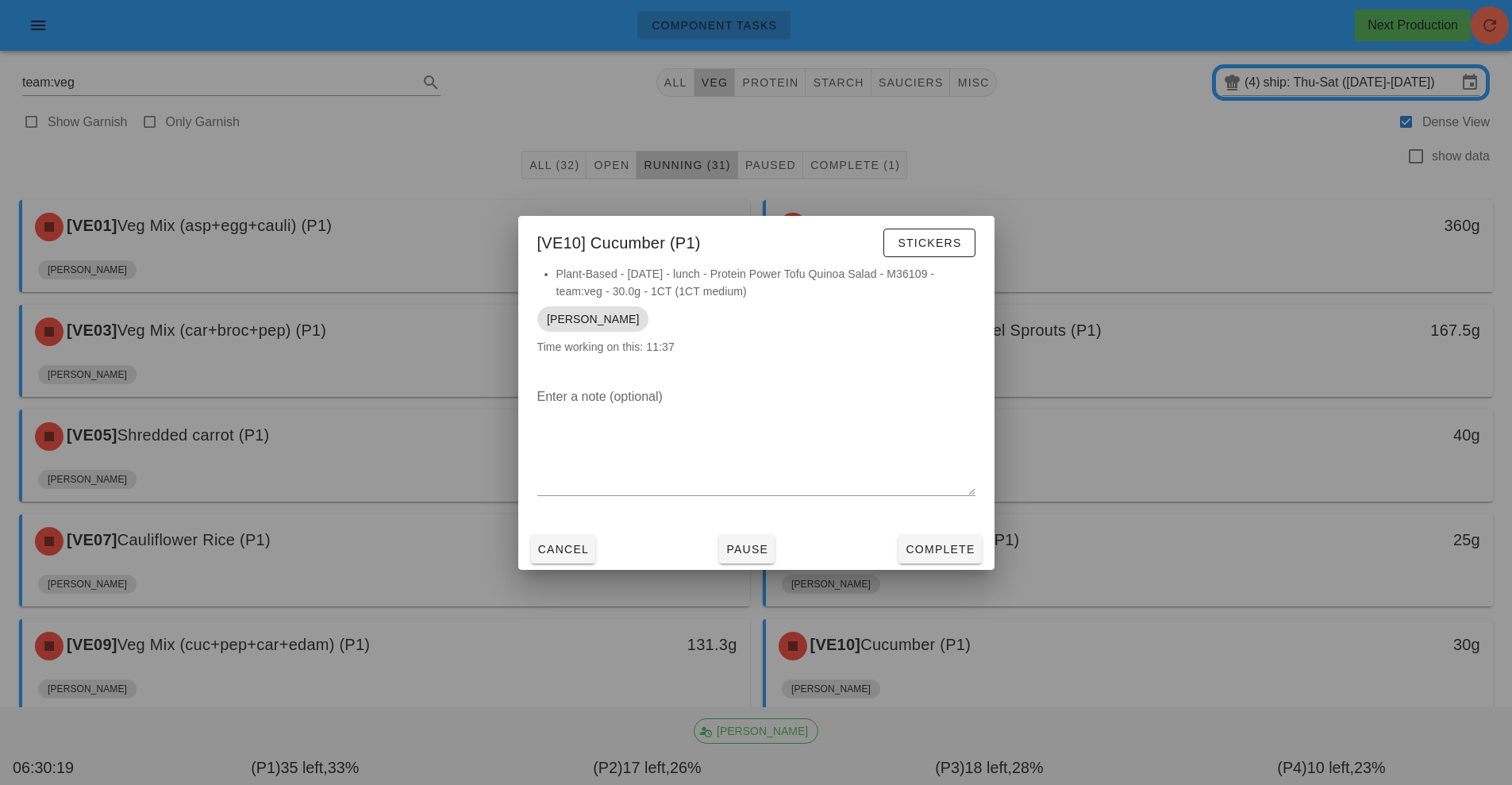
click at [1245, 189] on div at bounding box center [756, 392] width 1512 height 785
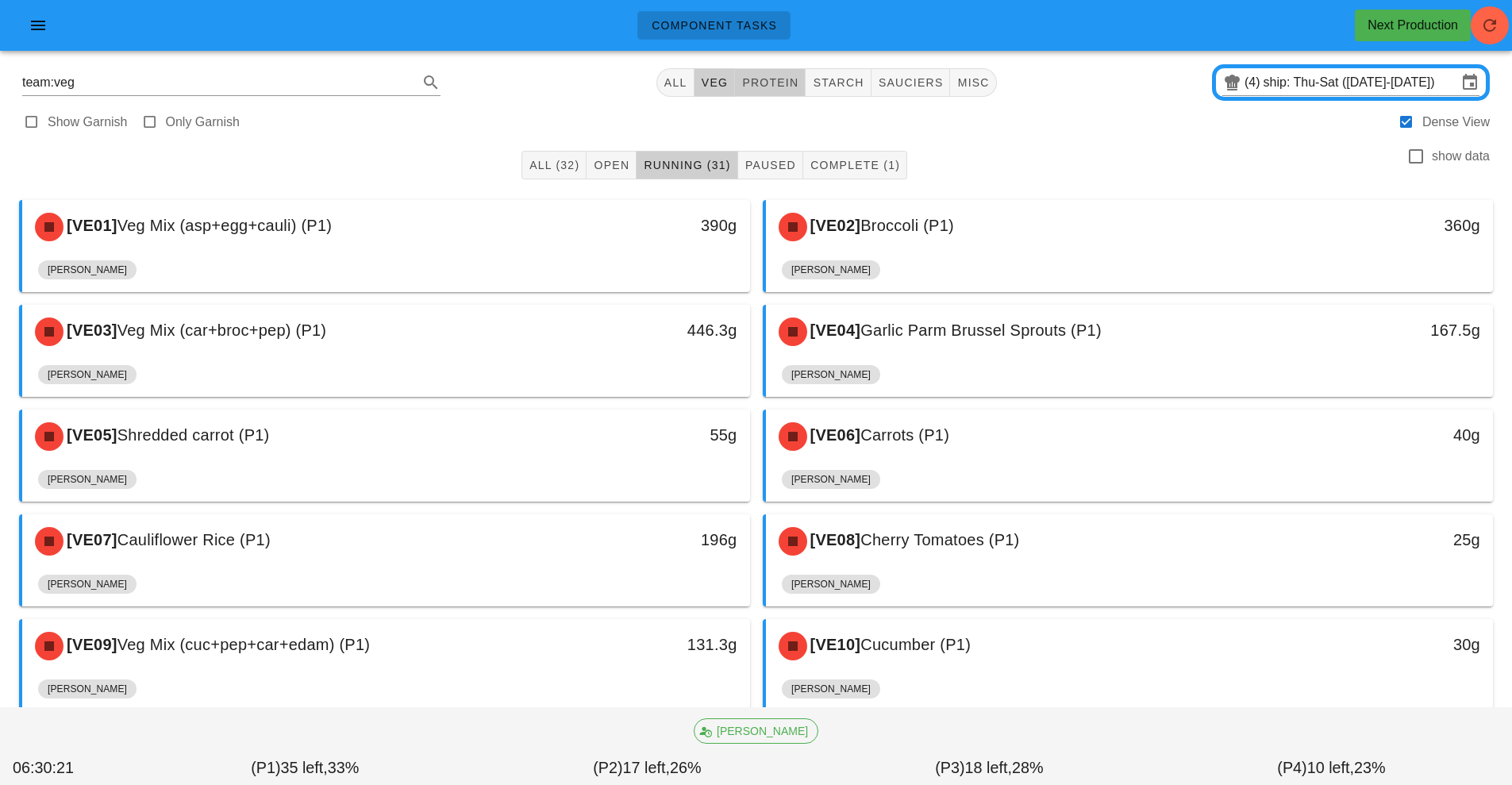
click at [803, 79] on button "protein" at bounding box center [770, 82] width 71 height 29
type input "team:protein"
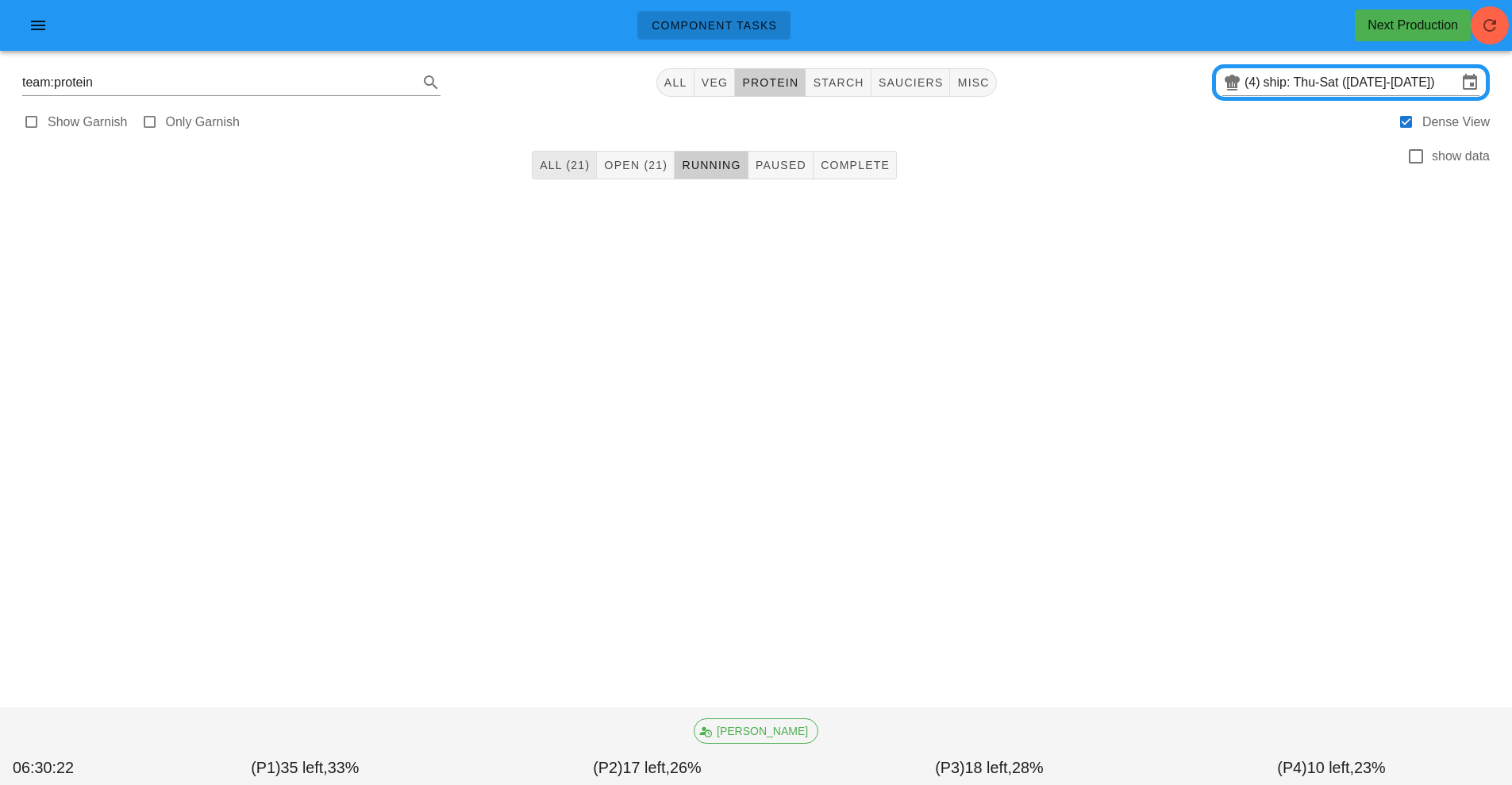
click at [572, 170] on span "All (21)" at bounding box center [564, 164] width 51 height 12
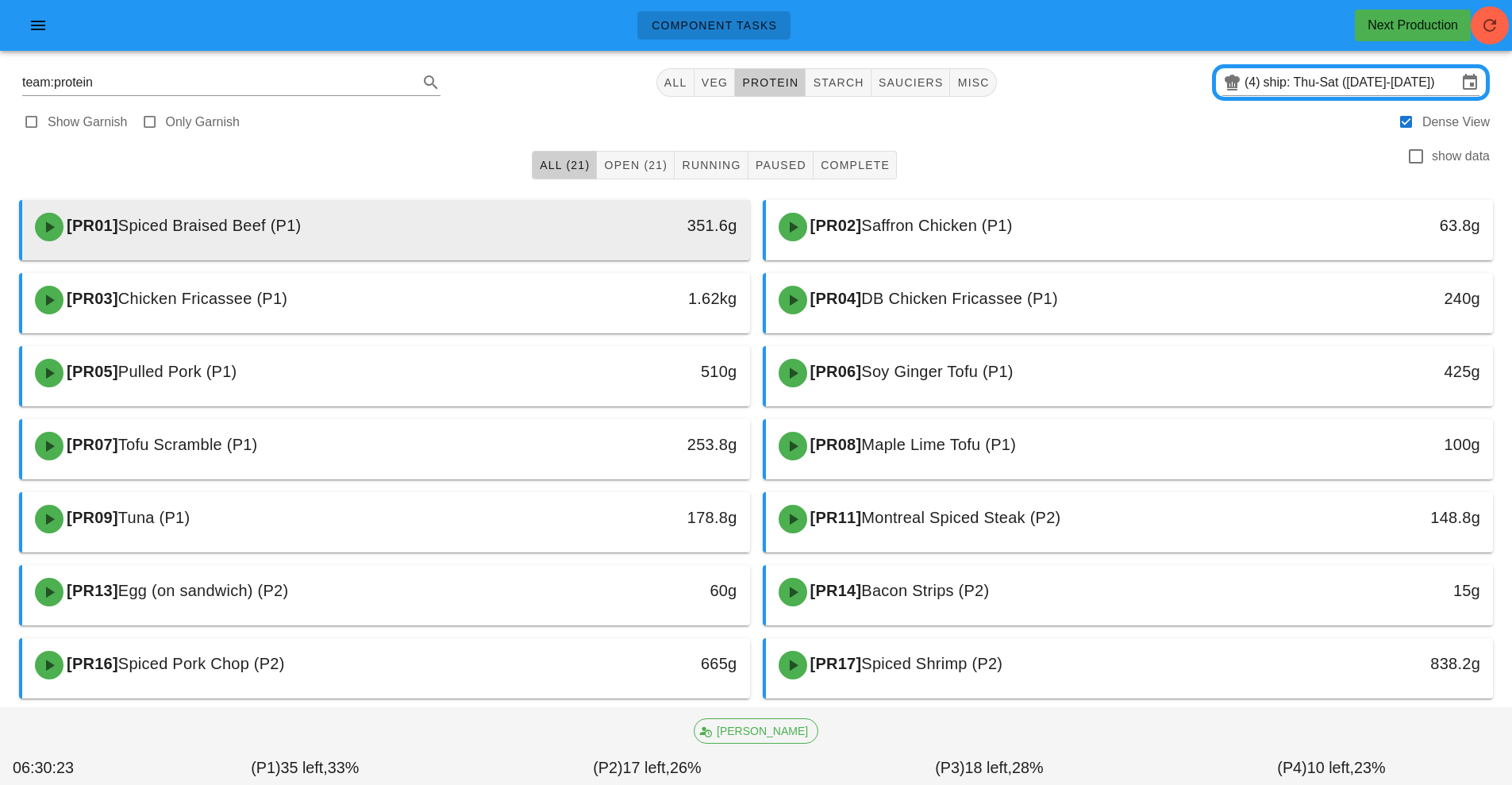
click at [559, 216] on div "[PR01] Spiced Braised Beef (P1)" at bounding box center [296, 228] width 541 height 48
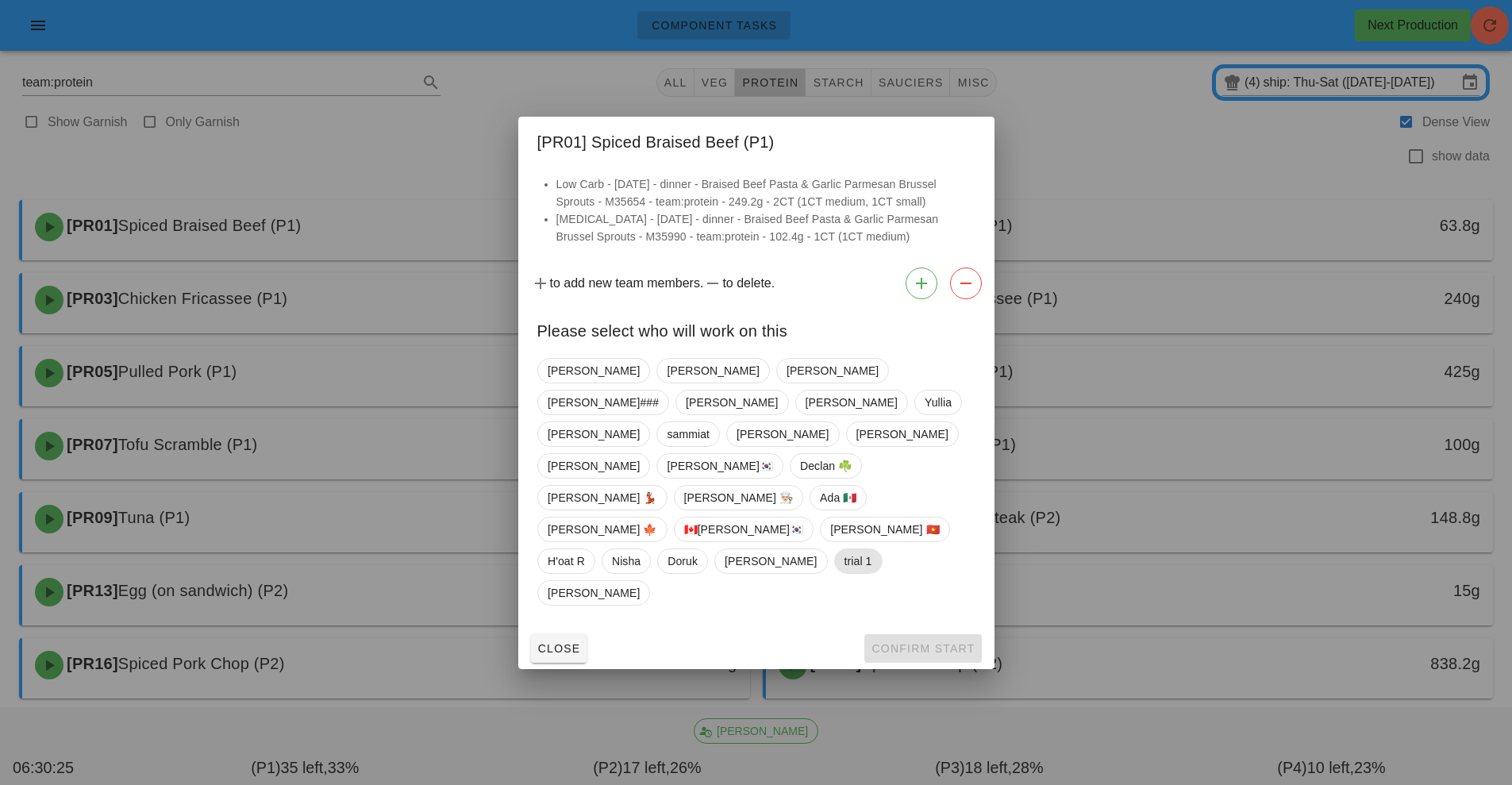
click at [844, 550] on span "trial 1" at bounding box center [857, 561] width 28 height 24
click at [843, 549] on span "trial 1" at bounding box center [856, 561] width 28 height 26
click at [683, 517] on span "🇨🇦[PERSON_NAME]🇰🇷" at bounding box center [743, 529] width 119 height 24
click at [803, 517] on span "🇨🇦[PERSON_NAME]🇰🇷" at bounding box center [742, 530] width 119 height 26
click at [683, 517] on span "🇨🇦[PERSON_NAME]🇰🇷" at bounding box center [743, 529] width 119 height 24
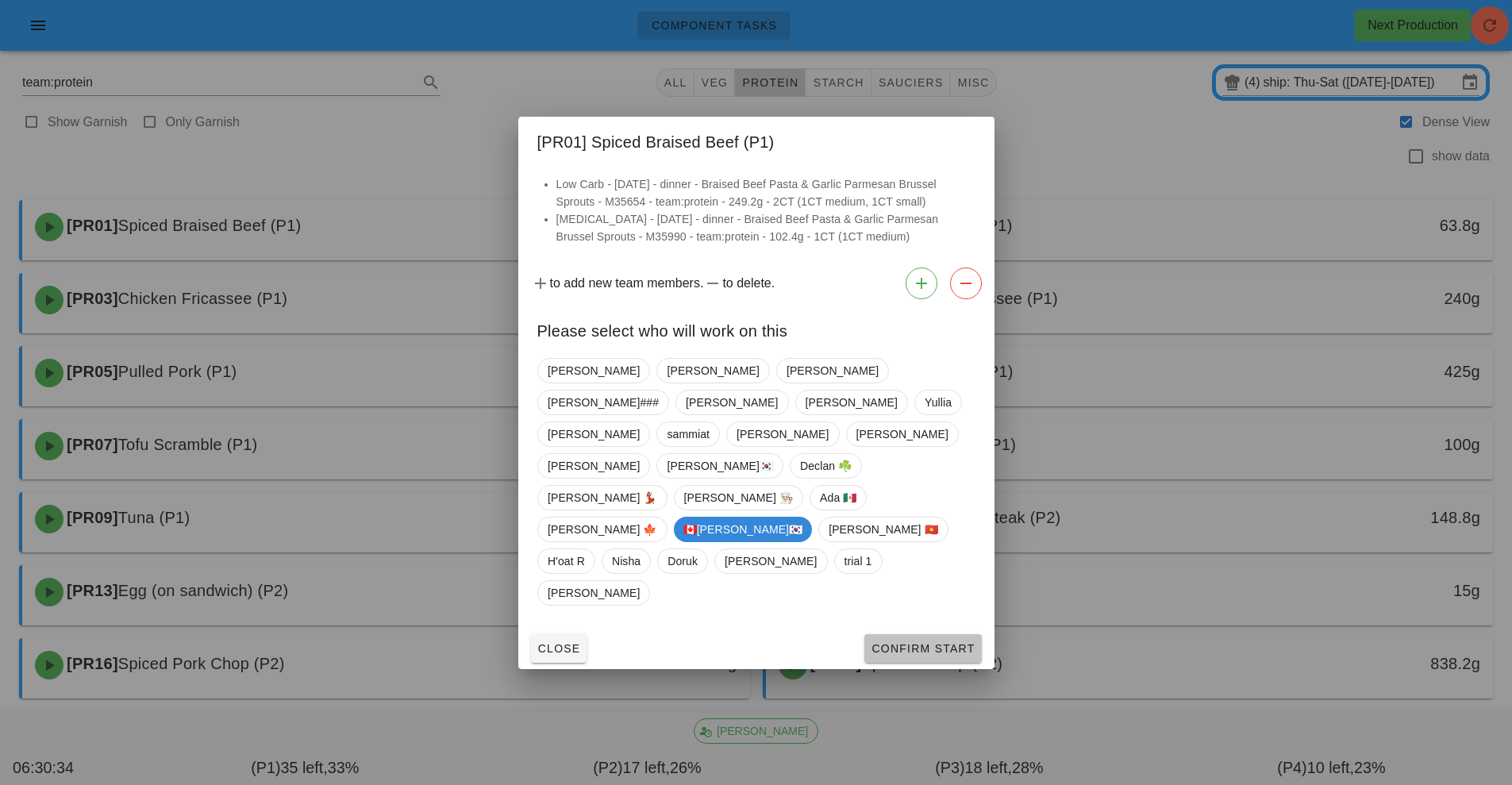
click at [928, 643] on span "Confirm Start" at bounding box center [922, 648] width 104 height 12
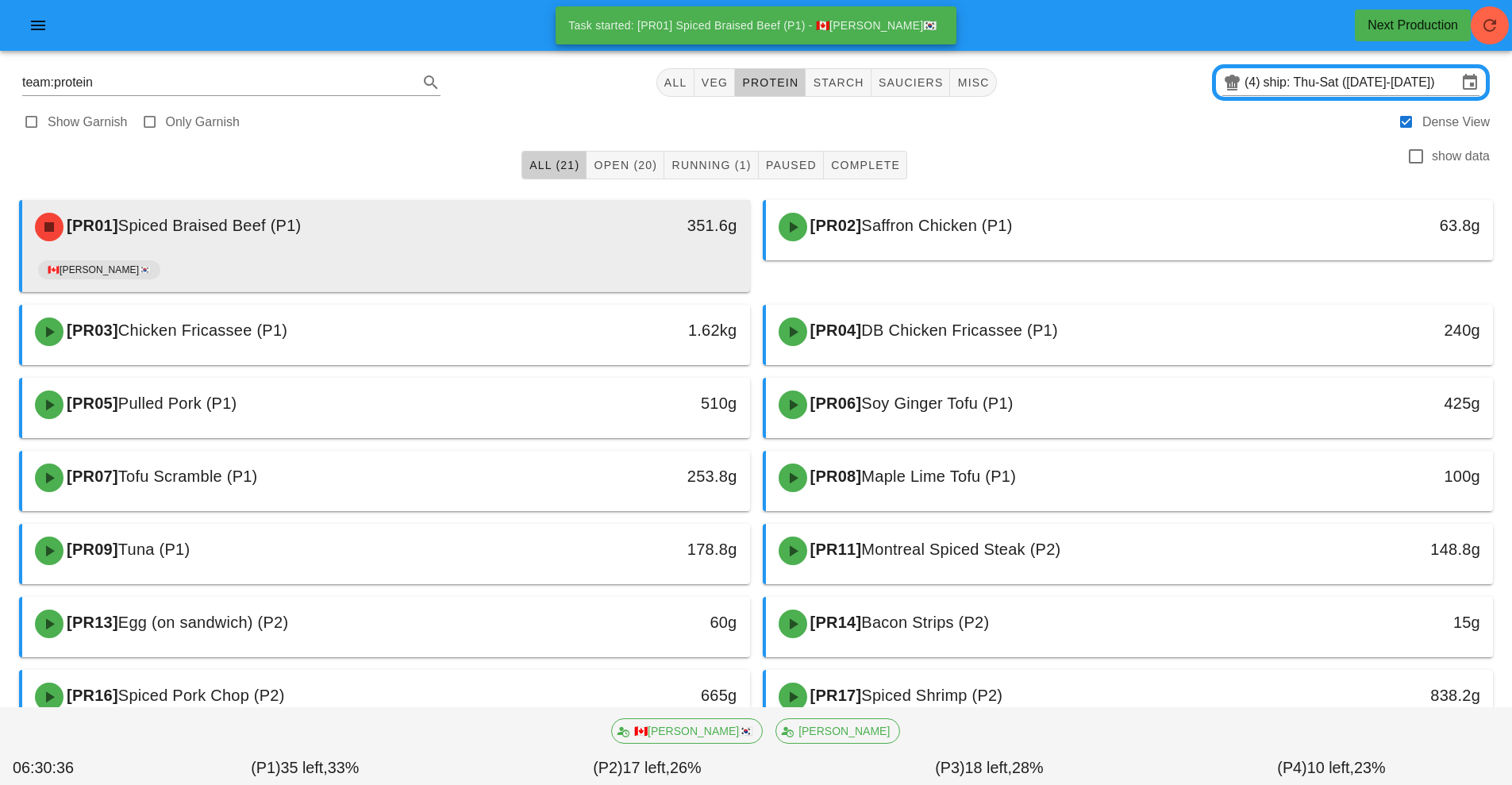
click at [677, 260] on div "🇨🇦[PERSON_NAME]🇰🇷" at bounding box center [386, 273] width 696 height 38
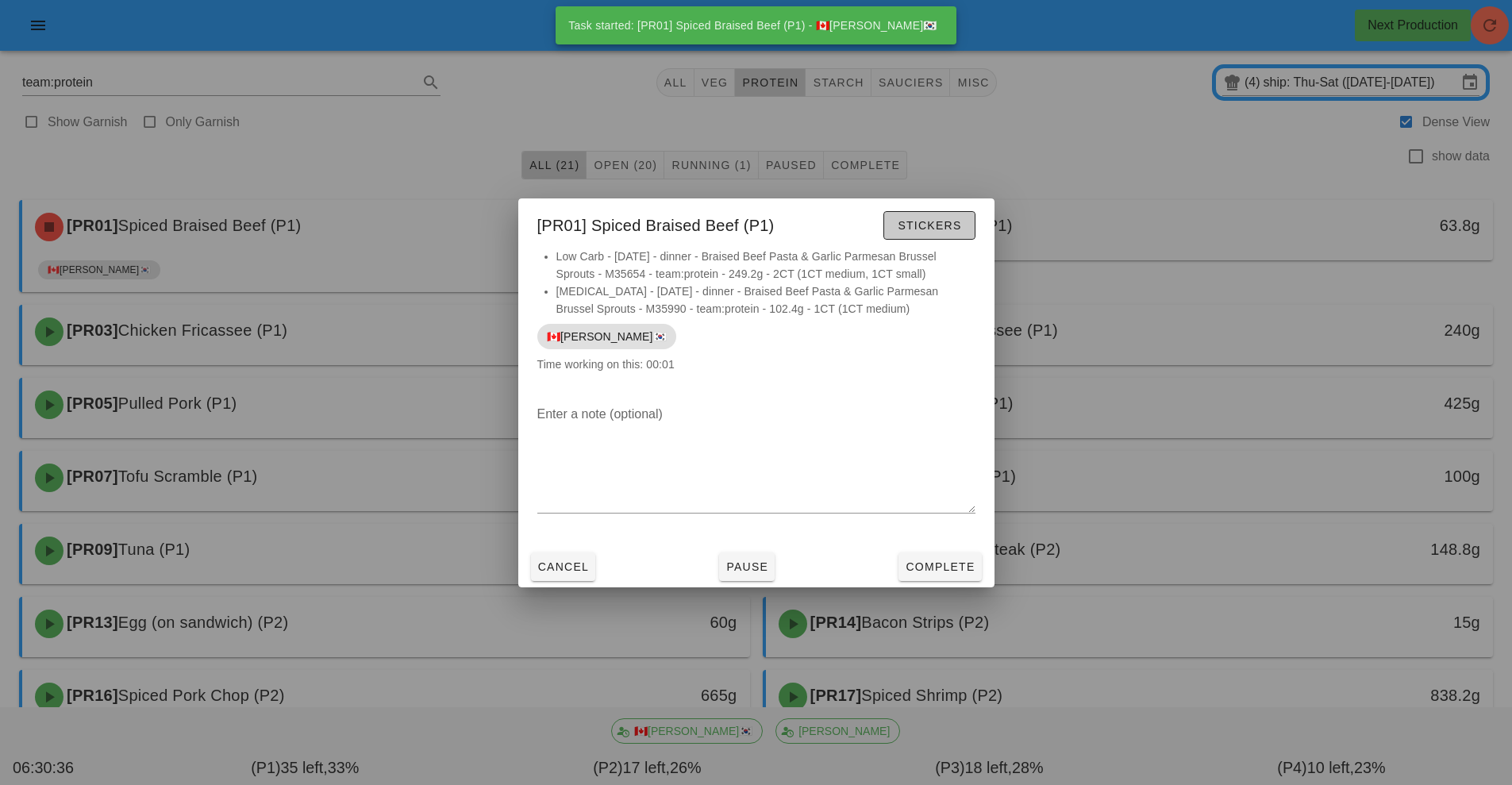
click at [959, 215] on button "Stickers" at bounding box center [929, 226] width 92 height 29
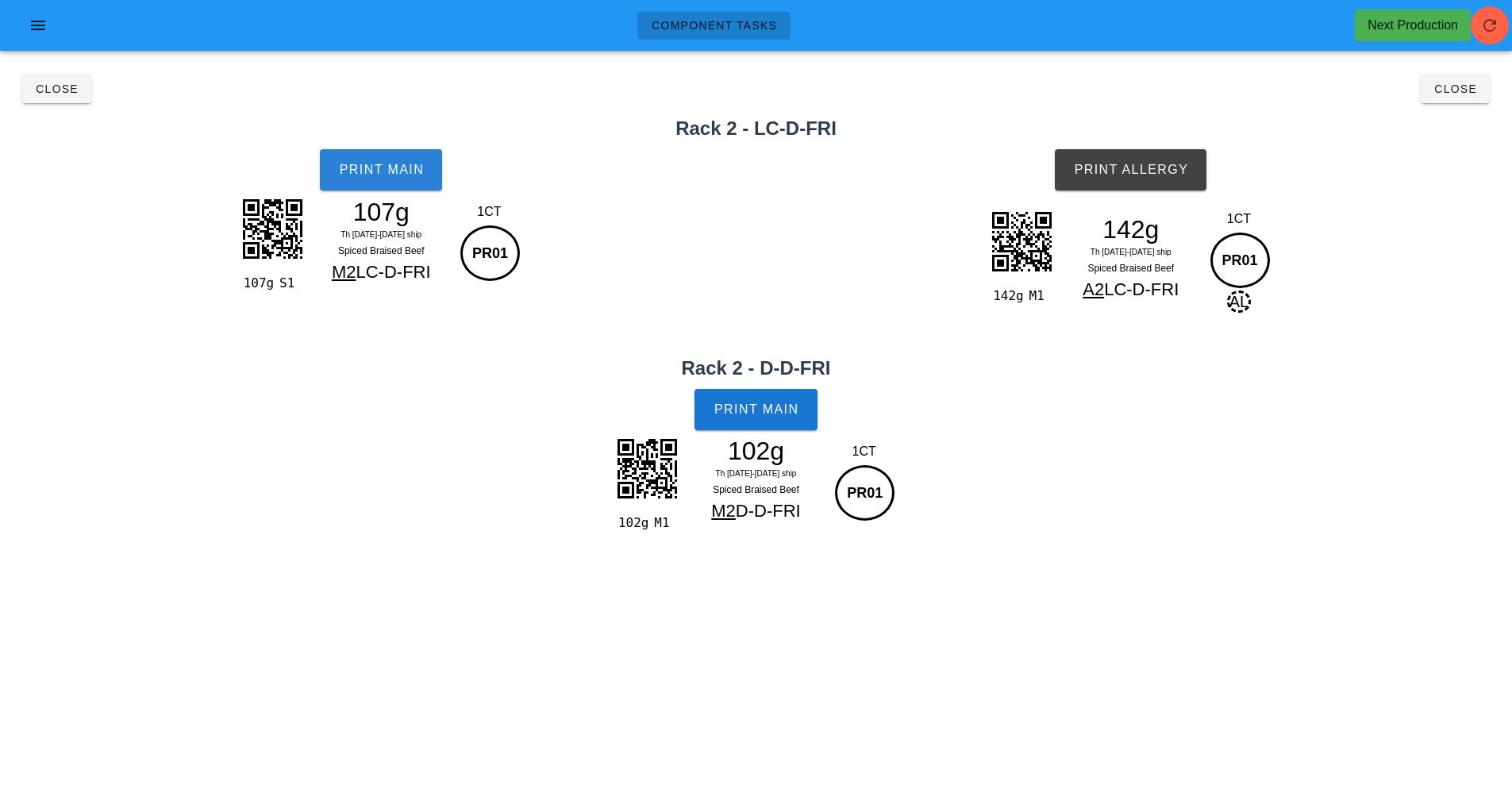
click at [406, 163] on span "Print Main" at bounding box center [381, 169] width 86 height 14
click at [780, 403] on span "Print Main" at bounding box center [757, 409] width 86 height 14
click at [1161, 177] on button "Print Allergy" at bounding box center [1131, 169] width 152 height 41
click at [1482, 86] on button "Close" at bounding box center [1456, 89] width 69 height 29
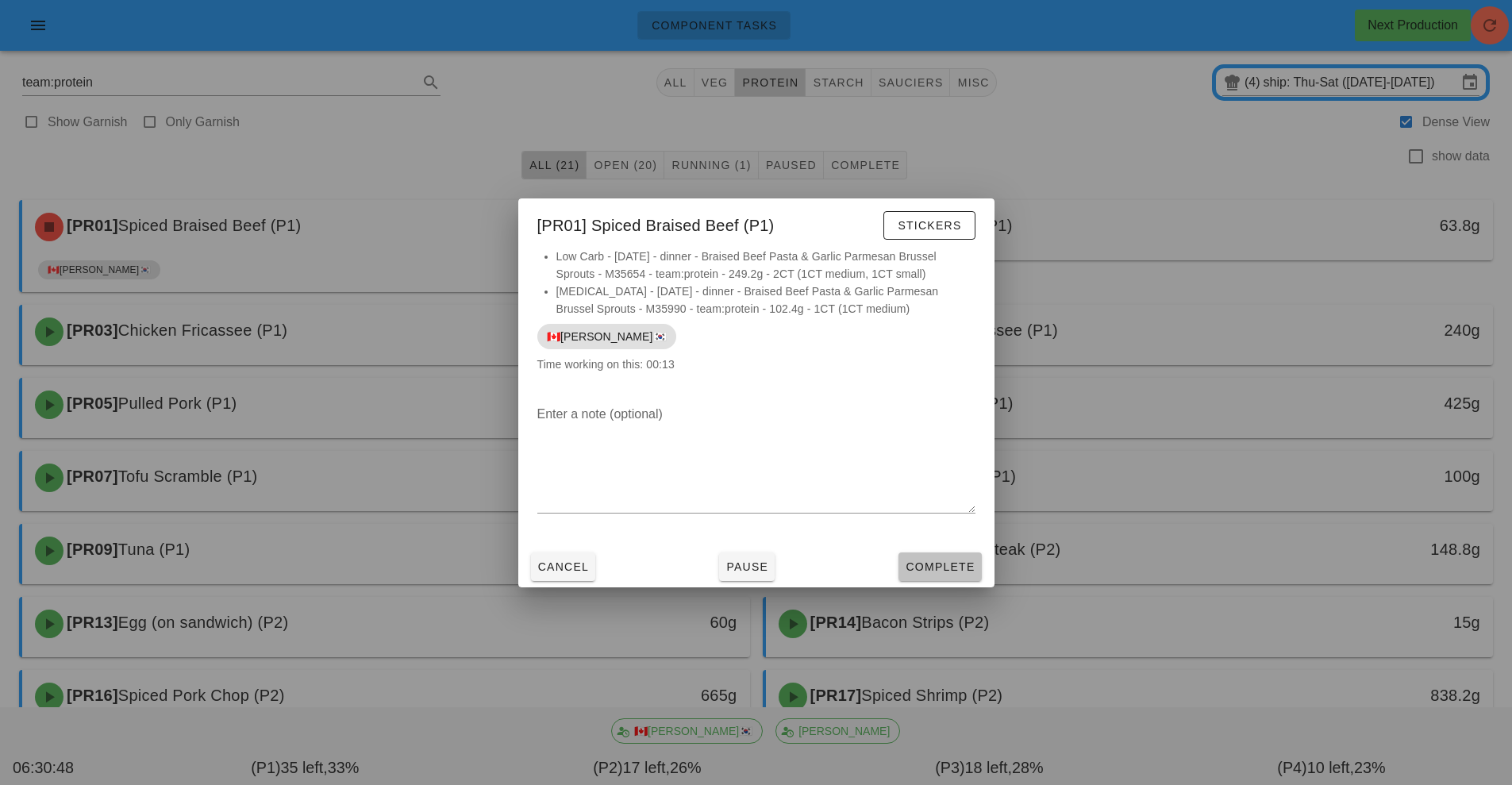
click at [967, 575] on button "Complete" at bounding box center [940, 567] width 82 height 29
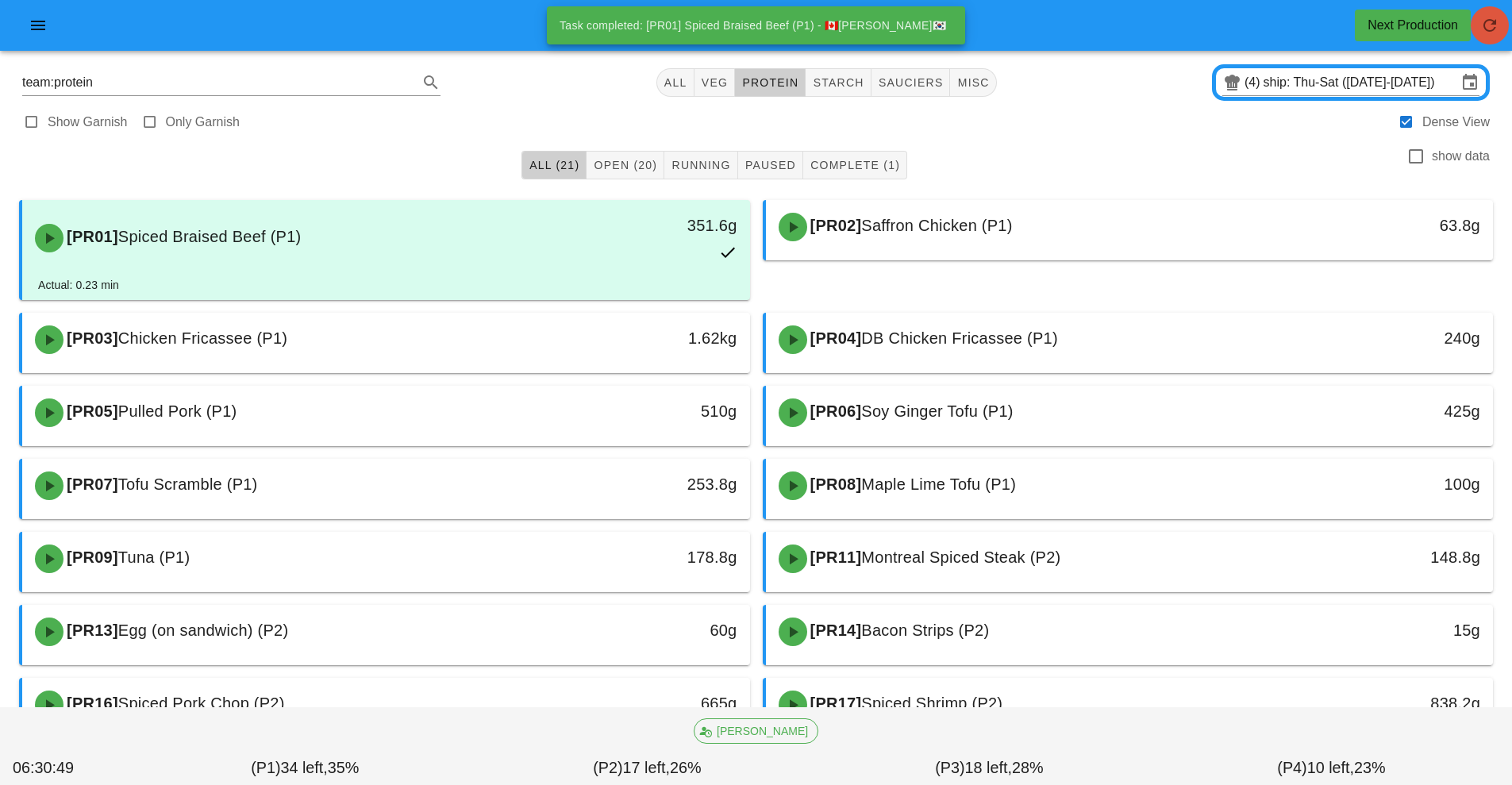
click at [1503, 32] on span "button" at bounding box center [1490, 26] width 38 height 19
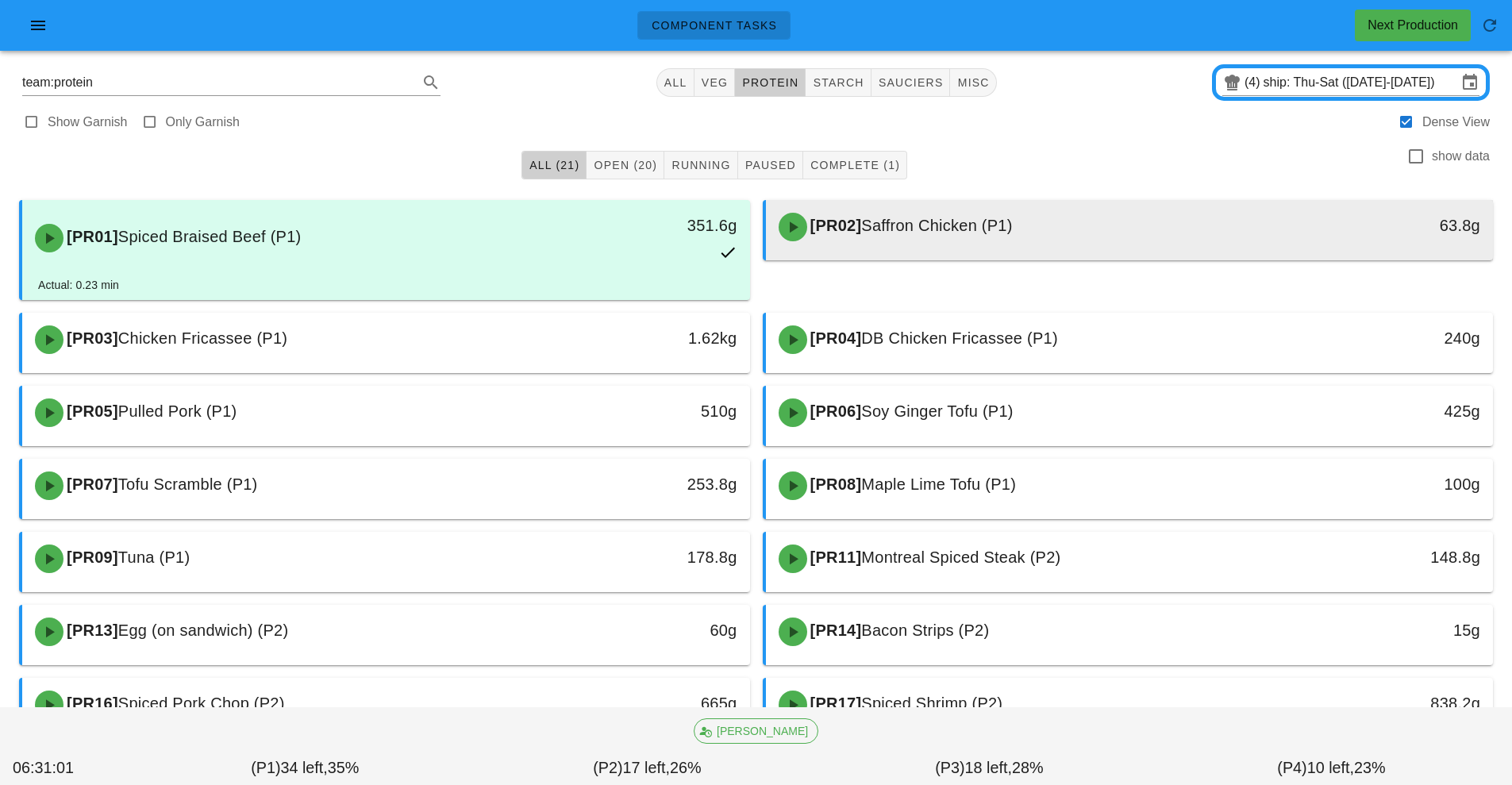
click at [932, 241] on div "[PR02] Saffron Chicken (P1)" at bounding box center [1040, 228] width 541 height 48
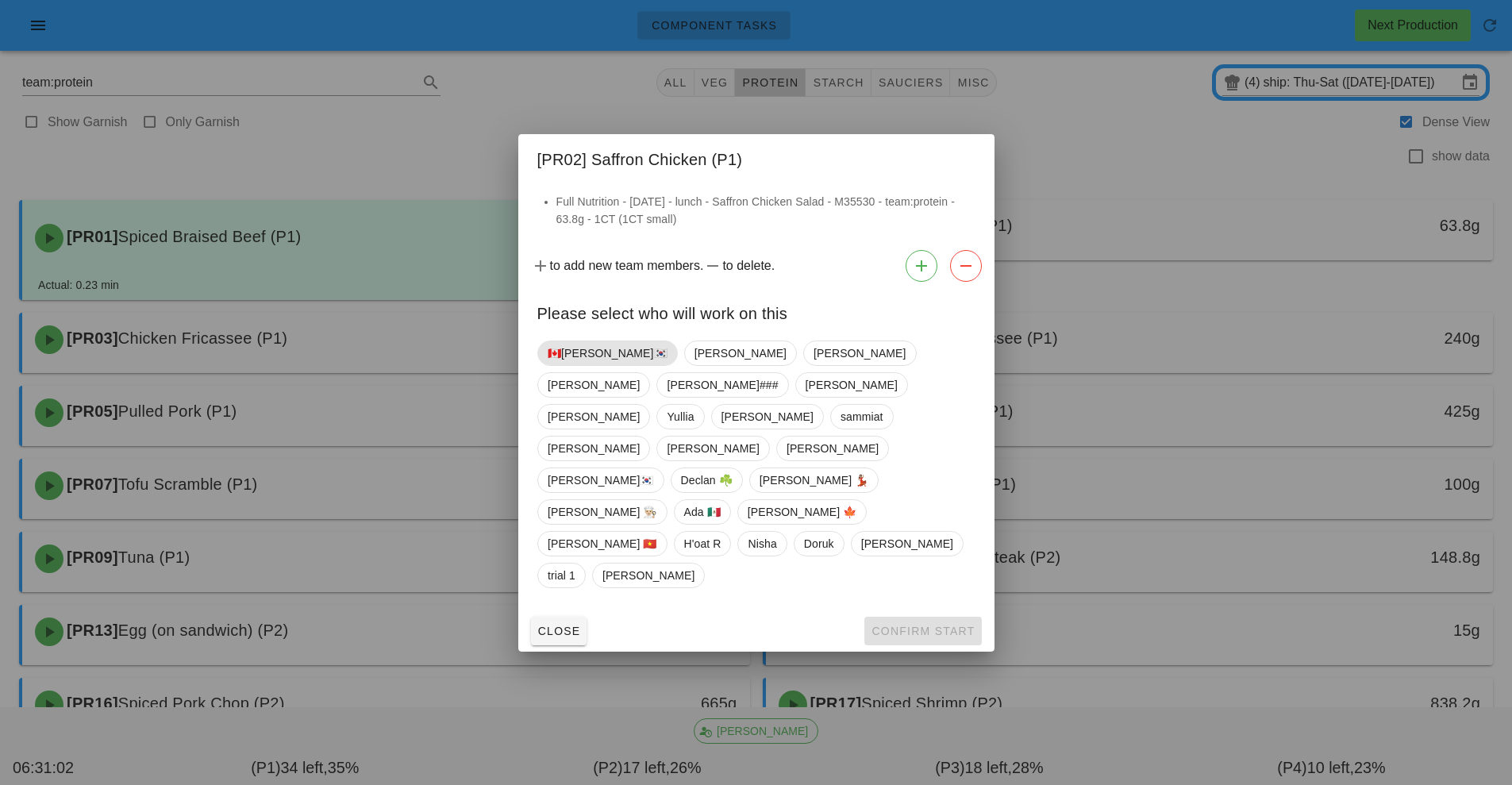
click at [588, 365] on span "🇨🇦[PERSON_NAME]🇰🇷" at bounding box center [607, 353] width 119 height 24
click at [878, 617] on button "Confirm Start" at bounding box center [922, 631] width 117 height 29
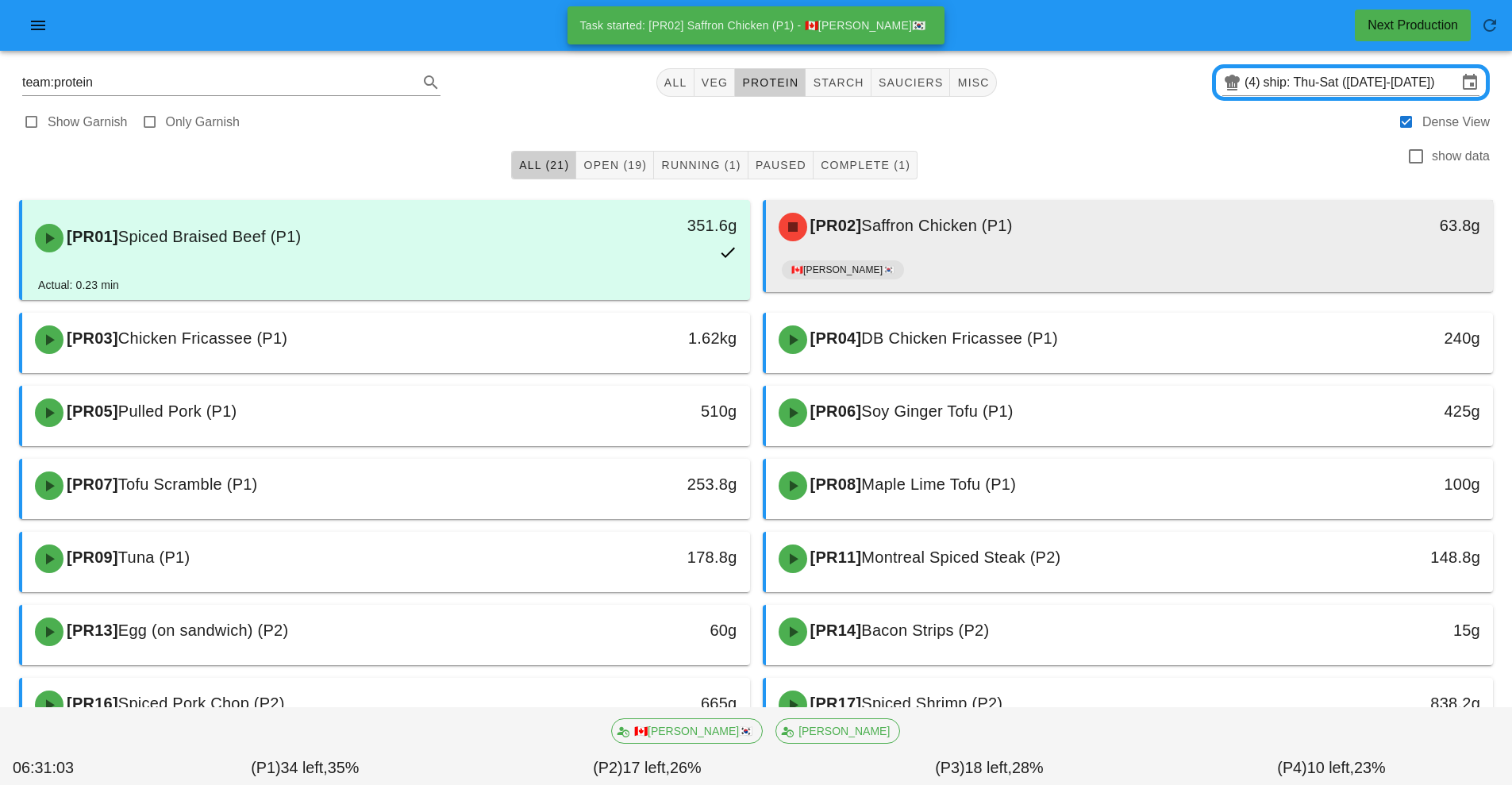
click at [940, 249] on div "[PR02] Saffron Chicken (P1)" at bounding box center [1040, 228] width 541 height 48
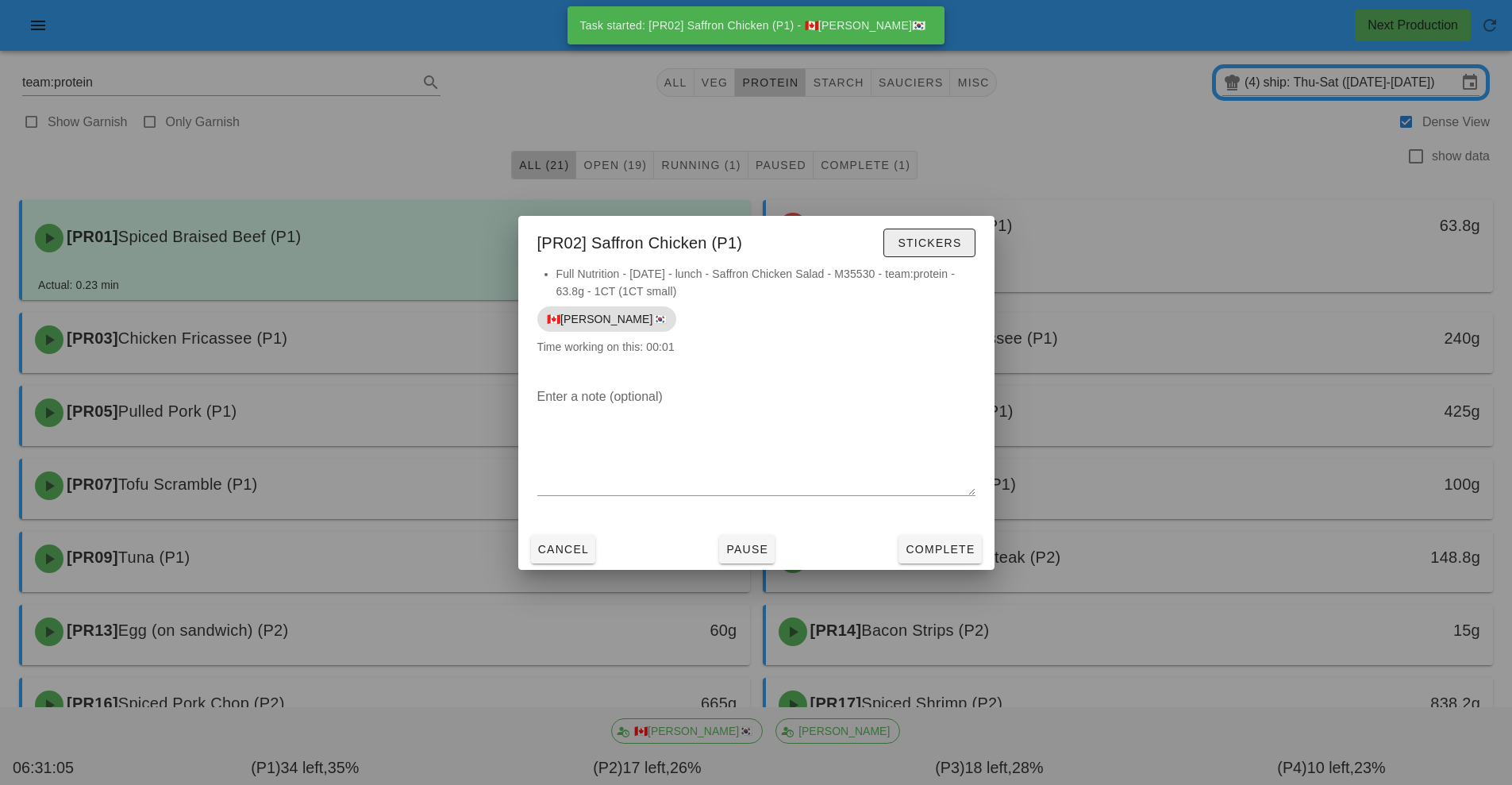
click at [940, 249] on span "Stickers" at bounding box center [928, 242] width 64 height 12
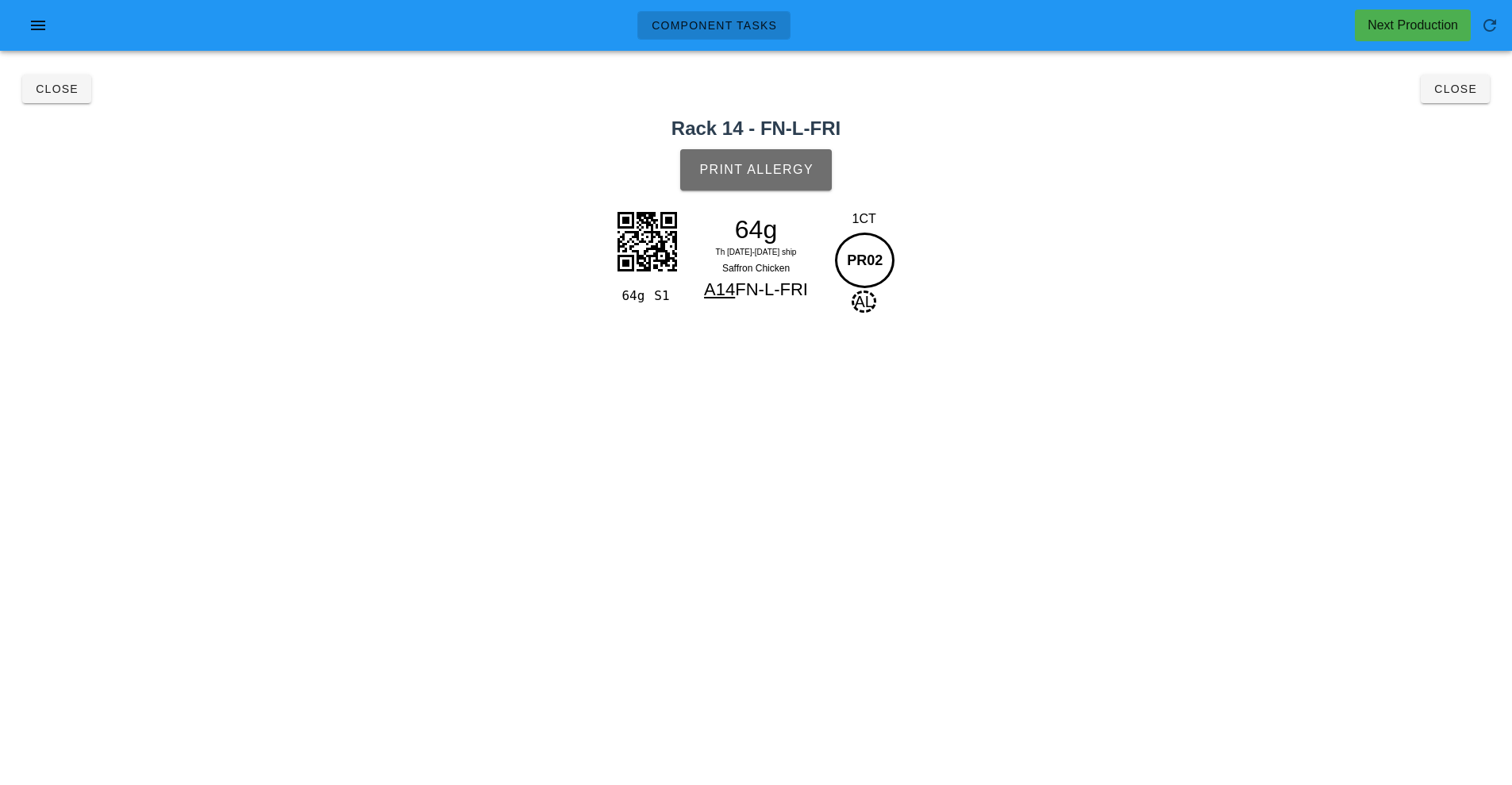
click at [793, 189] on button "Print Allergy" at bounding box center [756, 169] width 152 height 41
click at [1456, 88] on span "Close" at bounding box center [1456, 88] width 44 height 12
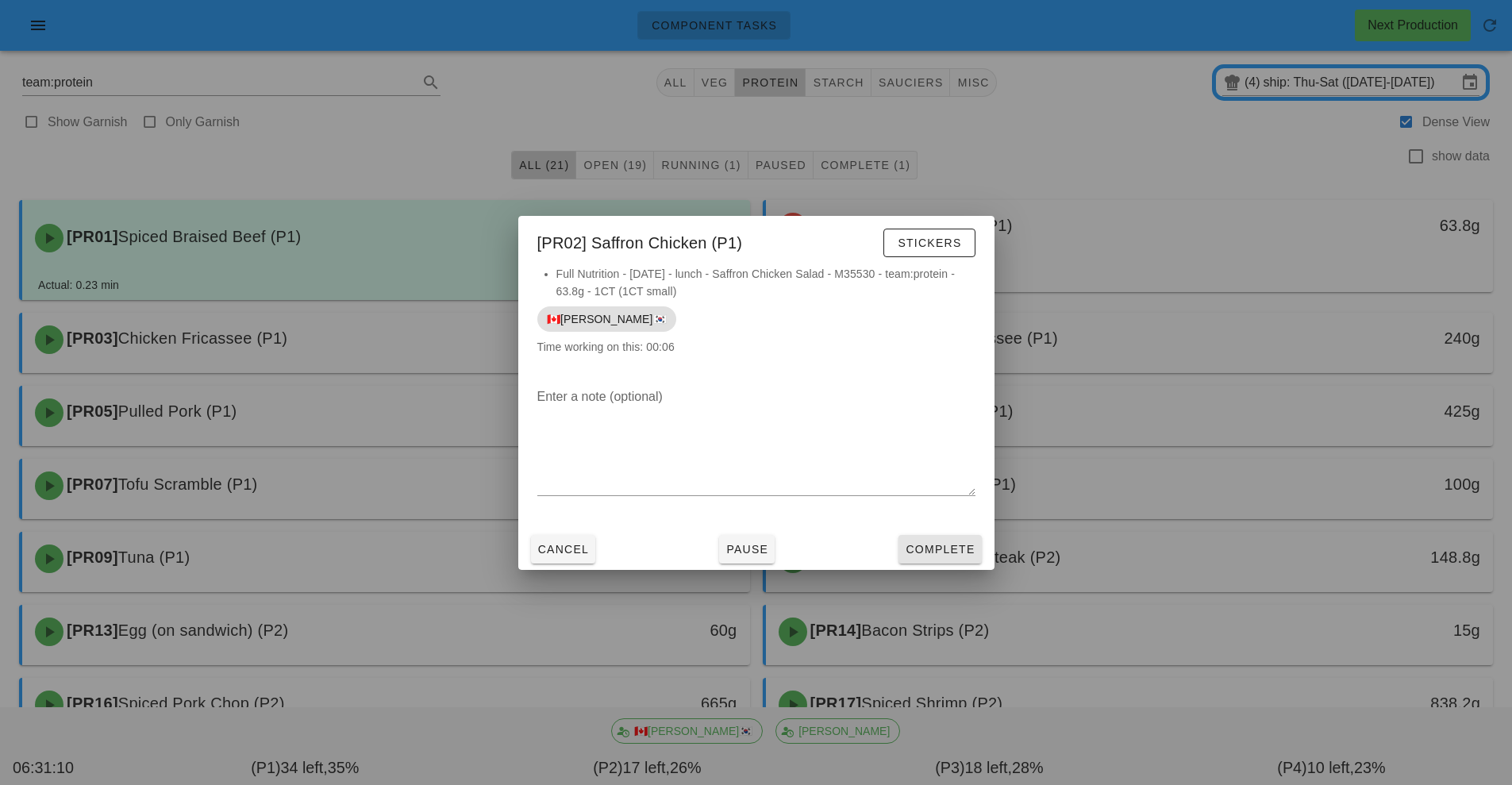
click at [938, 554] on span "Complete" at bounding box center [940, 549] width 70 height 12
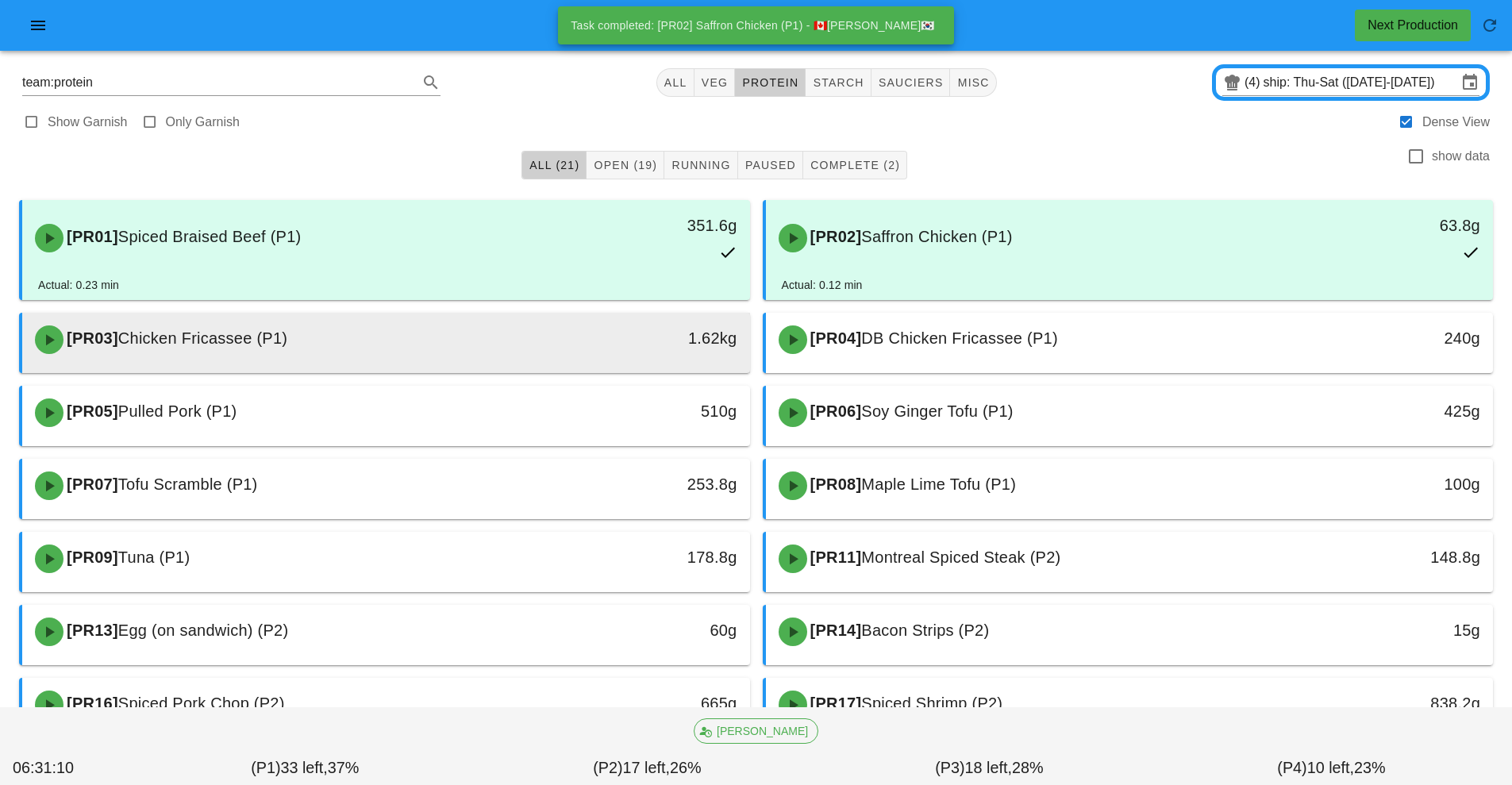
click at [552, 349] on div "[PR03] Chicken Fricassee (P1)" at bounding box center [296, 340] width 541 height 48
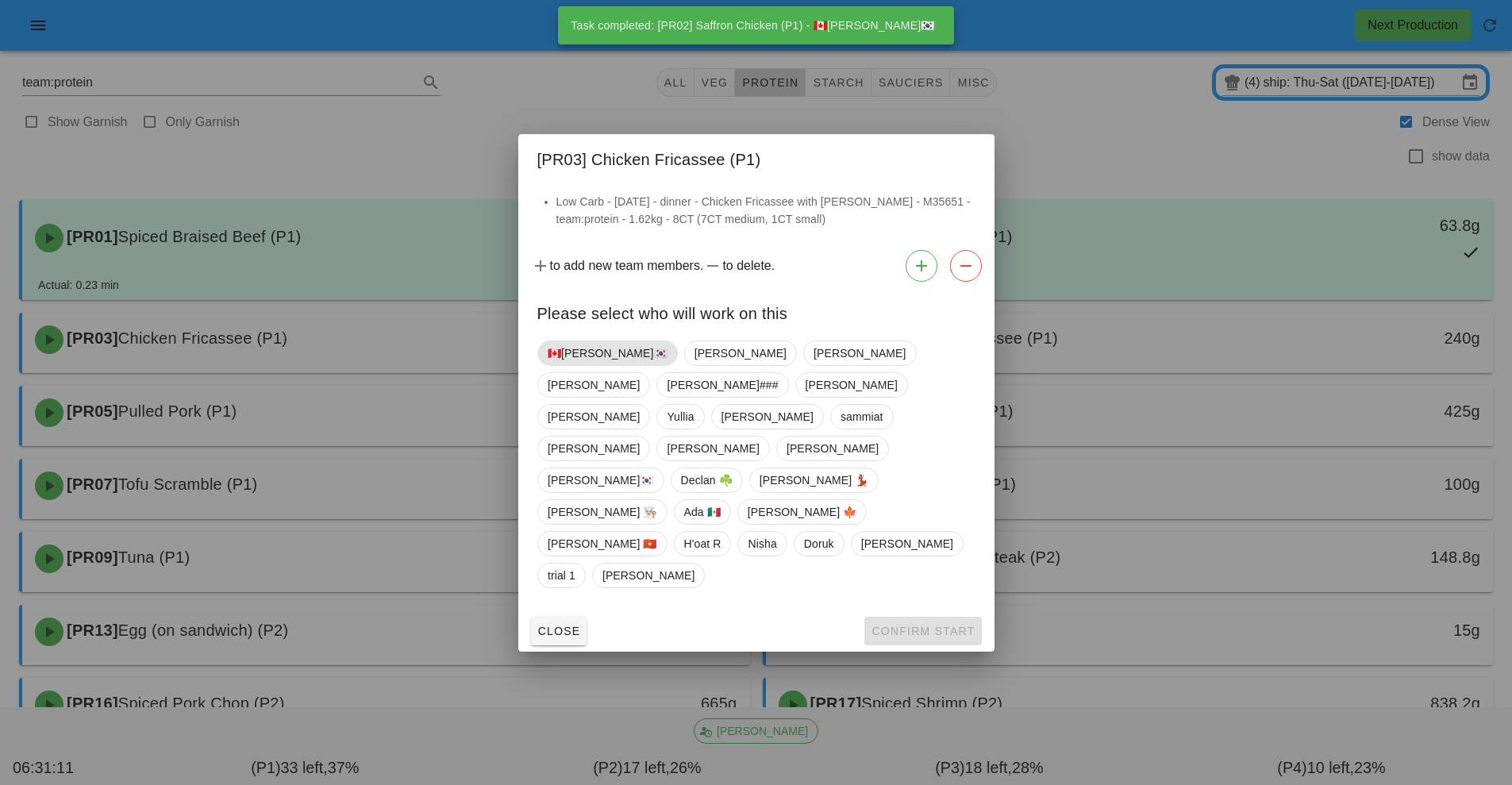
click at [587, 365] on span "🇨🇦[PERSON_NAME]🇰🇷" at bounding box center [607, 353] width 119 height 24
click at [916, 625] on span "Confirm Start" at bounding box center [922, 631] width 104 height 12
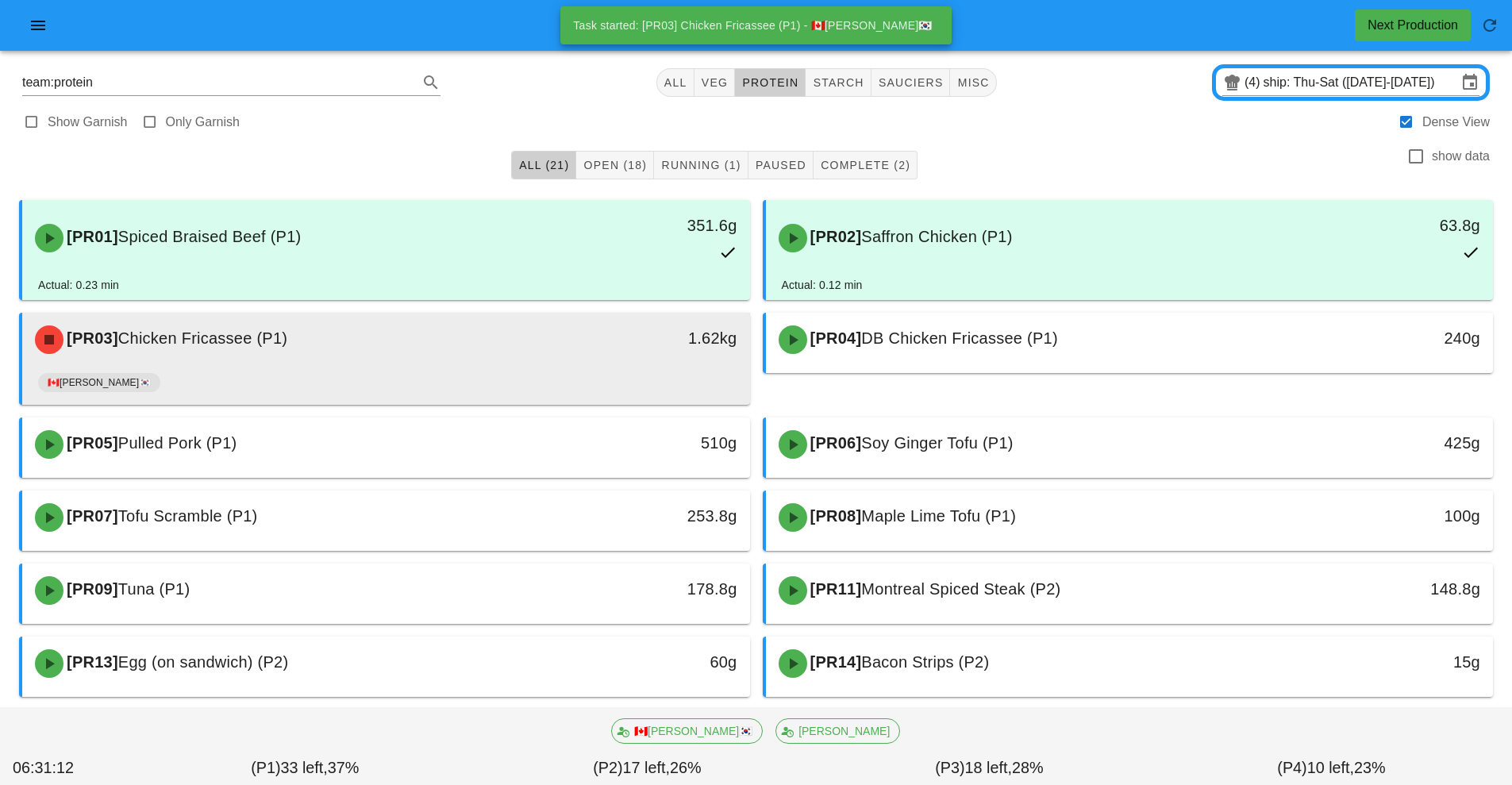
click at [551, 341] on div "[PR03] Chicken Fricassee (P1)" at bounding box center [296, 340] width 541 height 48
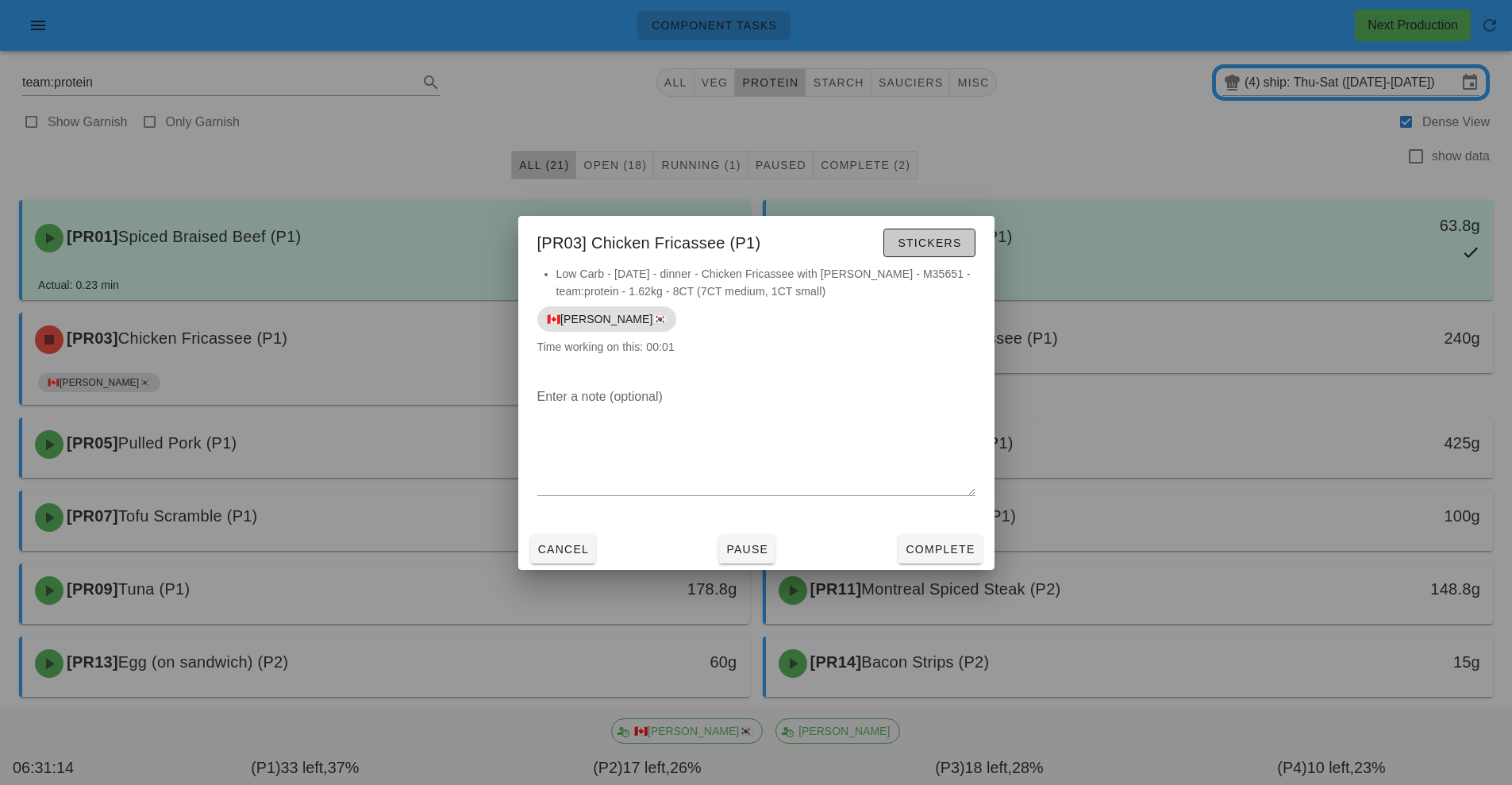
click at [940, 239] on span "Stickers" at bounding box center [928, 242] width 64 height 12
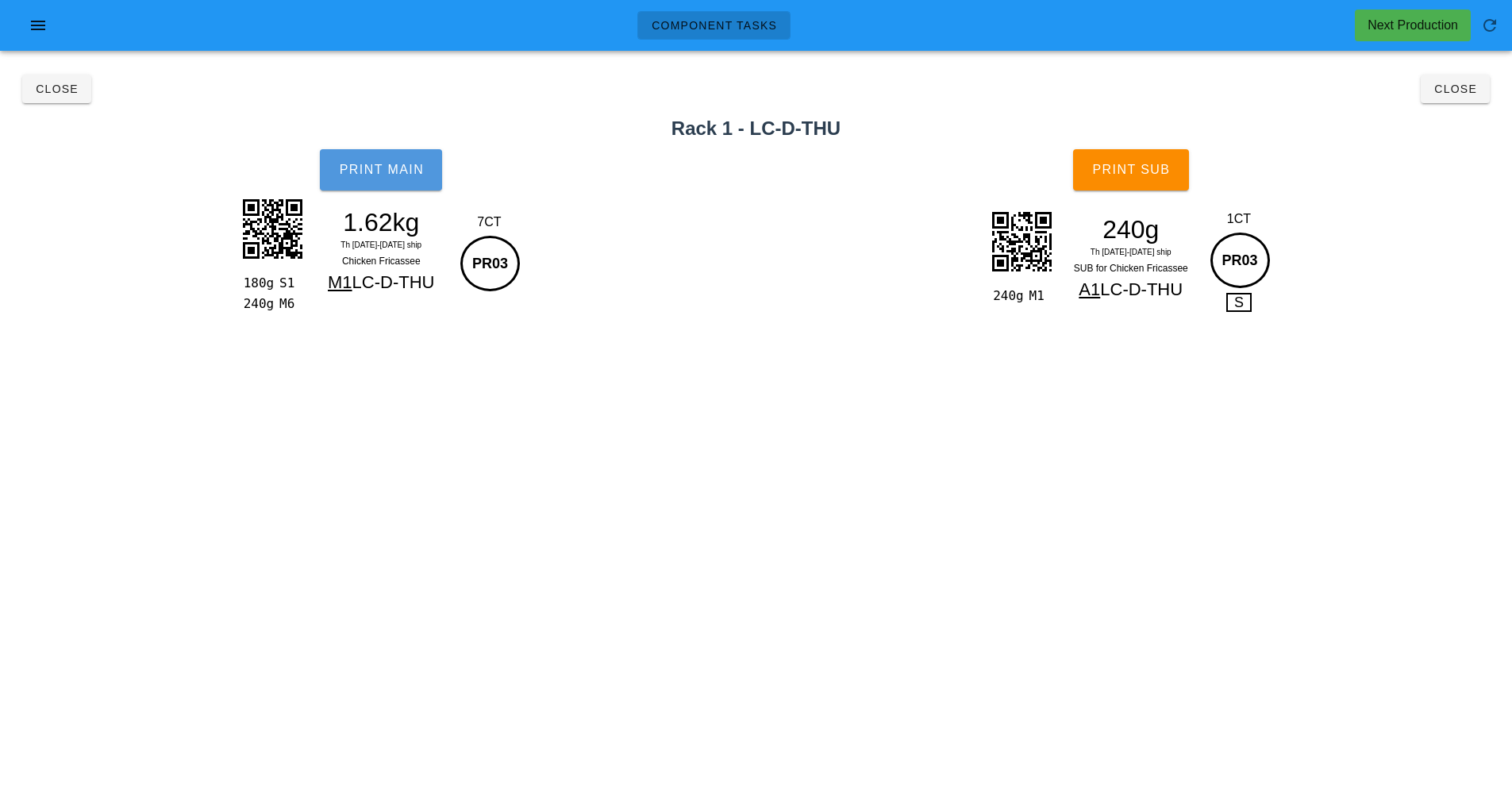
click at [392, 176] on span "Print Main" at bounding box center [381, 169] width 86 height 14
click at [1168, 167] on span "Print Sub" at bounding box center [1131, 169] width 78 height 14
click at [1468, 102] on button "Close" at bounding box center [1456, 89] width 69 height 29
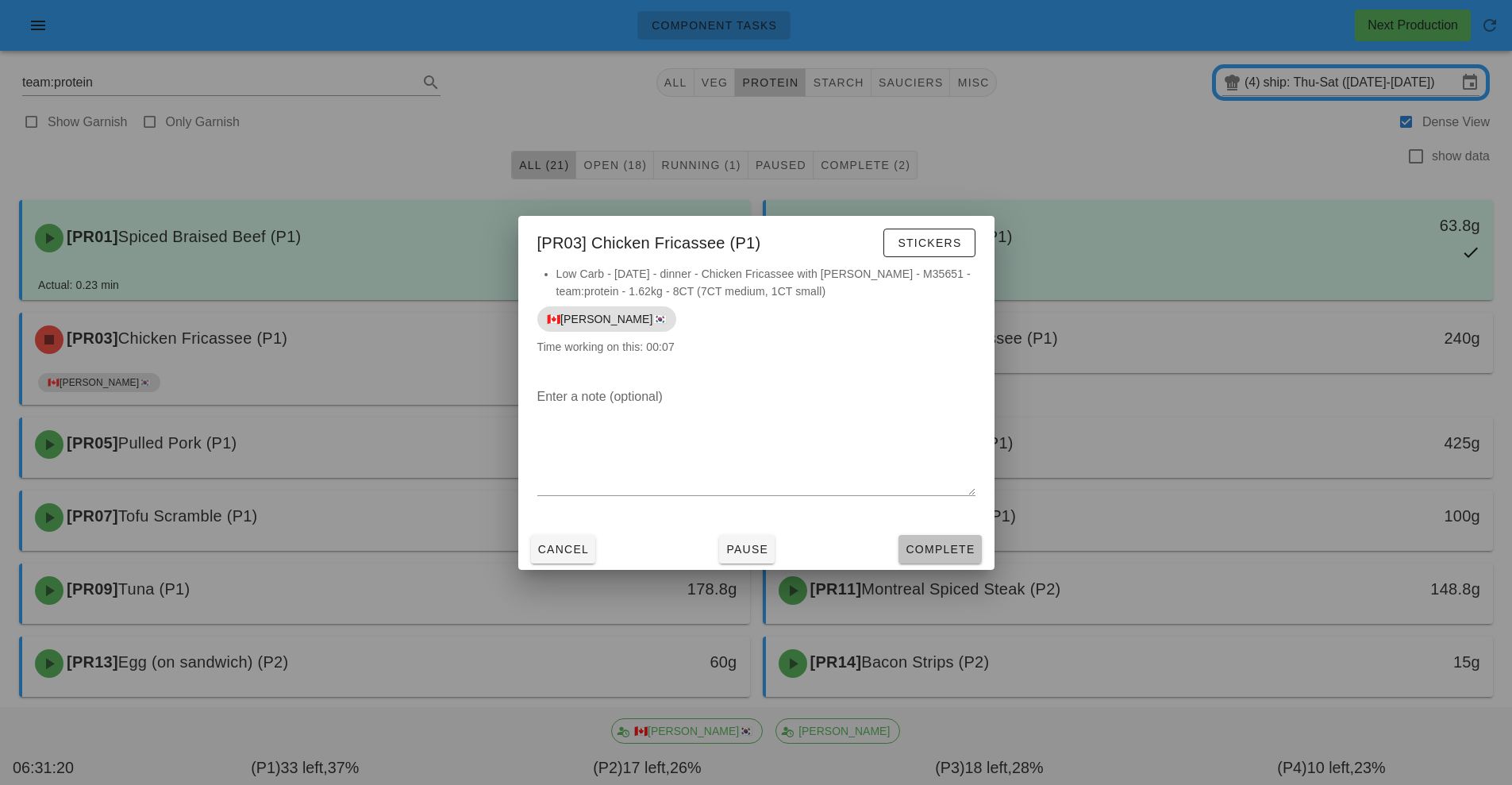
click at [936, 555] on span "Complete" at bounding box center [940, 549] width 70 height 12
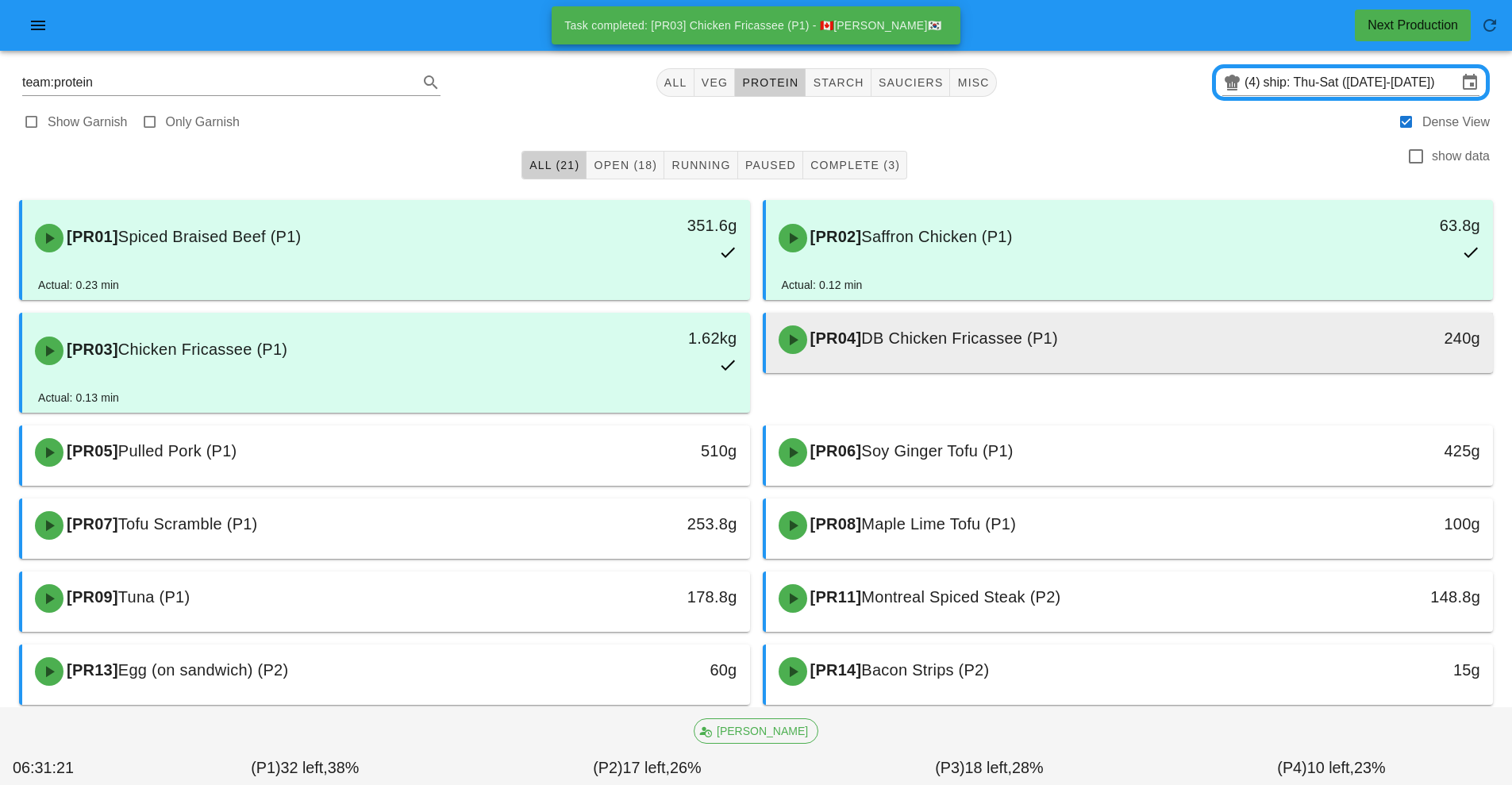
click at [998, 342] on span "DB Chicken Fricassee (P1)" at bounding box center [959, 338] width 196 height 17
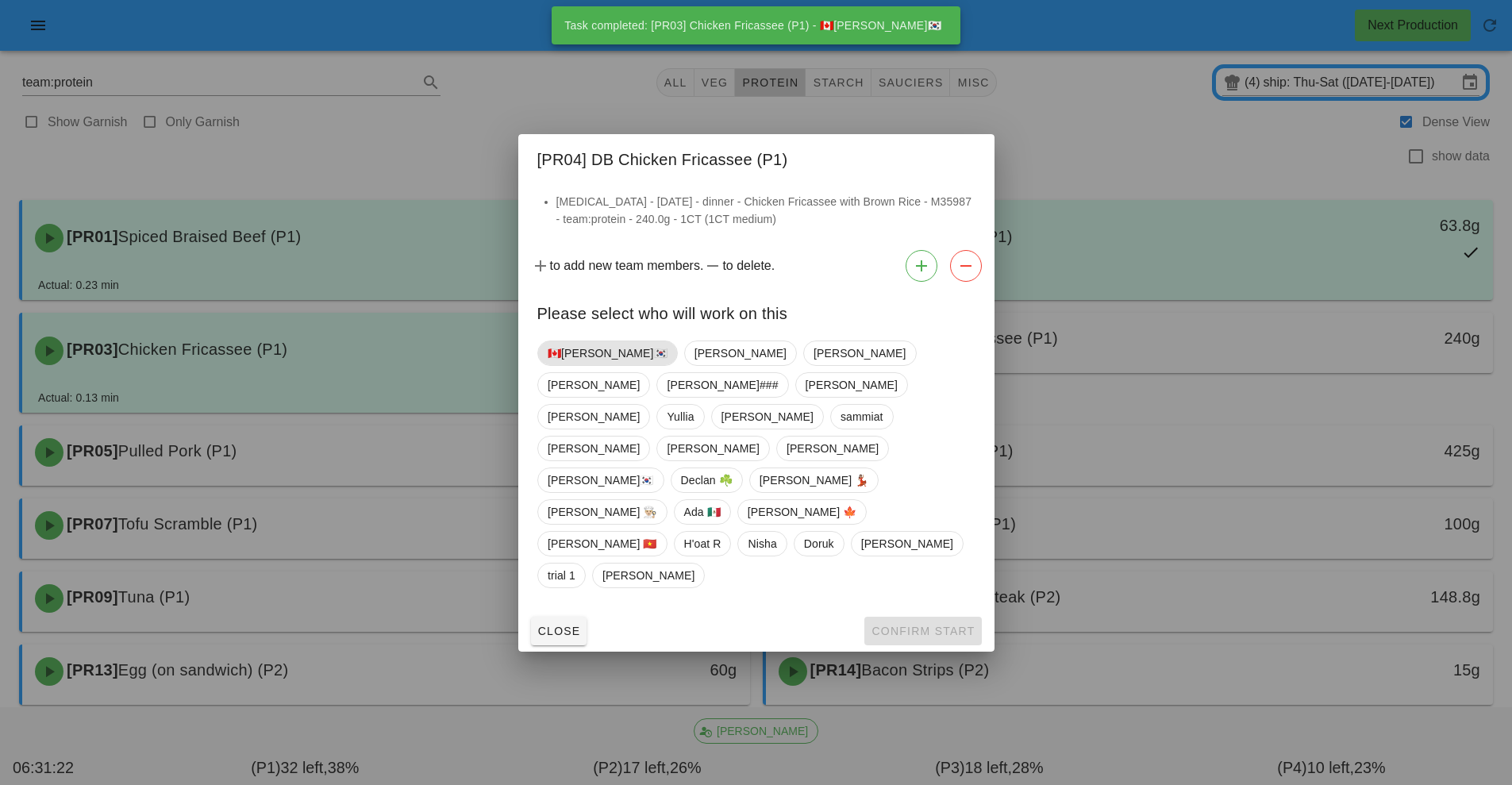
click at [584, 365] on span "🇨🇦[PERSON_NAME]🇰🇷" at bounding box center [607, 353] width 119 height 24
click at [953, 617] on button "Confirm Start" at bounding box center [922, 631] width 117 height 29
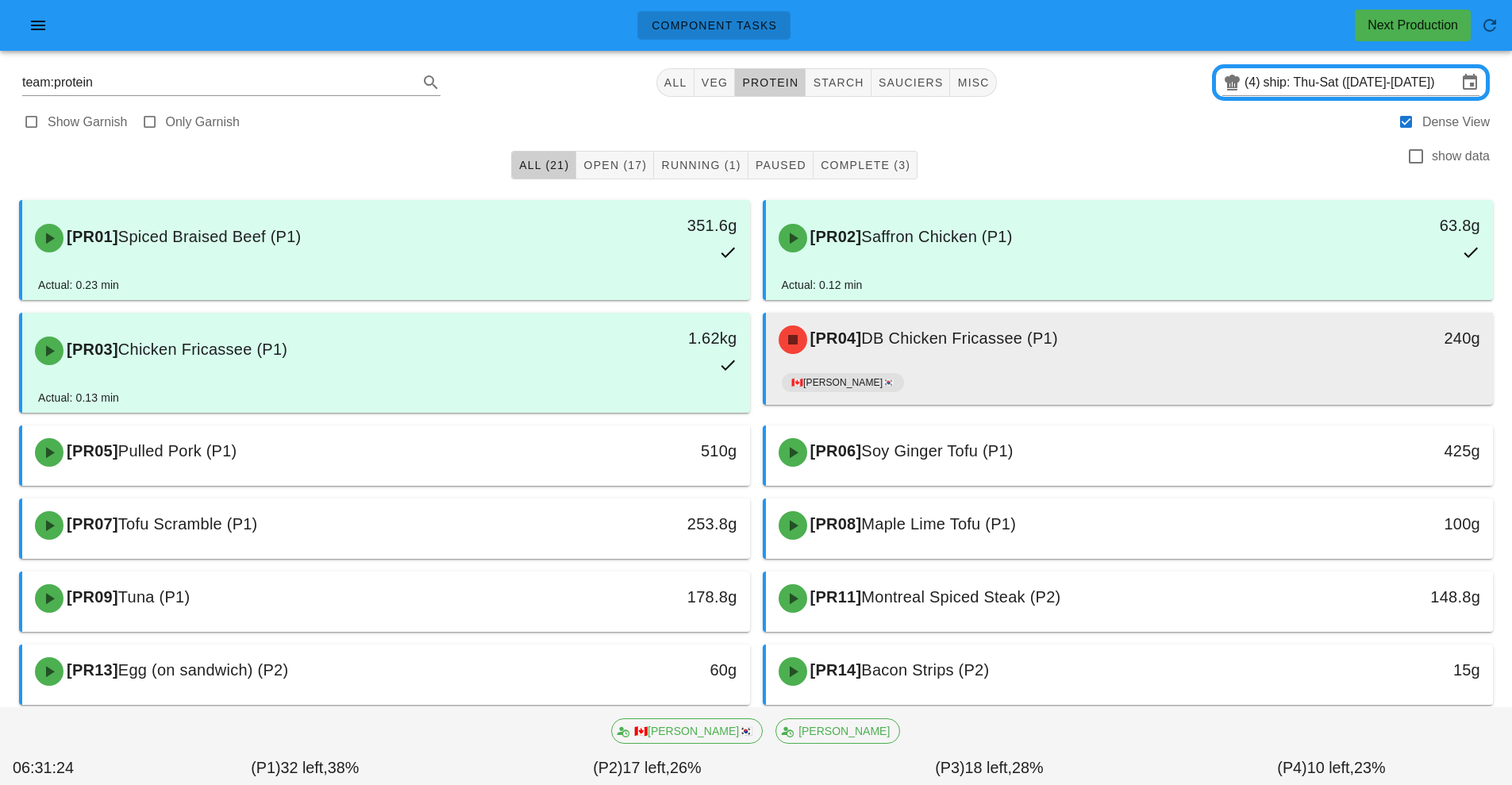
click at [991, 360] on div "[PR04] DB Chicken Fricassee (P1)" at bounding box center [1040, 340] width 541 height 48
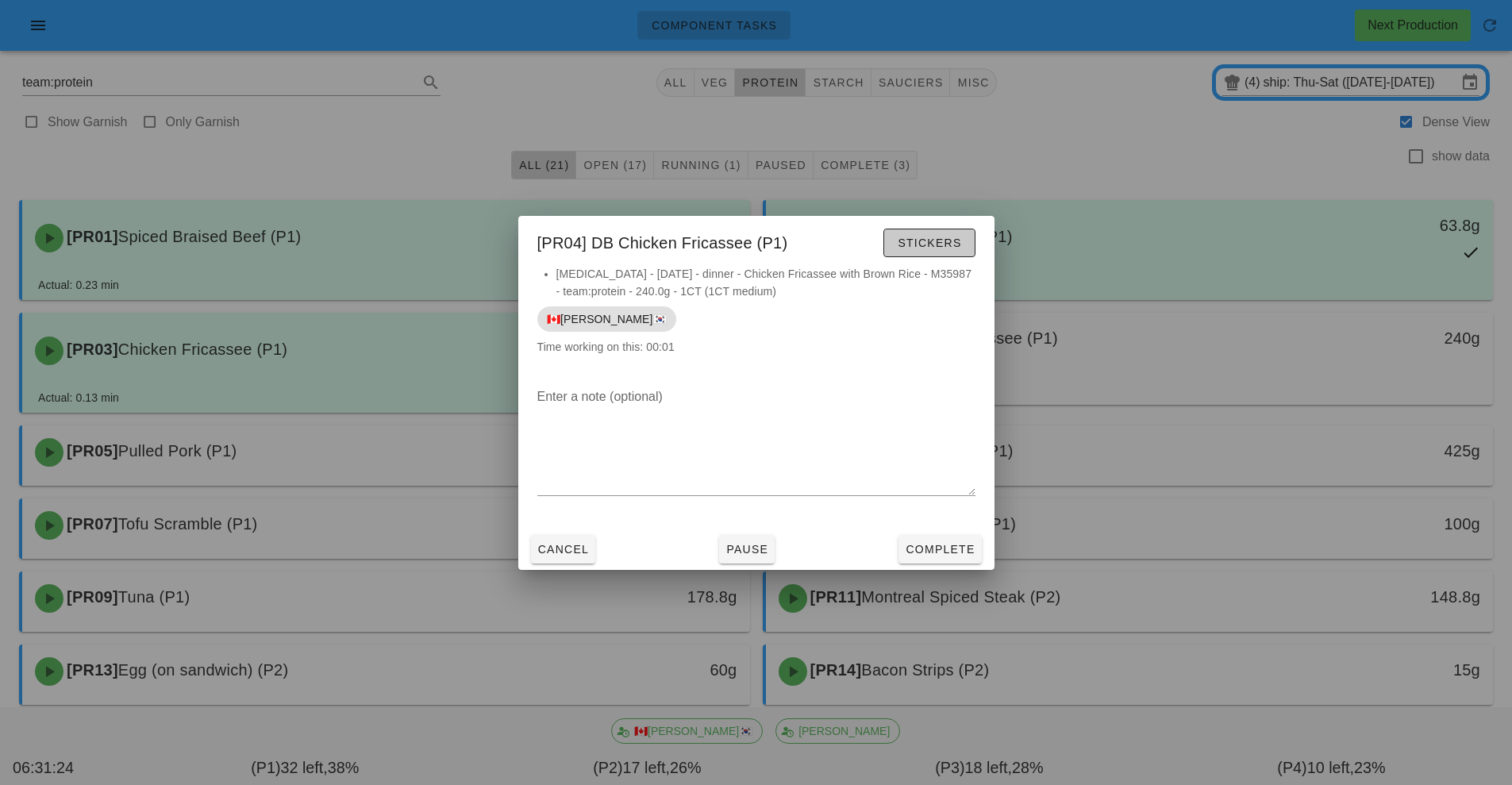
click at [936, 253] on button "Stickers" at bounding box center [929, 243] width 92 height 29
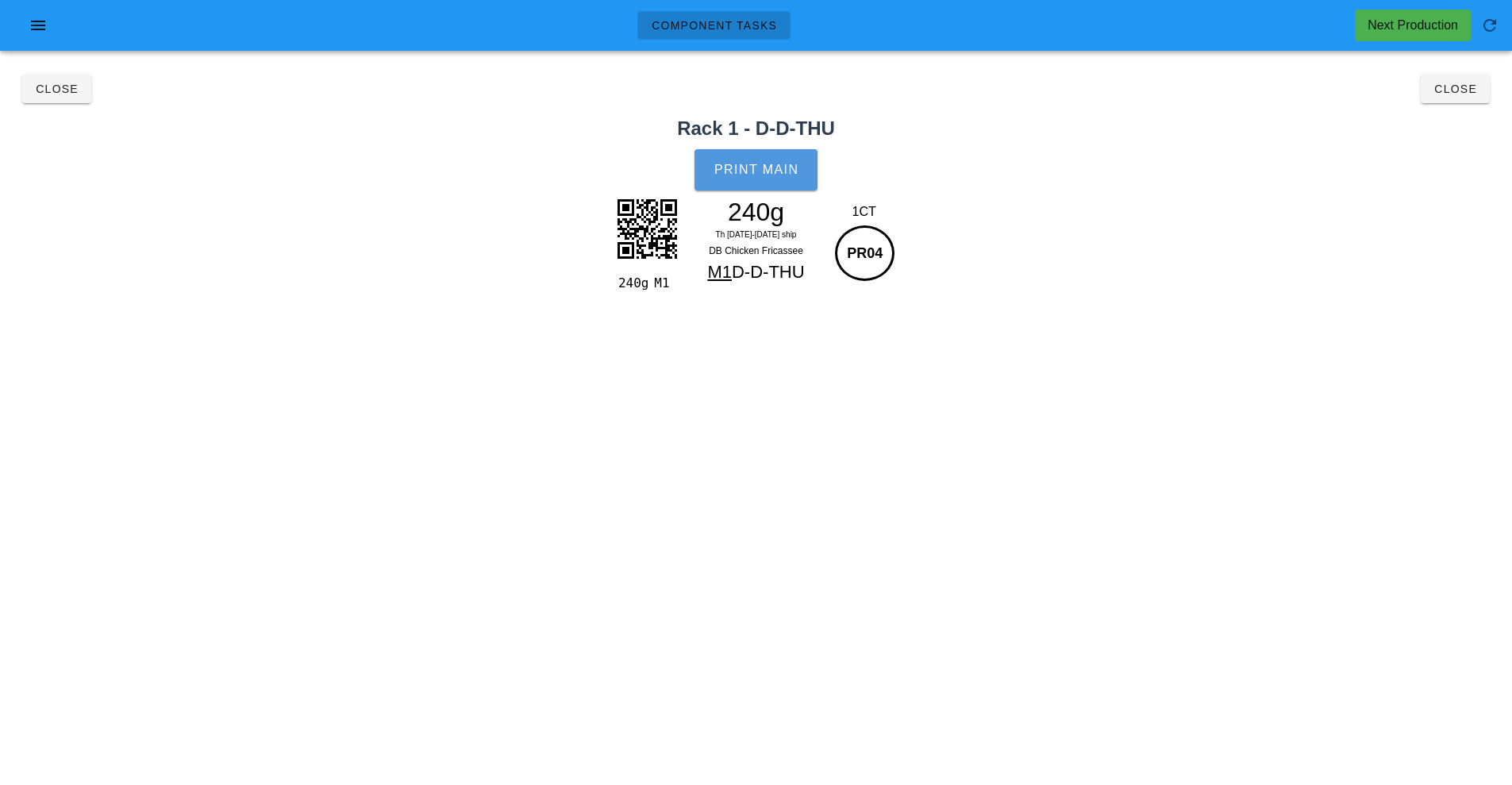
click at [794, 180] on button "Print Main" at bounding box center [756, 169] width 122 height 41
click at [1459, 98] on button "Close" at bounding box center [1456, 89] width 69 height 29
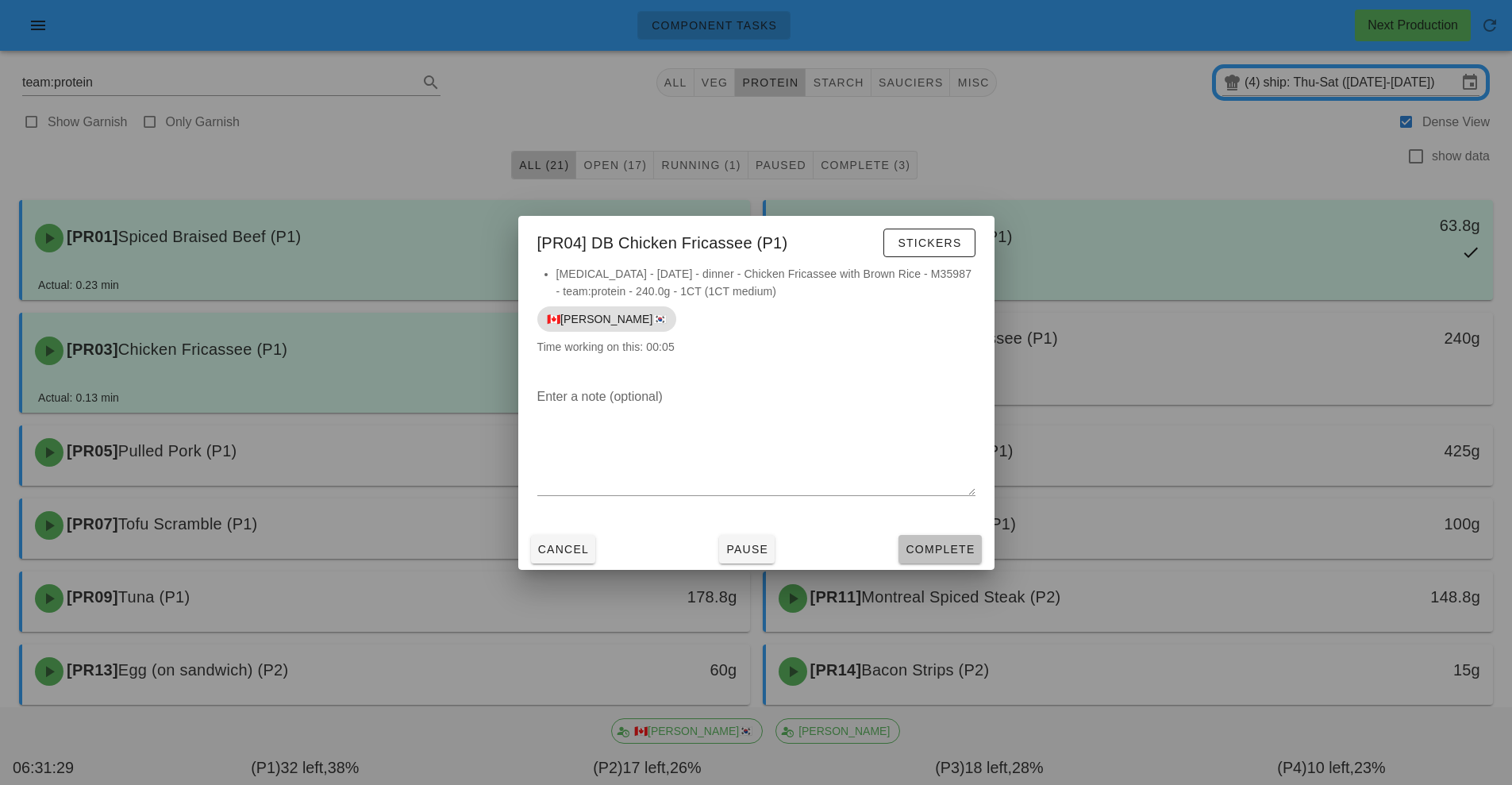
click at [942, 550] on span "Complete" at bounding box center [940, 549] width 70 height 12
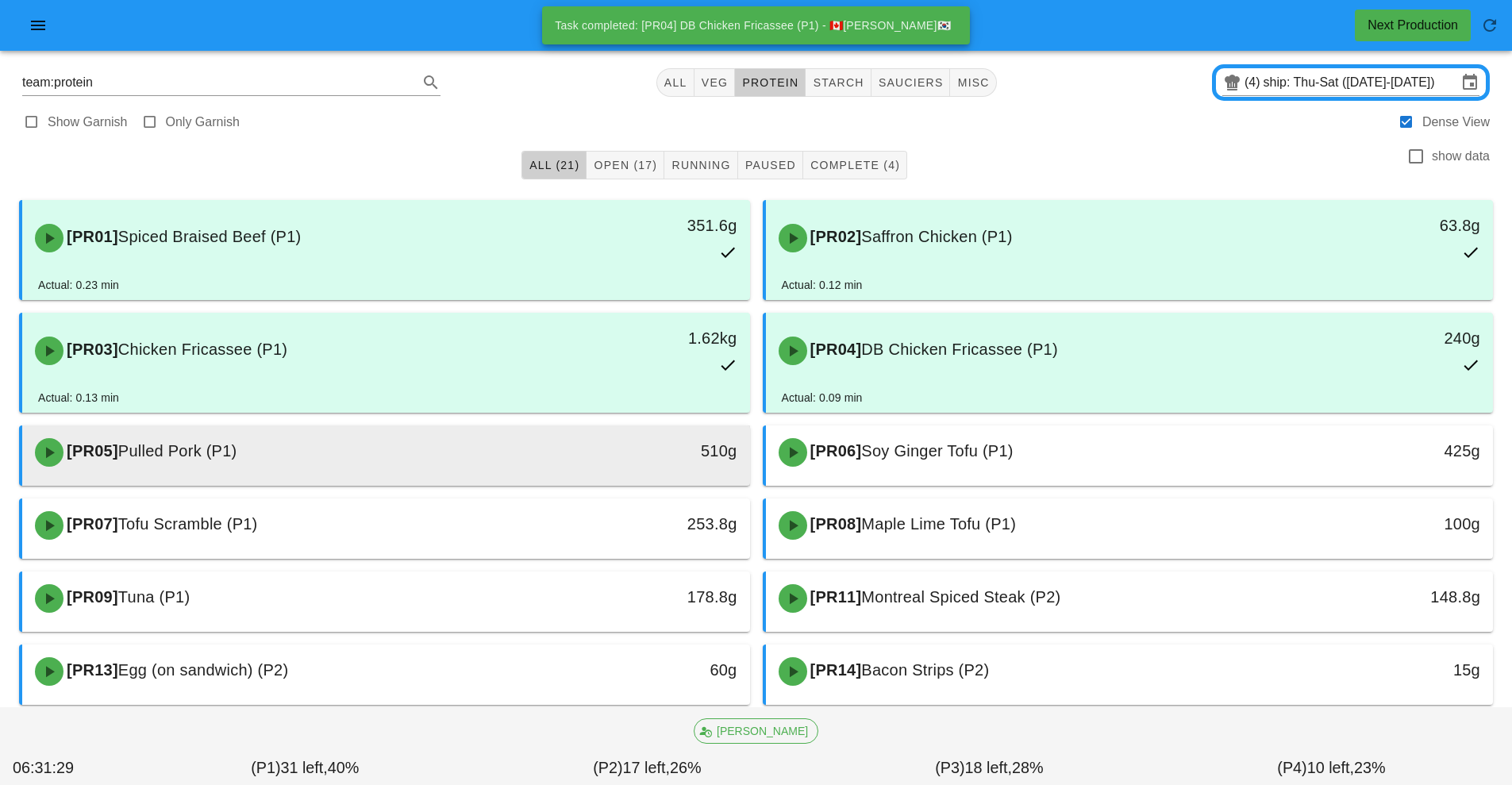
click at [552, 457] on div "[PR05] Pulled Pork (P1)" at bounding box center [296, 452] width 541 height 48
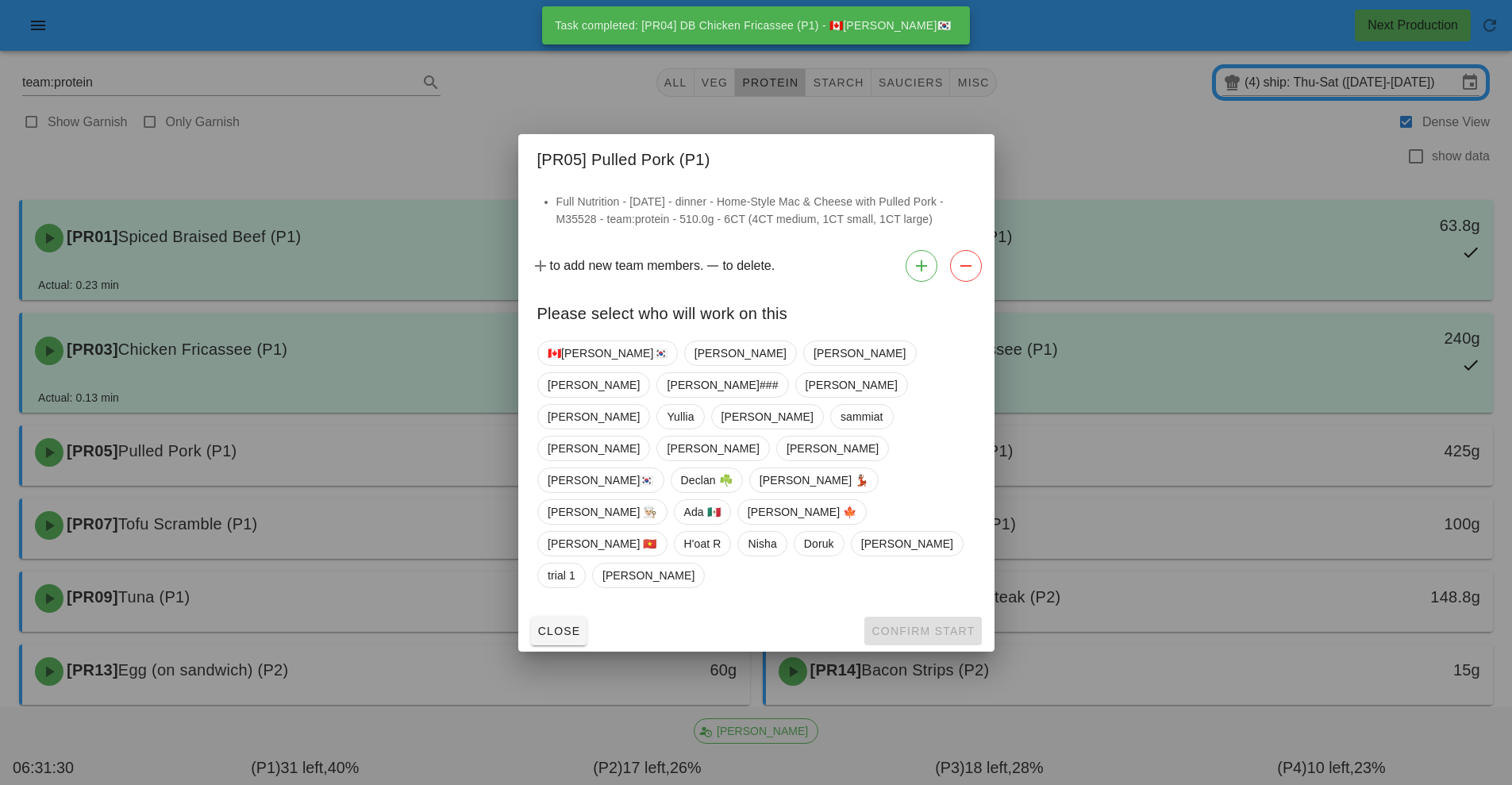
click at [691, 654] on div at bounding box center [756, 392] width 1512 height 785
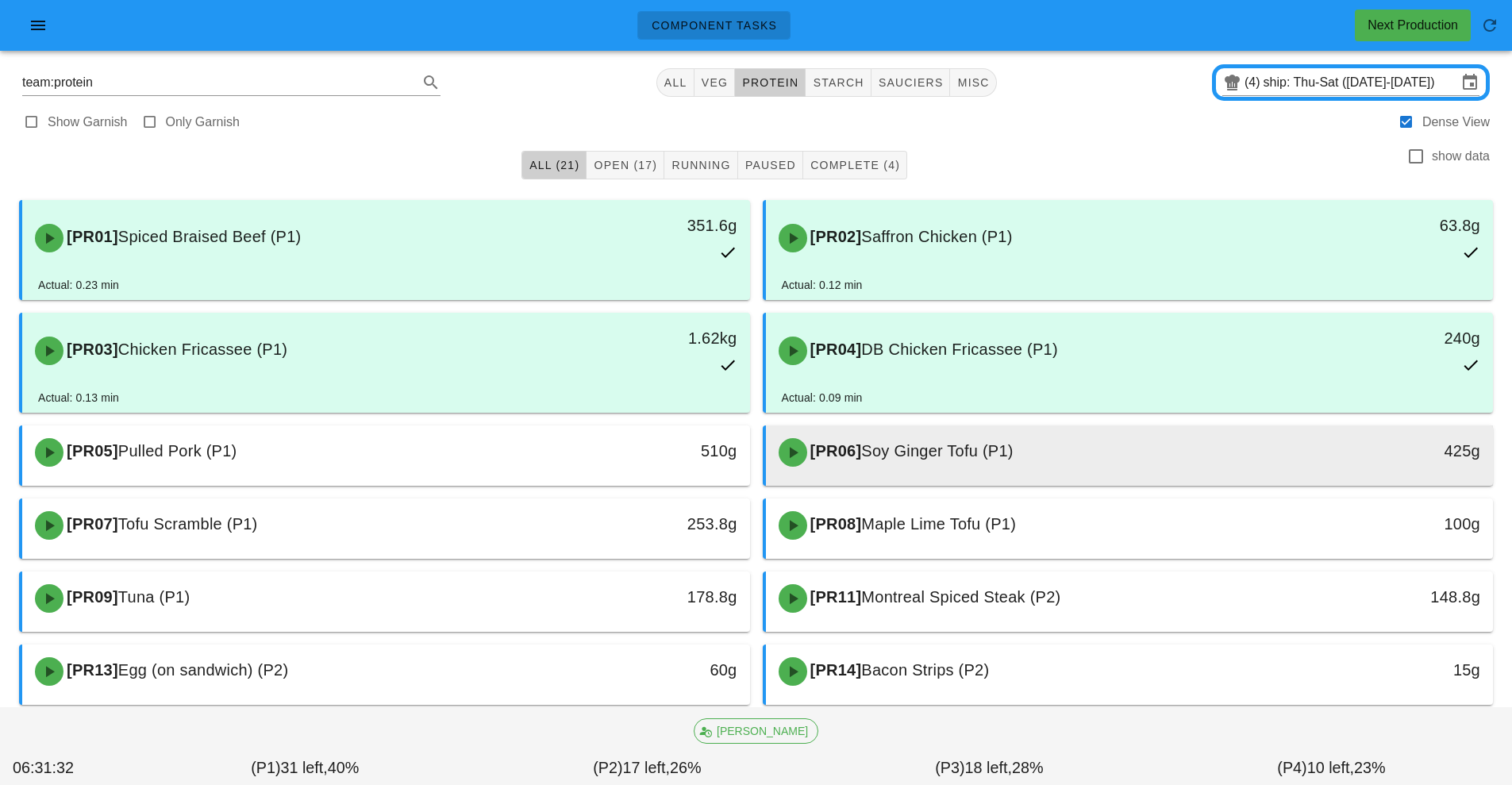
click at [901, 460] on span "Soy Ginger Tofu (P1)" at bounding box center [937, 451] width 152 height 17
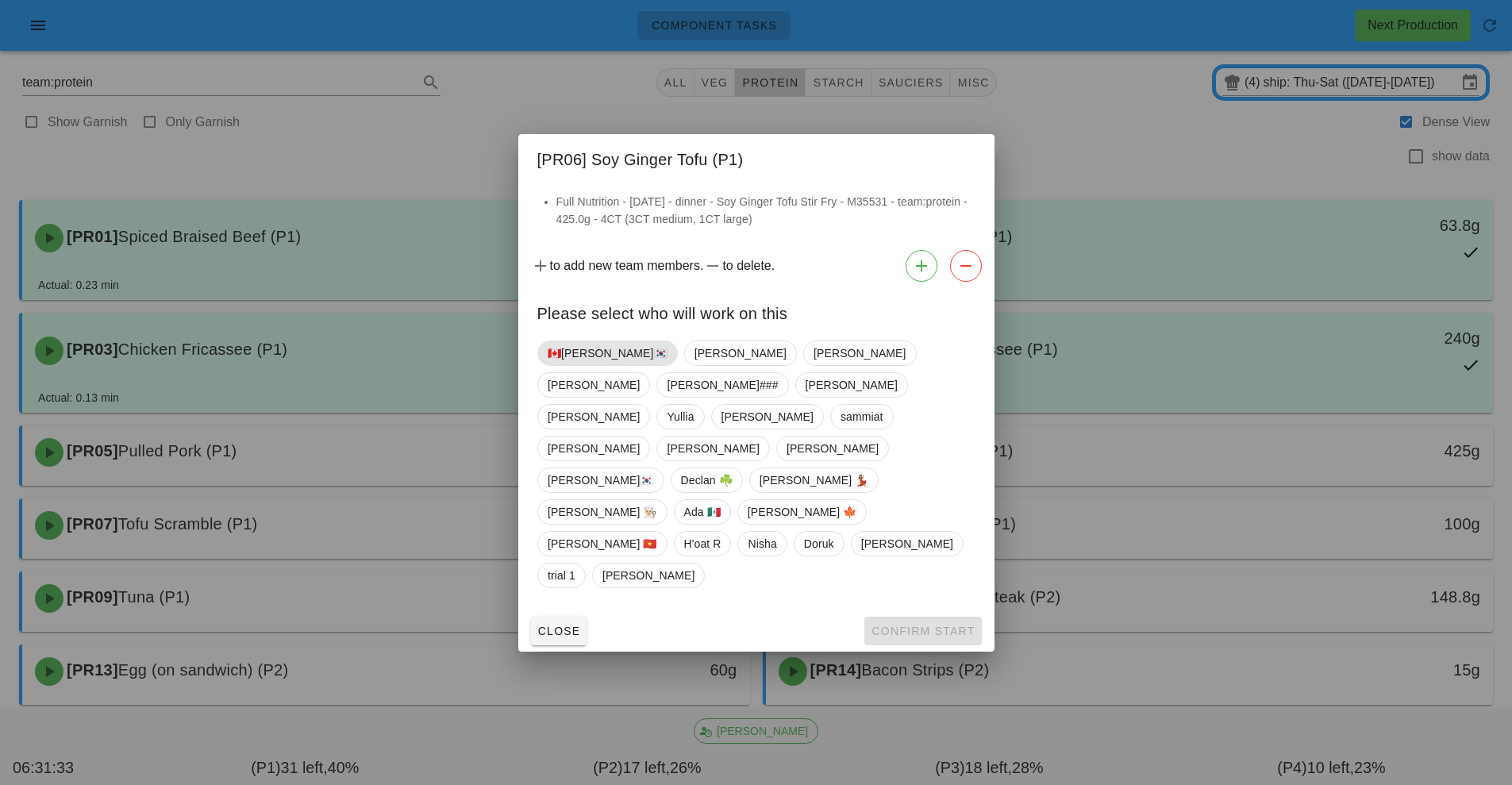
click at [578, 365] on span "🇨🇦[PERSON_NAME]🇰🇷" at bounding box center [607, 353] width 119 height 24
click at [947, 617] on button "Confirm Start" at bounding box center [922, 631] width 117 height 29
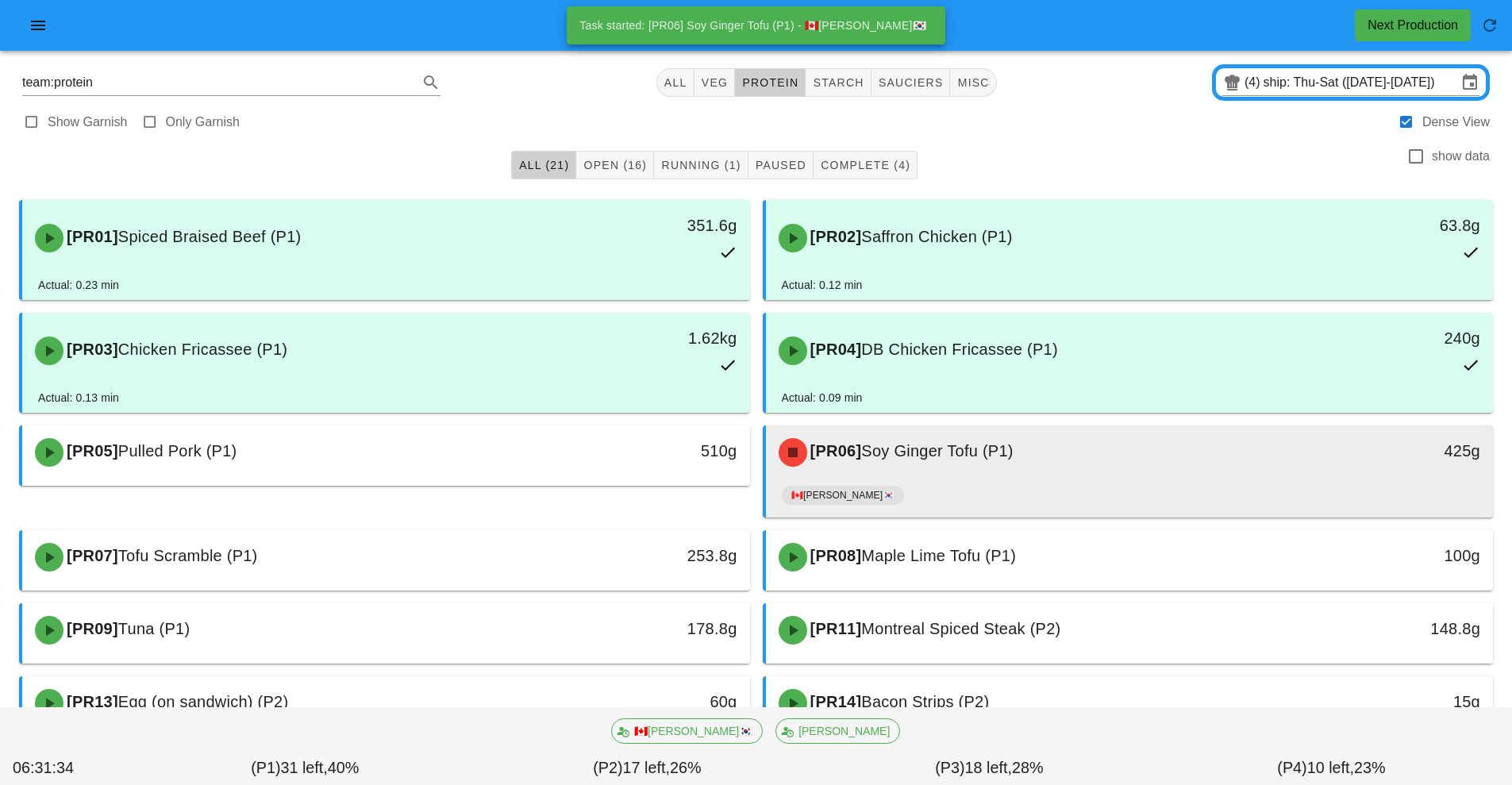
click at [968, 458] on span "Soy Ginger Tofu (P1)" at bounding box center [937, 451] width 152 height 17
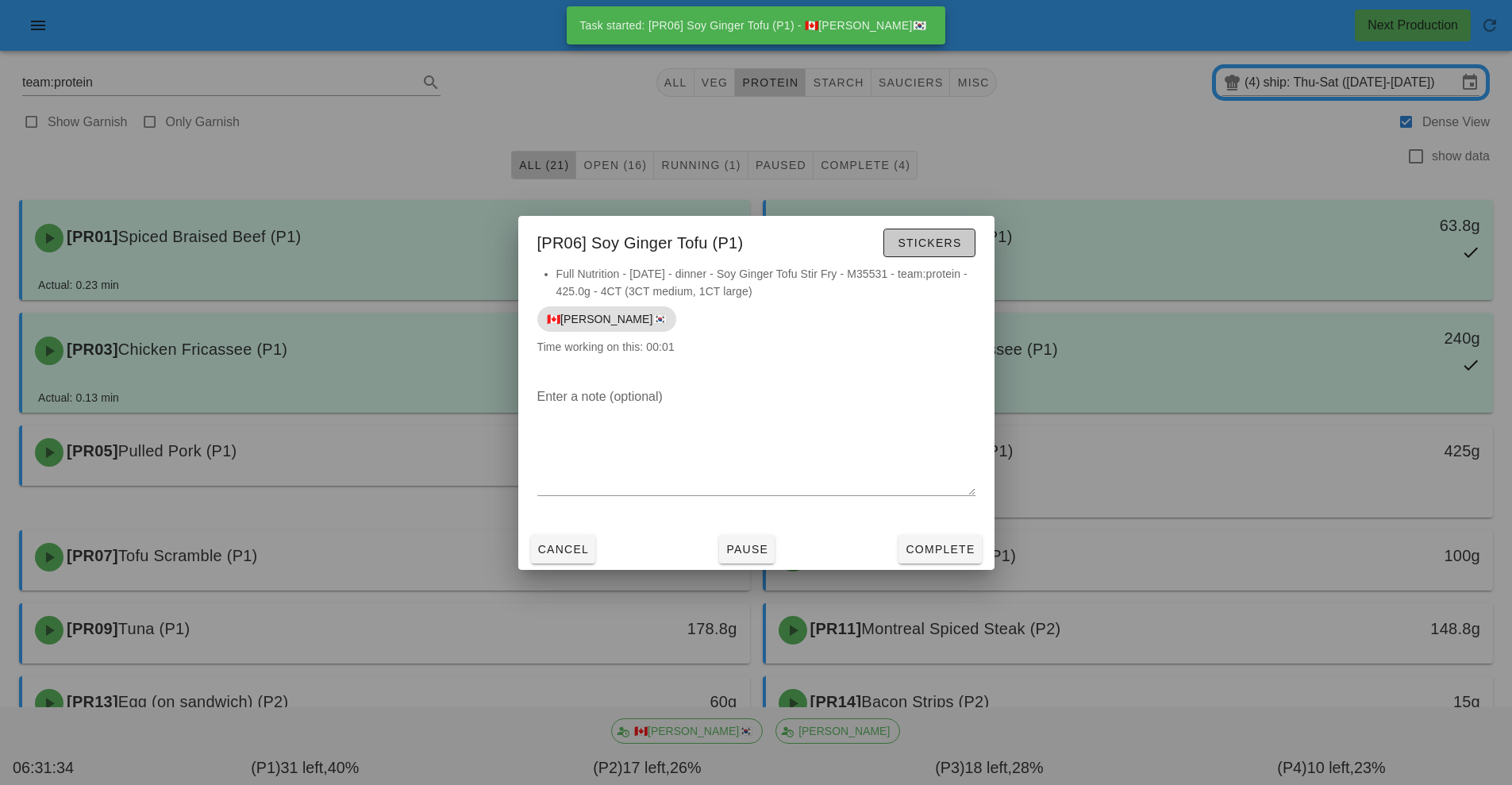
click at [950, 252] on button "Stickers" at bounding box center [929, 243] width 92 height 29
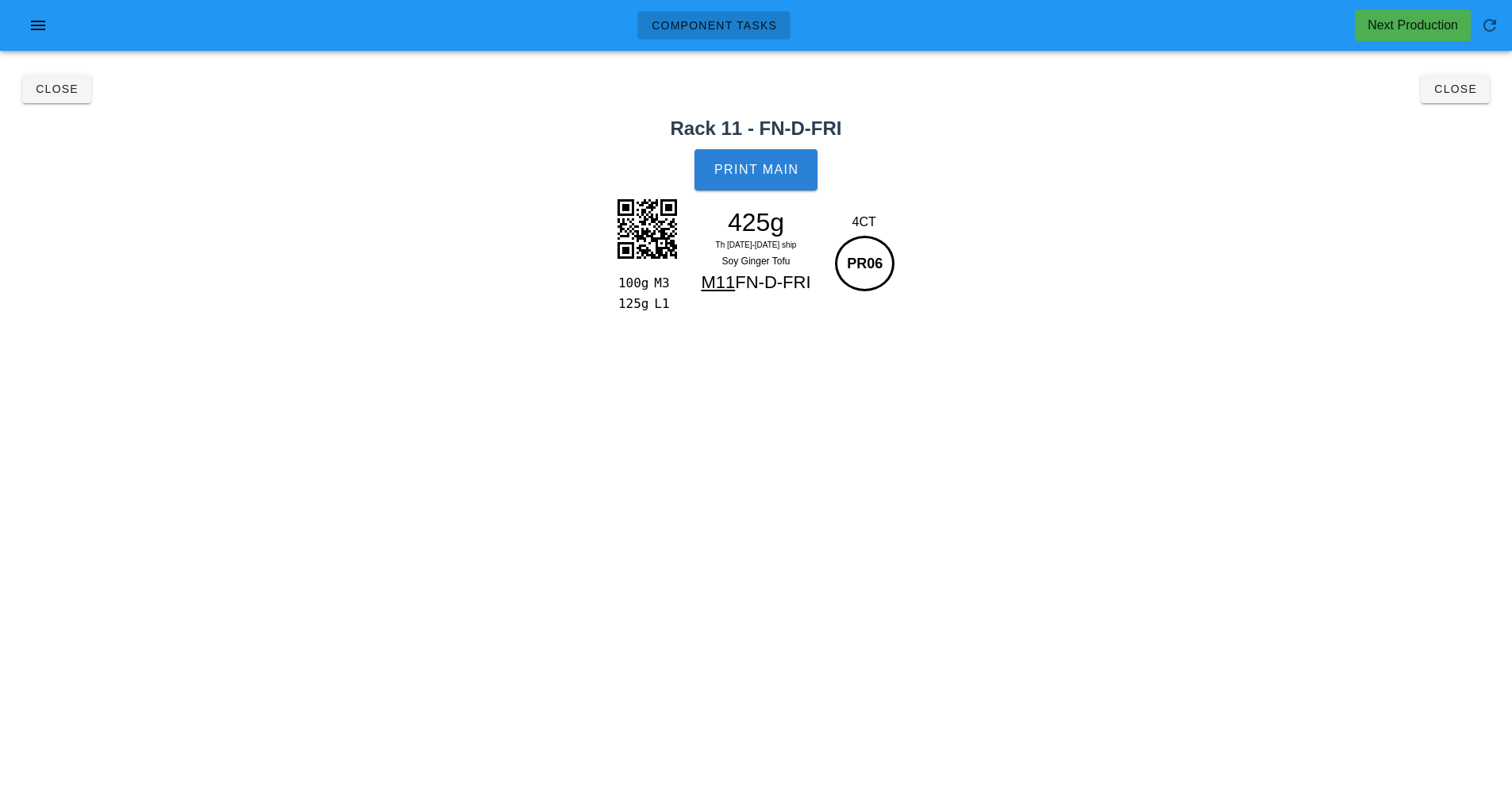
click at [797, 187] on button "Print Main" at bounding box center [756, 169] width 122 height 41
click at [1473, 96] on button "Close" at bounding box center [1456, 89] width 69 height 29
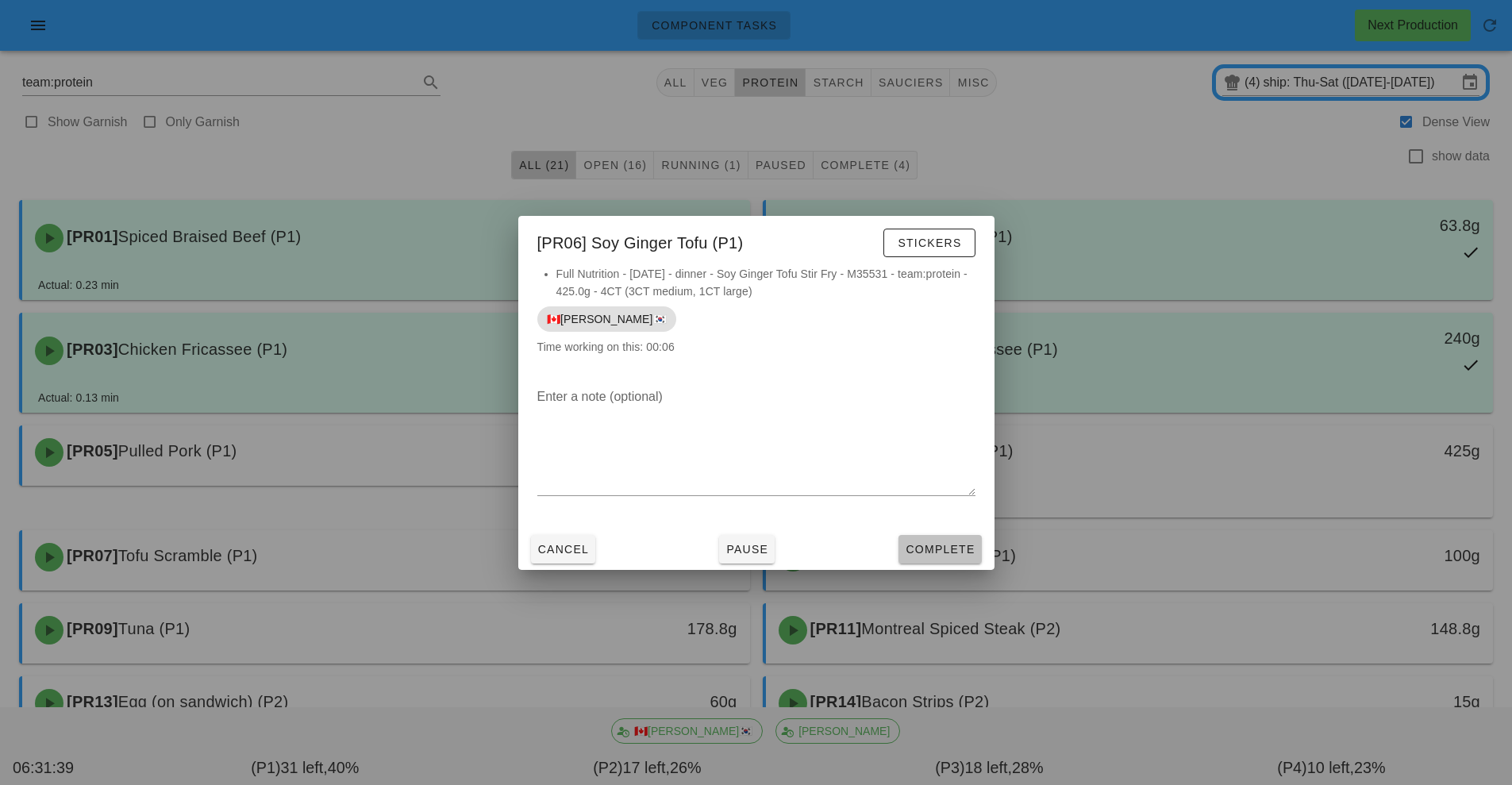
click at [930, 551] on span "Complete" at bounding box center [940, 549] width 70 height 12
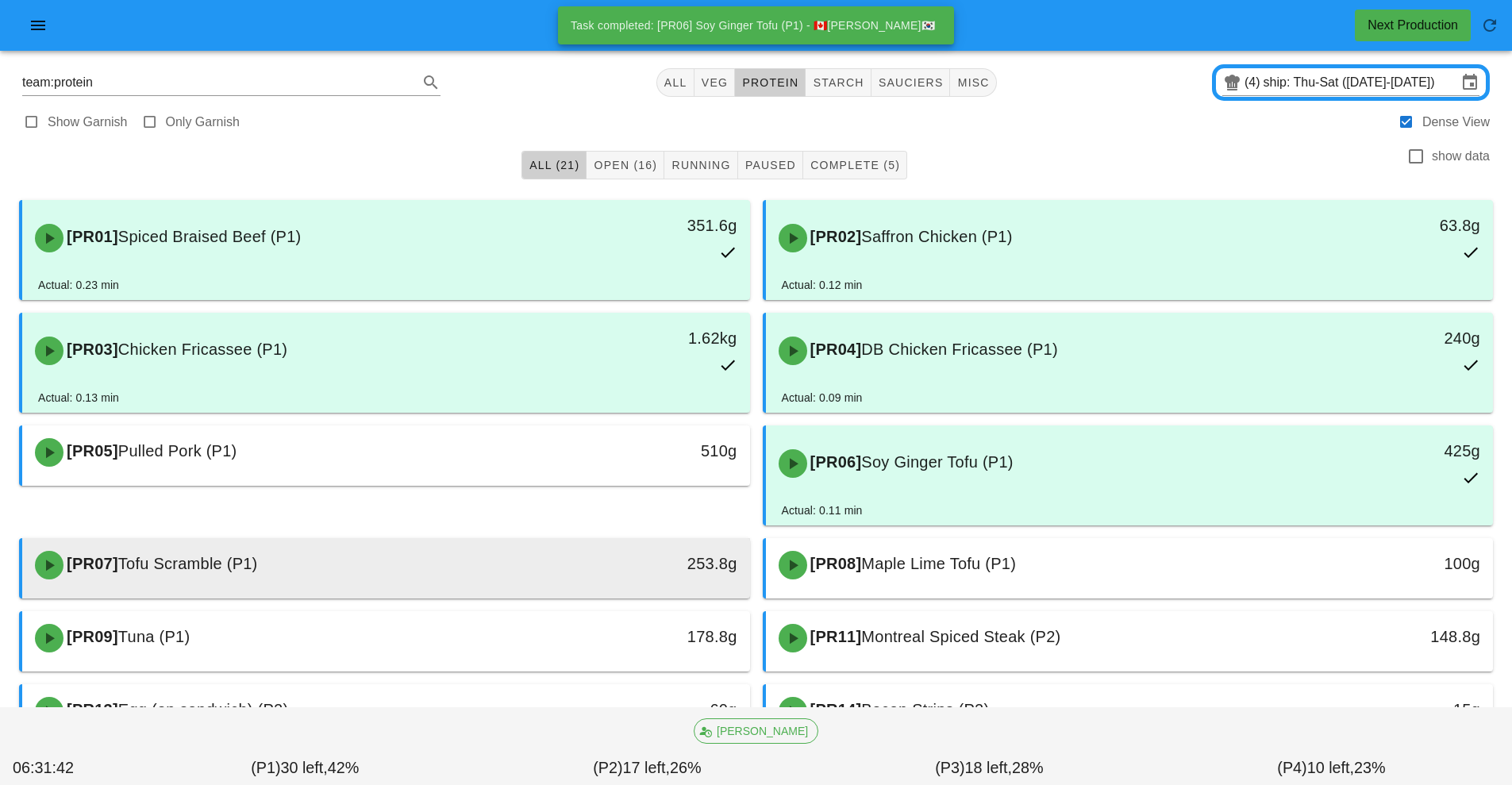
click at [457, 547] on div "[PR07] Tofu Scramble (P1)" at bounding box center [296, 565] width 541 height 48
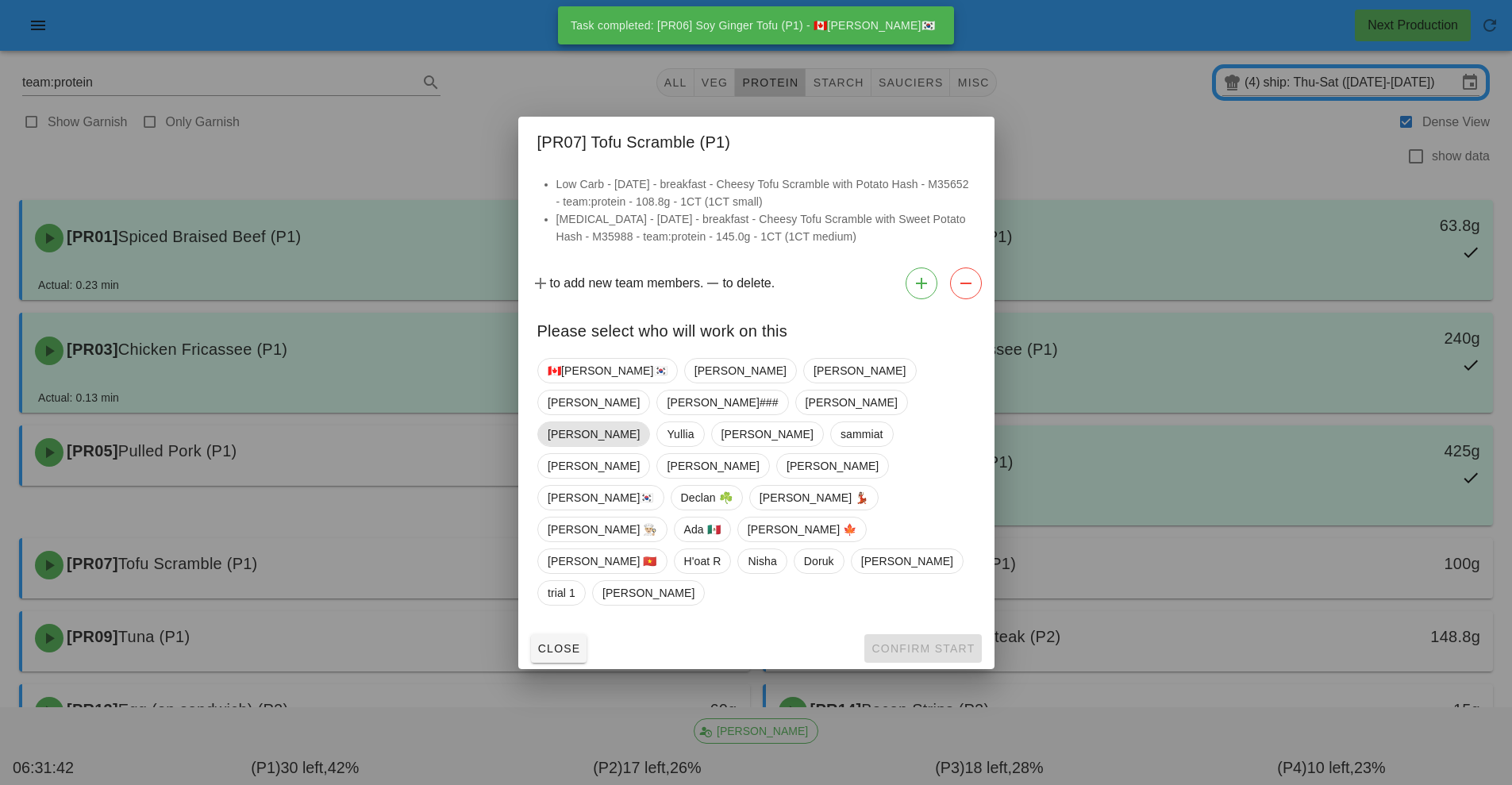
click at [566, 447] on span "[PERSON_NAME]" at bounding box center [594, 434] width 92 height 24
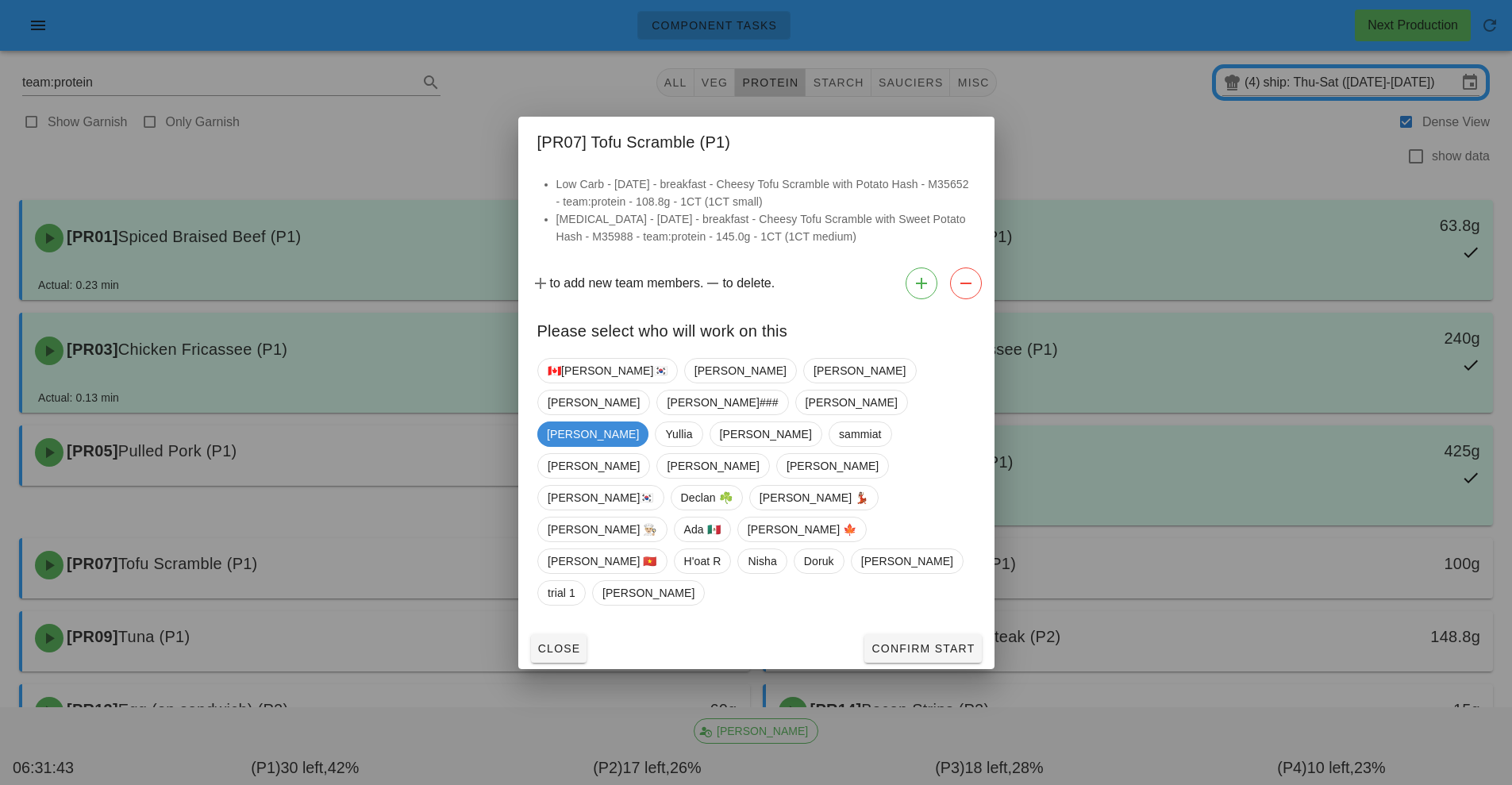
click at [569, 447] on span "[PERSON_NAME]" at bounding box center [593, 434] width 92 height 26
click at [583, 382] on span "🇨🇦[PERSON_NAME]🇰🇷" at bounding box center [607, 370] width 119 height 24
click at [920, 635] on button "Confirm Start" at bounding box center [922, 649] width 117 height 29
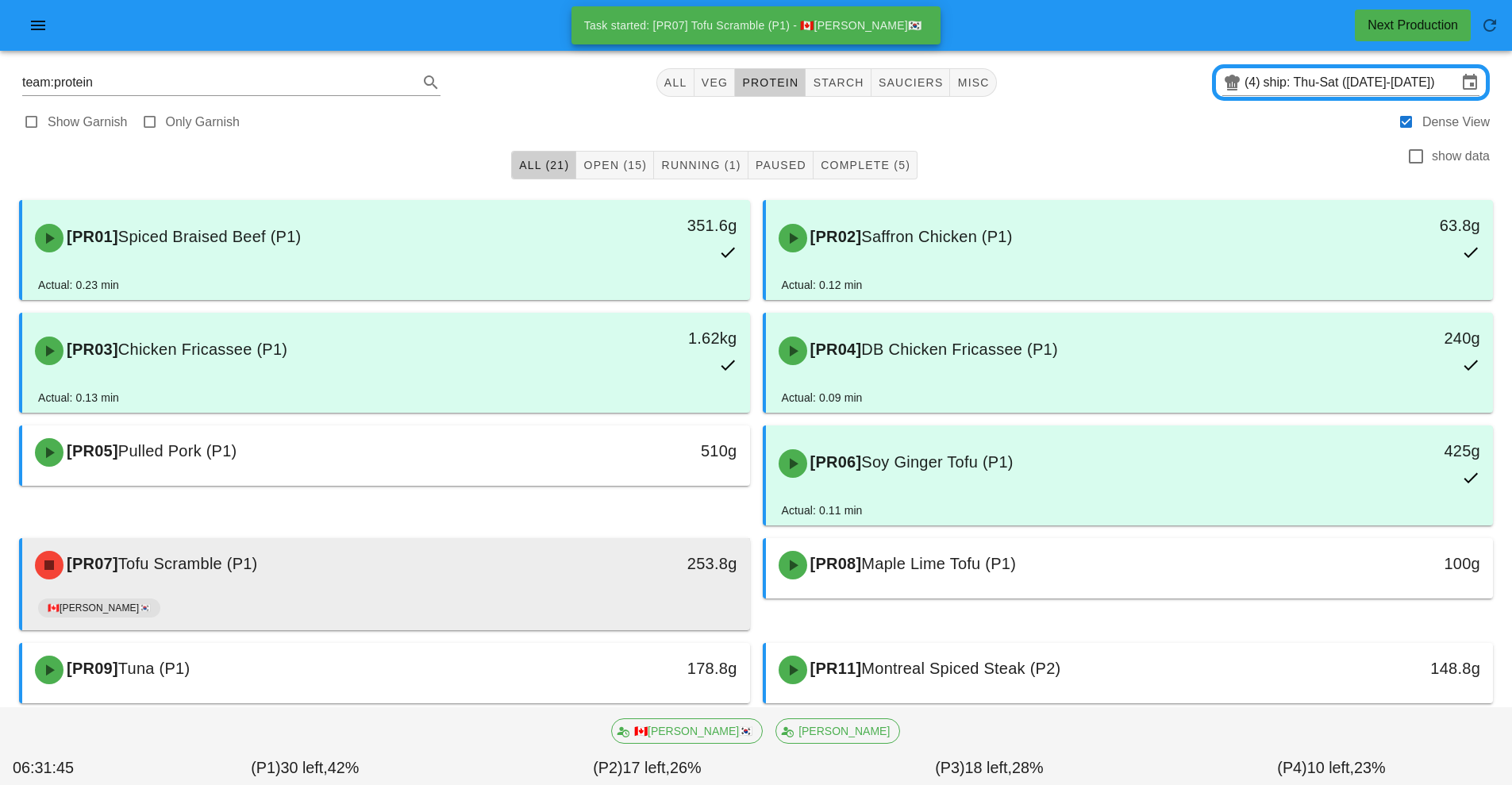
click at [571, 602] on div "🇨🇦[PERSON_NAME]🇰🇷" at bounding box center [386, 612] width 696 height 38
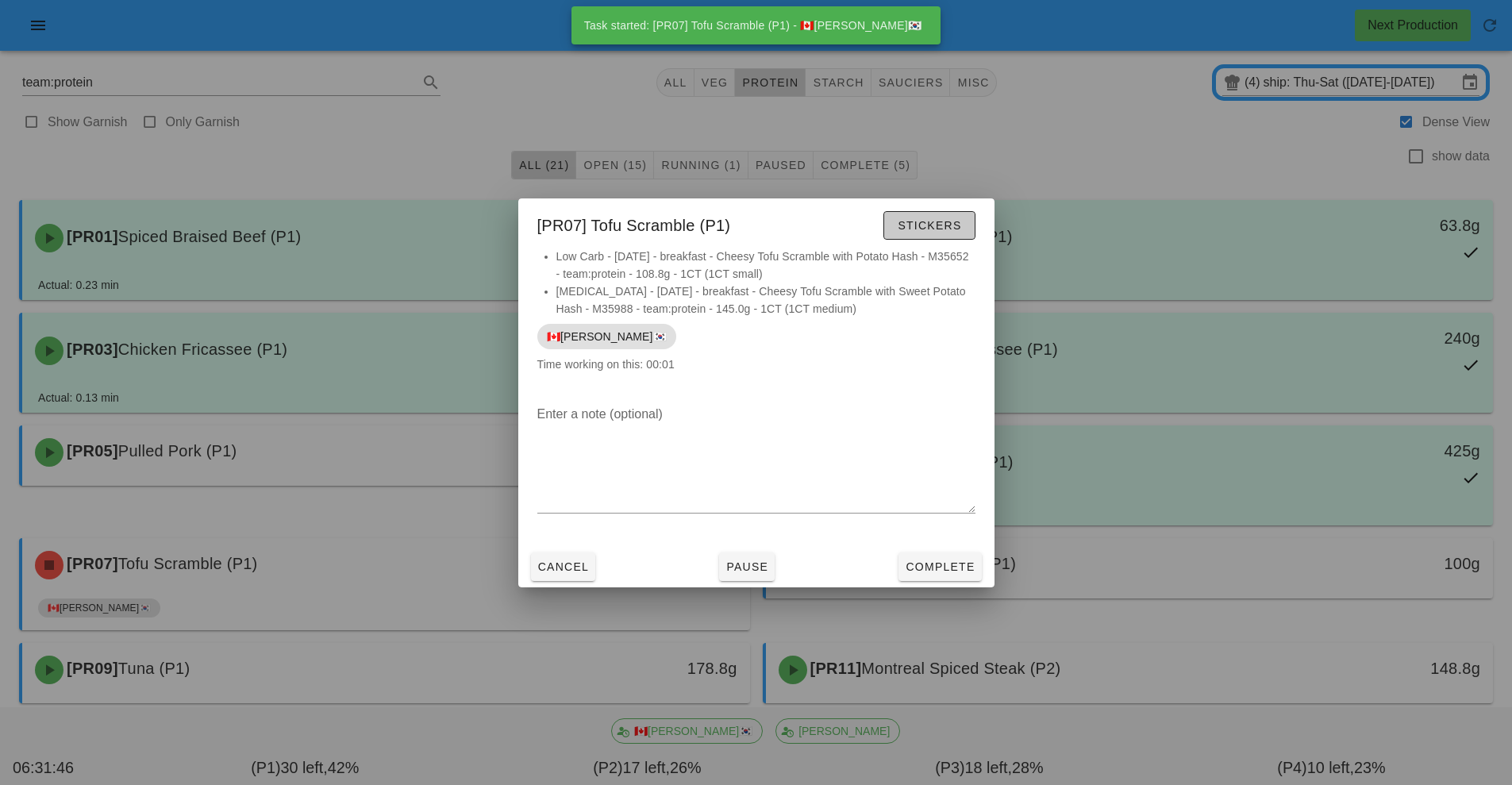
click at [957, 218] on button "Stickers" at bounding box center [929, 226] width 92 height 29
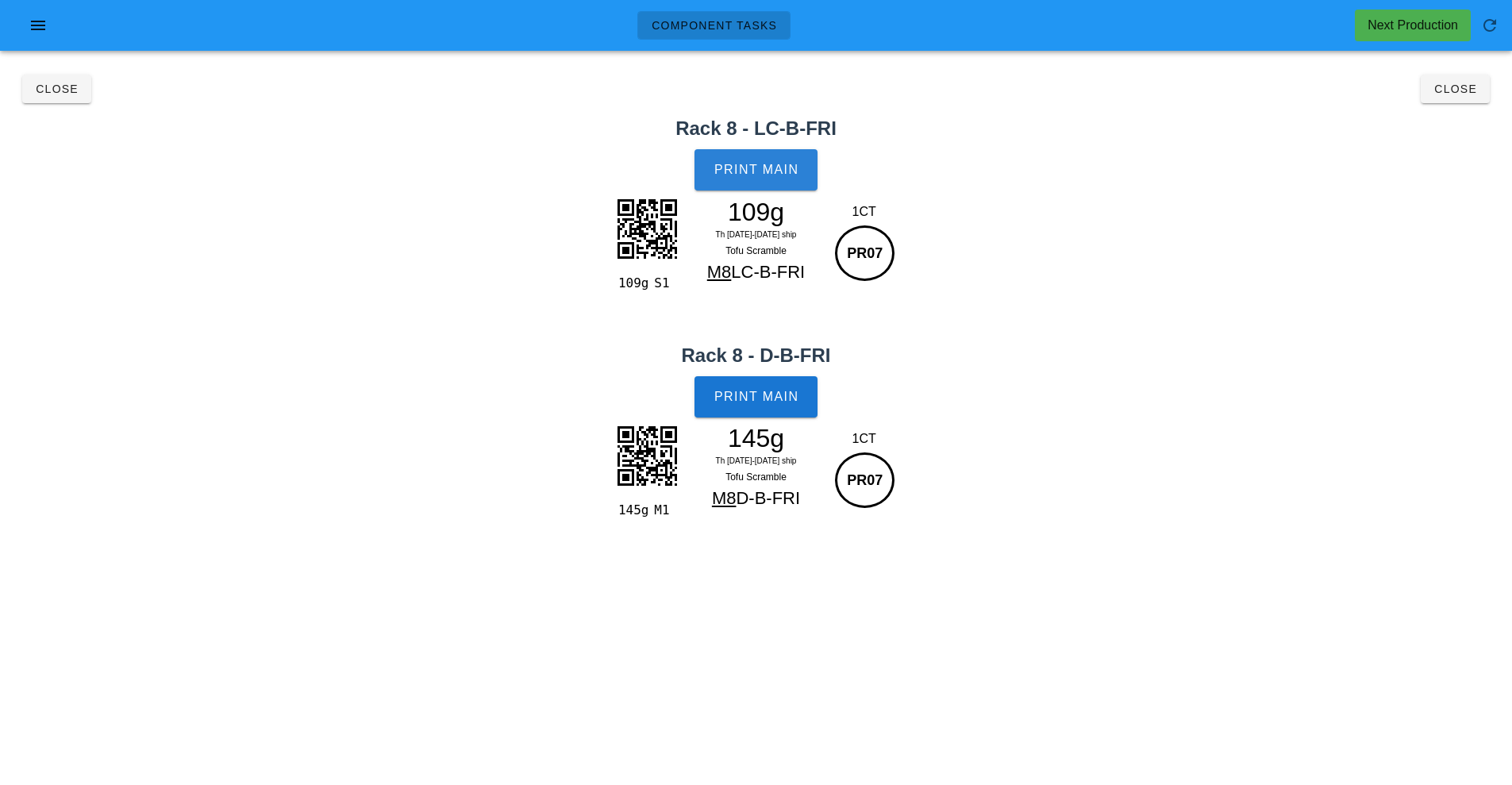
click at [782, 185] on button "Print Main" at bounding box center [756, 169] width 122 height 41
click at [769, 408] on button "Print Main" at bounding box center [756, 397] width 122 height 41
click at [1463, 98] on button "Close" at bounding box center [1456, 89] width 69 height 29
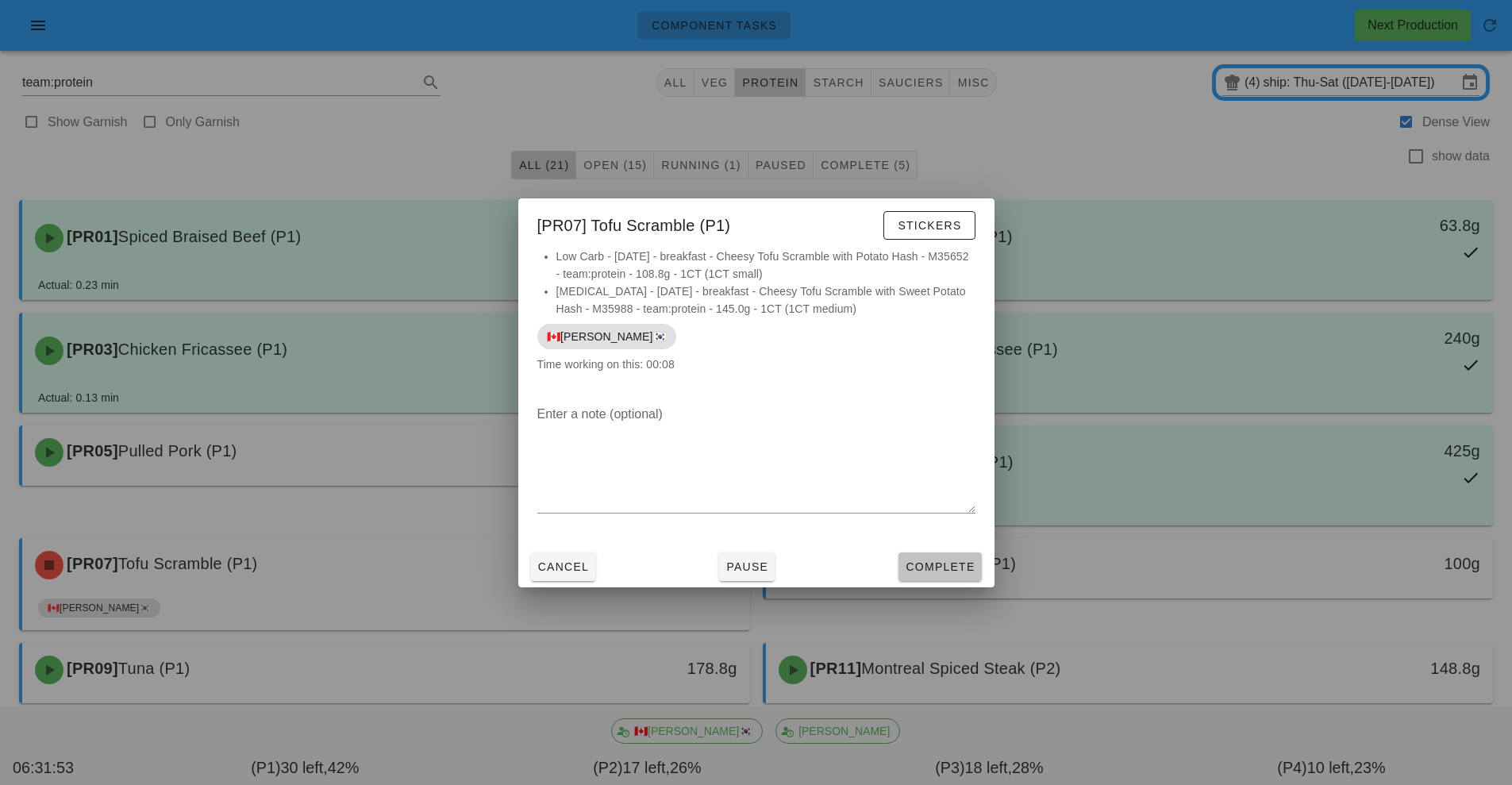
click at [946, 560] on span "Complete" at bounding box center [940, 566] width 70 height 12
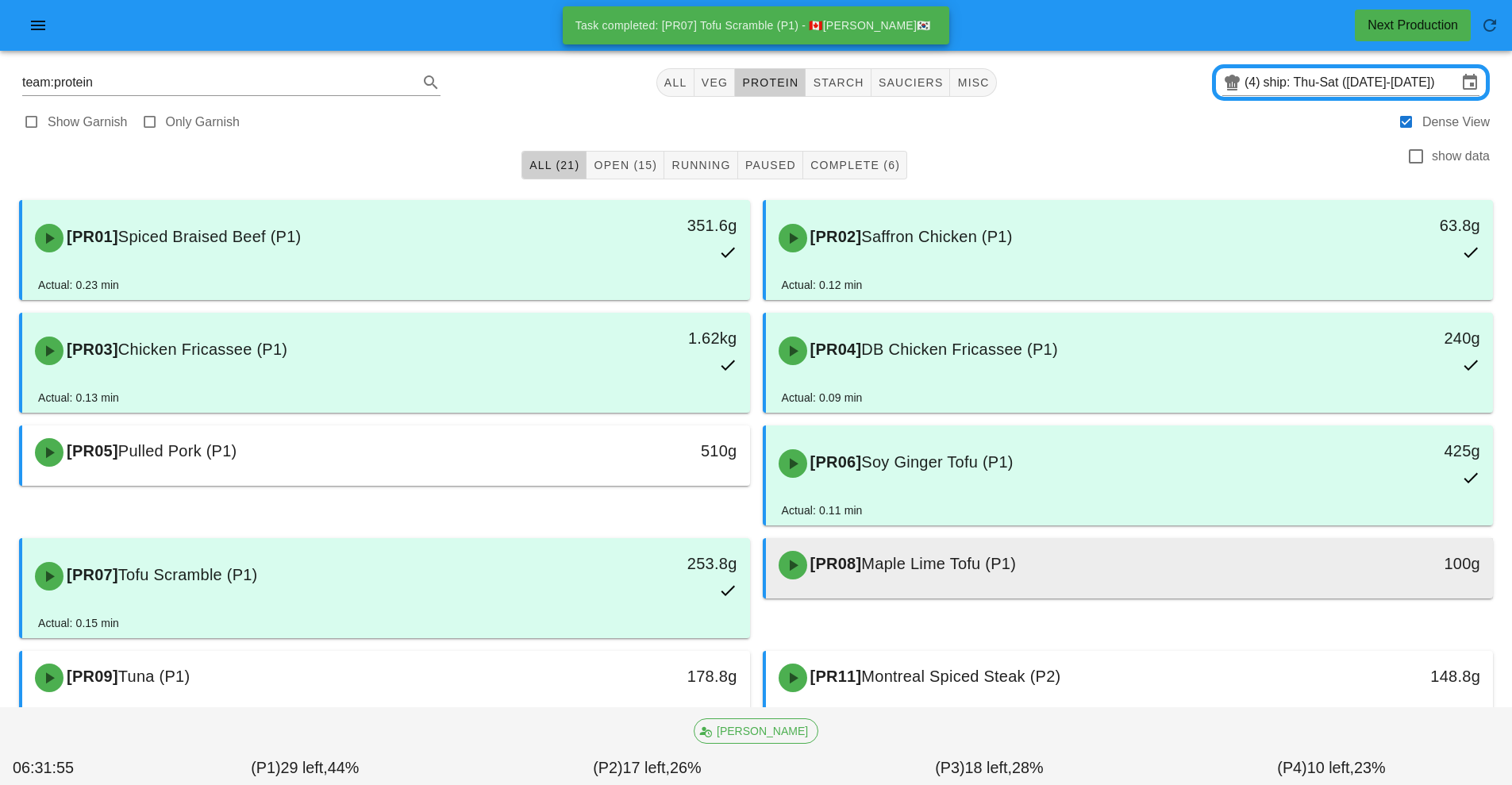
click at [1004, 570] on span "Maple Lime Tofu (P1)" at bounding box center [939, 564] width 155 height 17
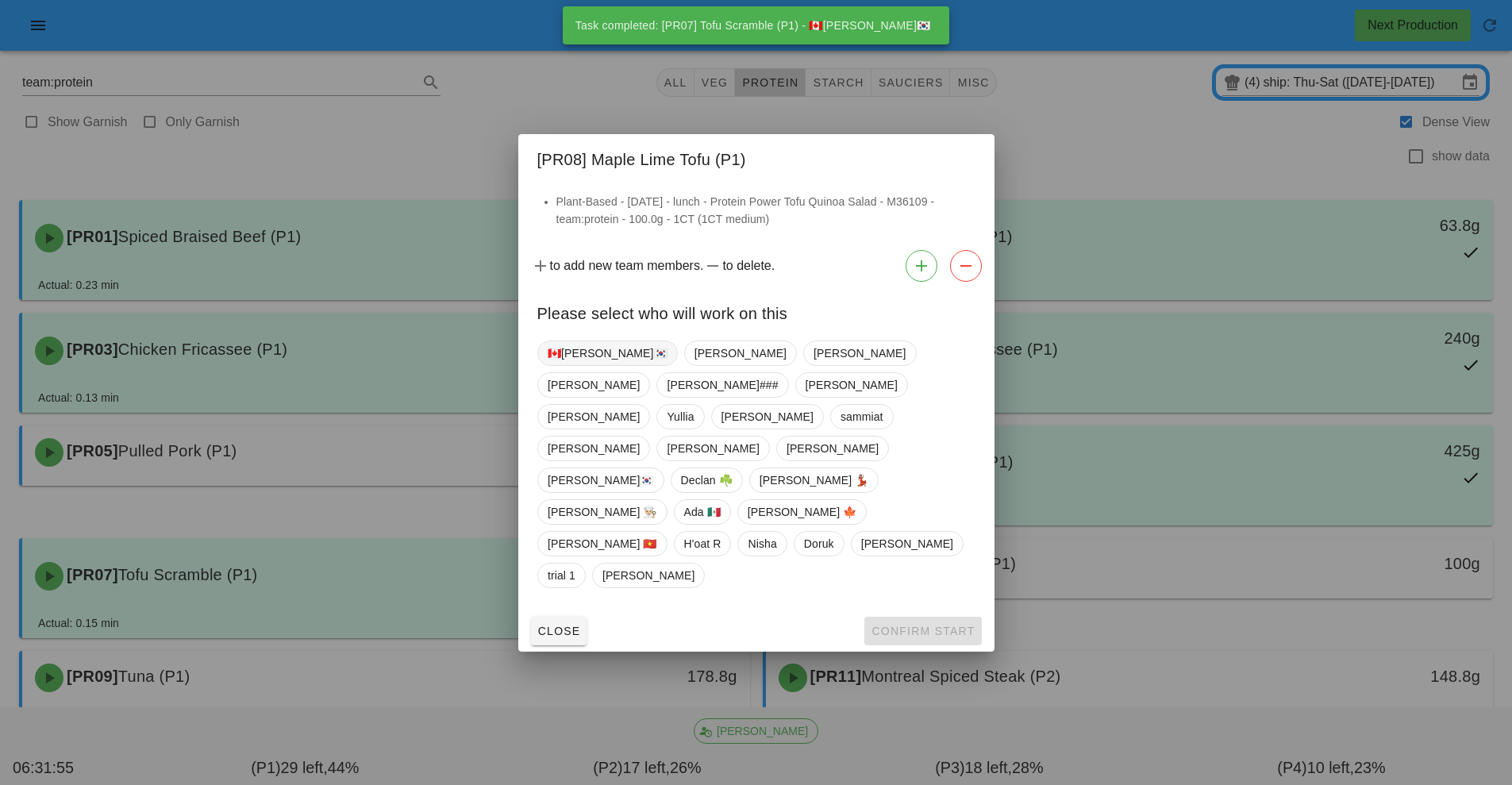
click at [588, 365] on span "🇨🇦[PERSON_NAME]🇰🇷" at bounding box center [607, 353] width 119 height 24
click at [928, 617] on button "Confirm Start" at bounding box center [922, 631] width 117 height 29
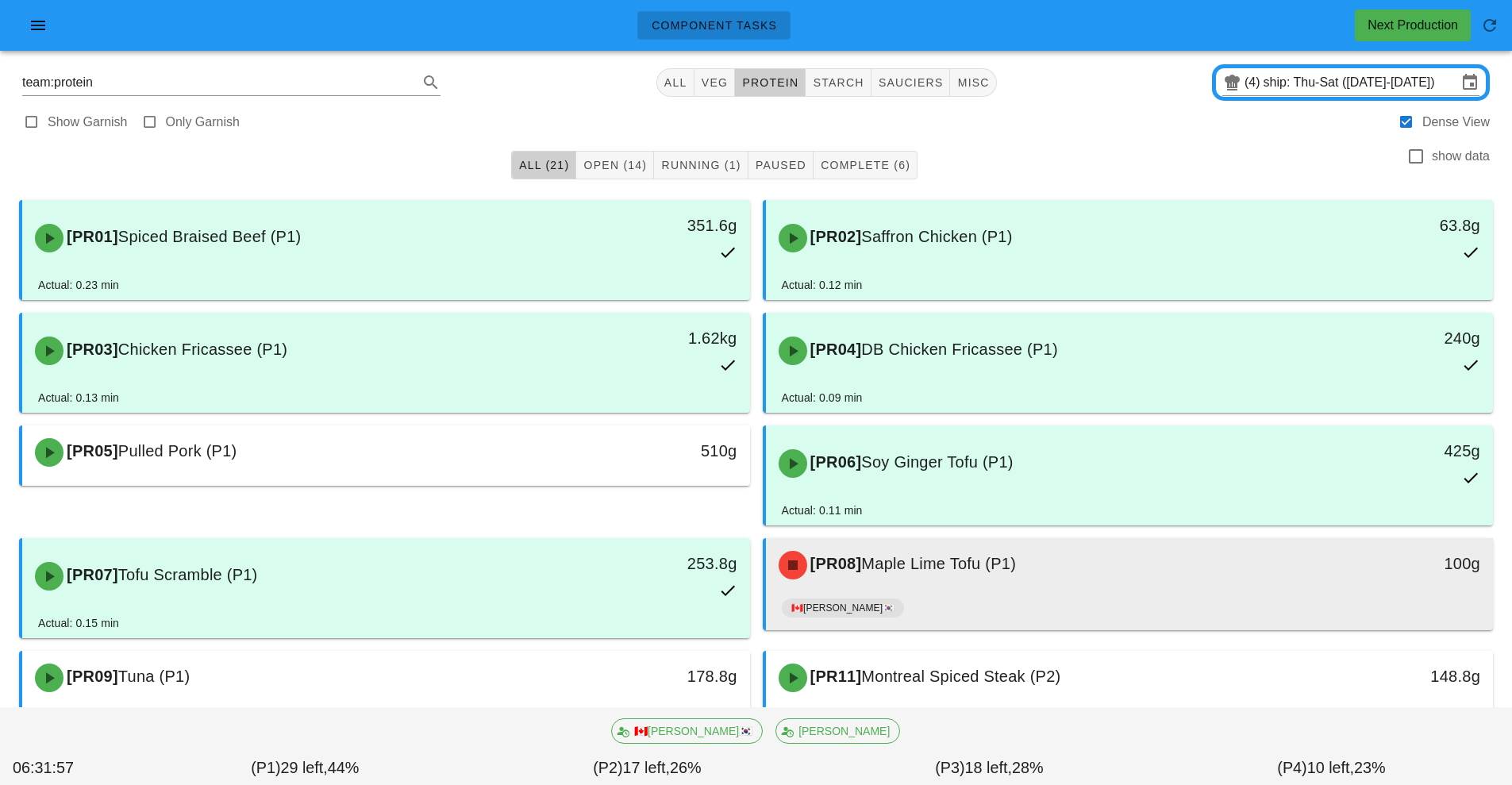
click at [948, 593] on div "🇨🇦[PERSON_NAME]🇰🇷" at bounding box center [1130, 612] width 696 height 38
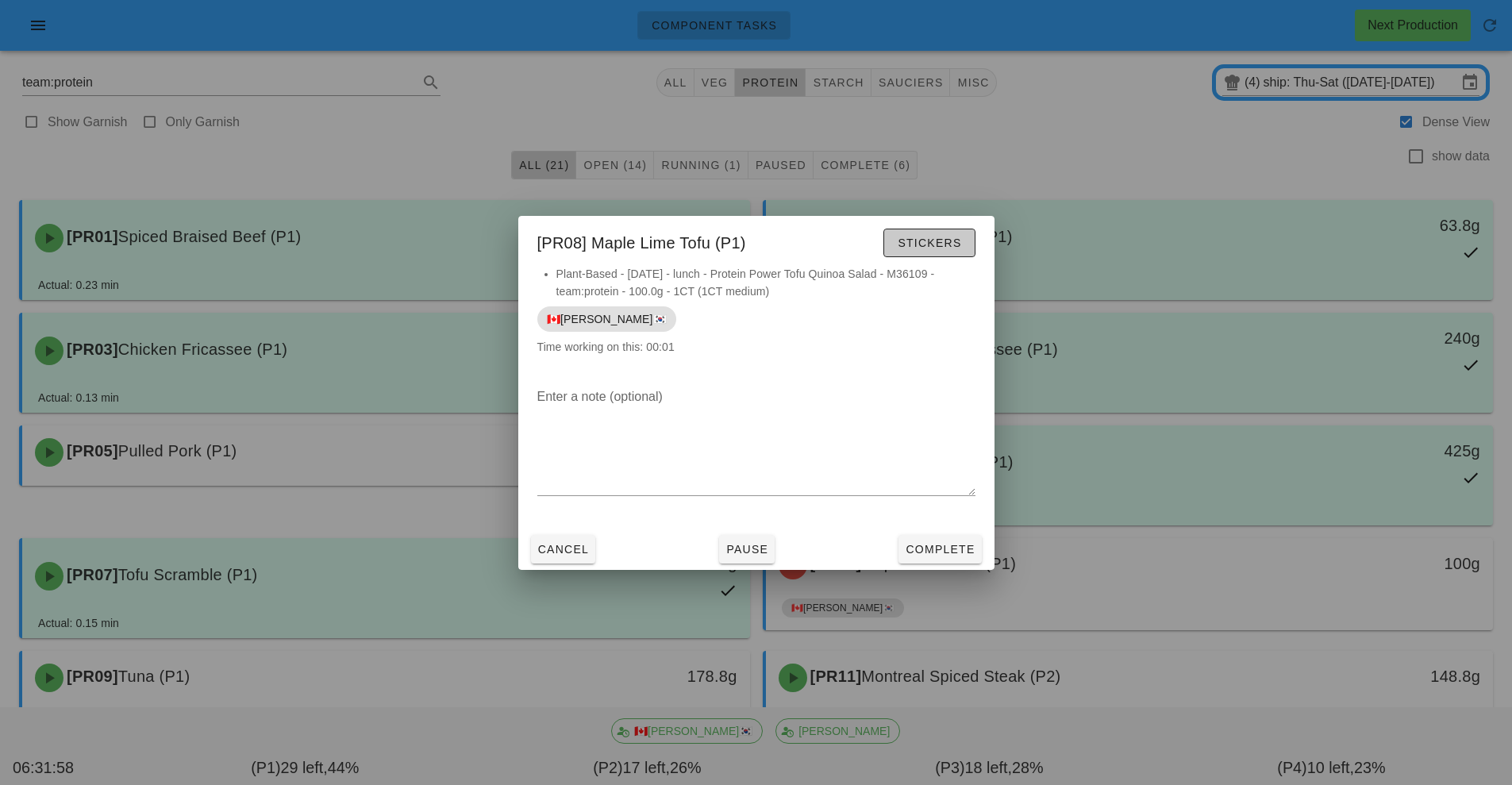
click at [958, 246] on span "Stickers" at bounding box center [928, 242] width 64 height 12
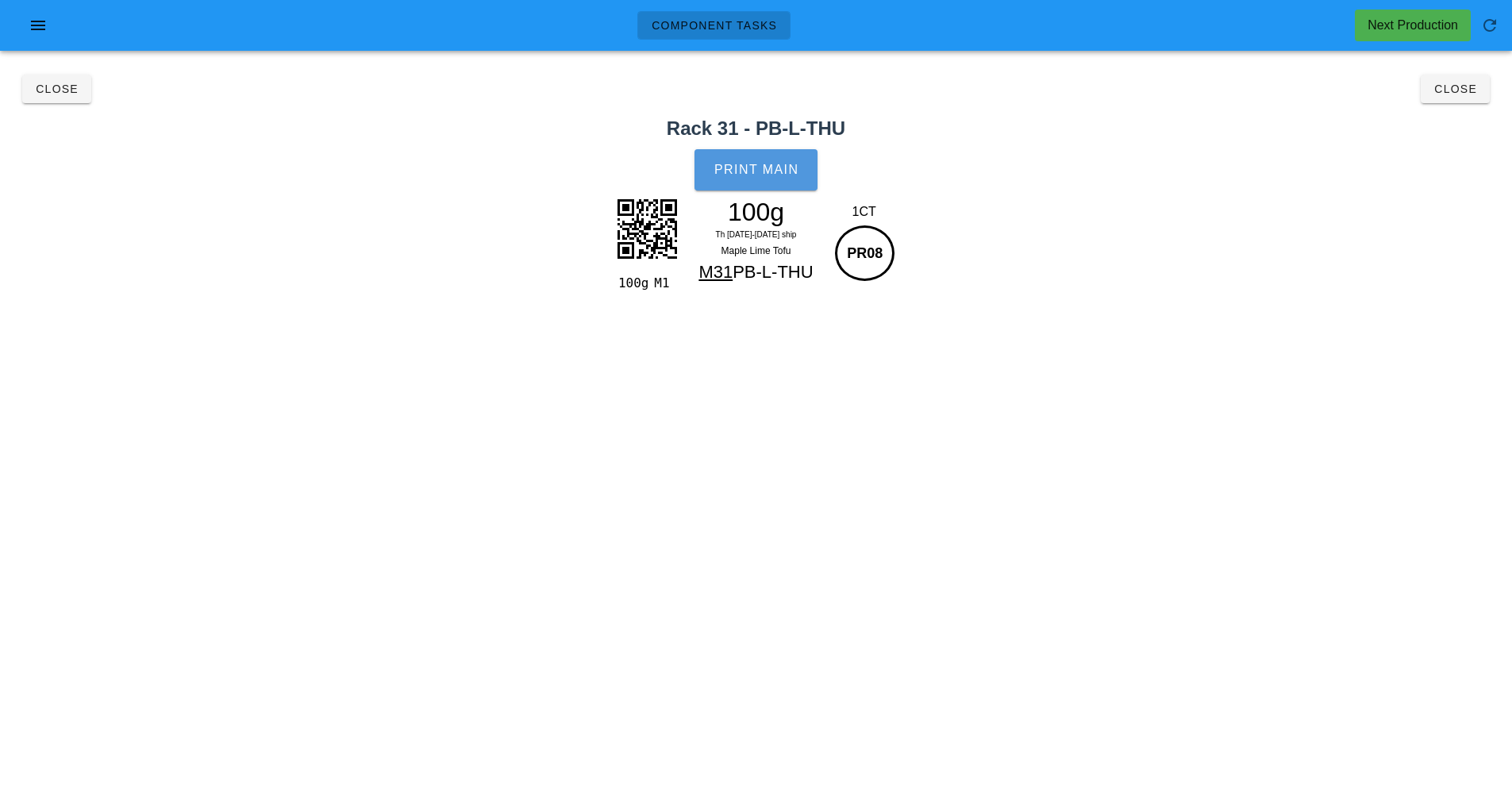
click at [799, 189] on button "Print Main" at bounding box center [756, 169] width 122 height 41
click at [1444, 97] on button "Close" at bounding box center [1456, 89] width 69 height 29
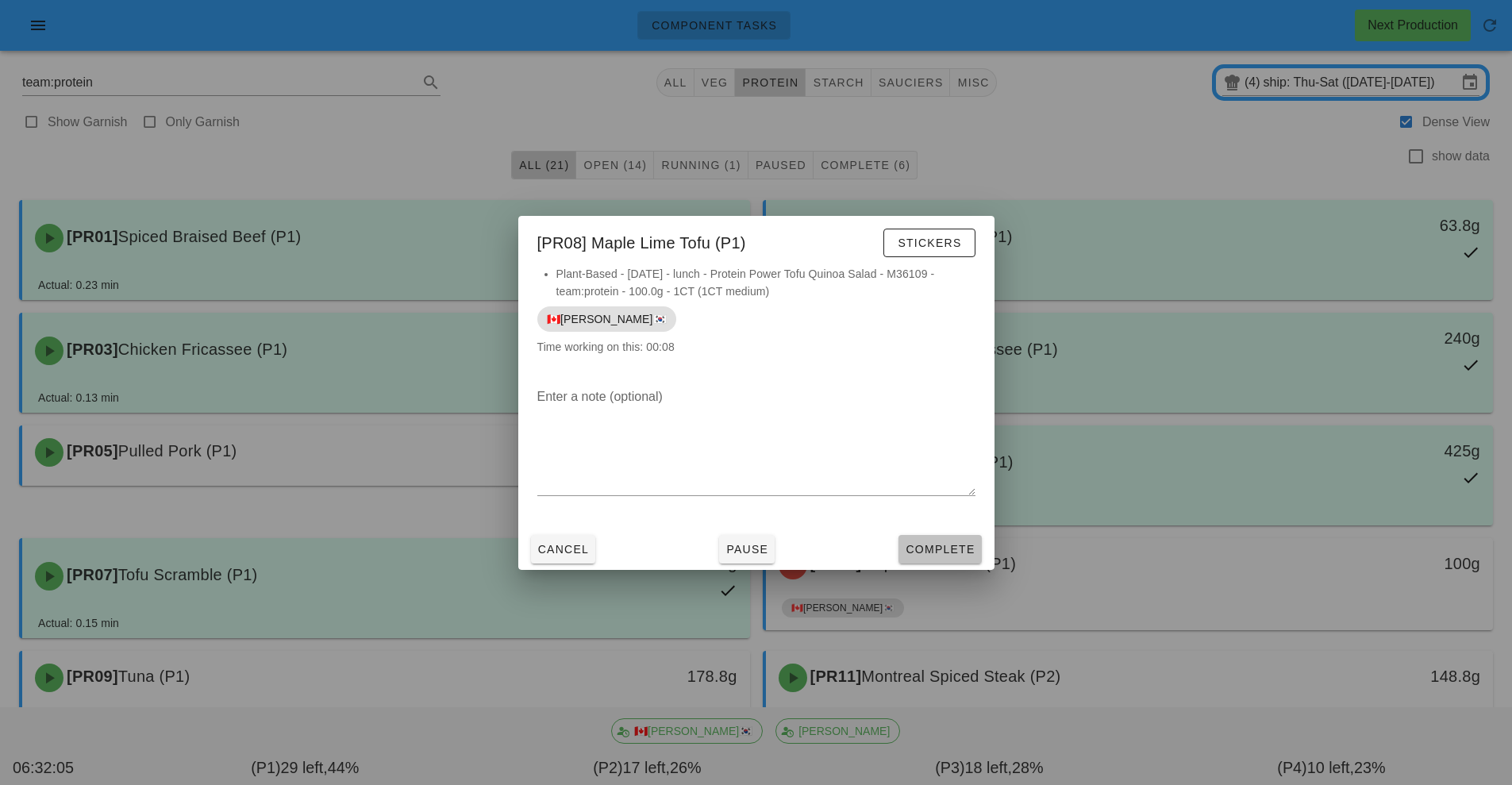
click at [958, 560] on button "Complete" at bounding box center [940, 550] width 82 height 29
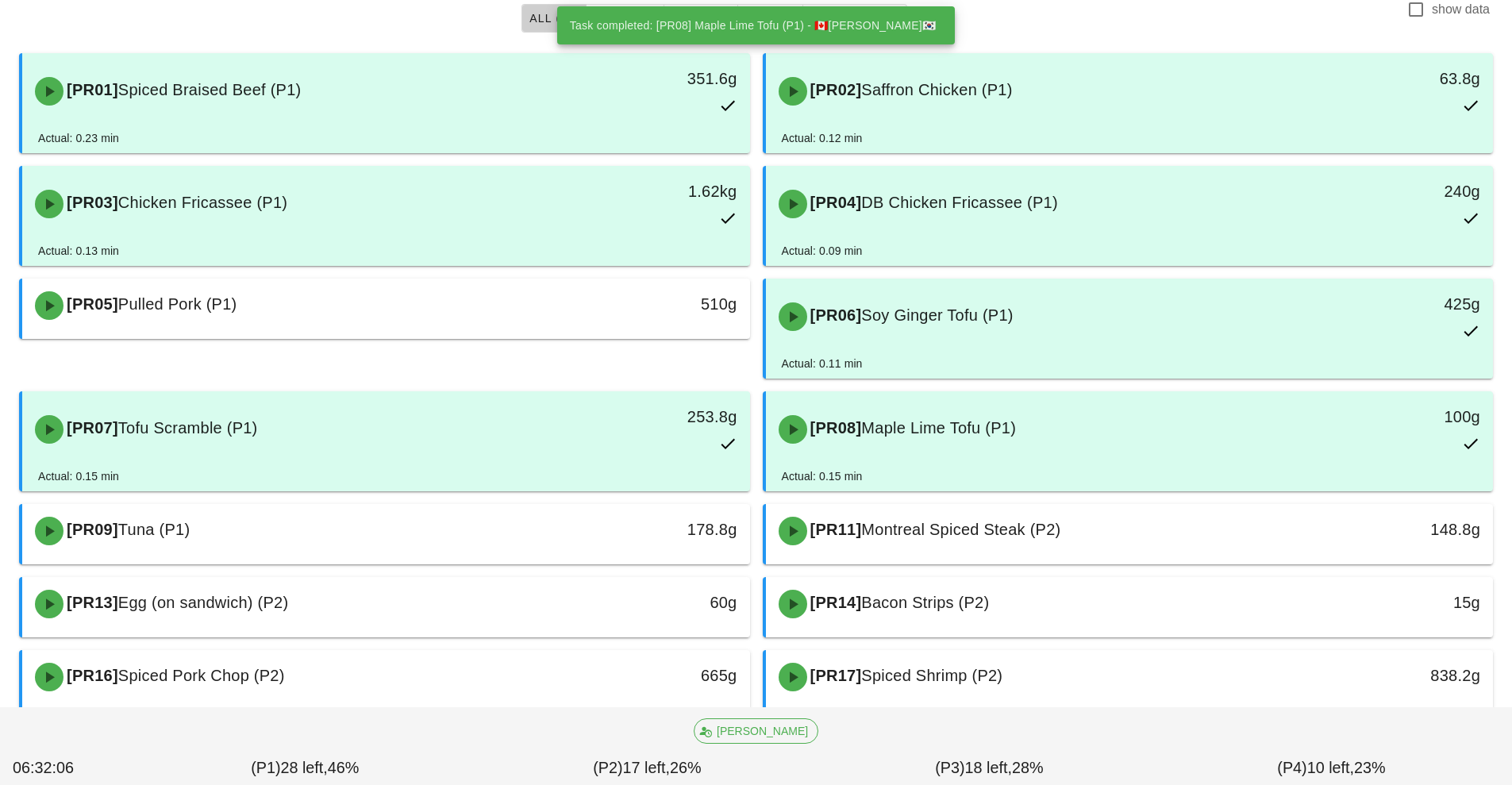
scroll to position [334, 0]
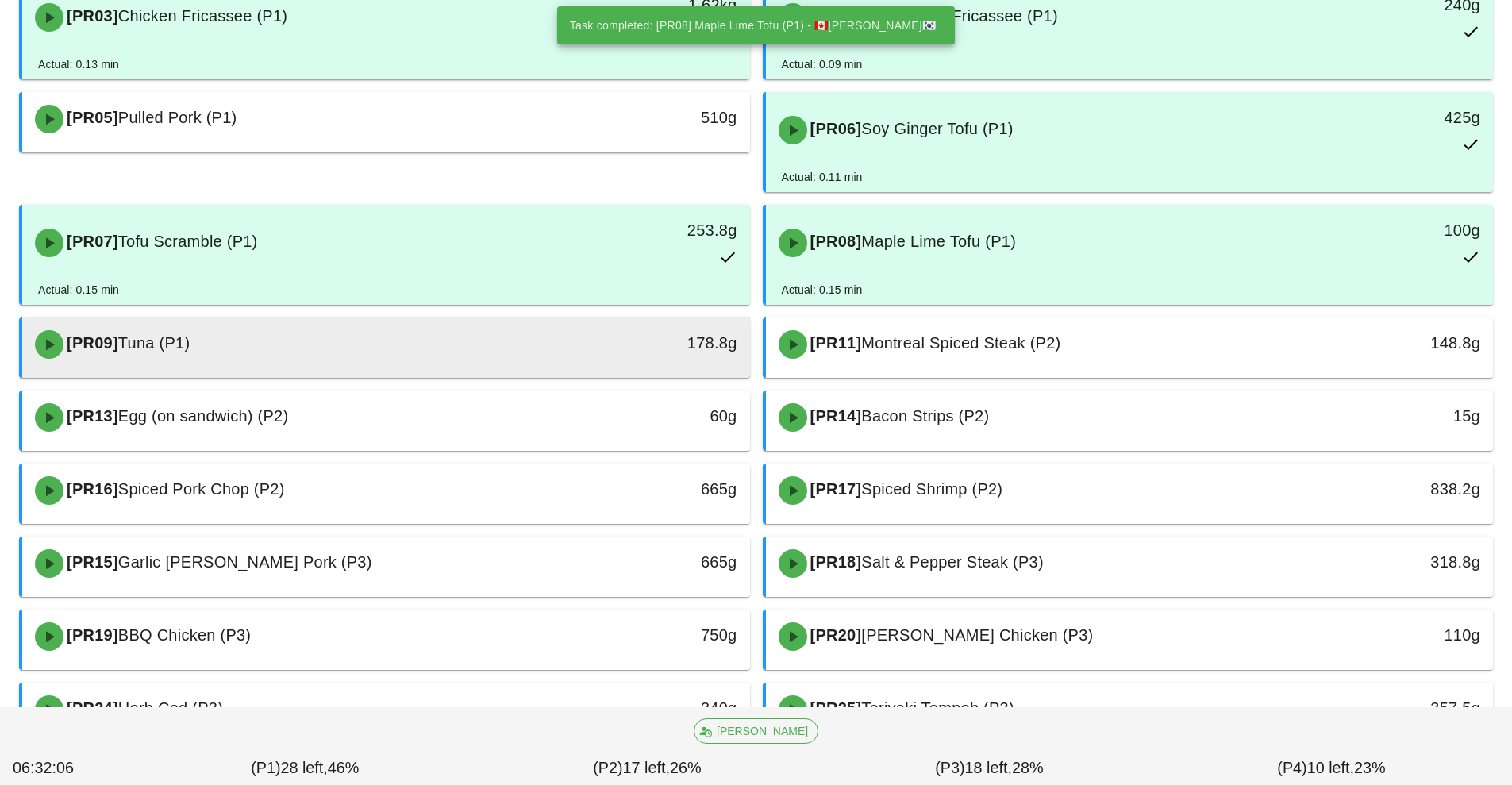
click at [556, 375] on div at bounding box center [386, 375] width 696 height 7
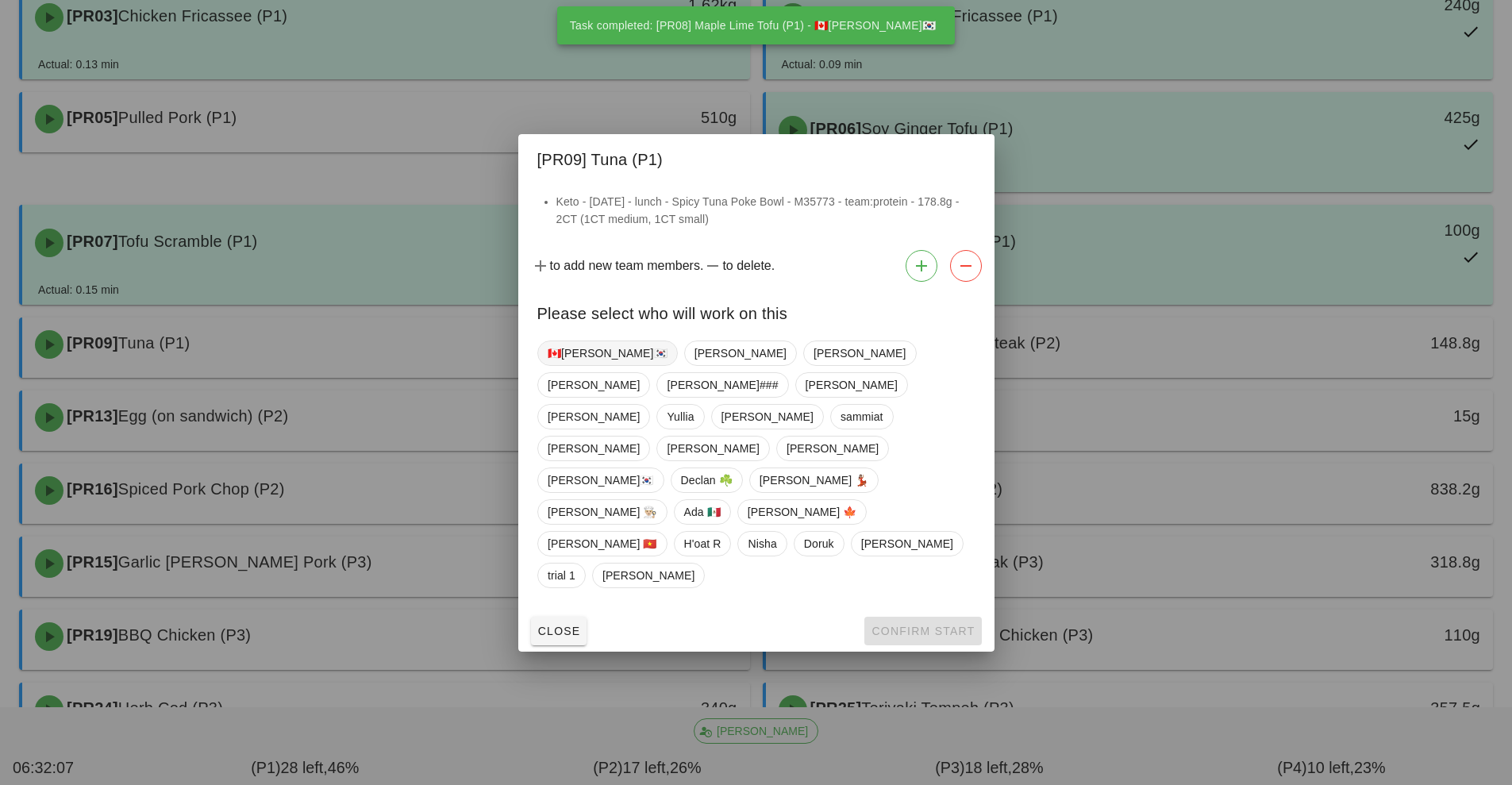
click at [584, 365] on span "🇨🇦[PERSON_NAME]🇰🇷" at bounding box center [607, 353] width 119 height 24
click at [897, 625] on span "Confirm Start" at bounding box center [922, 631] width 104 height 12
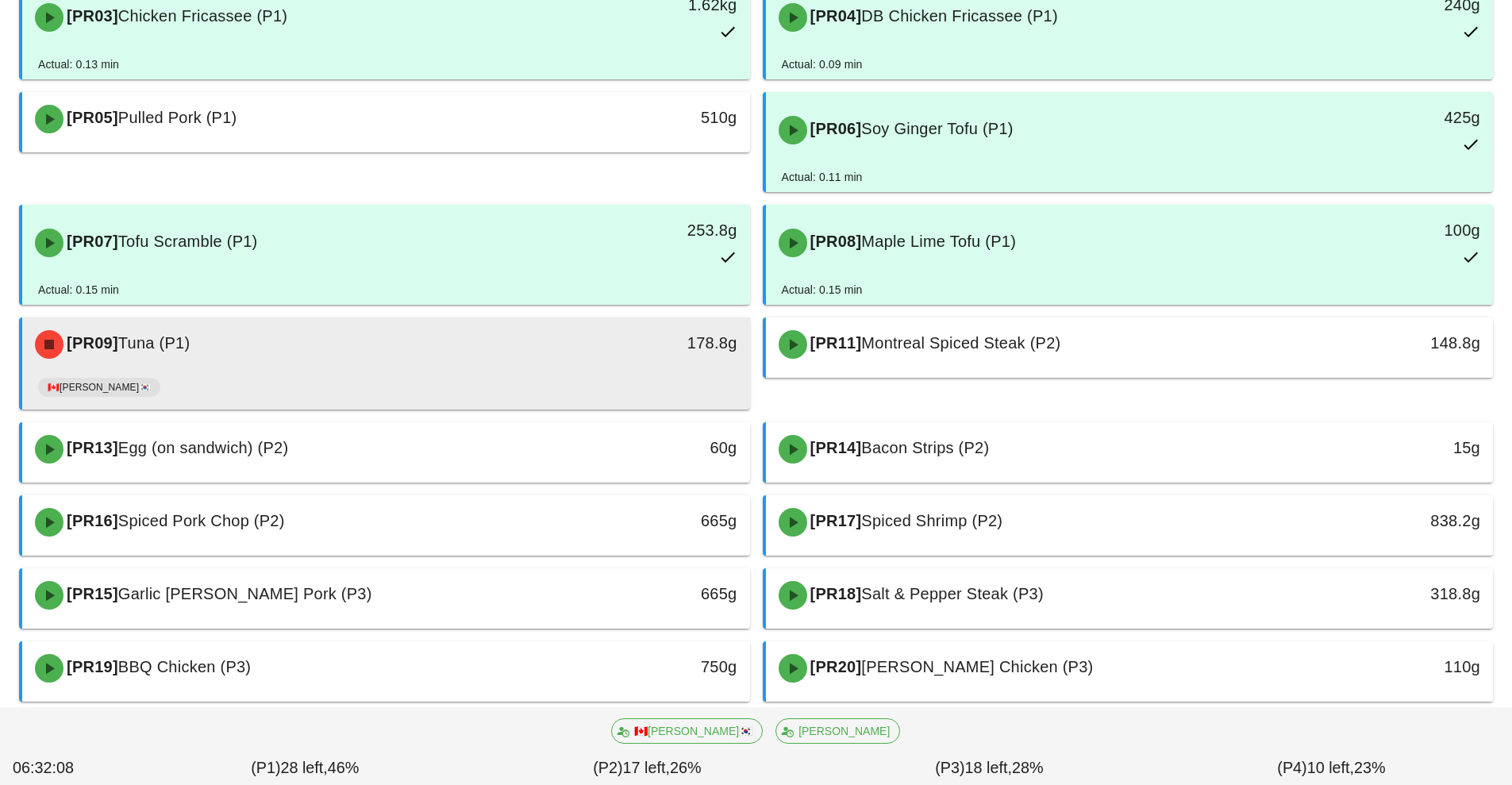
click at [562, 370] on div "[PR09] Tuna (P1) 178.8g" at bounding box center [386, 344] width 728 height 54
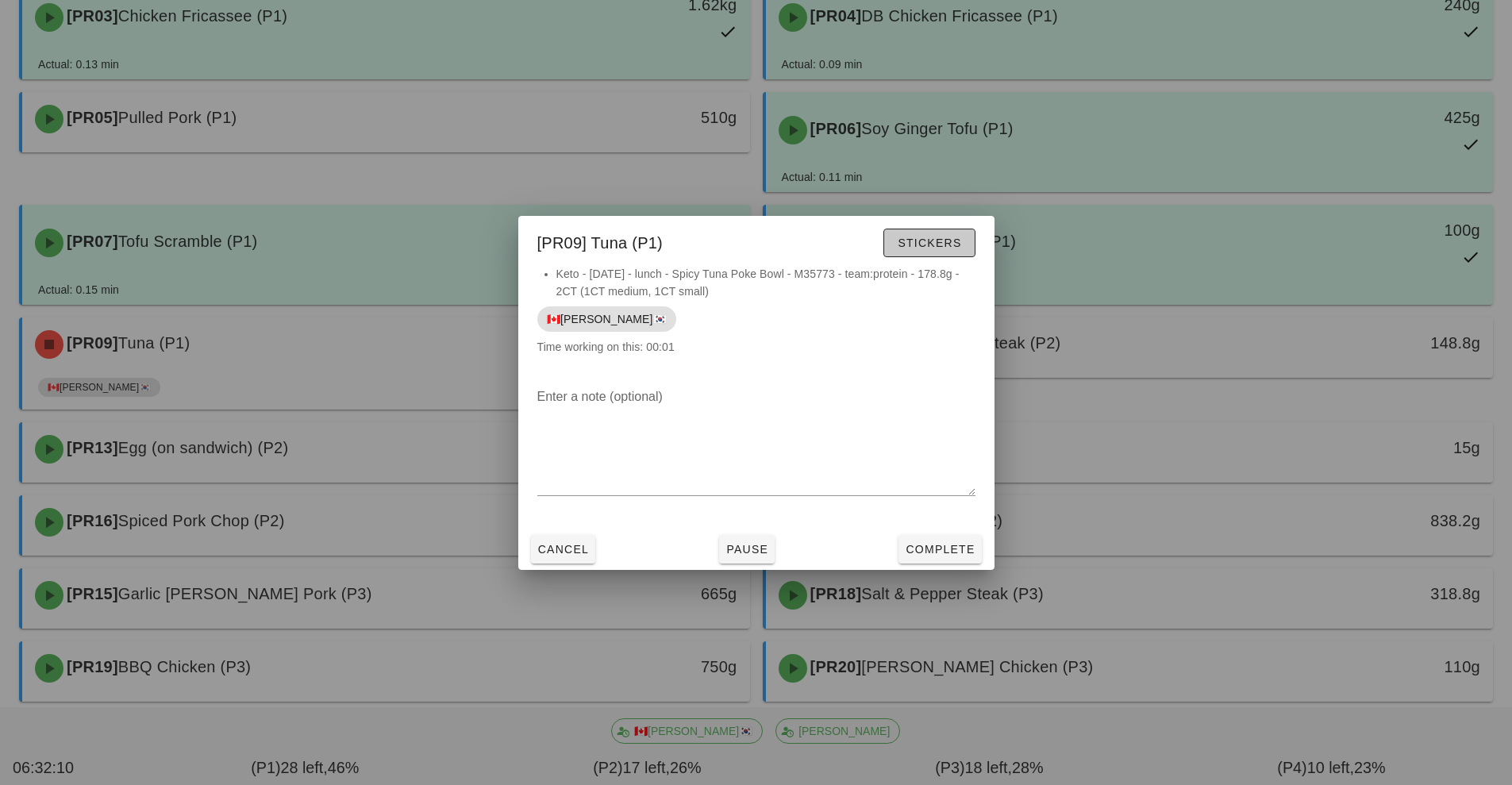
click at [946, 241] on span "Stickers" at bounding box center [928, 242] width 64 height 12
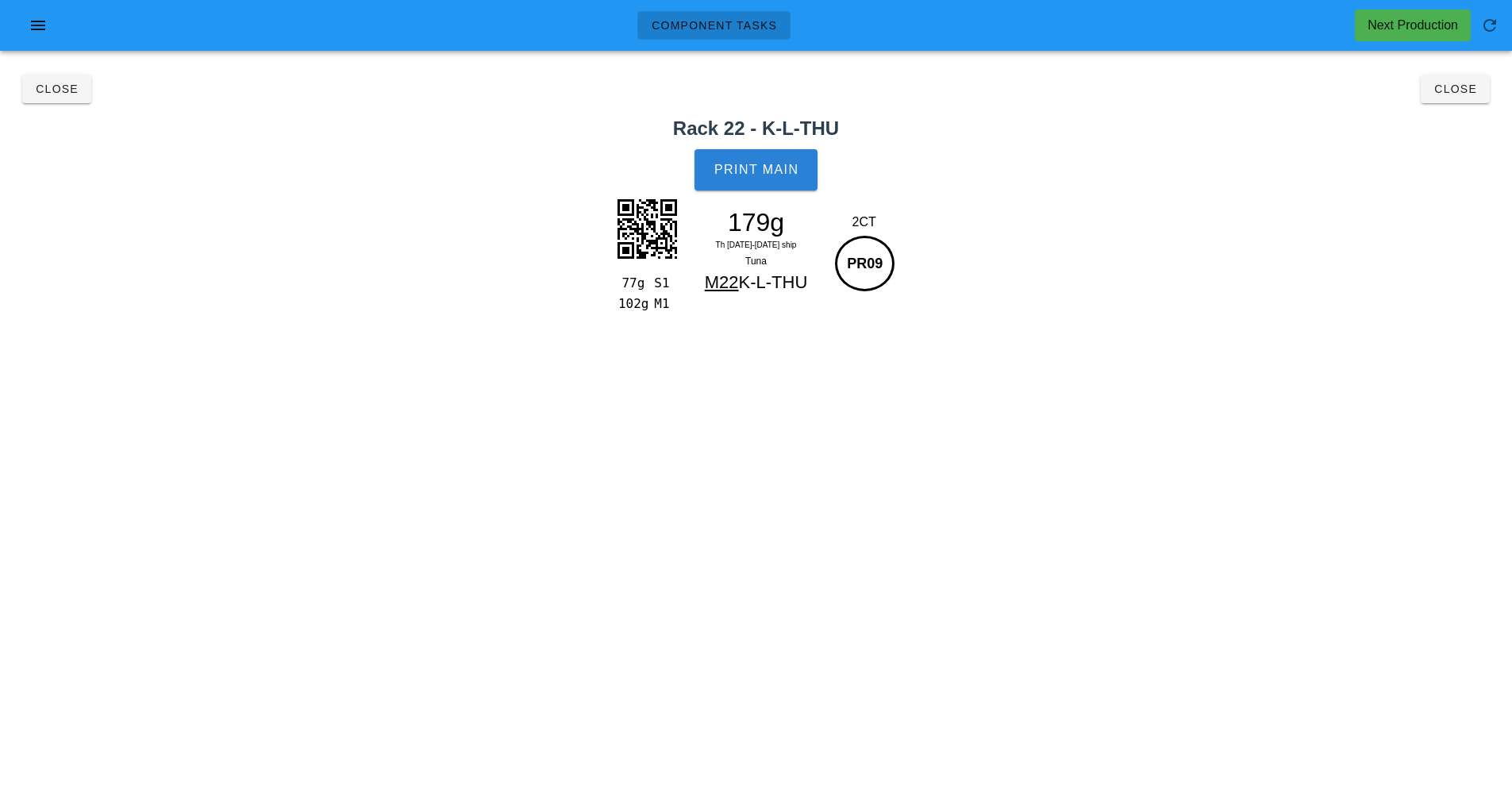
click at [785, 155] on button "Print Main" at bounding box center [756, 169] width 122 height 41
click at [1485, 97] on button "Close" at bounding box center [1456, 89] width 69 height 29
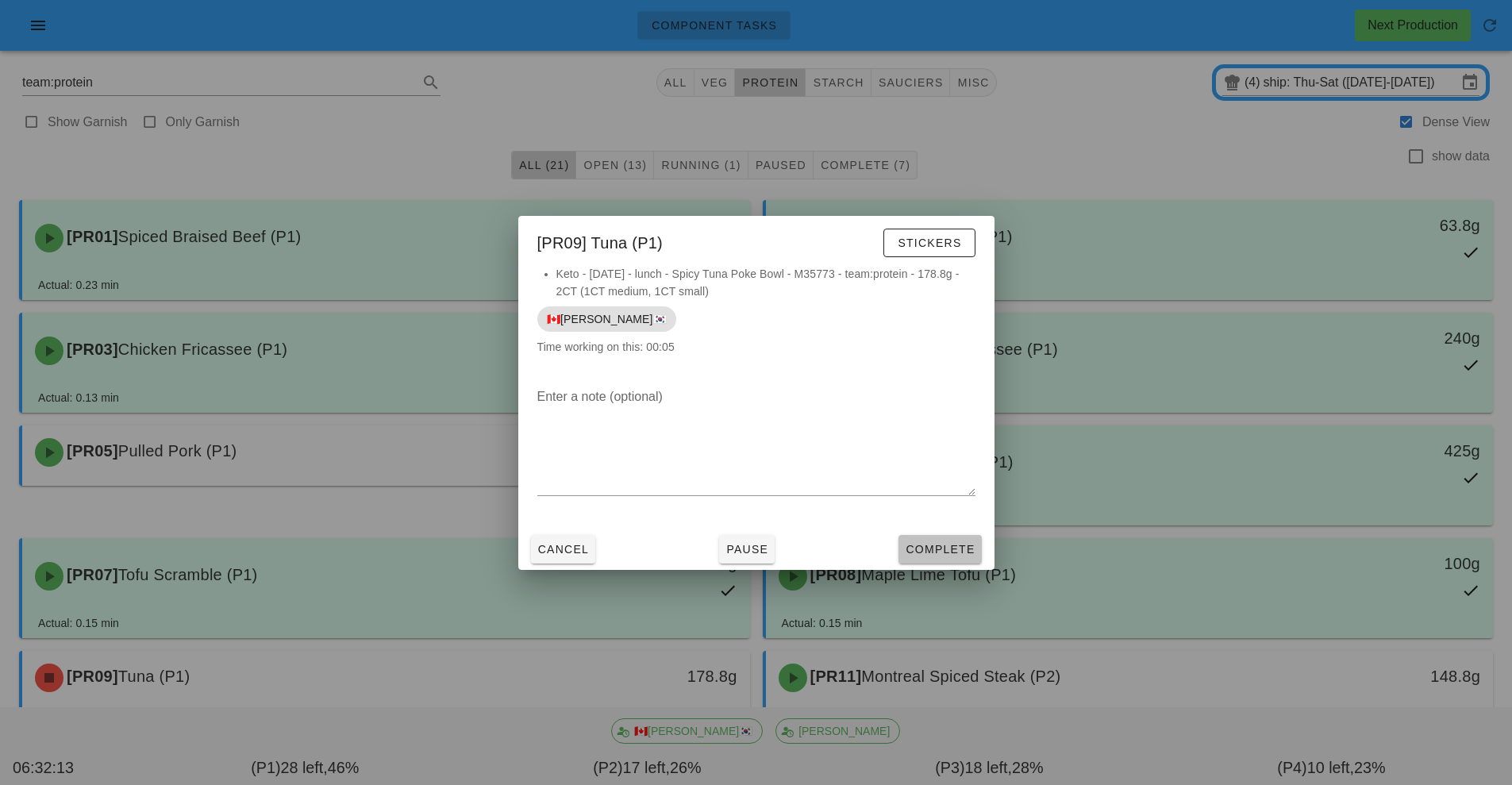
click at [960, 539] on button "Complete" at bounding box center [940, 550] width 82 height 29
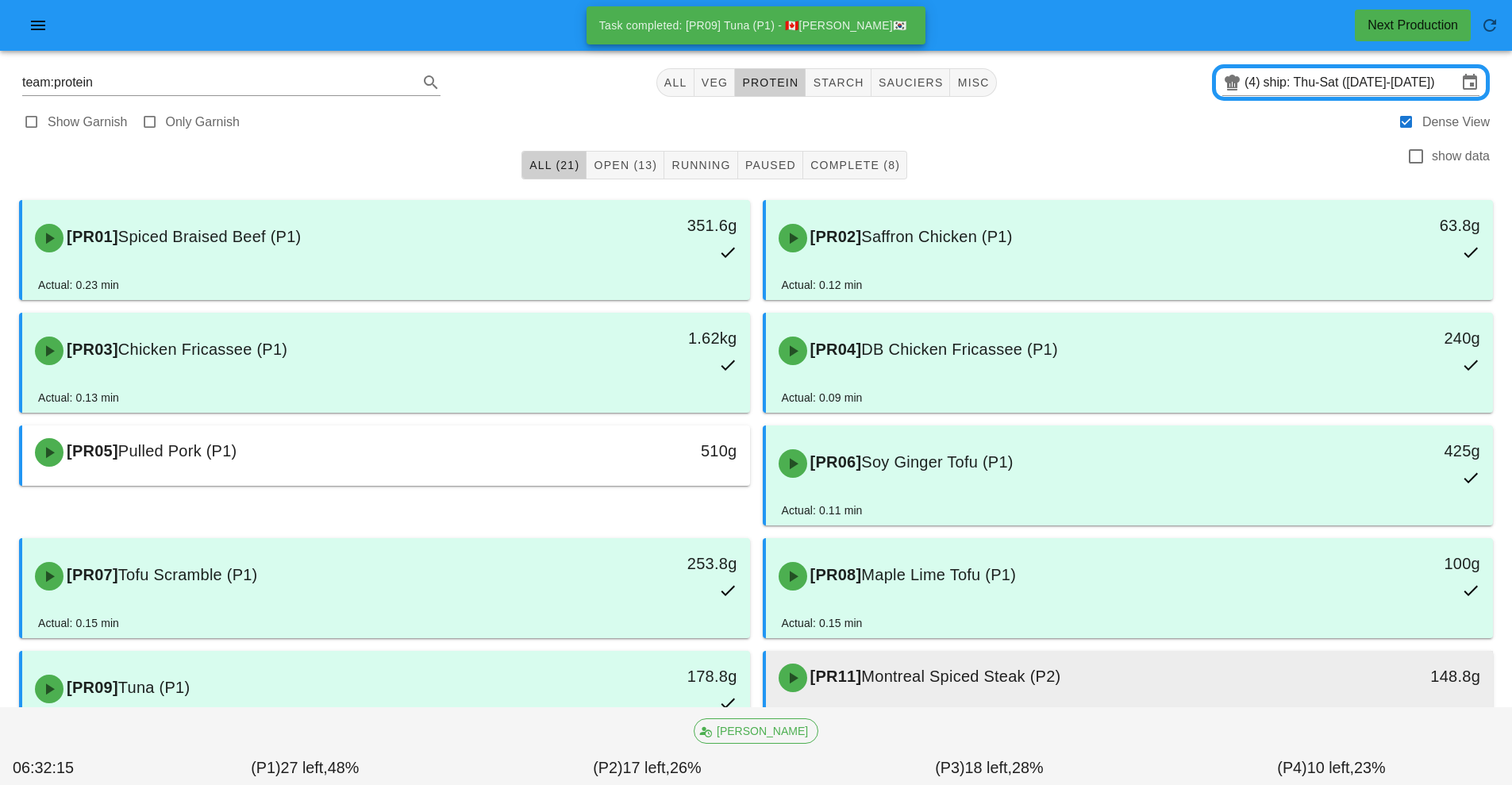
click at [971, 683] on span "Montreal Spiced Steak (P2)" at bounding box center [961, 676] width 199 height 17
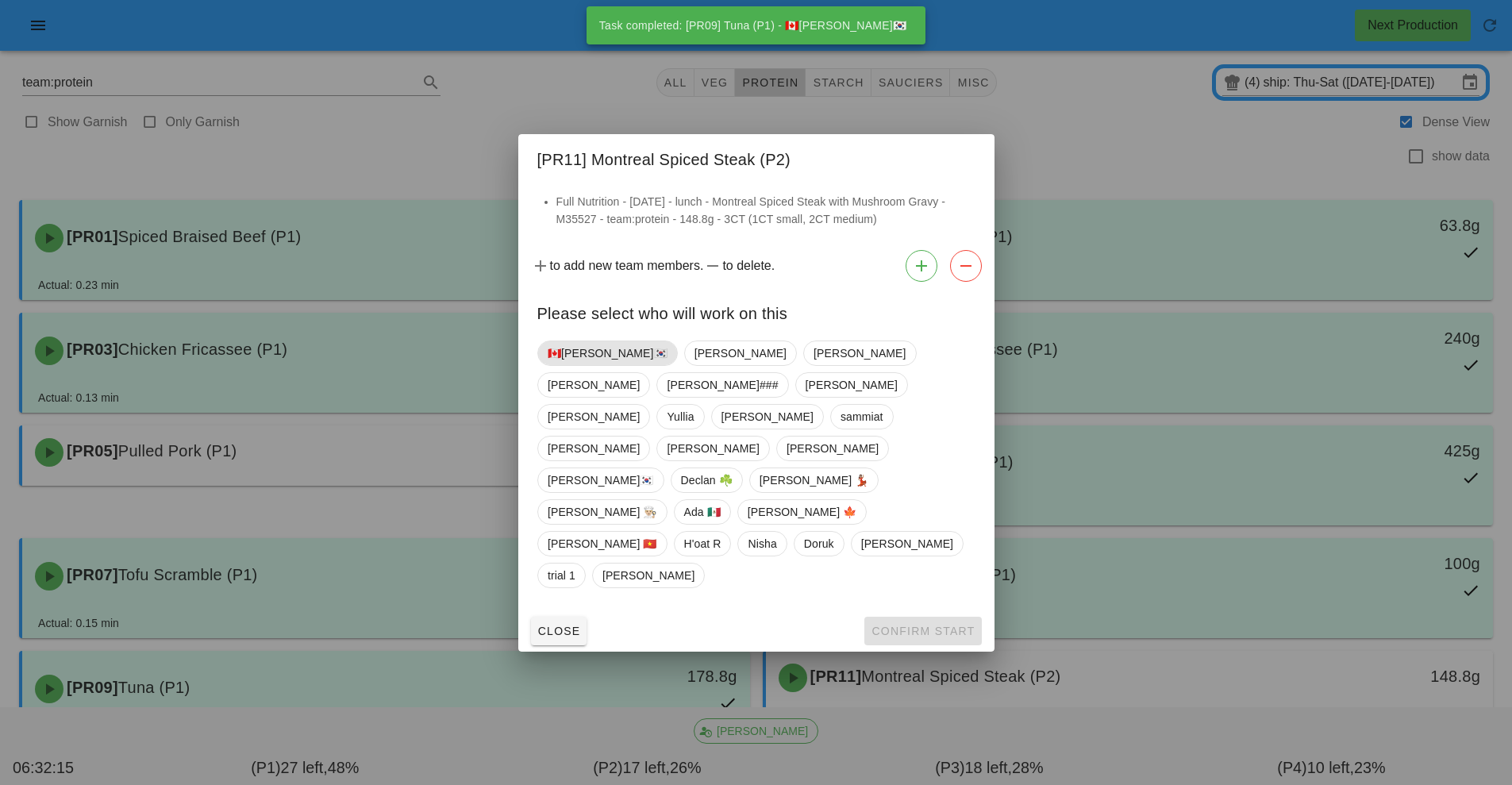
click at [569, 365] on span "🇨🇦[PERSON_NAME]🇰🇷" at bounding box center [607, 353] width 119 height 24
click at [948, 617] on button "Confirm Start" at bounding box center [922, 631] width 117 height 29
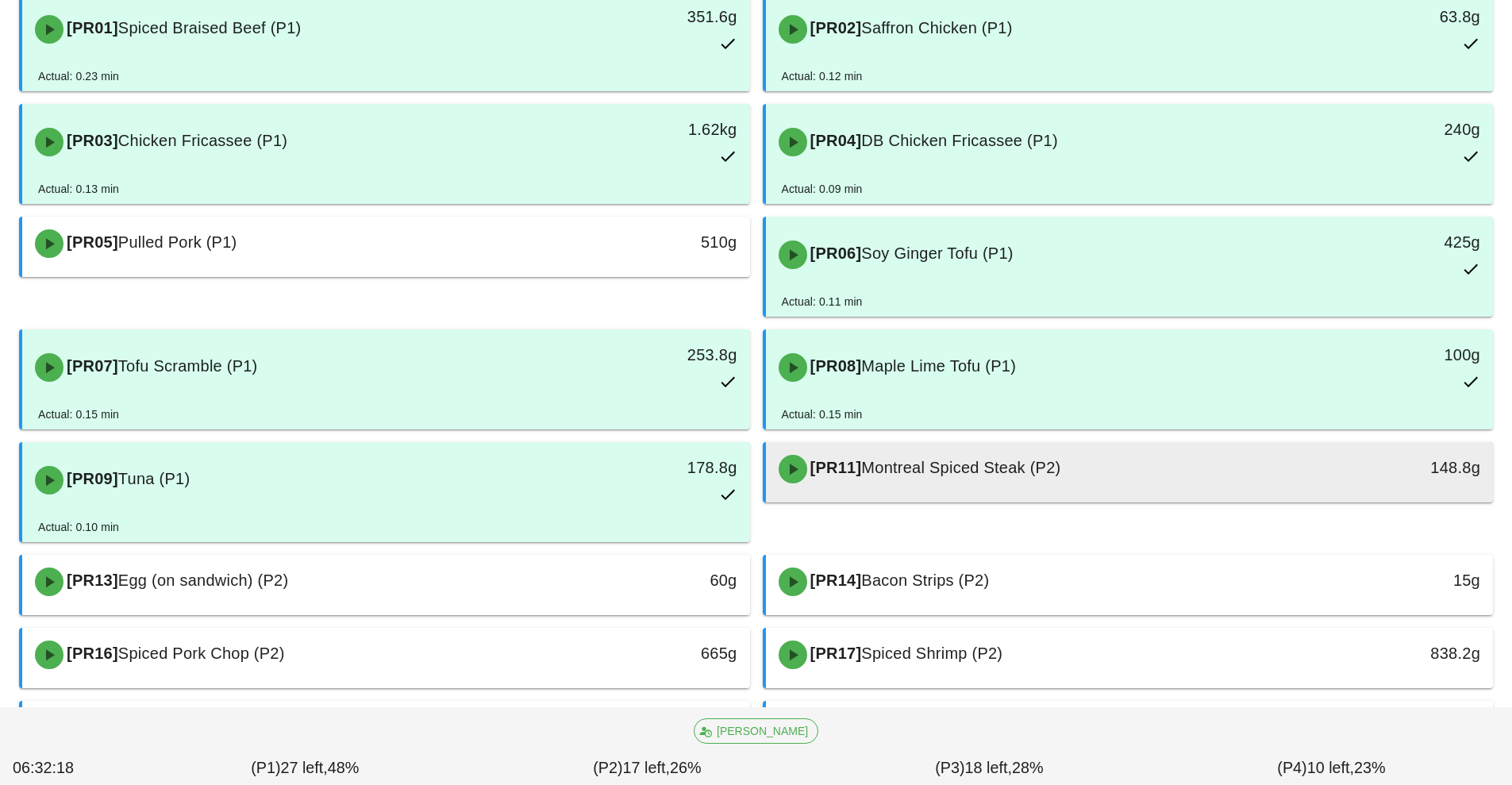
scroll to position [209, 0]
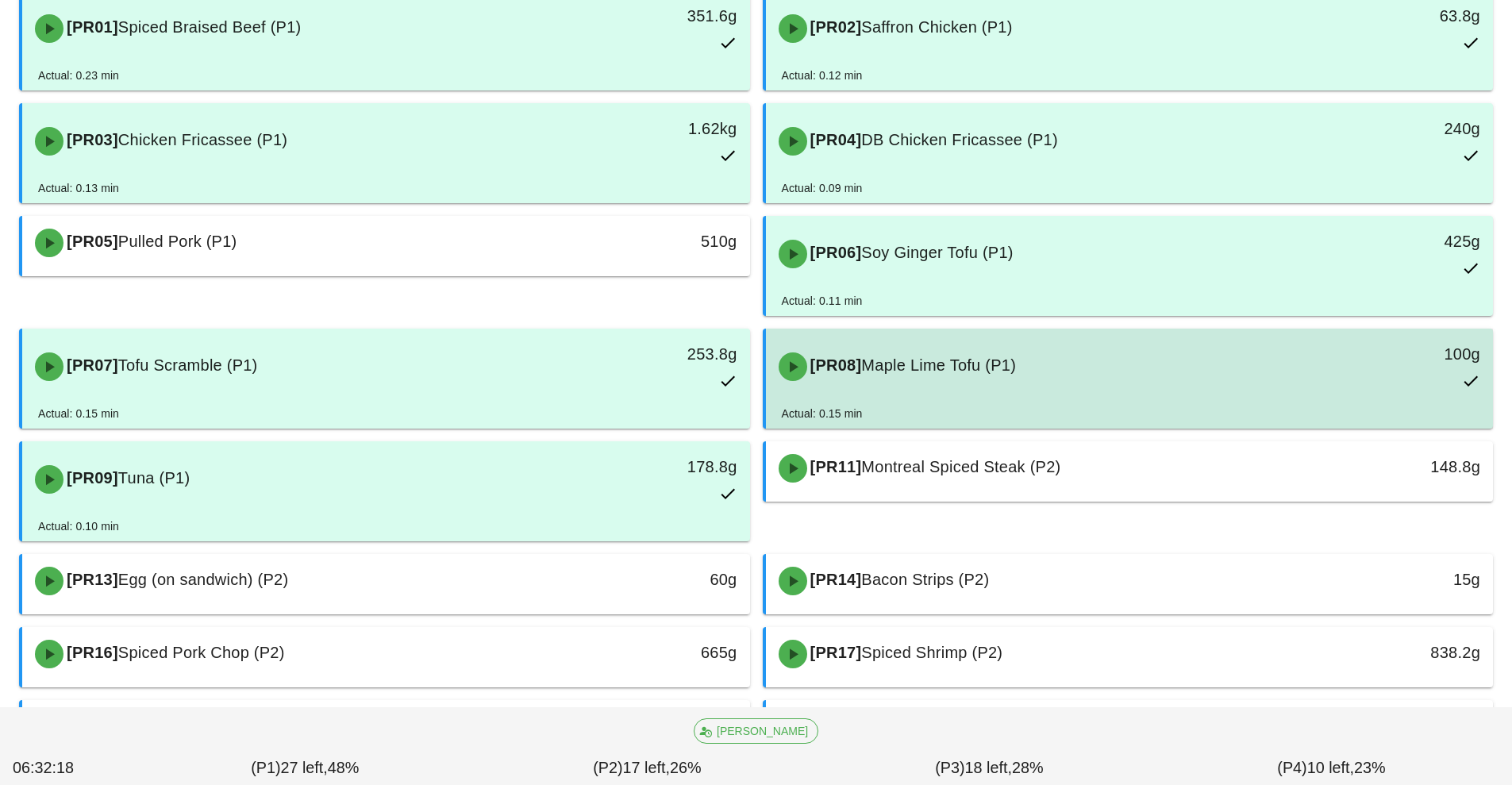
click at [1000, 384] on div "[PR08] Maple Lime Tofu (P1)" at bounding box center [1040, 367] width 541 height 48
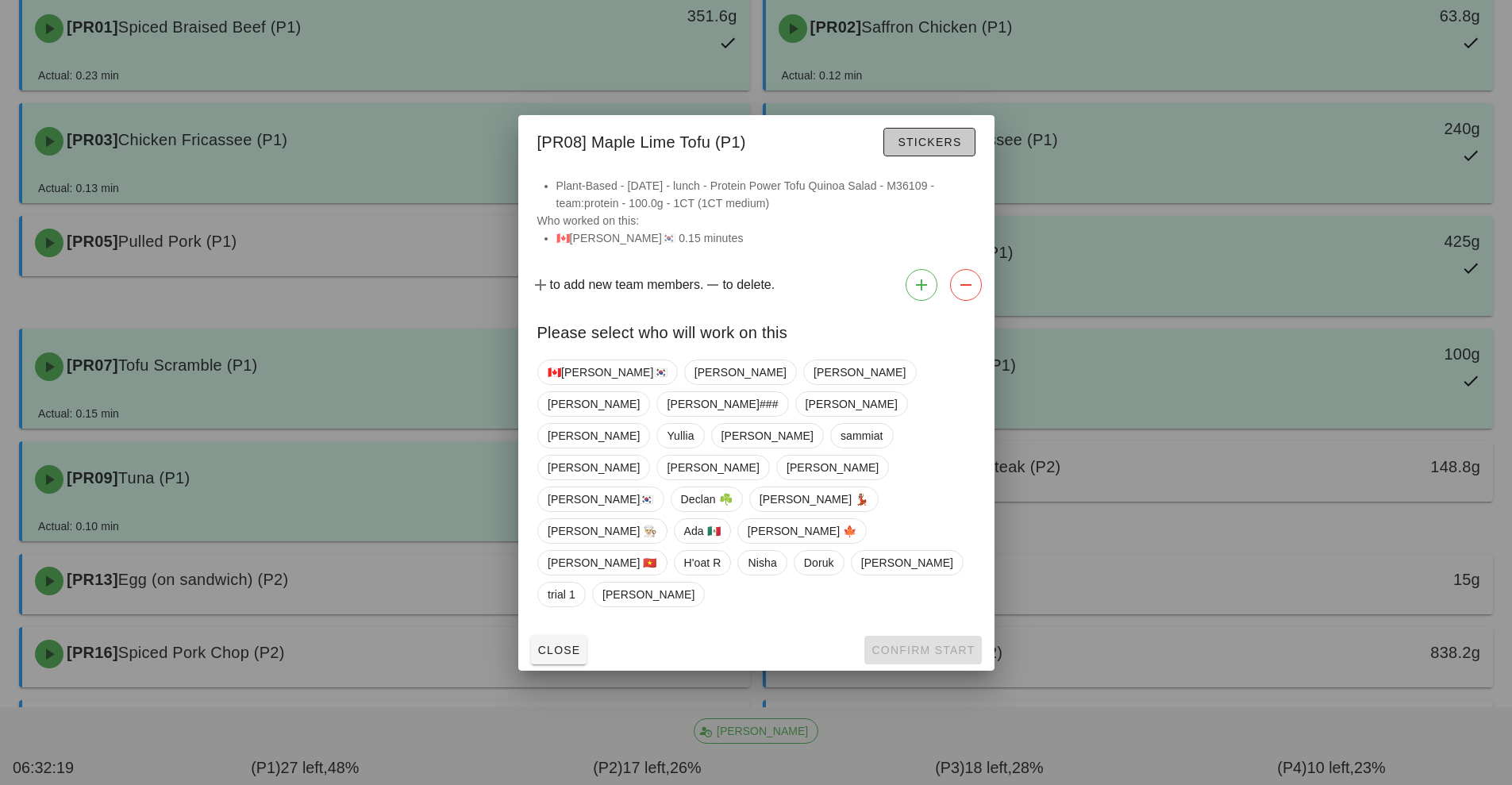
click at [943, 148] on span "Stickers" at bounding box center [928, 142] width 64 height 12
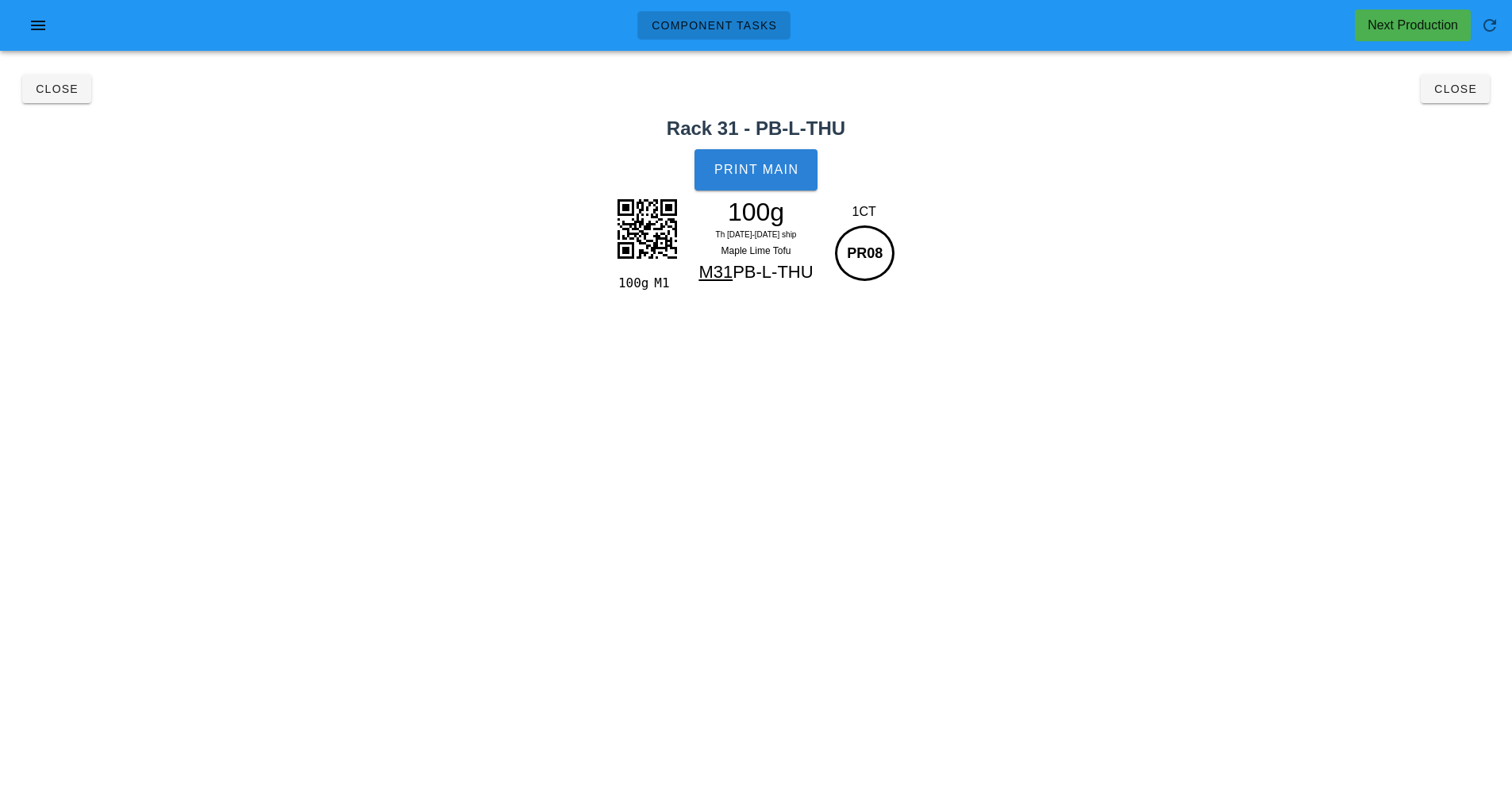
click at [811, 168] on button "Print Main" at bounding box center [756, 169] width 122 height 41
click at [1454, 90] on span "Close" at bounding box center [1456, 88] width 44 height 12
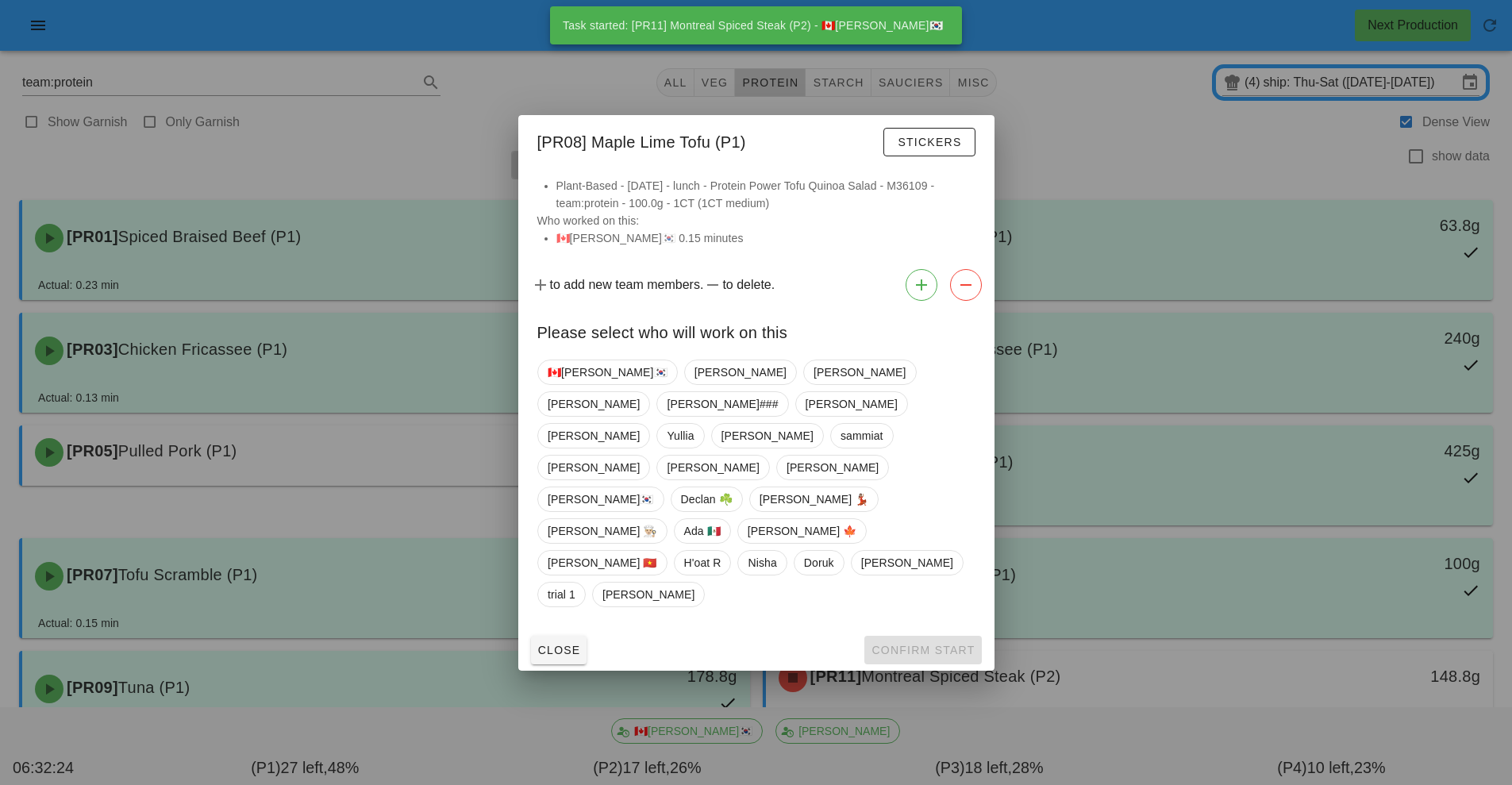
click at [931, 630] on div "Close Confirm Start" at bounding box center [756, 650] width 476 height 41
click at [1102, 627] on div at bounding box center [756, 392] width 1512 height 785
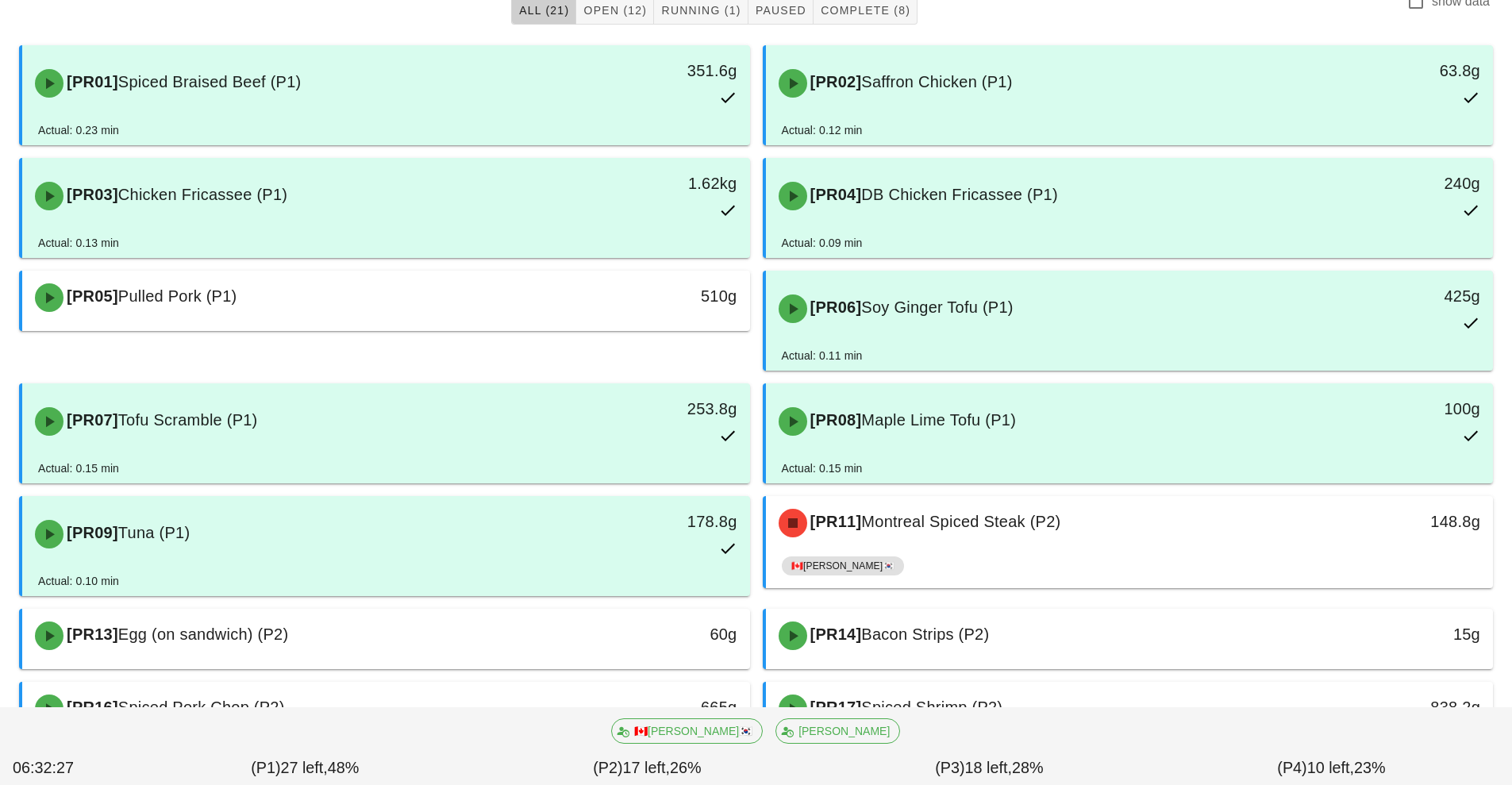
scroll to position [164, 0]
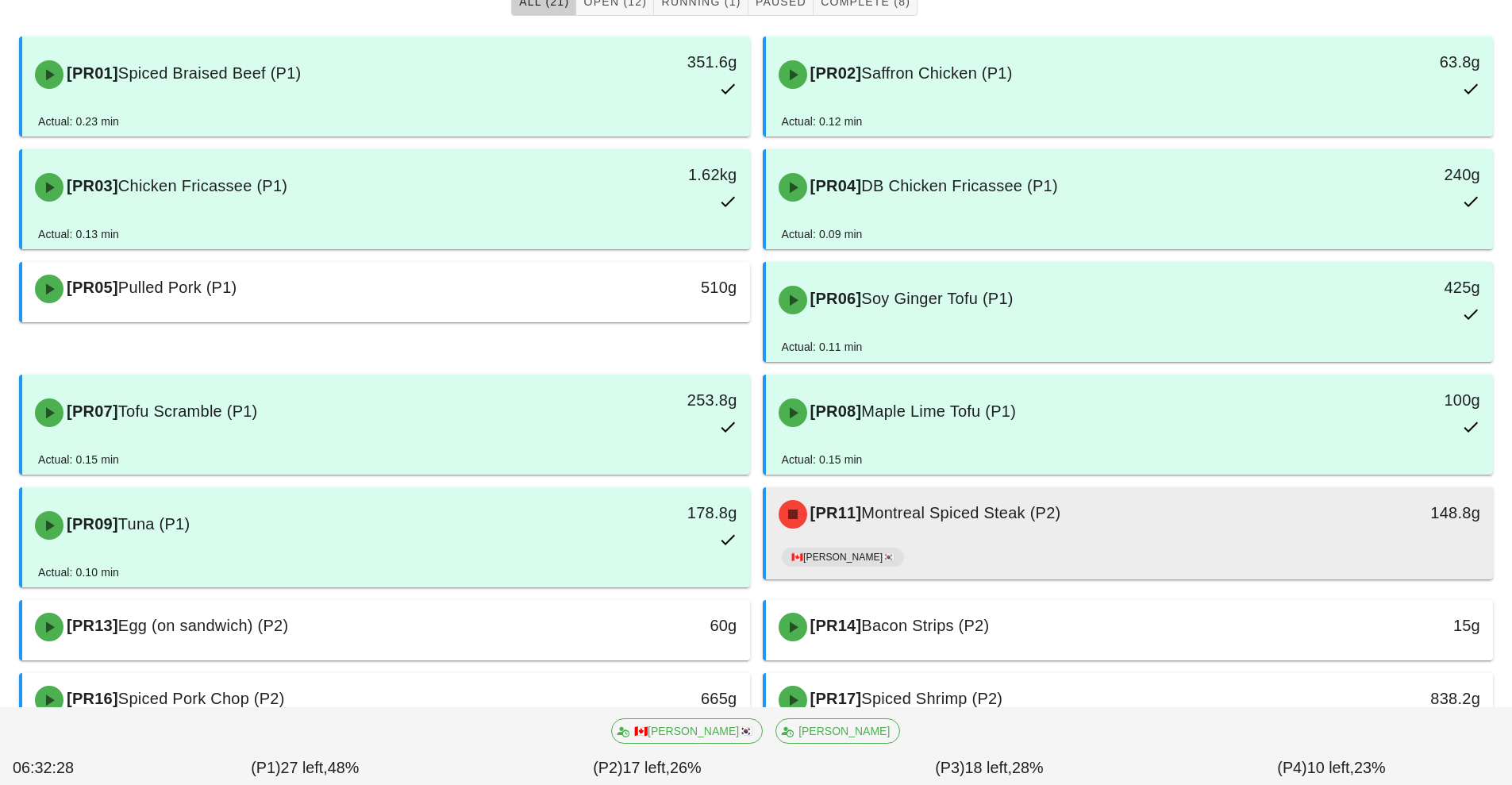
click at [1035, 542] on div "🇨🇦[PERSON_NAME]🇰🇷" at bounding box center [1130, 560] width 696 height 38
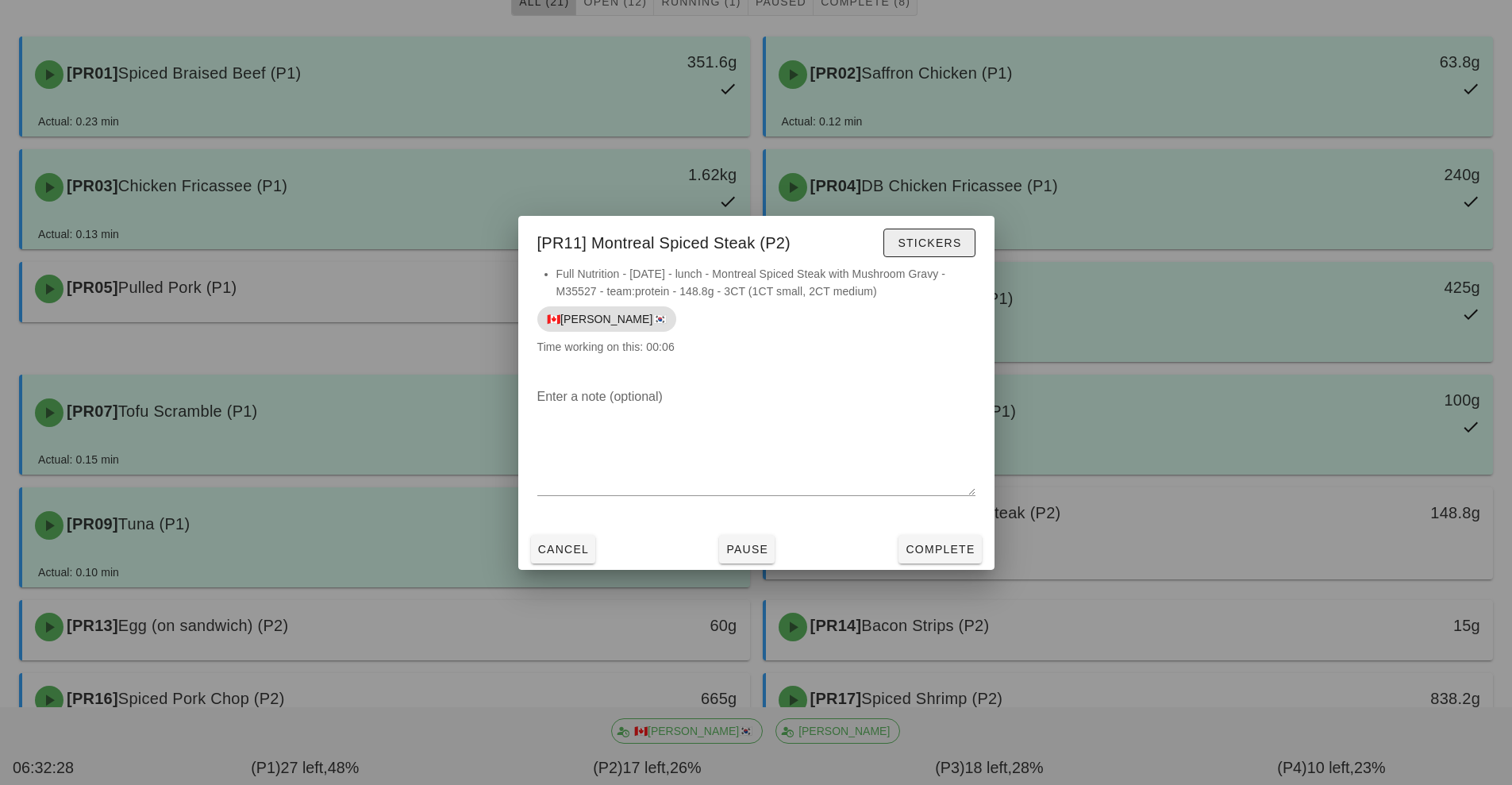
click at [953, 249] on span "Stickers" at bounding box center [928, 242] width 64 height 12
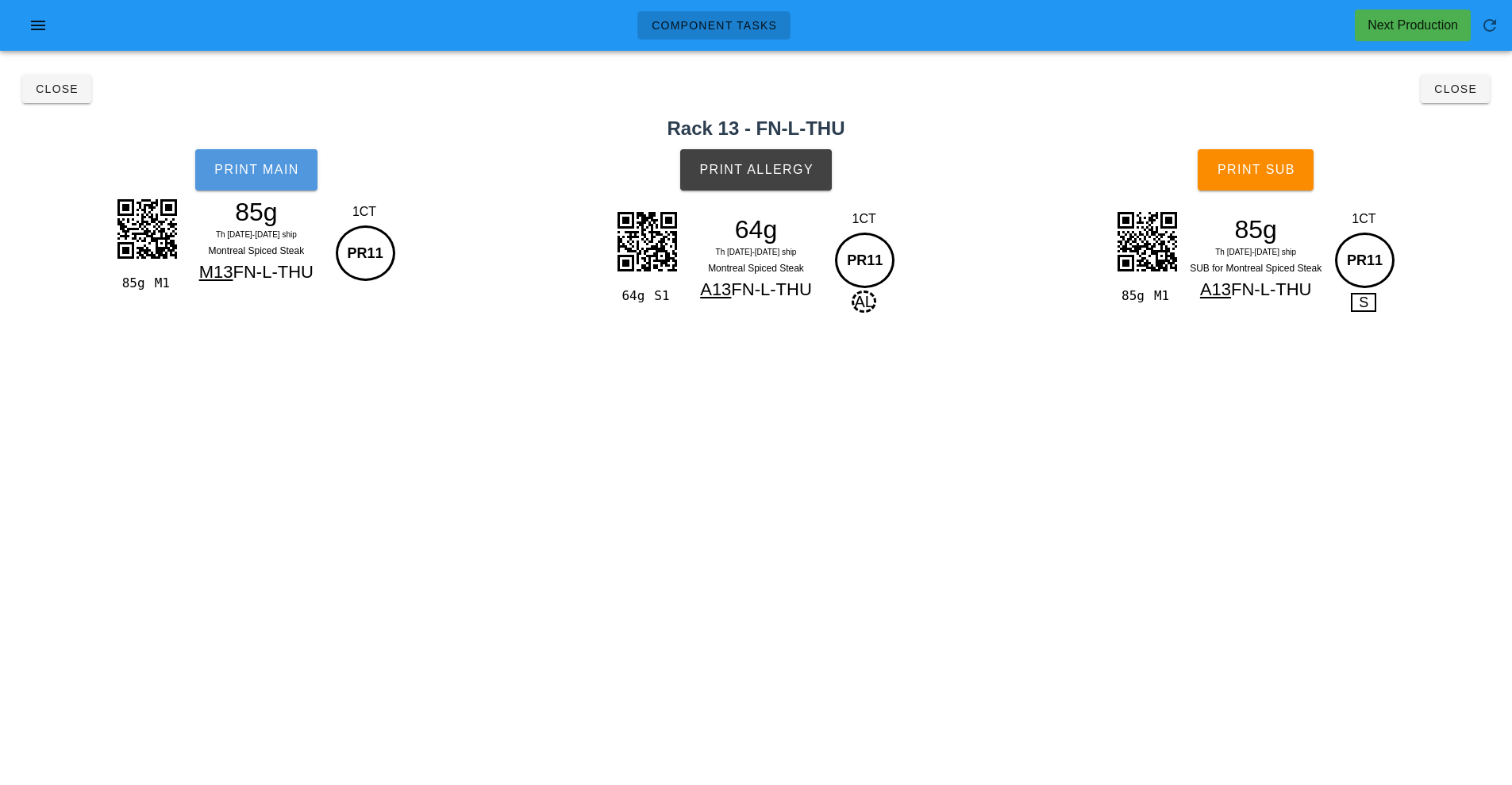
click at [277, 185] on button "Print Main" at bounding box center [256, 169] width 122 height 41
click at [787, 182] on button "Print Allergy" at bounding box center [756, 169] width 152 height 41
click at [1277, 185] on button "Print Sub" at bounding box center [1255, 169] width 116 height 41
click at [1473, 97] on button "Close" at bounding box center [1456, 89] width 69 height 29
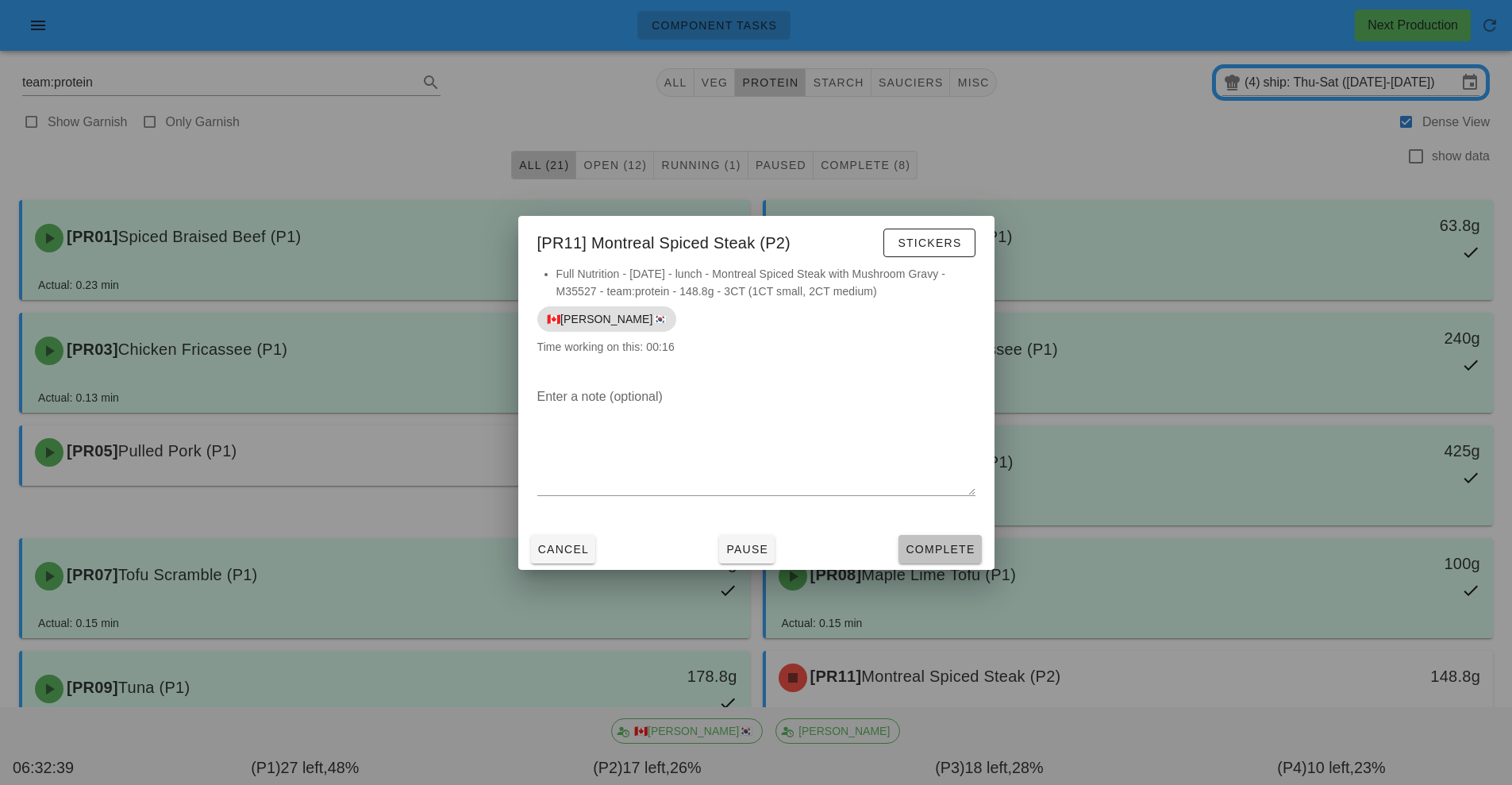
click at [954, 551] on span "Complete" at bounding box center [940, 549] width 70 height 12
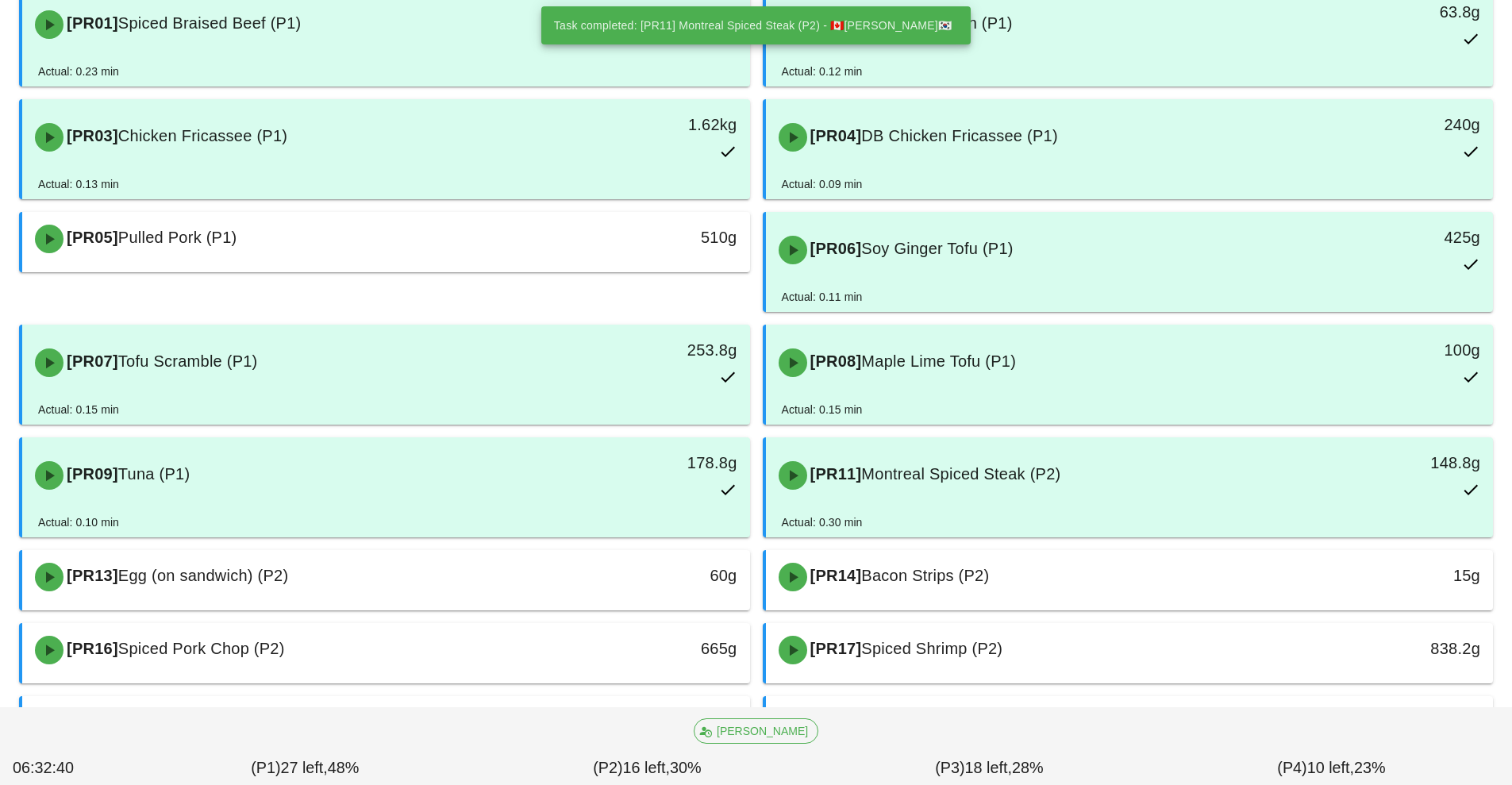
scroll to position [218, 0]
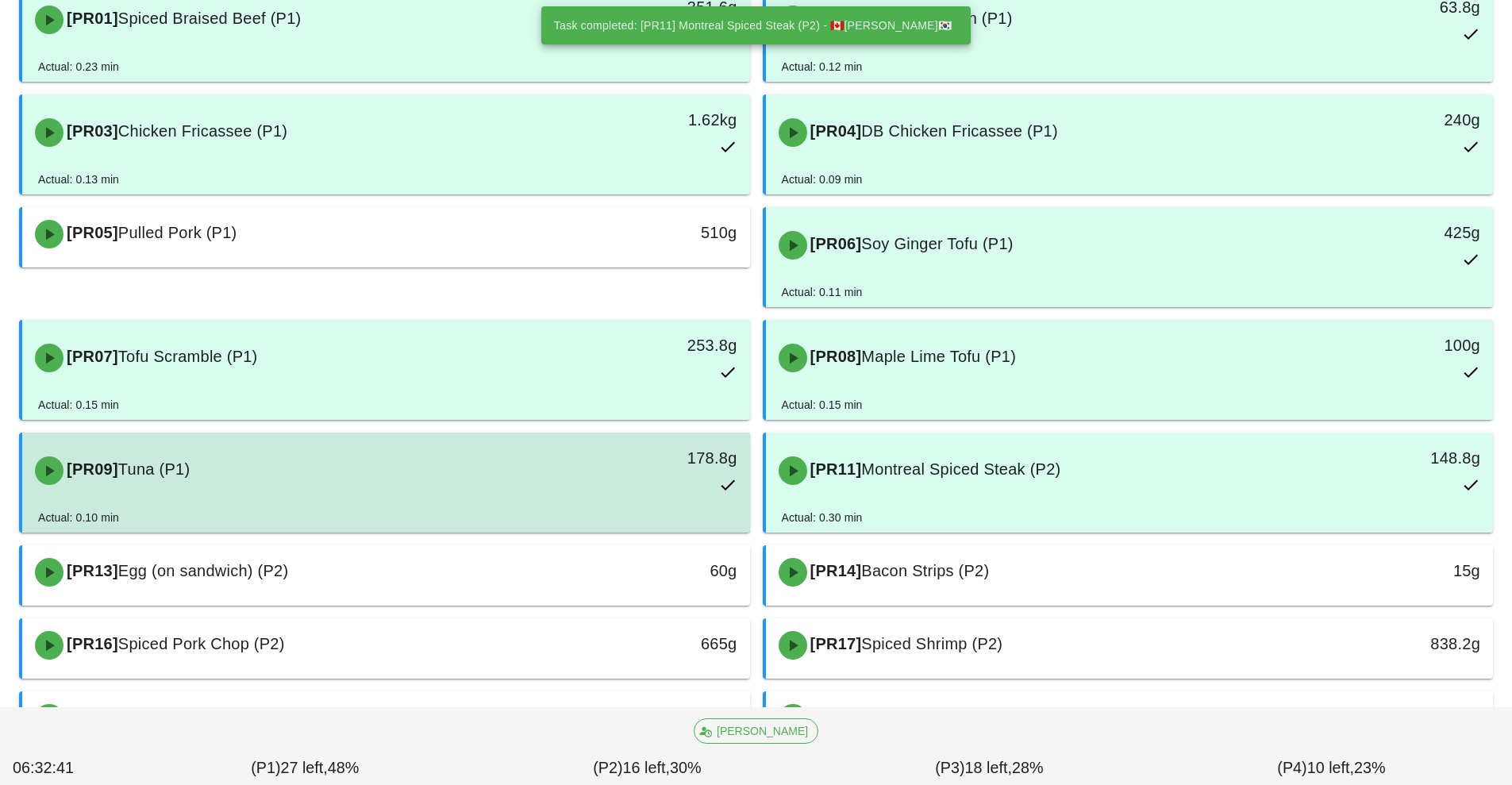
click at [659, 494] on div "178.8g" at bounding box center [656, 470] width 181 height 70
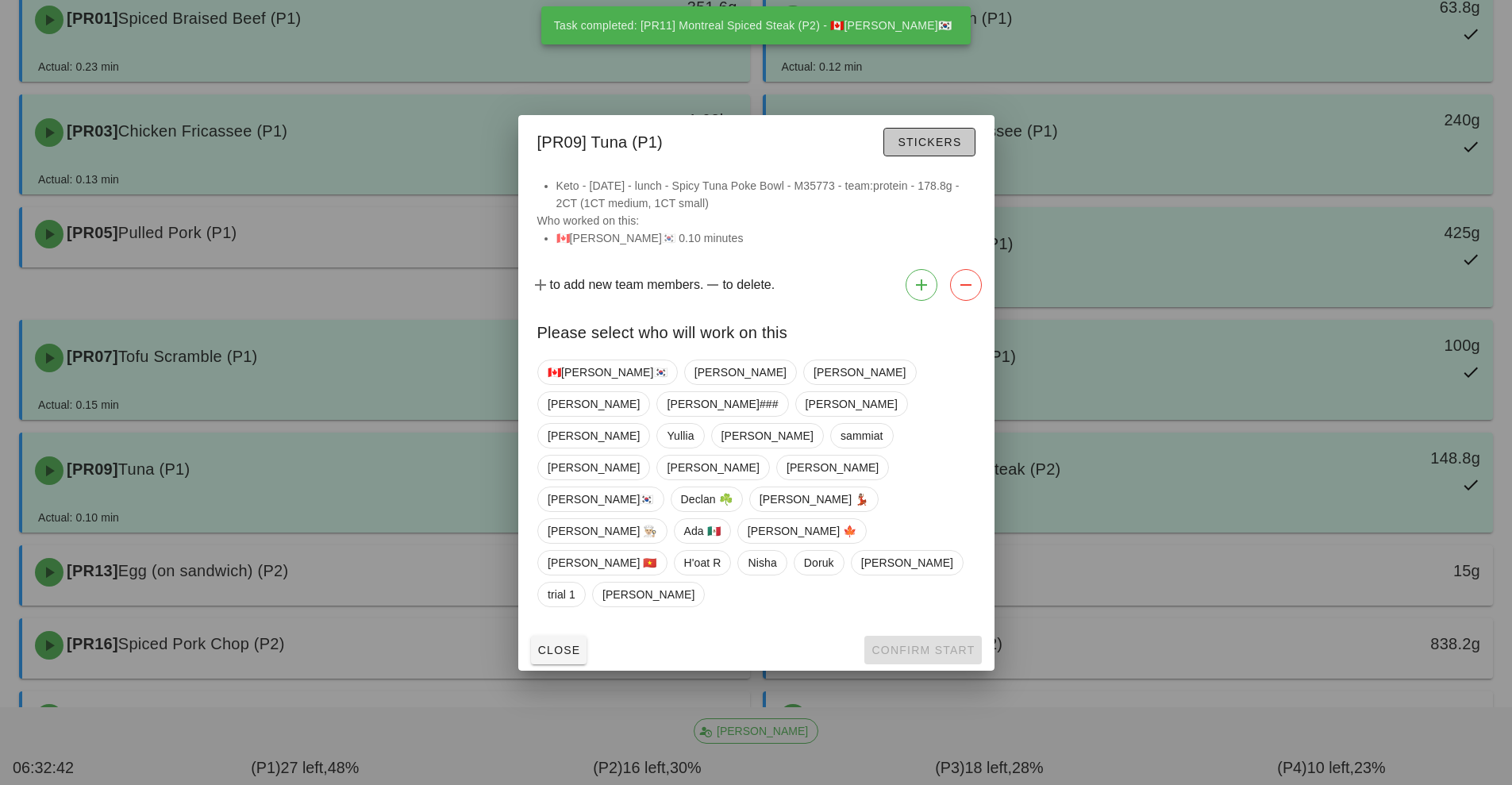
click at [959, 157] on button "Stickers" at bounding box center [929, 142] width 92 height 29
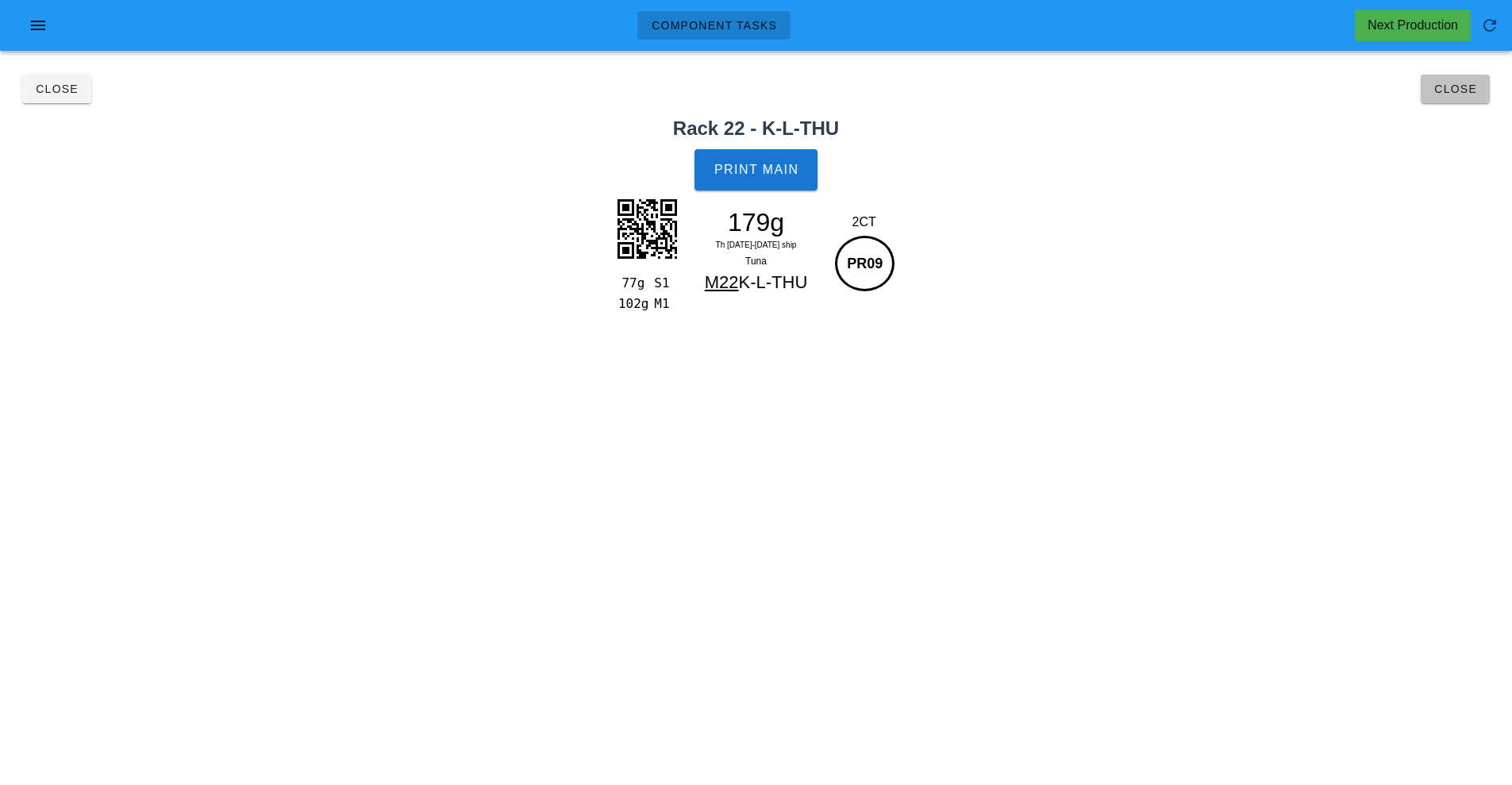
click at [1458, 100] on button "Close" at bounding box center [1456, 89] width 69 height 29
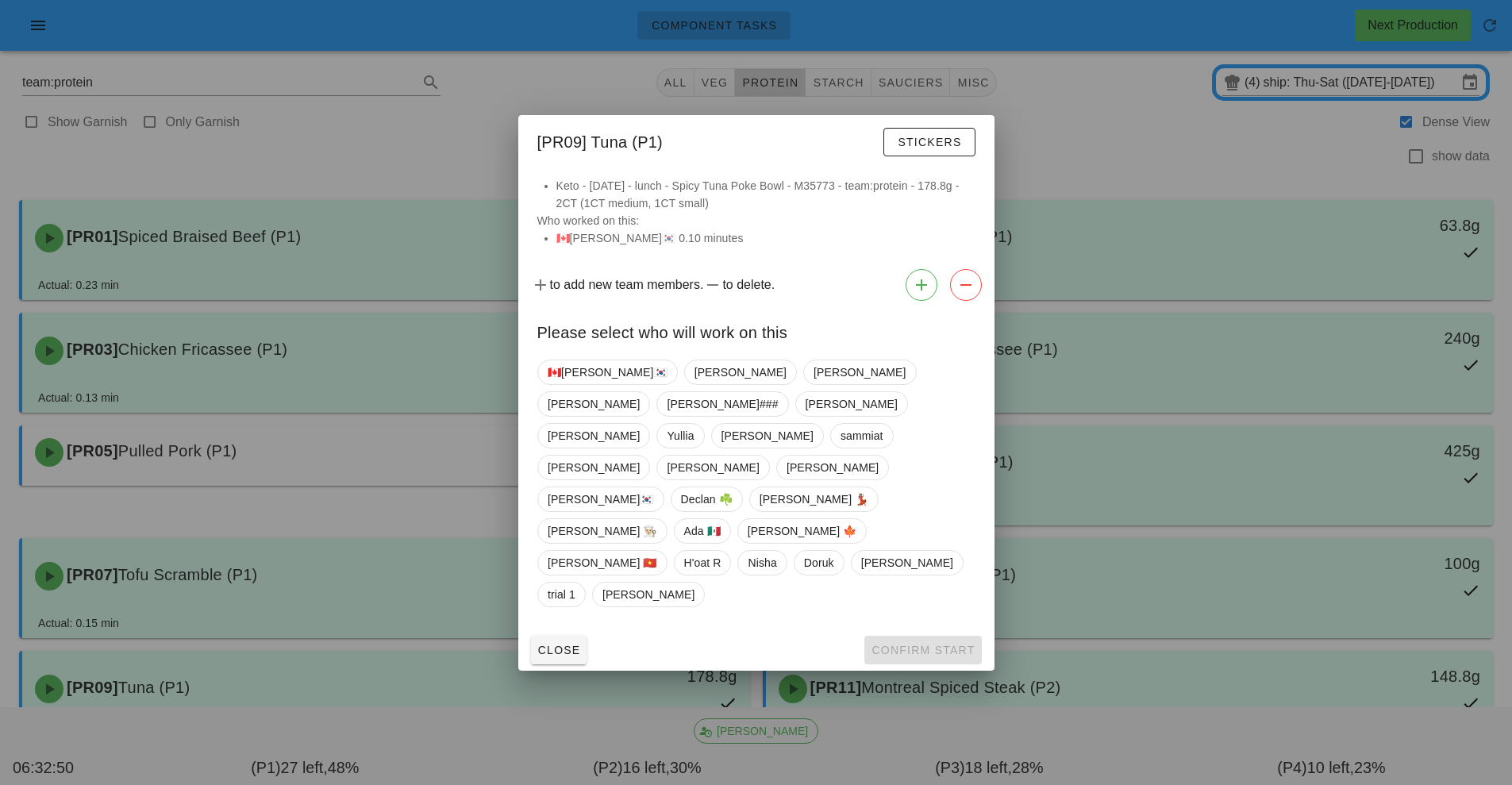
click at [1181, 569] on div at bounding box center [756, 392] width 1512 height 785
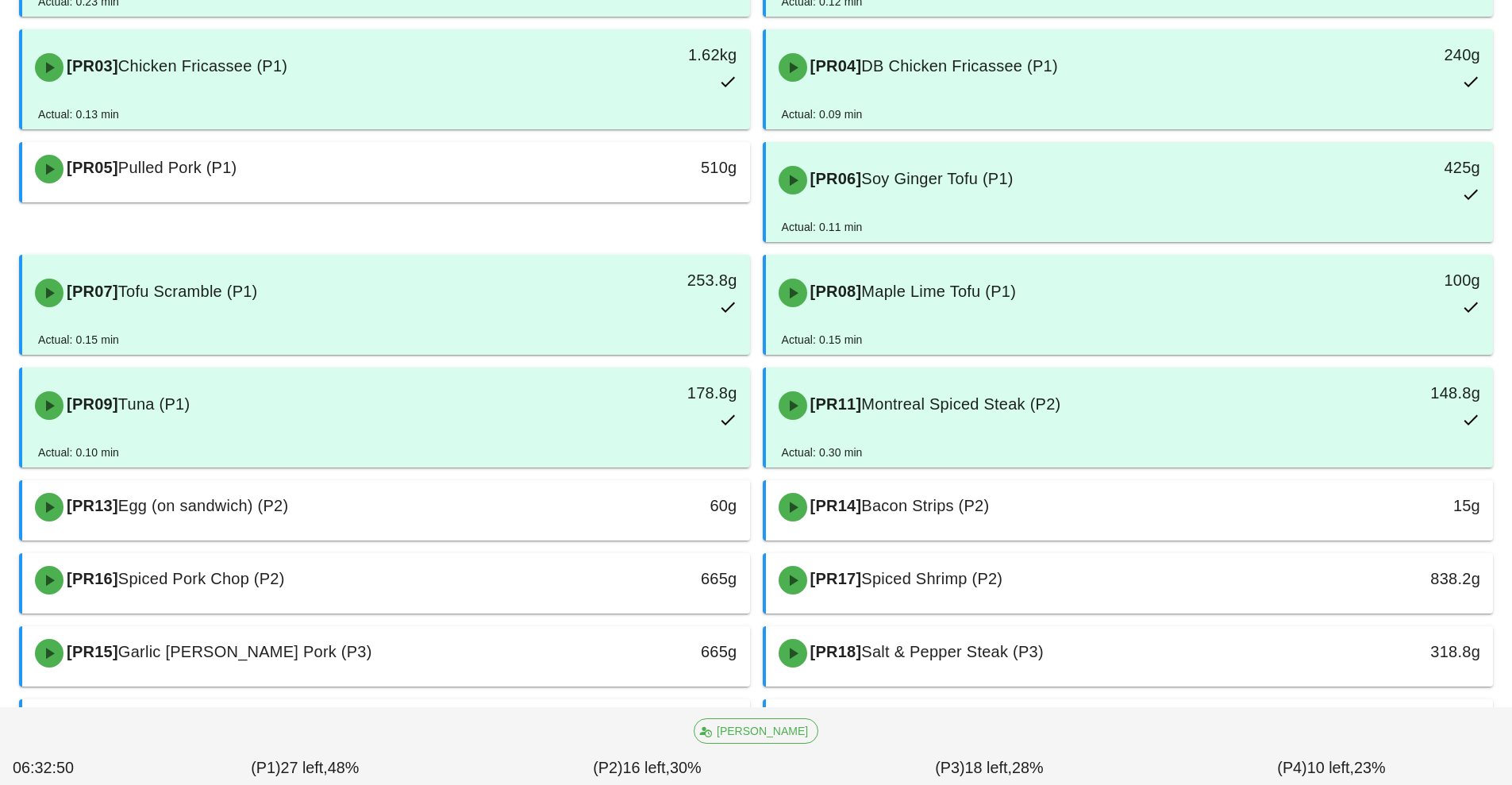
scroll to position [288, 0]
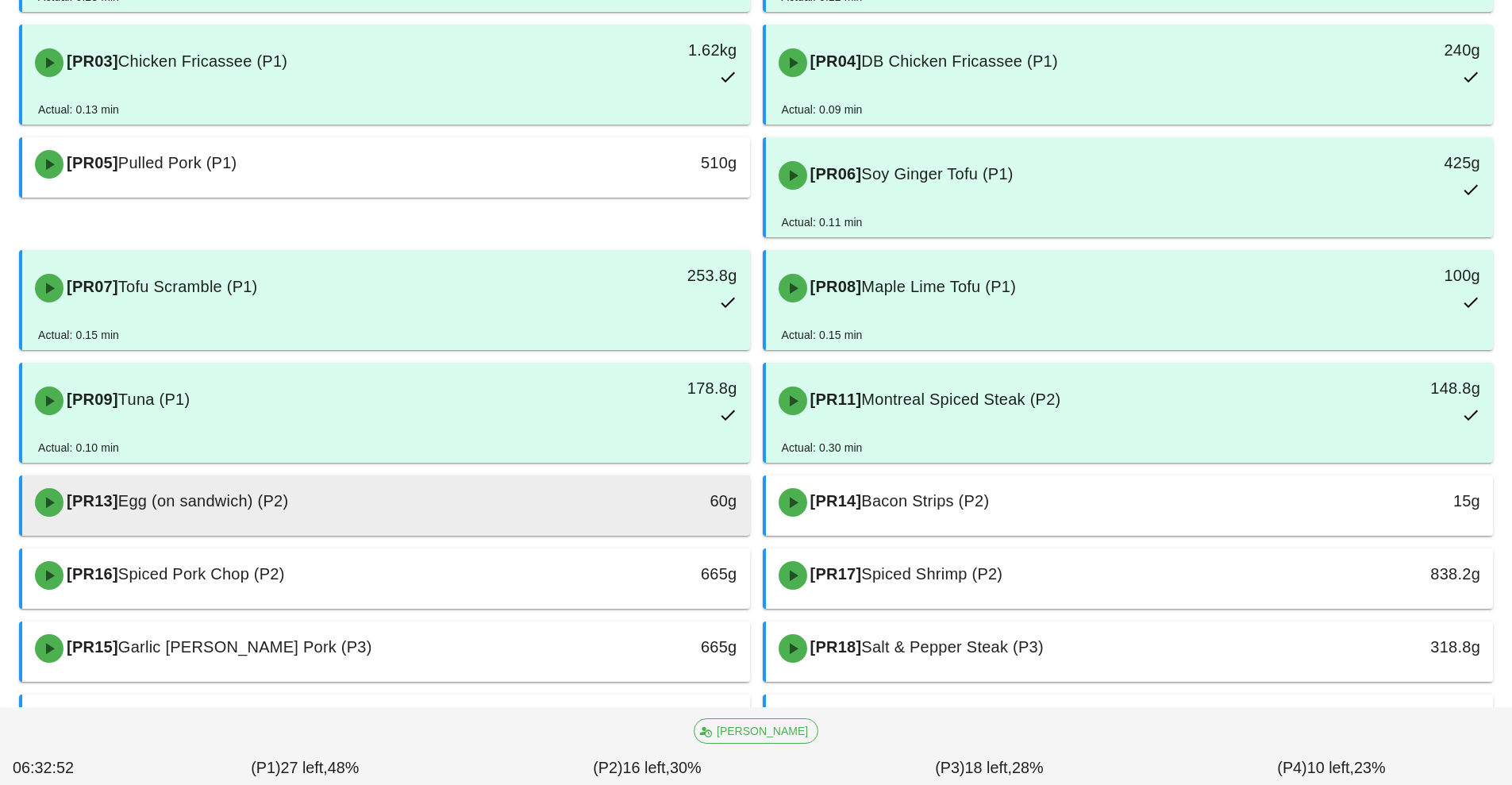
click at [635, 511] on div "60g" at bounding box center [656, 501] width 162 height 26
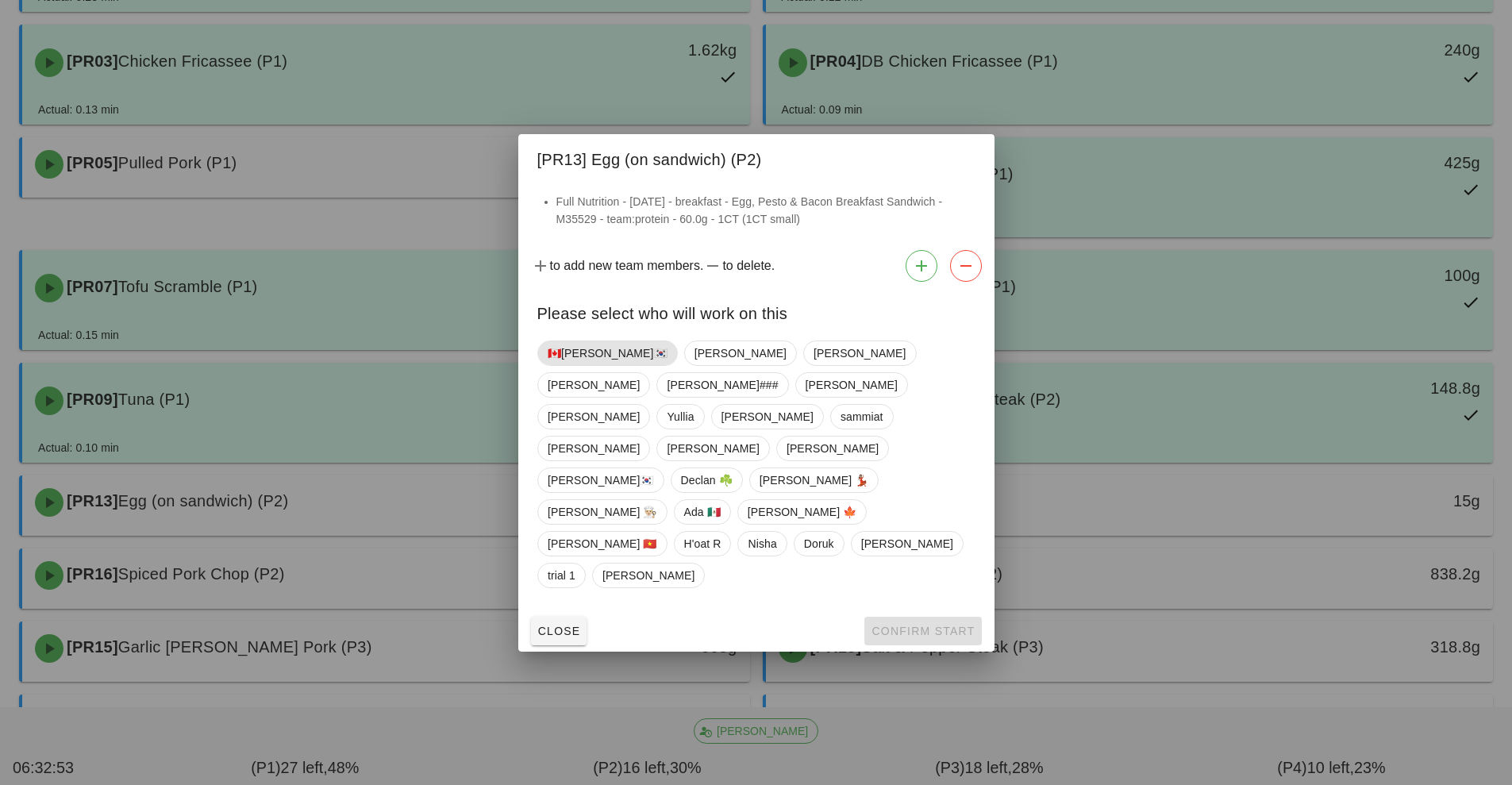
click at [593, 365] on span "🇨🇦[PERSON_NAME]🇰🇷" at bounding box center [607, 353] width 119 height 24
click at [916, 625] on span "Confirm Start" at bounding box center [922, 631] width 104 height 12
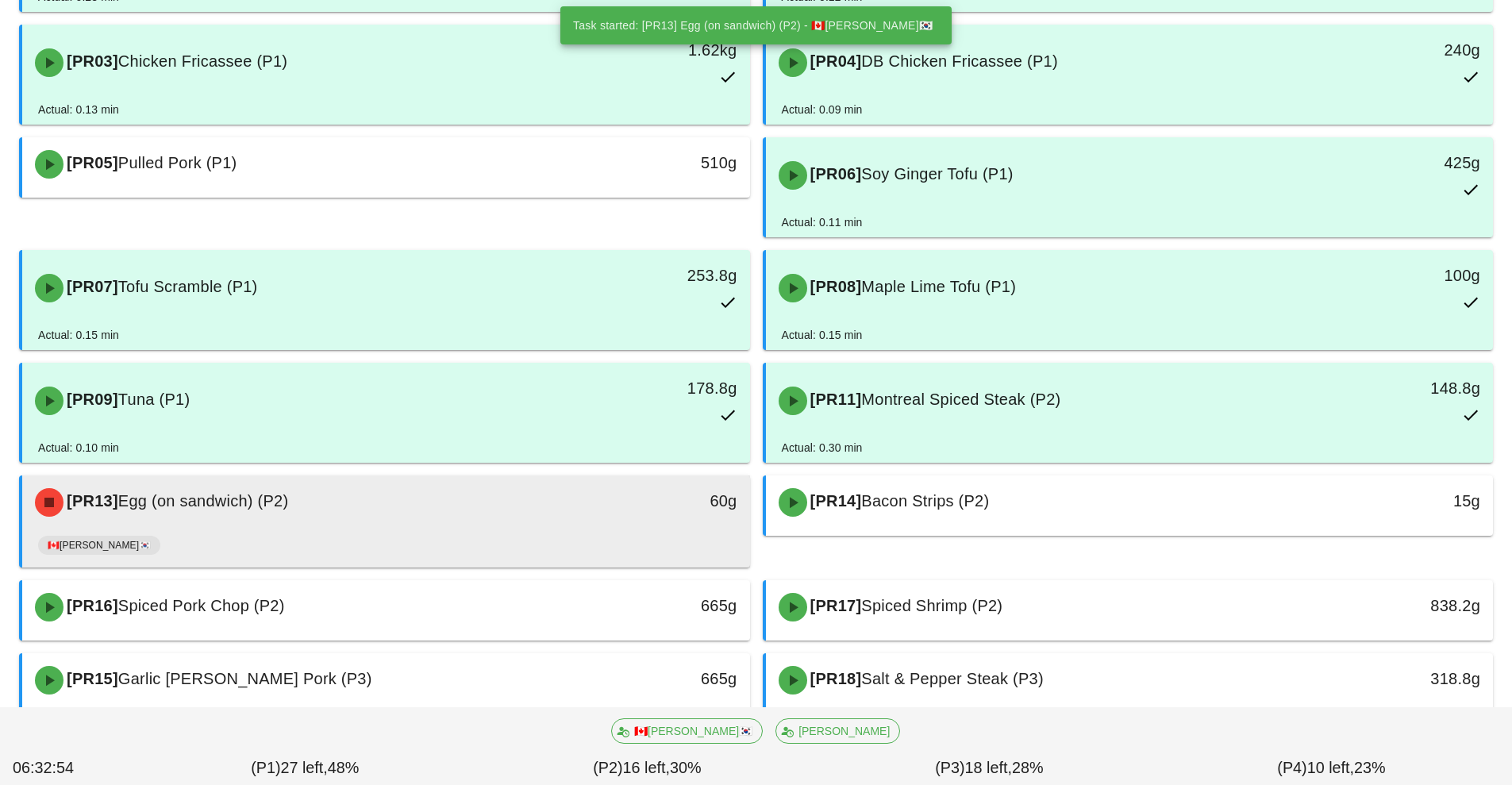
click at [585, 509] on div "60g" at bounding box center [656, 501] width 162 height 26
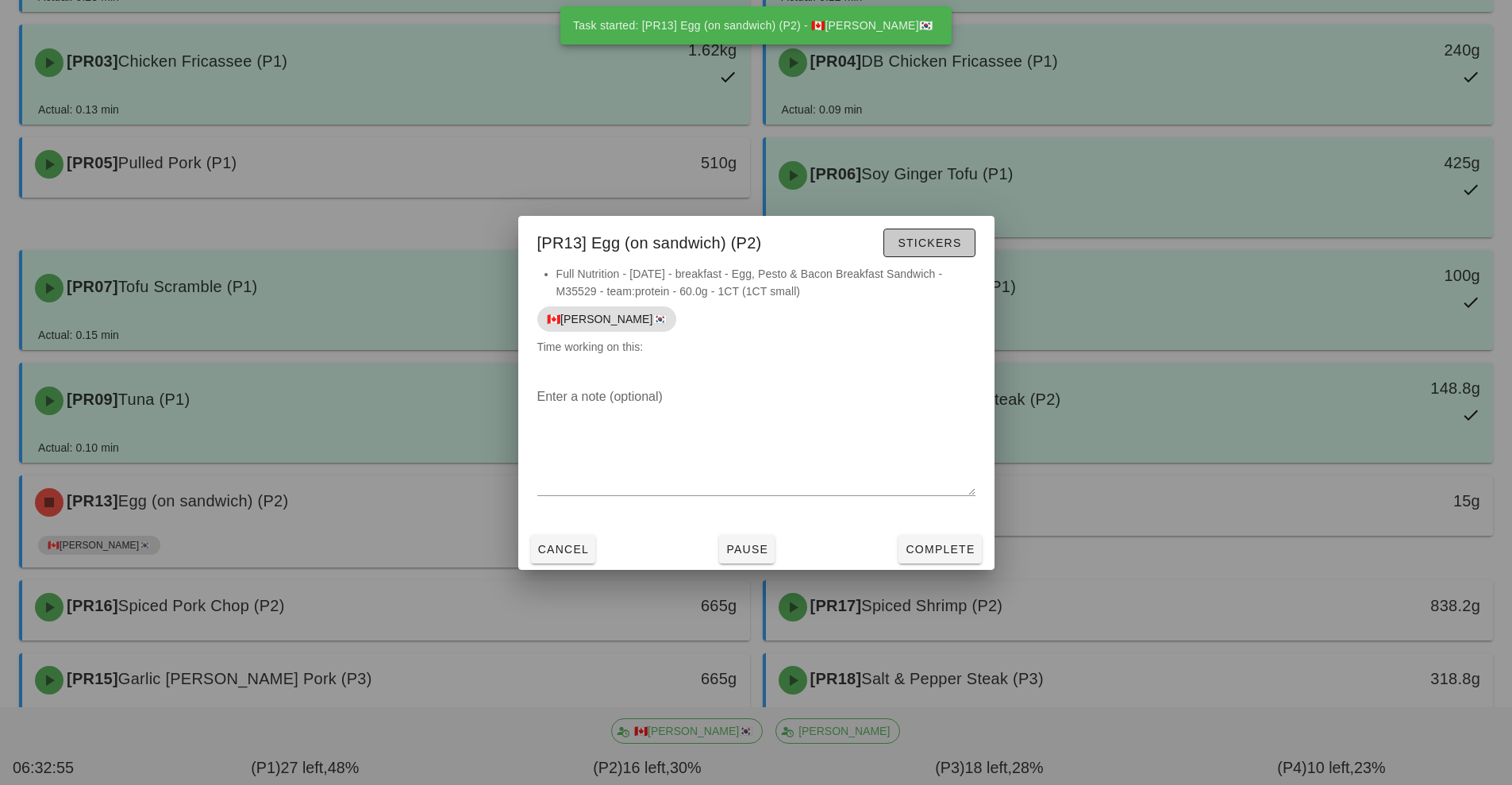
click at [925, 244] on span "Stickers" at bounding box center [928, 242] width 64 height 12
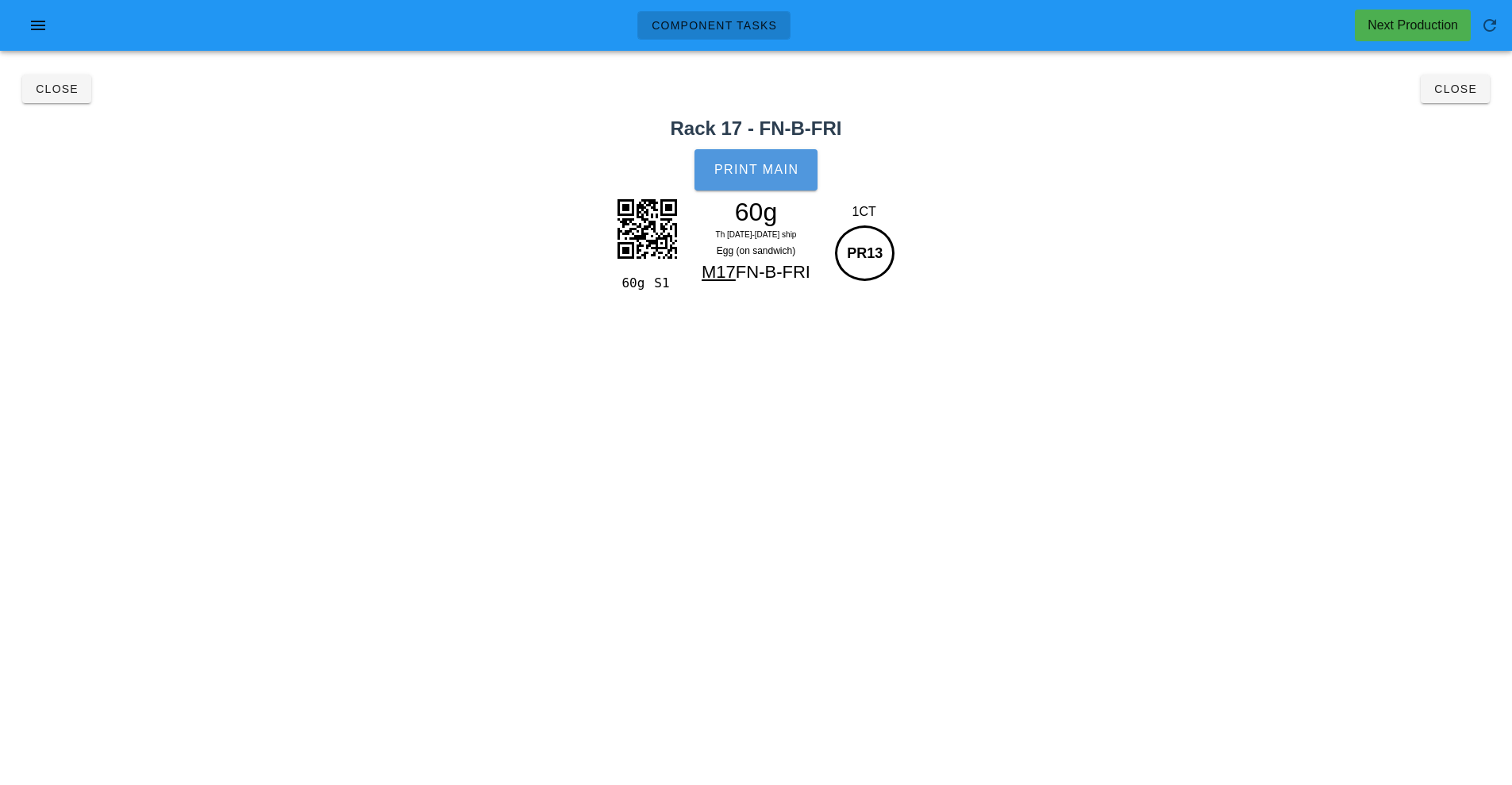
click at [770, 176] on span "Print Main" at bounding box center [757, 169] width 86 height 14
click at [1443, 98] on button "Close" at bounding box center [1456, 89] width 69 height 29
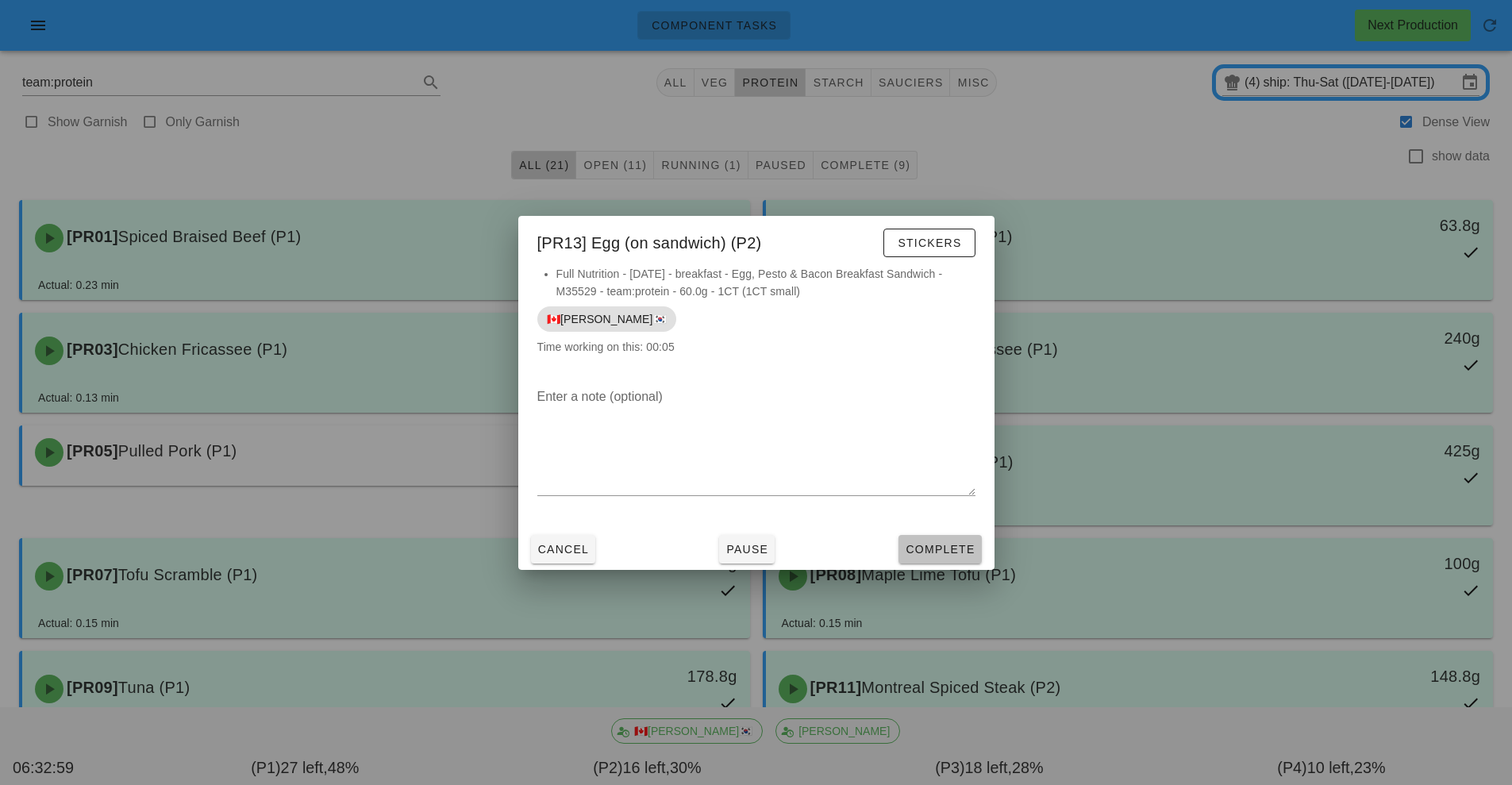
click at [933, 551] on span "Complete" at bounding box center [940, 549] width 70 height 12
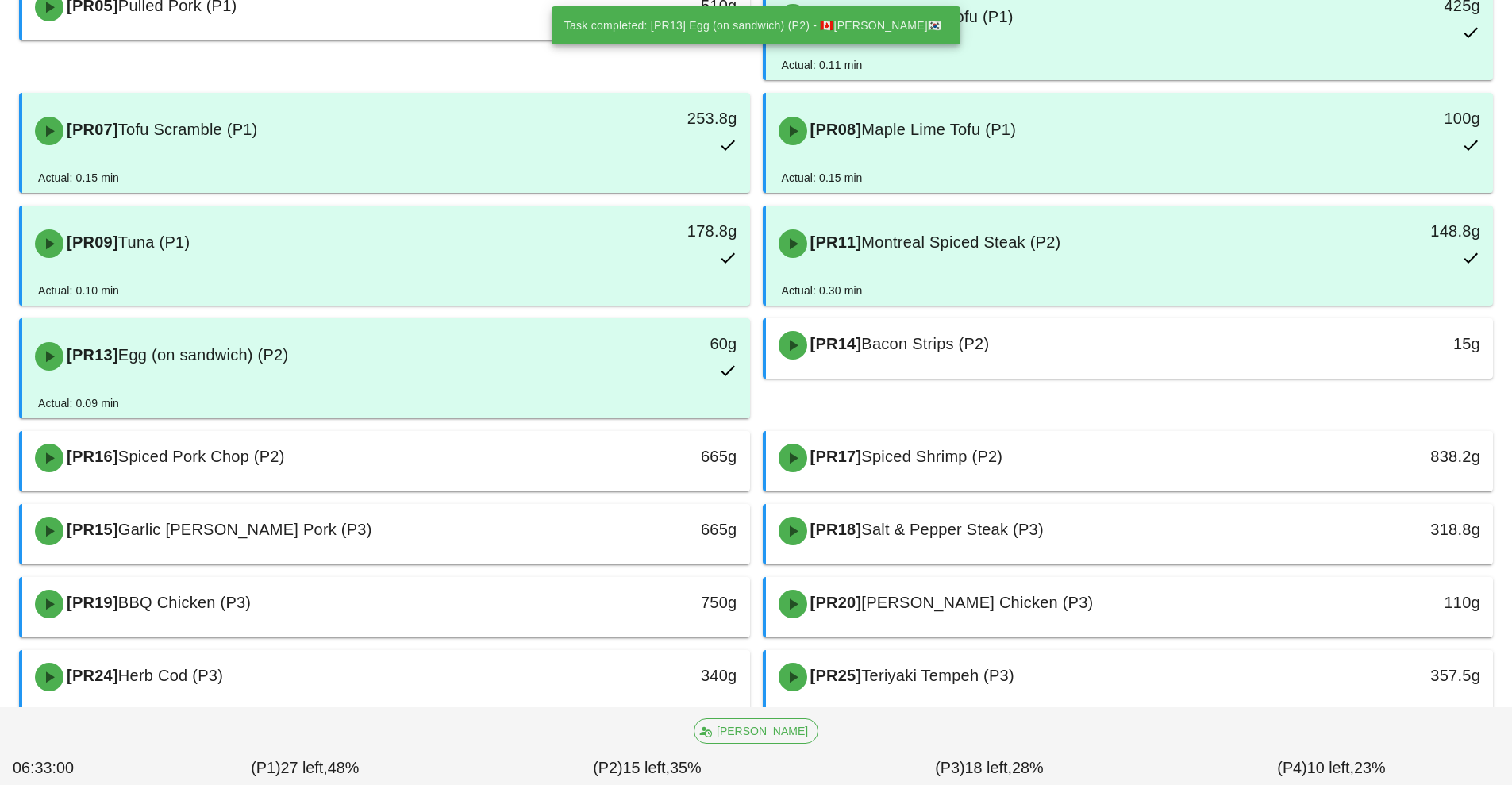
scroll to position [456, 0]
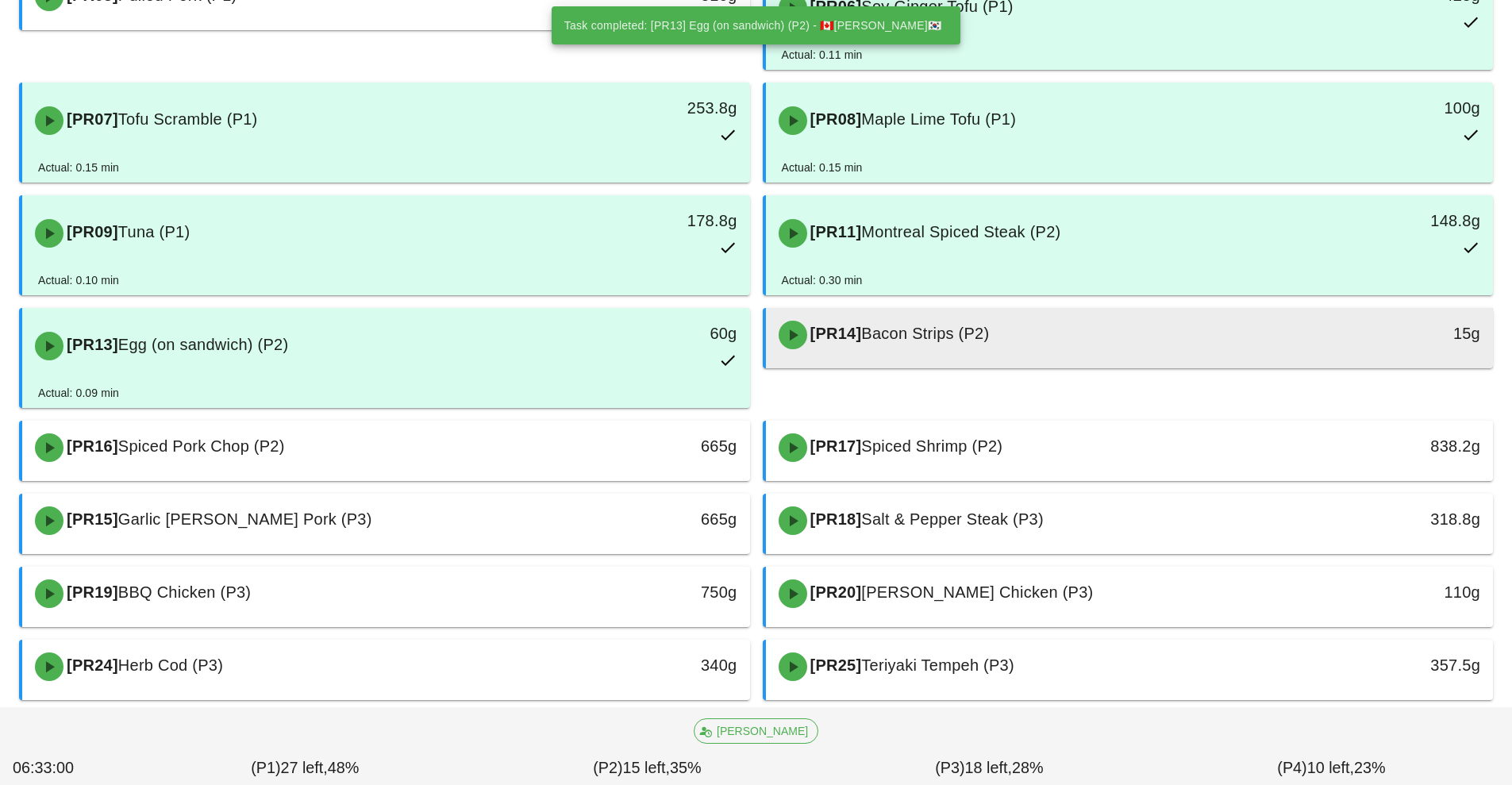
click at [1004, 336] on div "[PR14] Bacon Strips (P2)" at bounding box center [1040, 336] width 541 height 48
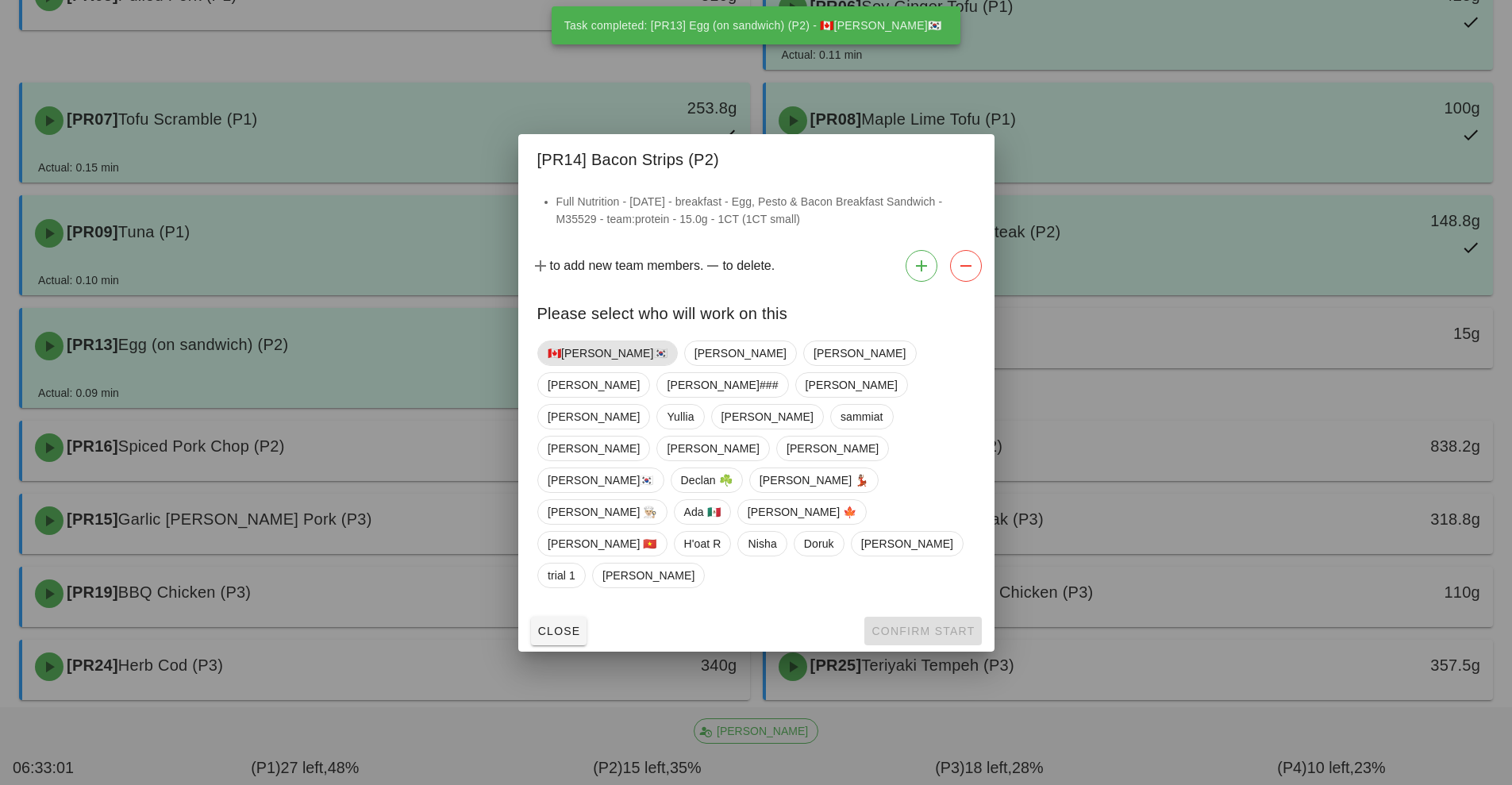
click at [581, 365] on span "🇨🇦[PERSON_NAME]🇰🇷" at bounding box center [607, 353] width 119 height 24
click at [925, 625] on span "Confirm Start" at bounding box center [922, 631] width 104 height 12
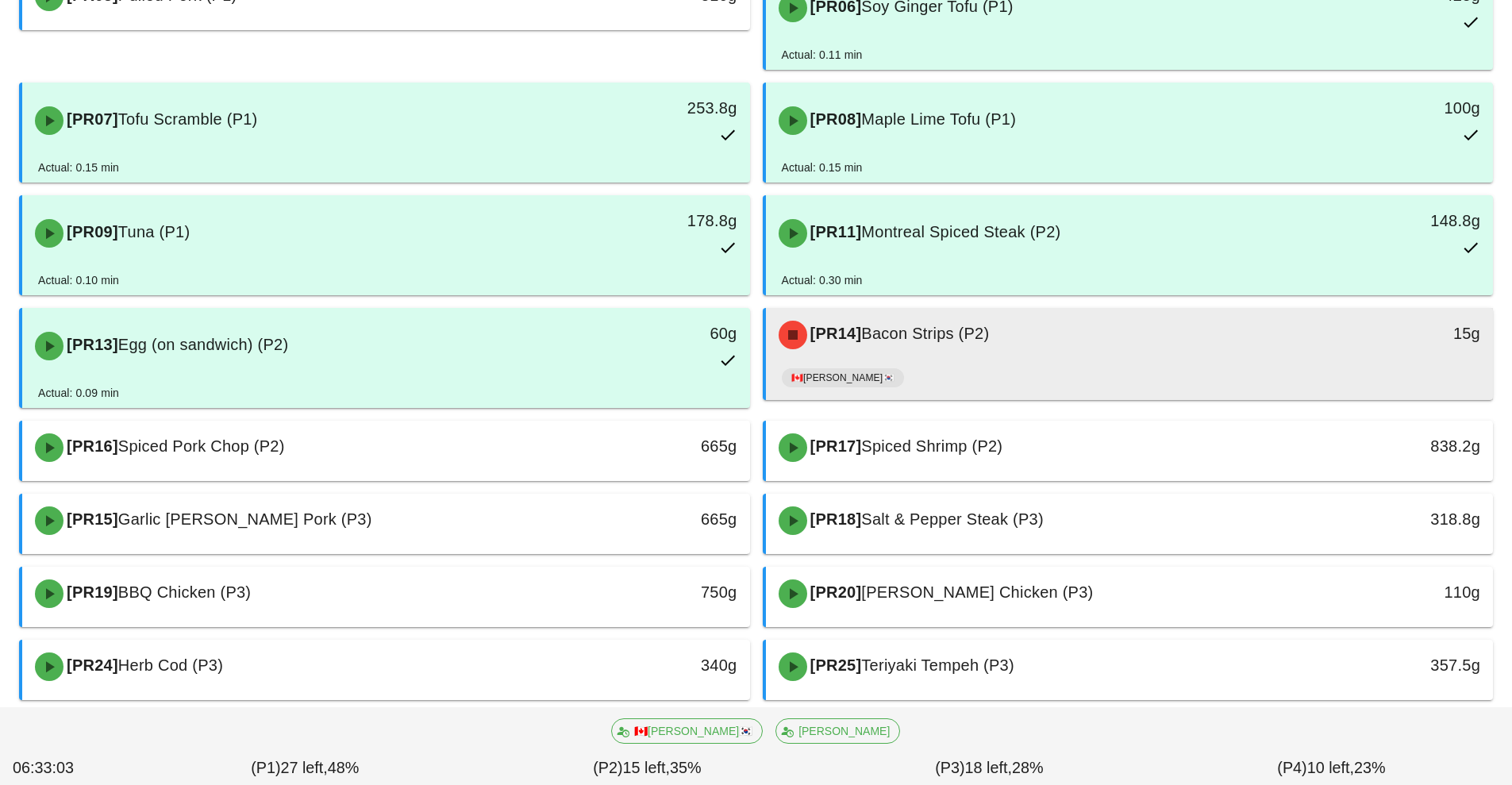
click at [970, 357] on div "[PR14] Bacon Strips (P2)" at bounding box center [1040, 336] width 541 height 48
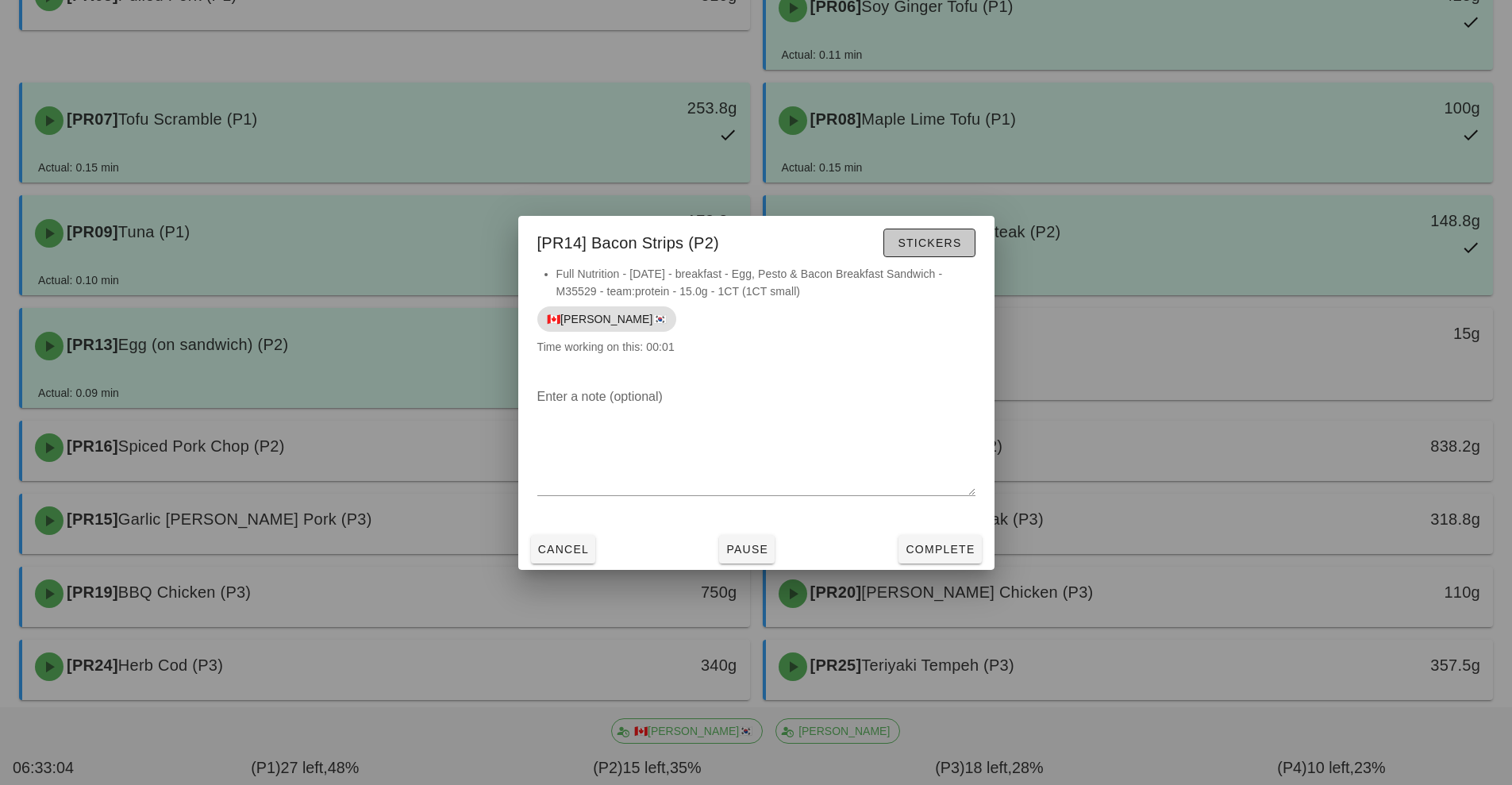
click at [953, 236] on span "Stickers" at bounding box center [928, 242] width 64 height 12
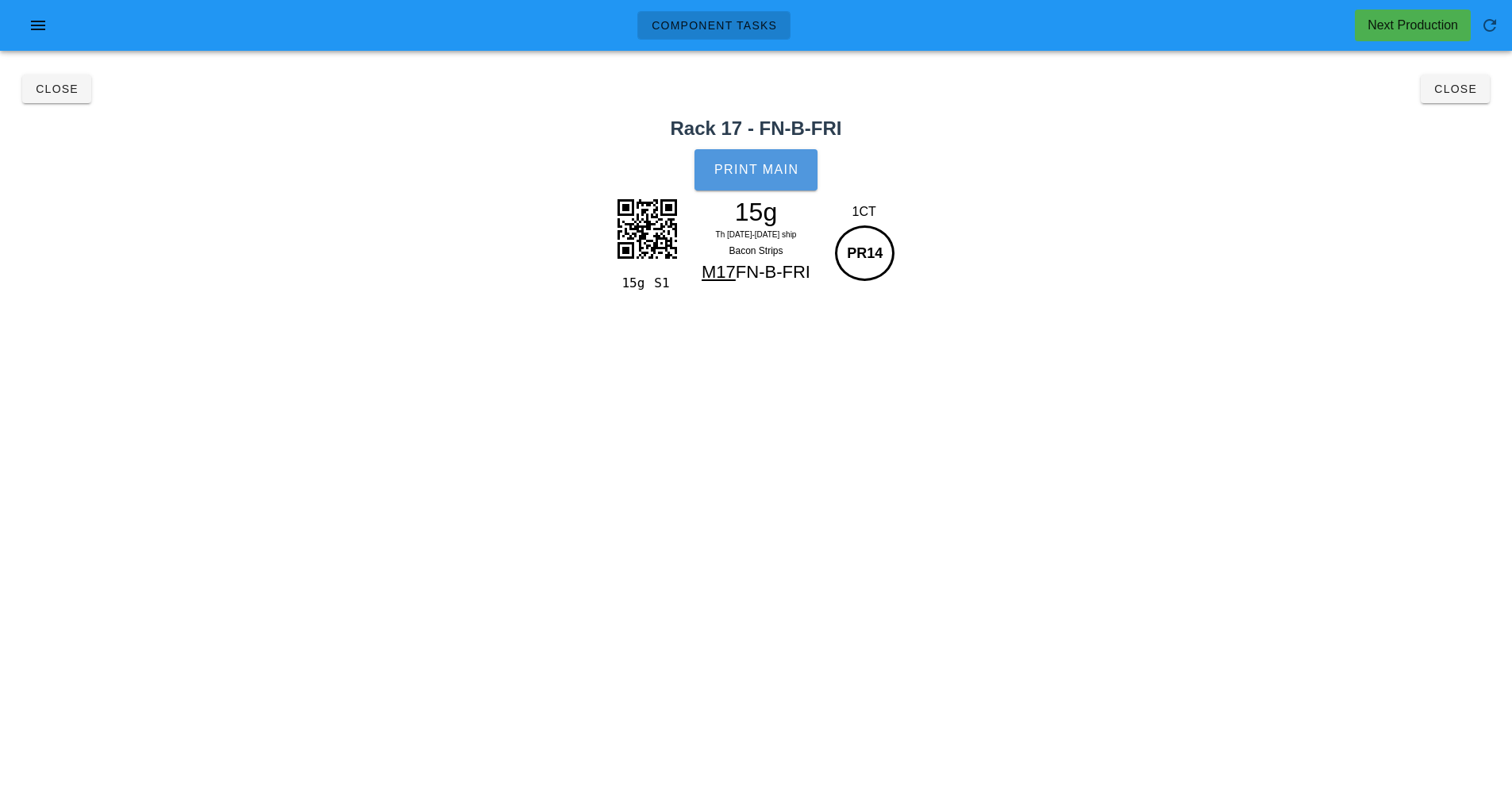
click at [751, 177] on button "Print Main" at bounding box center [756, 169] width 122 height 41
click at [1486, 99] on button "Close" at bounding box center [1456, 89] width 69 height 29
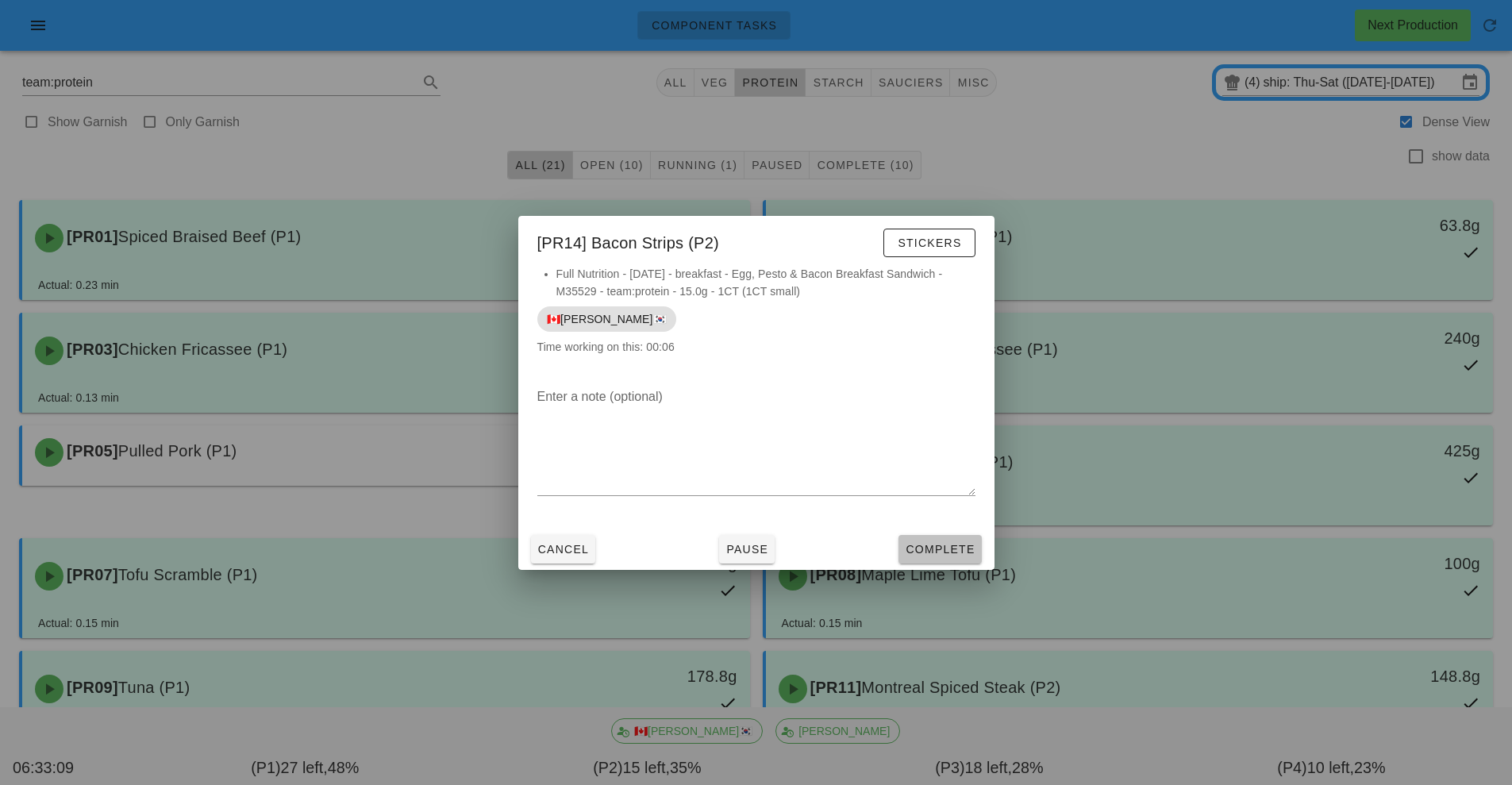
click at [958, 547] on span "Complete" at bounding box center [940, 549] width 70 height 12
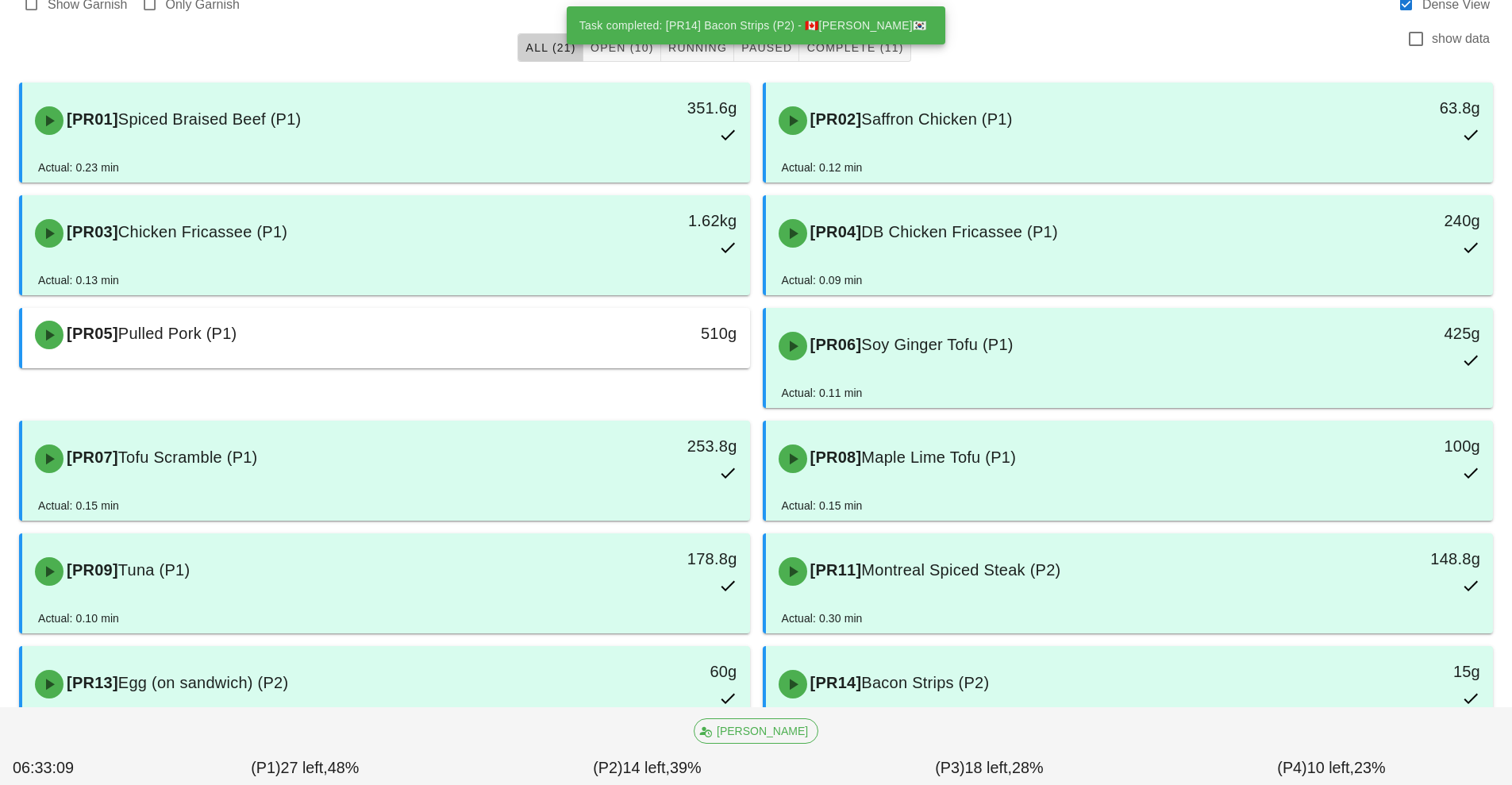
scroll to position [447, 0]
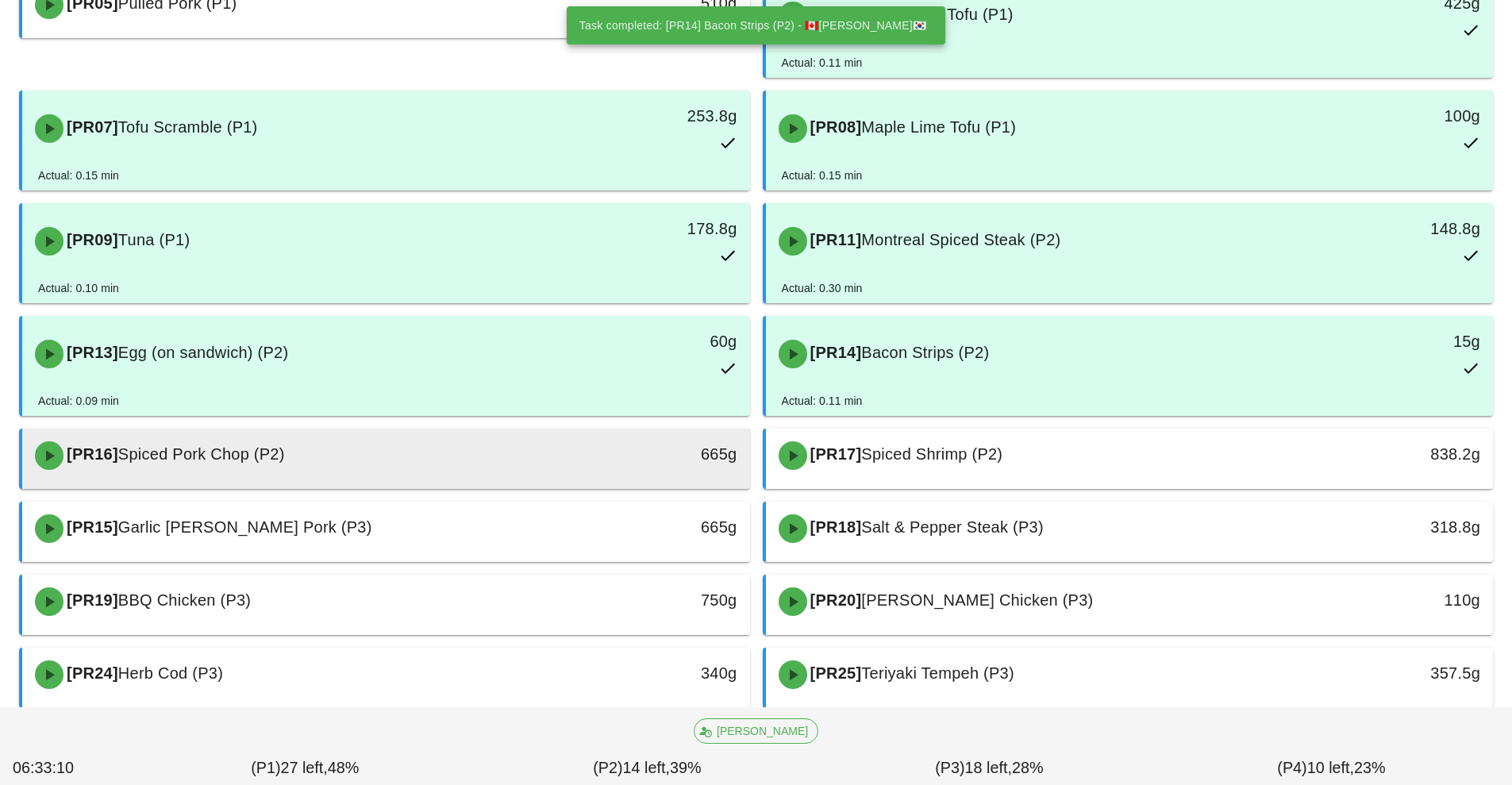
click at [565, 448] on div "[PR16] Spiced Pork Chop (P2)" at bounding box center [296, 456] width 541 height 48
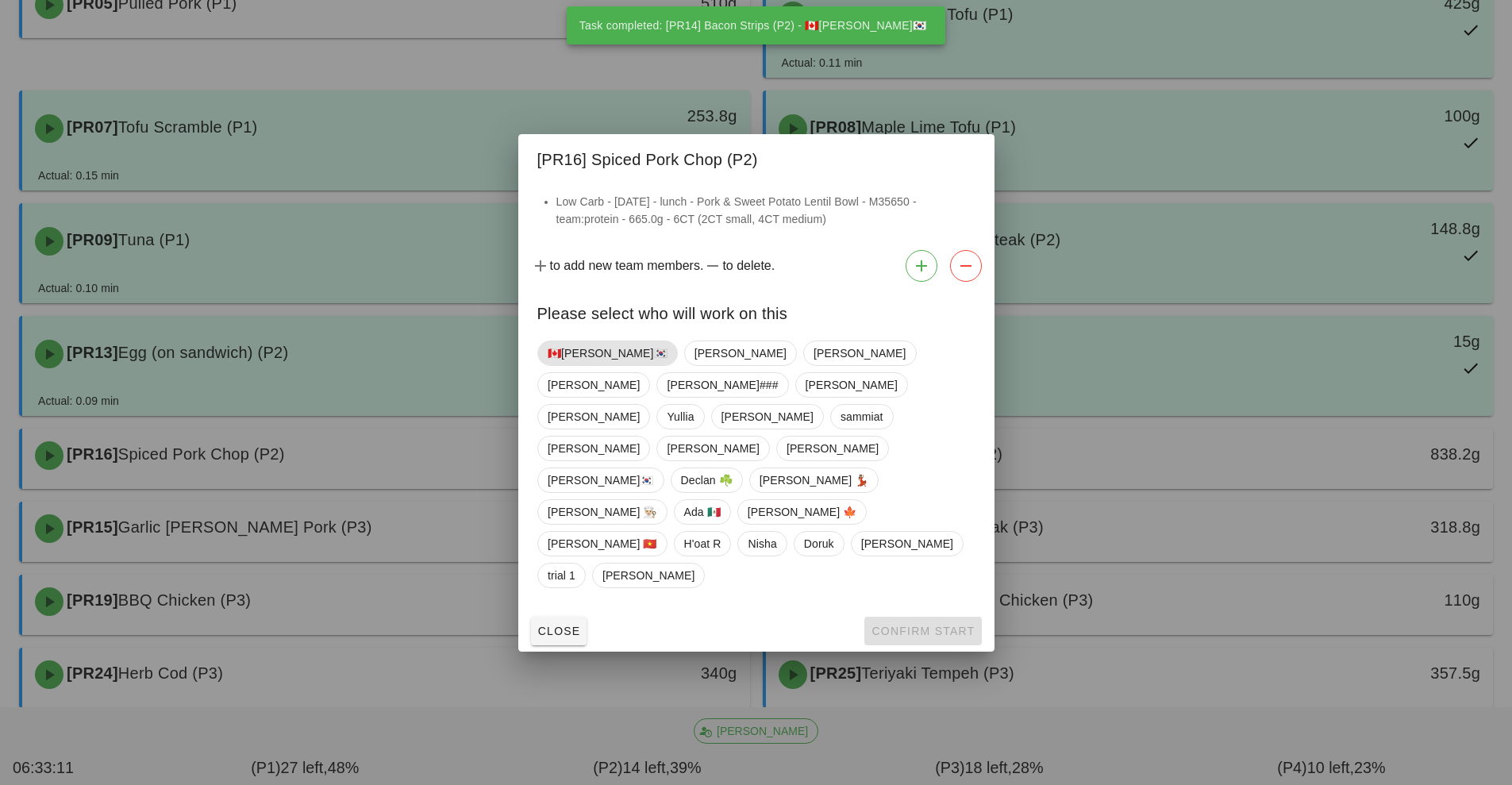
click at [588, 365] on span "🇨🇦[PERSON_NAME]🇰🇷" at bounding box center [607, 353] width 119 height 24
click at [930, 625] on span "Confirm Start" at bounding box center [922, 631] width 104 height 12
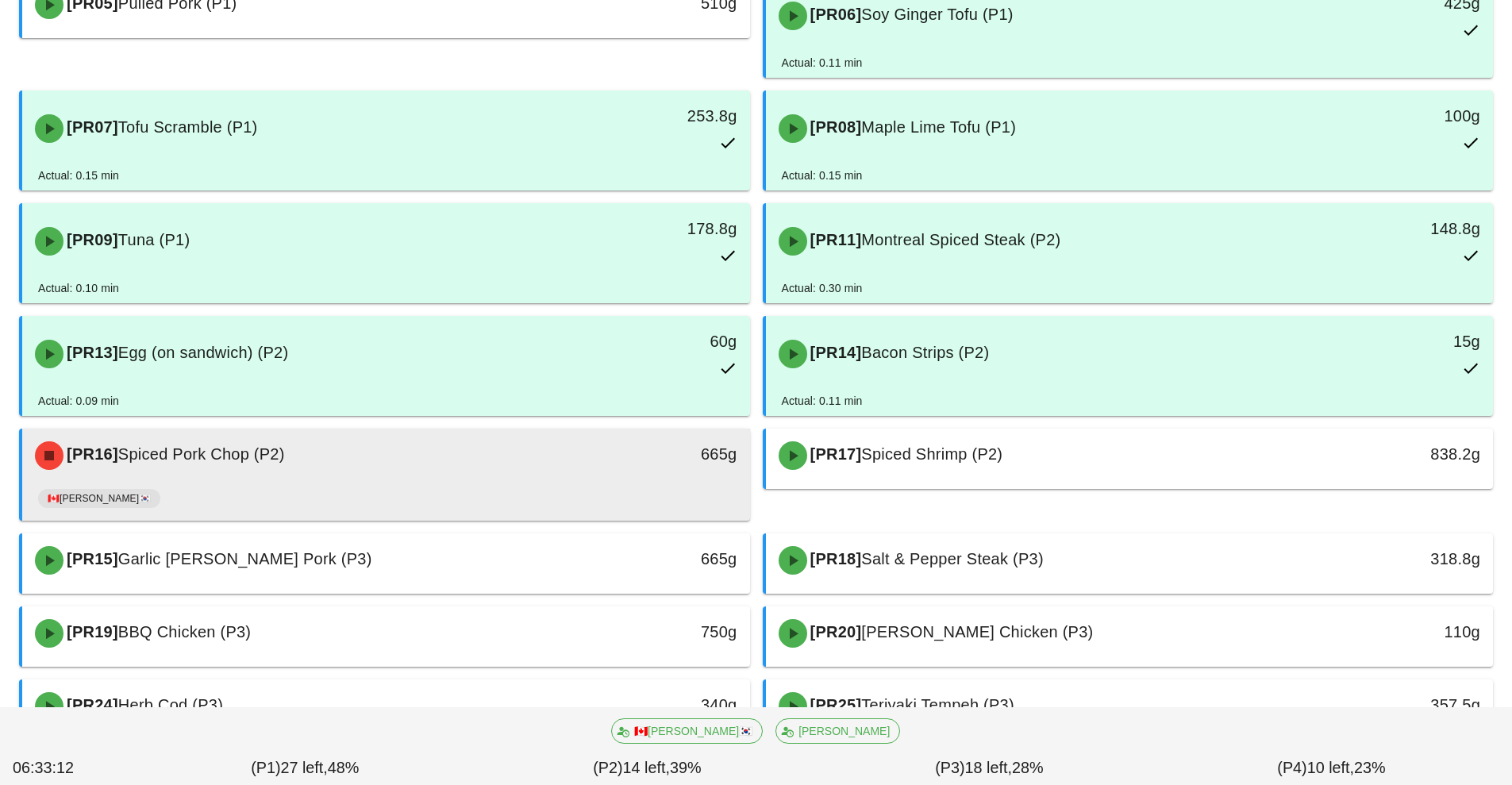
click at [571, 464] on div "665g" at bounding box center [656, 456] width 181 height 48
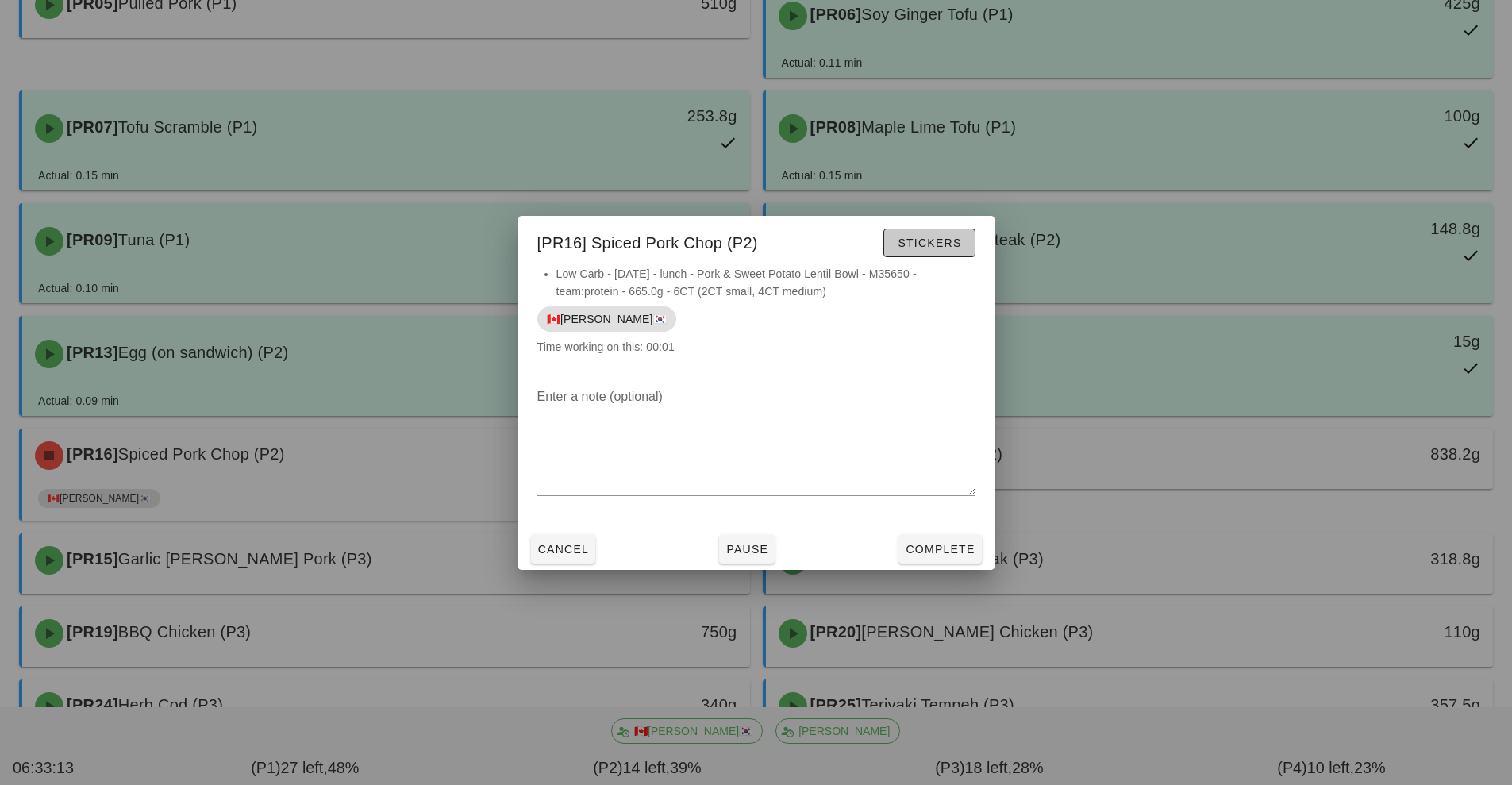
click at [943, 243] on span "Stickers" at bounding box center [928, 242] width 64 height 12
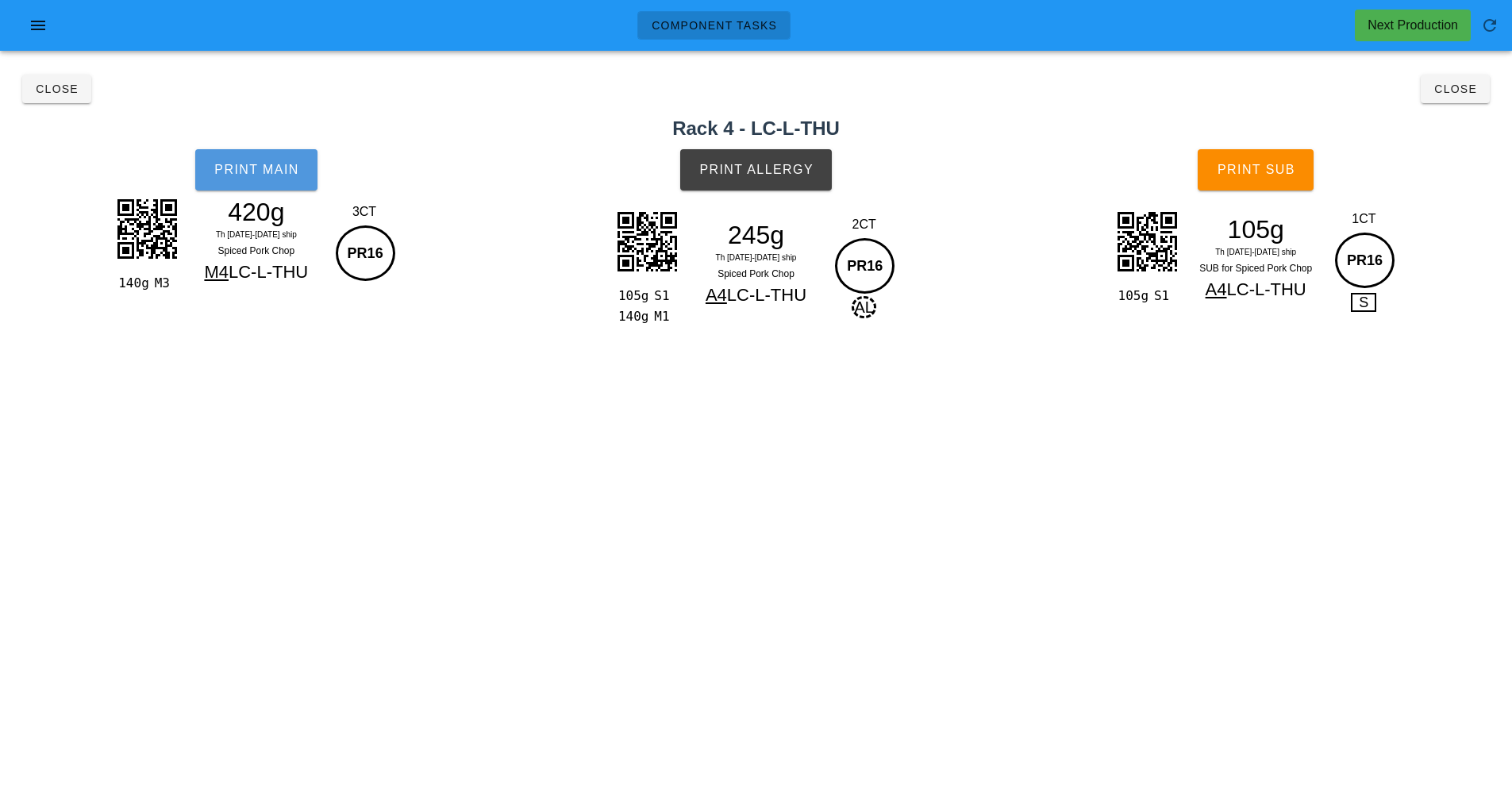
click at [292, 177] on button "Print Main" at bounding box center [256, 169] width 122 height 41
click at [773, 185] on button "Print Allergy" at bounding box center [756, 169] width 152 height 41
click at [1274, 177] on button "Print Sub" at bounding box center [1255, 169] width 116 height 41
click at [1462, 101] on button "Close" at bounding box center [1456, 89] width 69 height 29
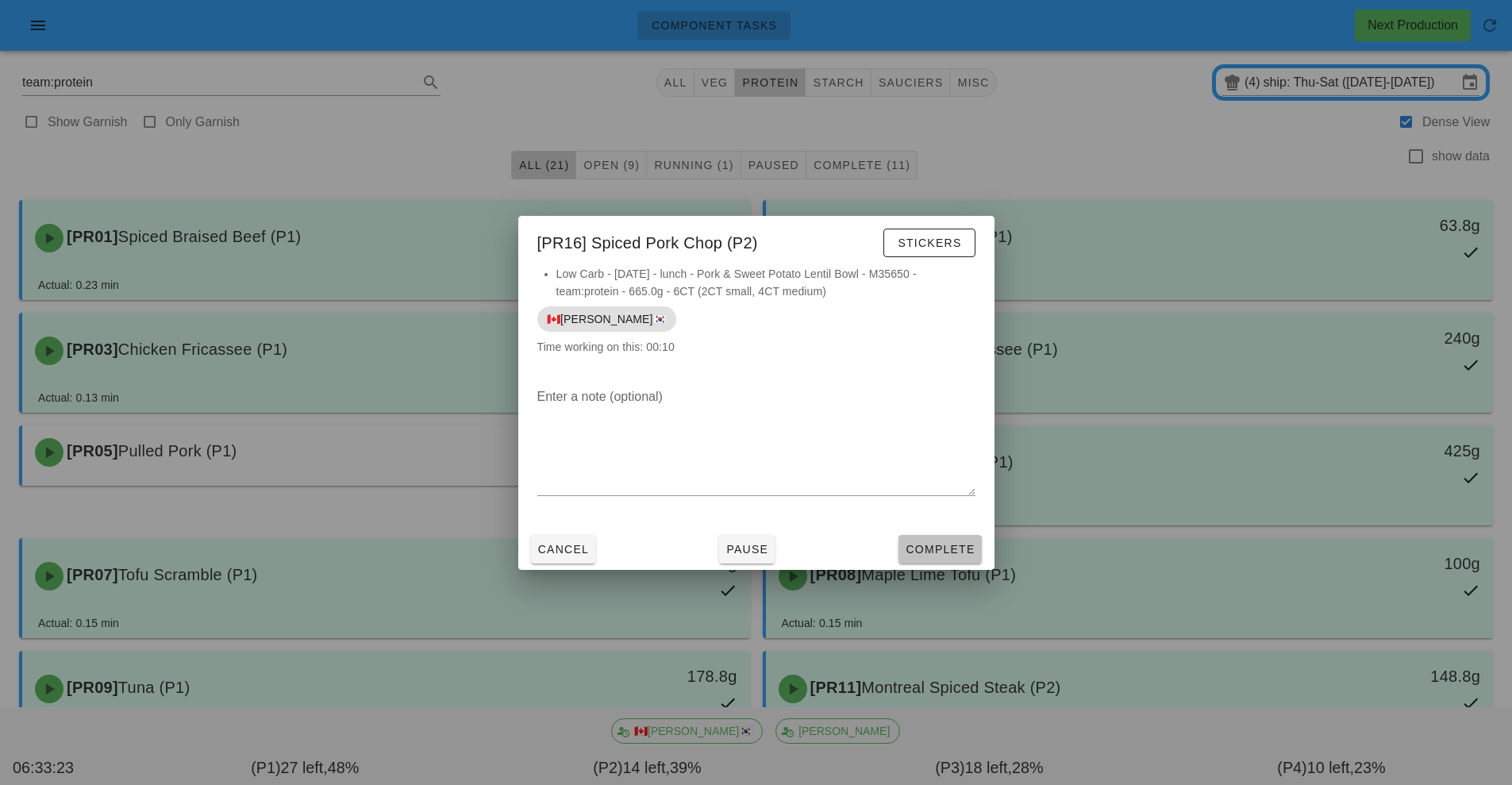
click at [955, 551] on span "Complete" at bounding box center [940, 549] width 70 height 12
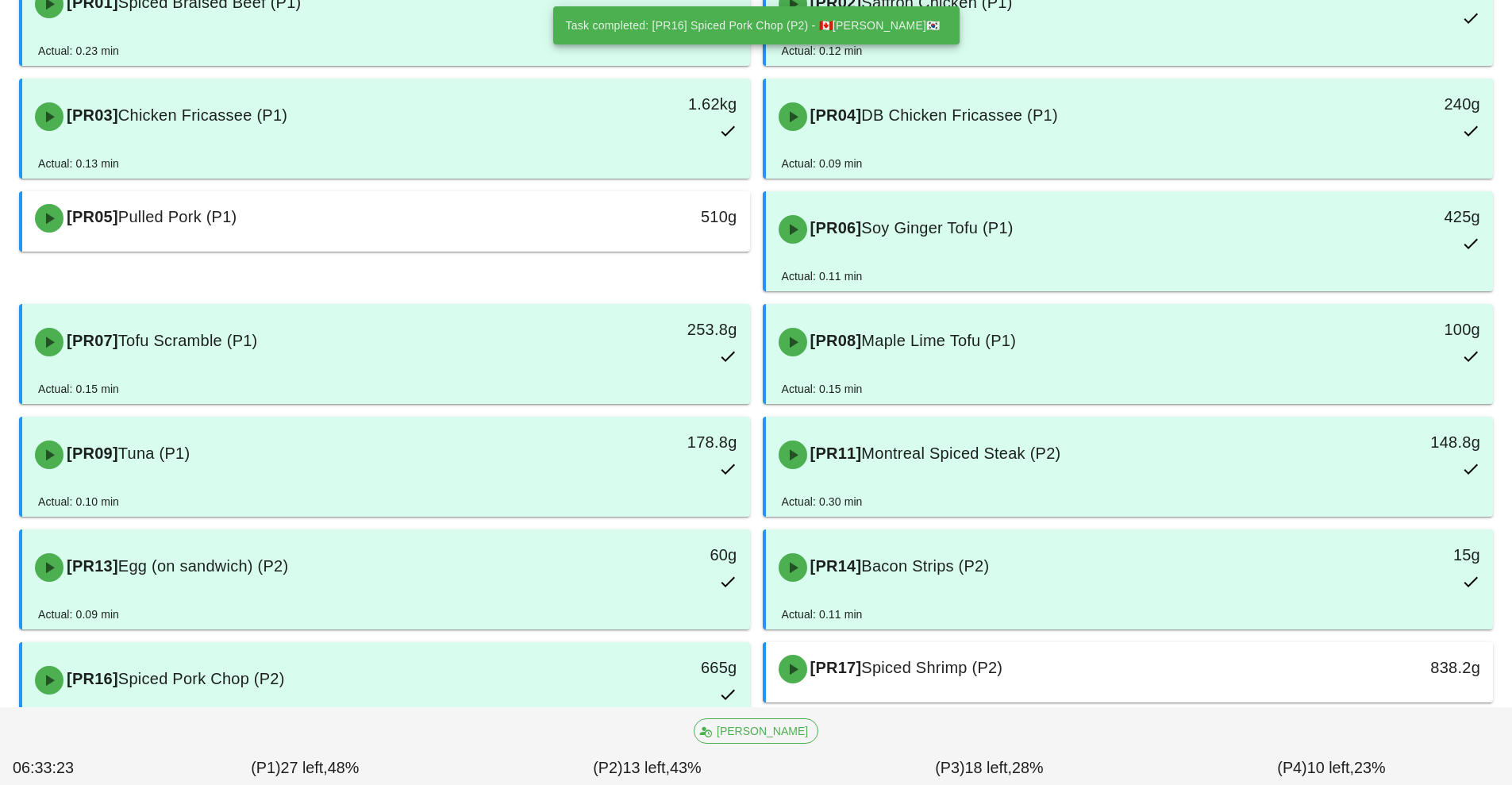
scroll to position [514, 0]
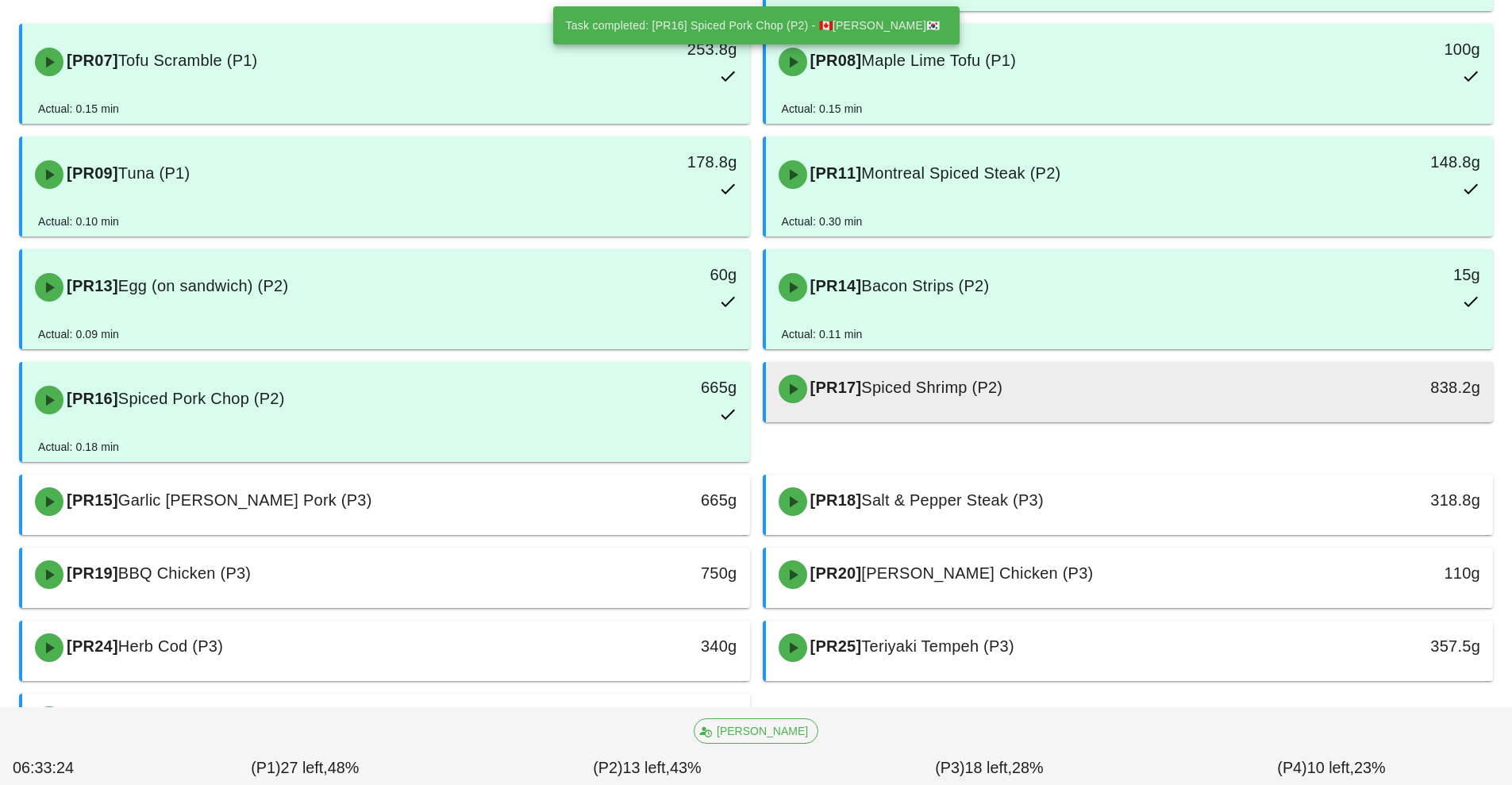
click at [913, 401] on div "[PR17] Spiced Shrimp (P2)" at bounding box center [1040, 389] width 541 height 48
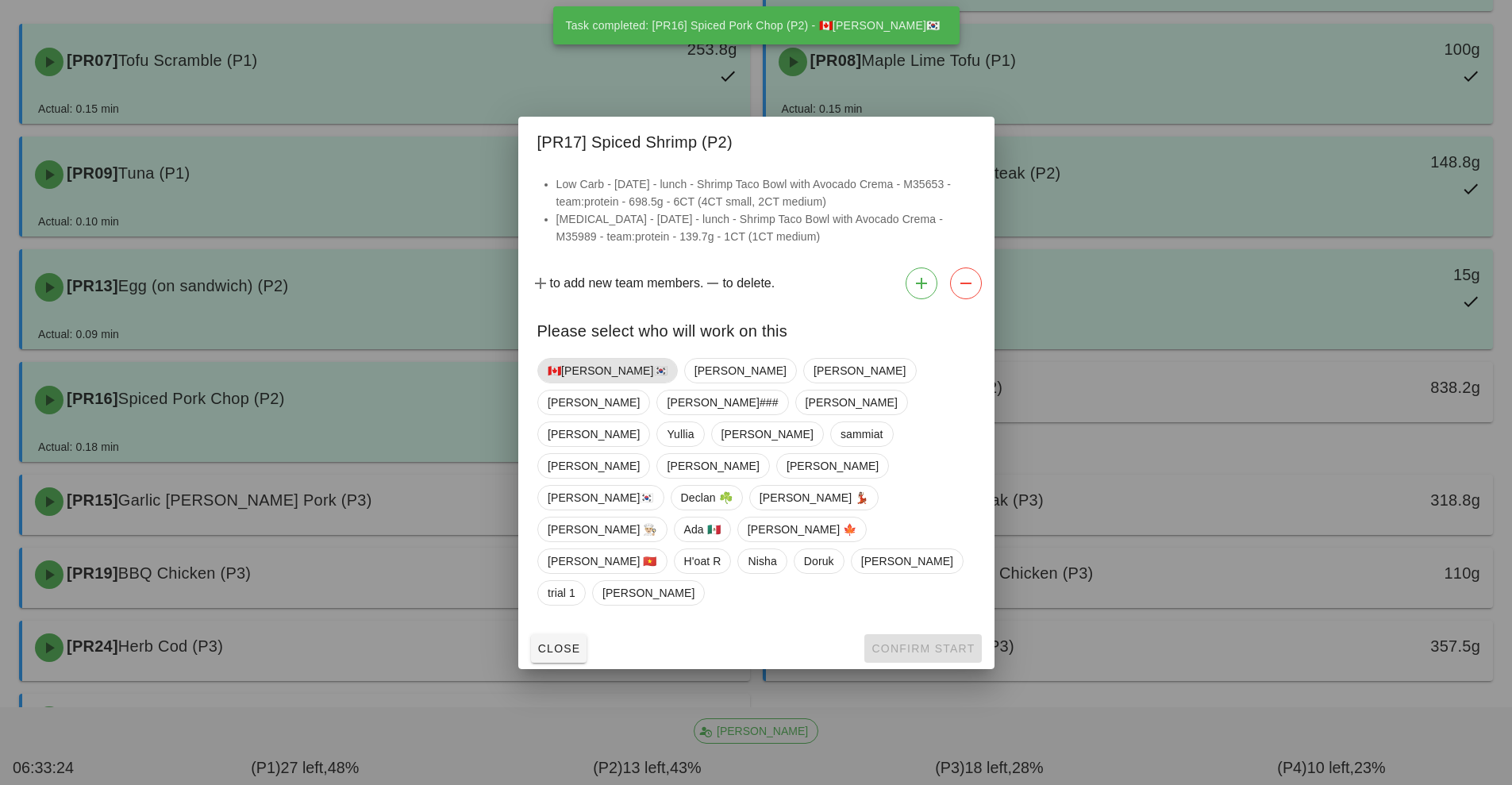
click at [569, 382] on span "🇨🇦[PERSON_NAME]🇰🇷" at bounding box center [607, 370] width 119 height 24
click at [920, 635] on button "Confirm Start" at bounding box center [922, 649] width 117 height 29
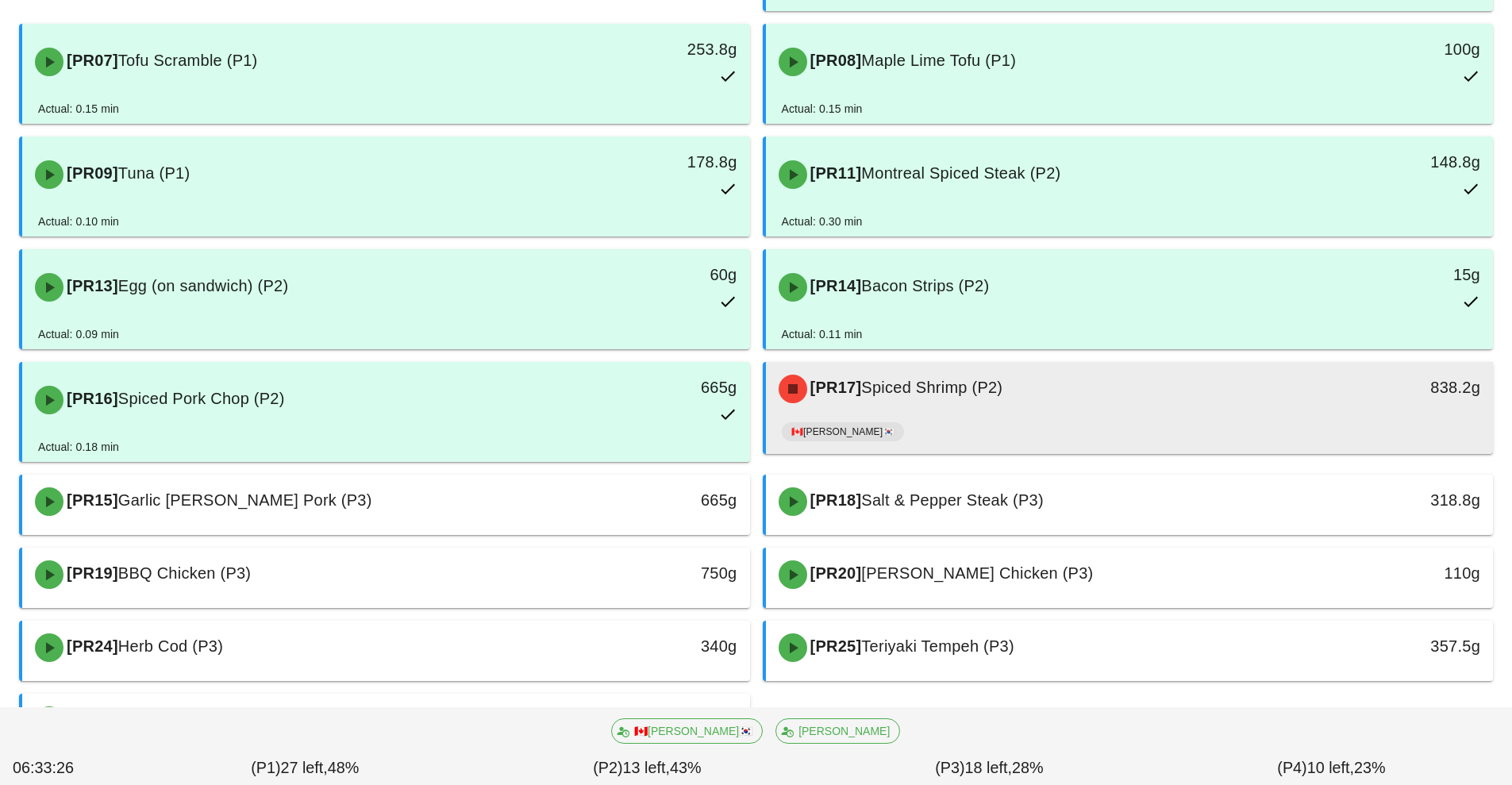
click at [992, 427] on div "🇨🇦[PERSON_NAME]🇰🇷" at bounding box center [1130, 435] width 696 height 38
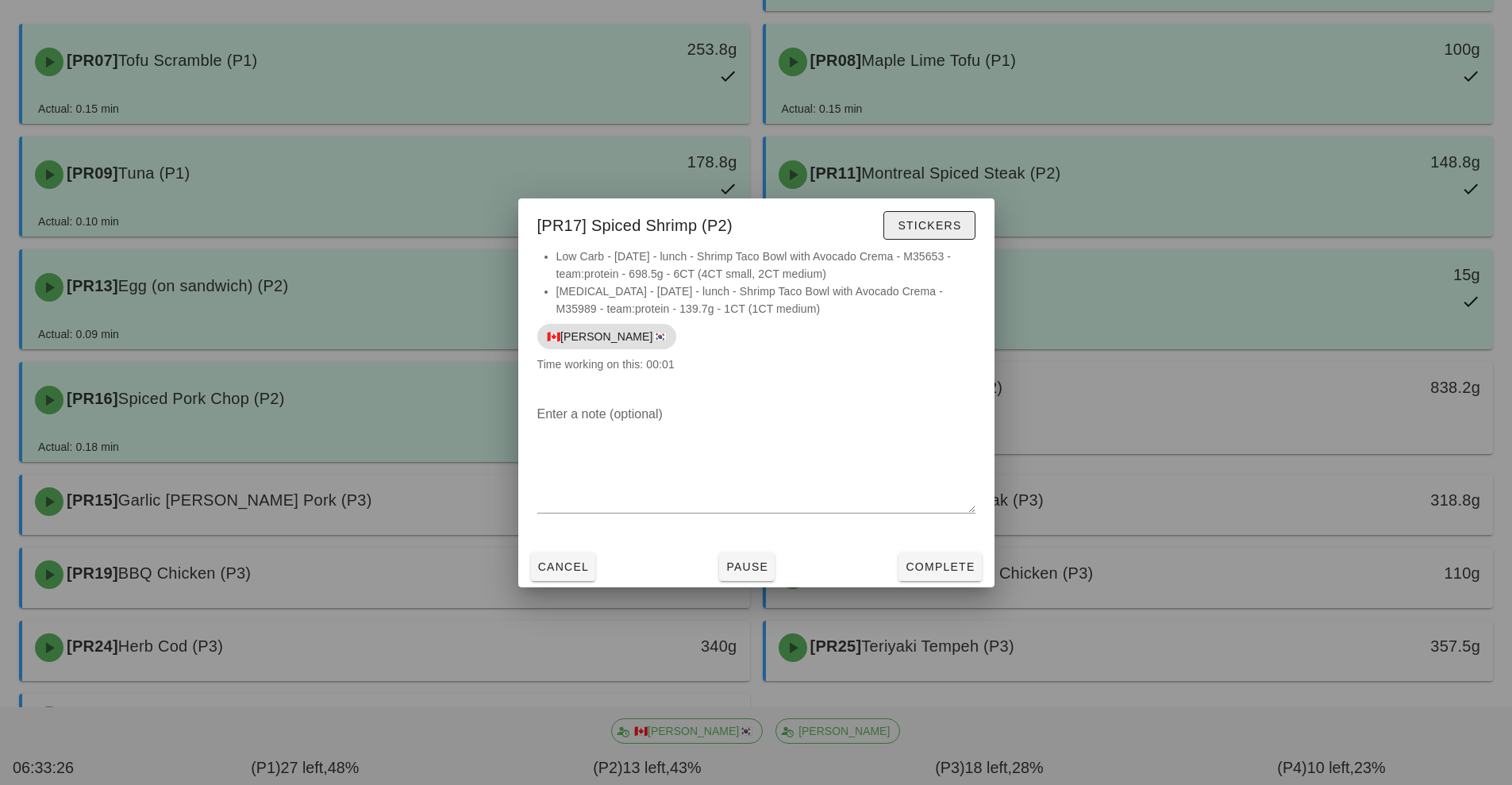
click at [953, 230] on span "Stickers" at bounding box center [928, 225] width 64 height 12
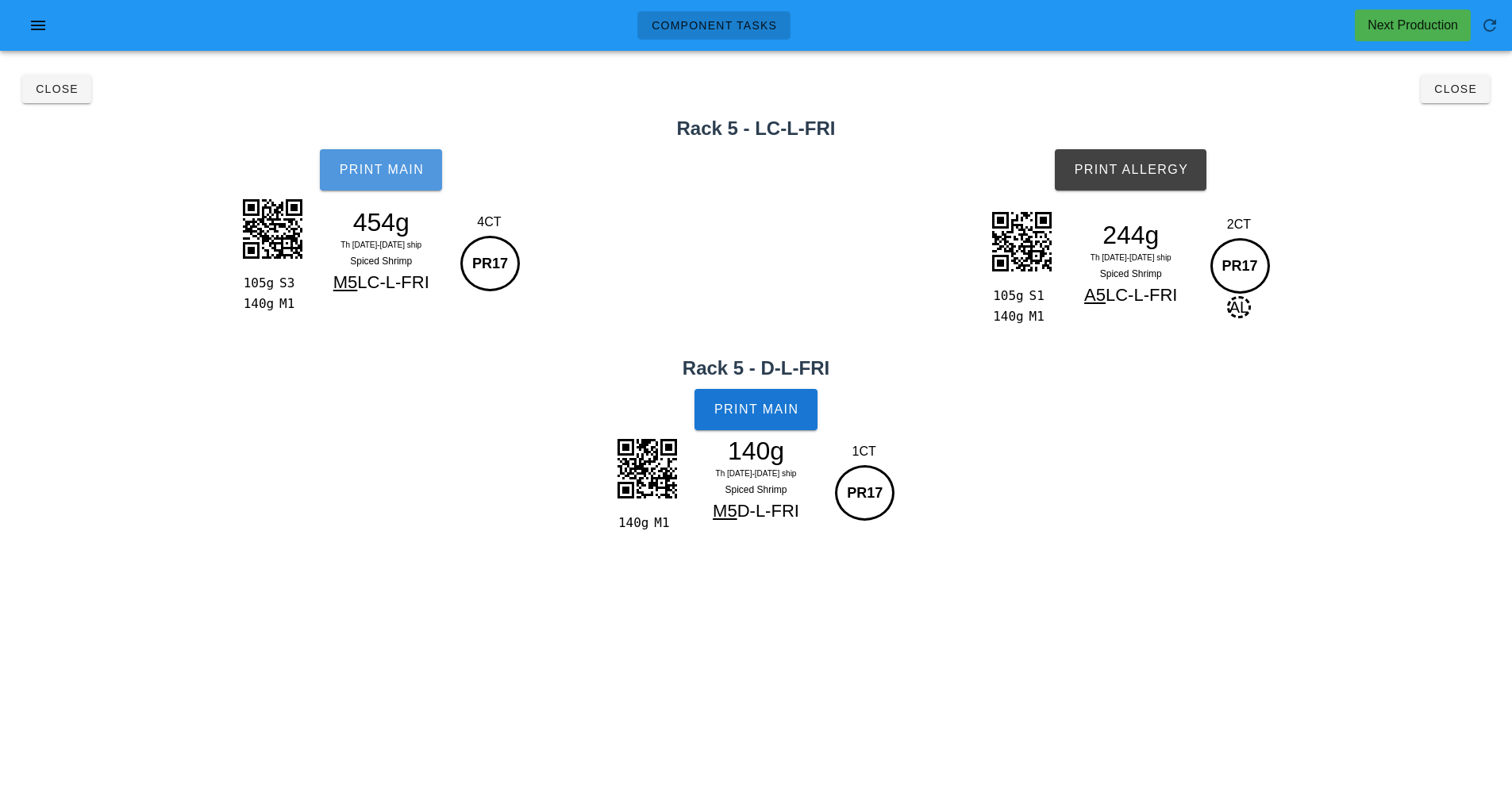
click at [400, 185] on button "Print Main" at bounding box center [381, 169] width 122 height 41
click at [769, 410] on span "Print Main" at bounding box center [757, 409] width 86 height 14
click at [1161, 181] on button "Print Allergy" at bounding box center [1131, 169] width 152 height 41
click at [1461, 97] on button "Close" at bounding box center [1456, 89] width 69 height 29
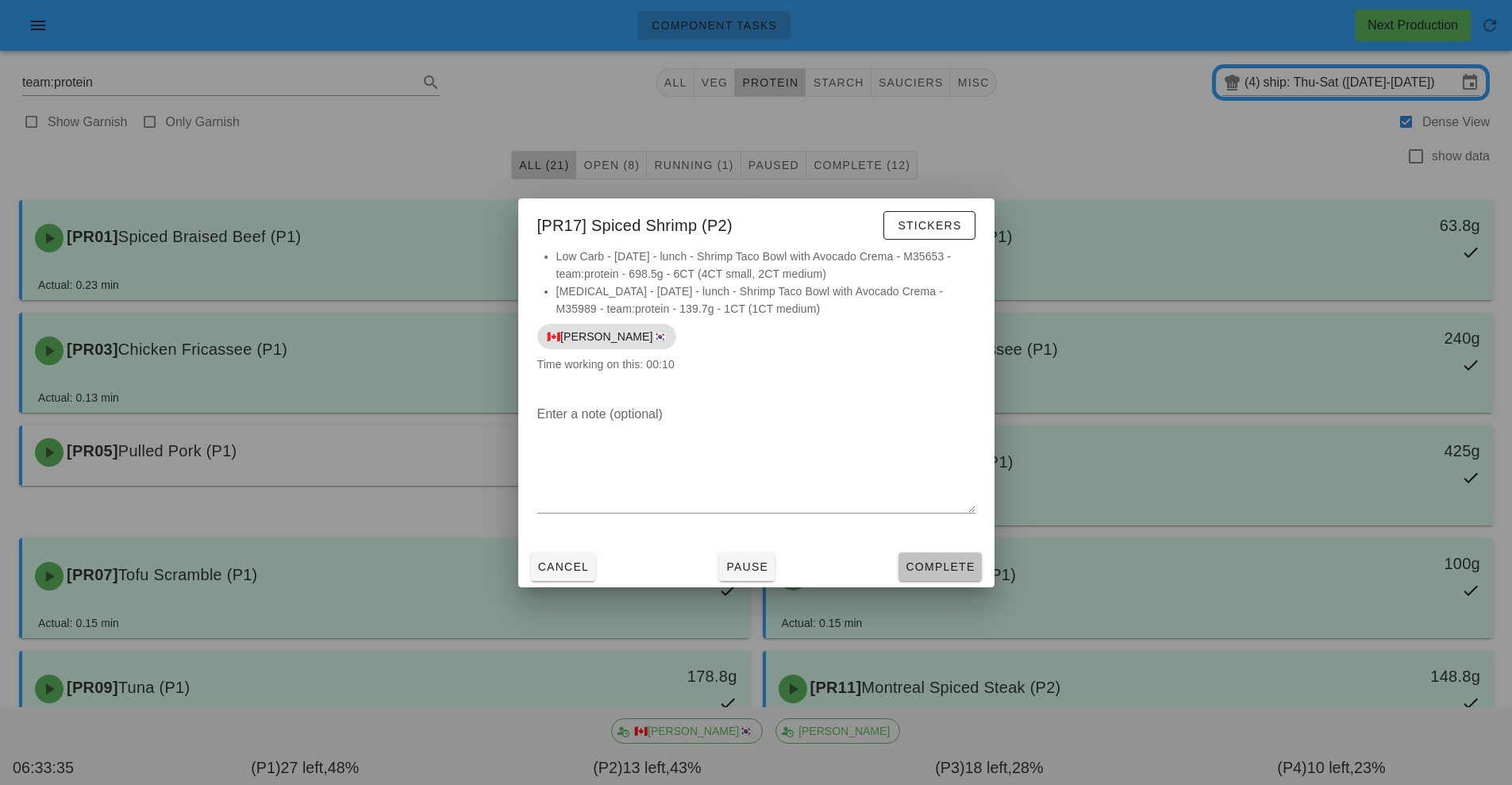
click at [943, 570] on span "Complete" at bounding box center [940, 566] width 70 height 12
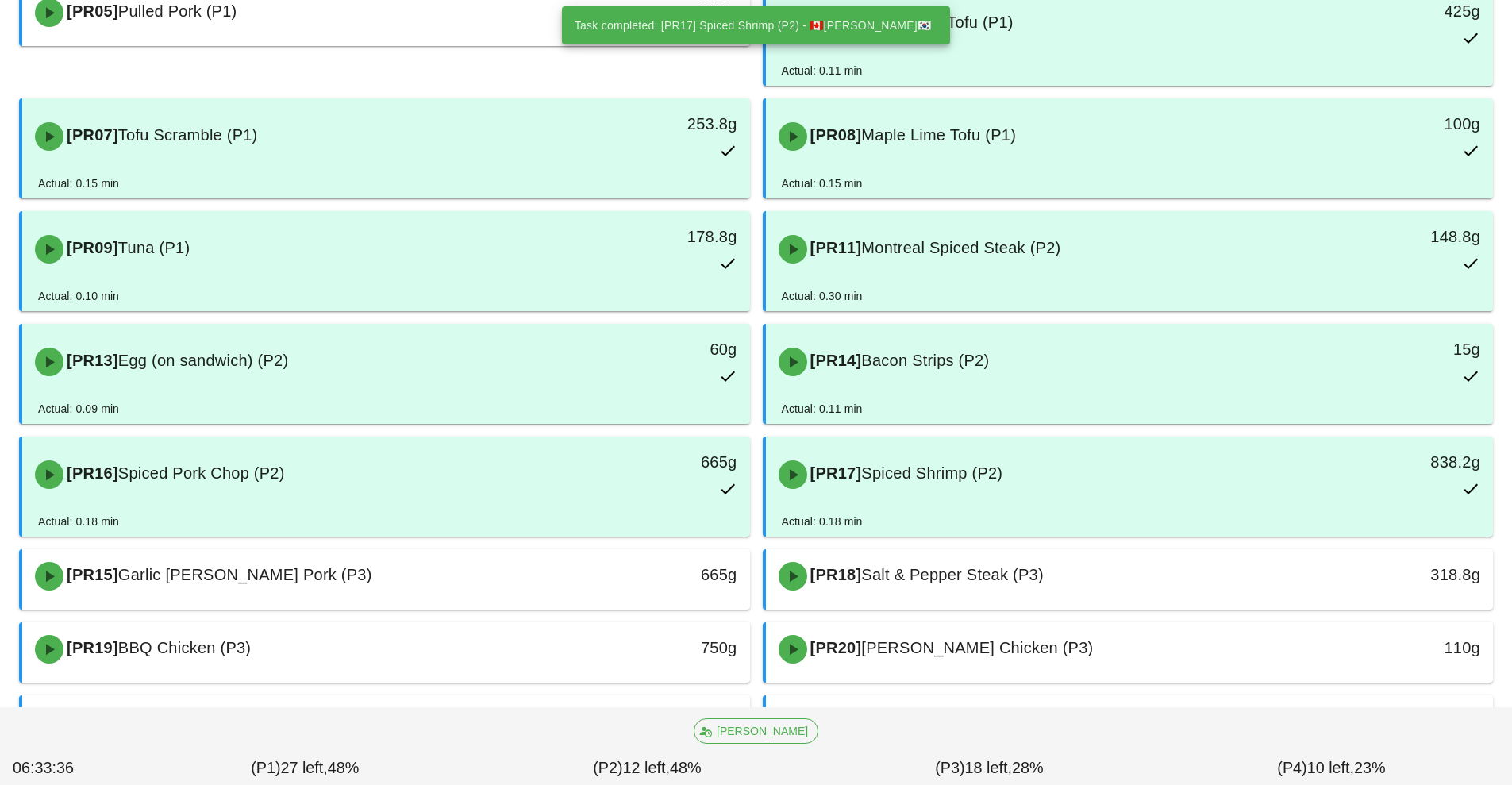
scroll to position [484, 0]
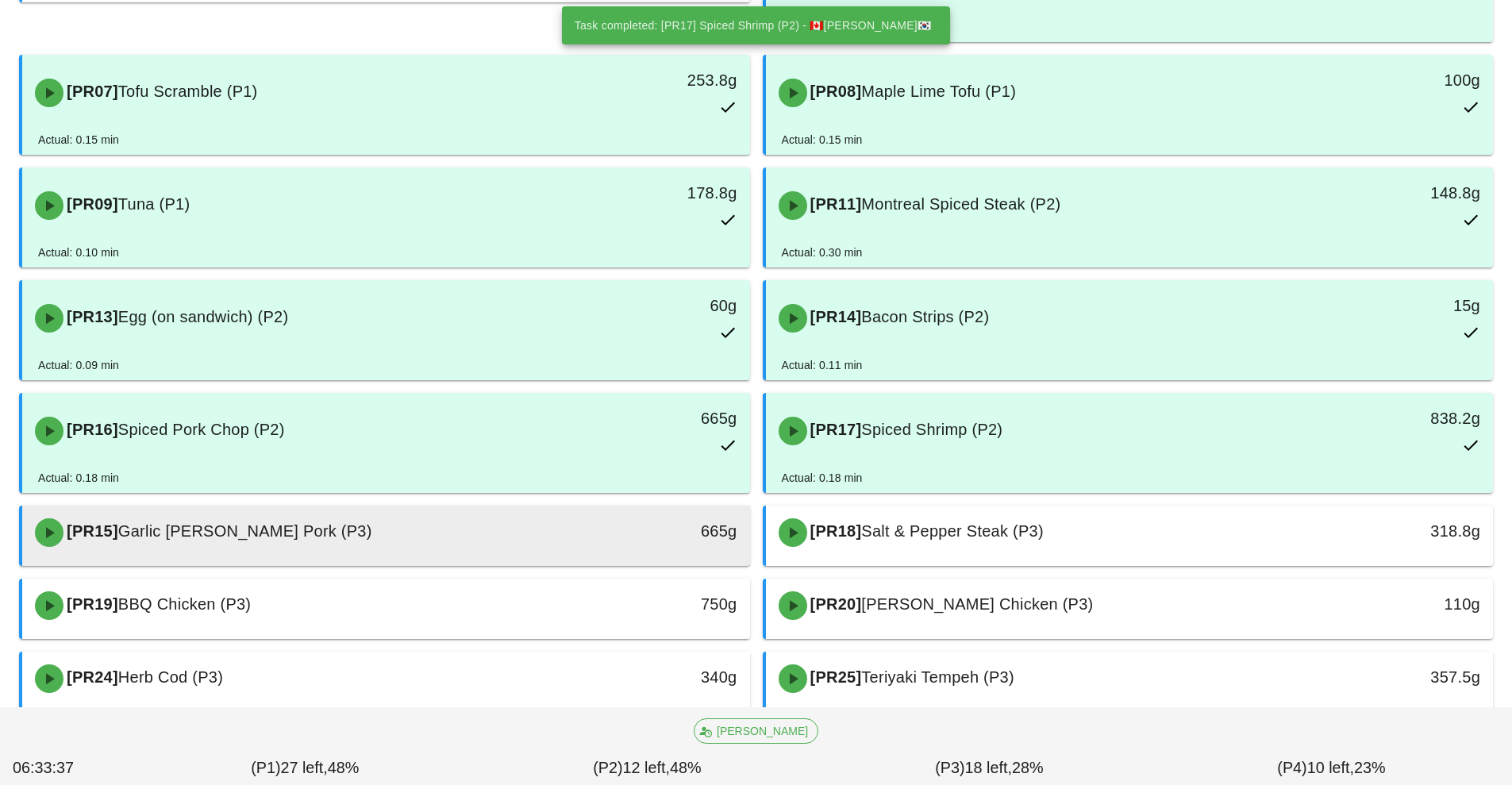
click at [616, 535] on div "665g" at bounding box center [656, 531] width 162 height 26
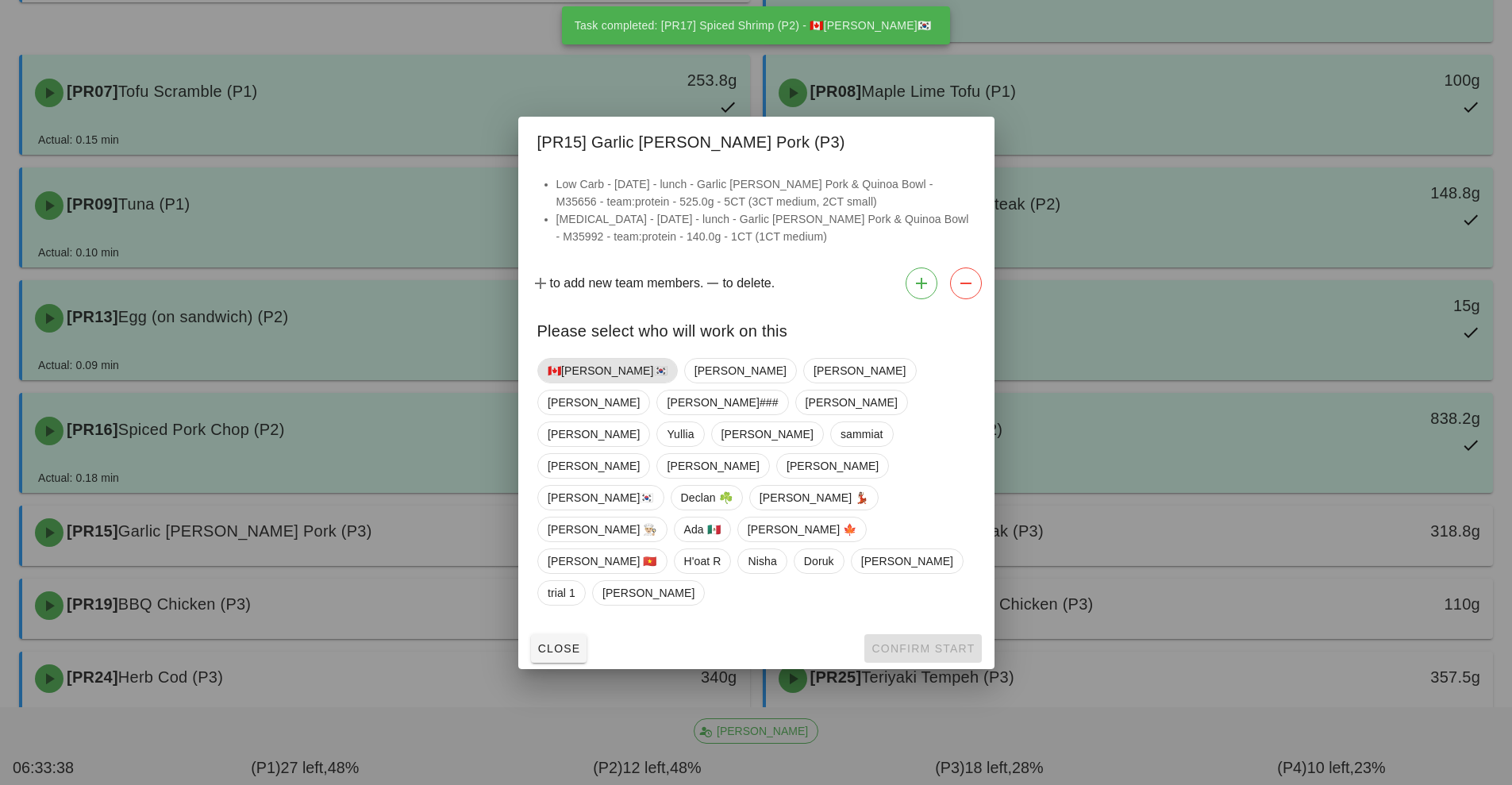
click at [593, 382] on span "🇨🇦[PERSON_NAME]🇰🇷" at bounding box center [607, 370] width 119 height 24
click at [926, 643] on span "Confirm Start" at bounding box center [922, 648] width 104 height 12
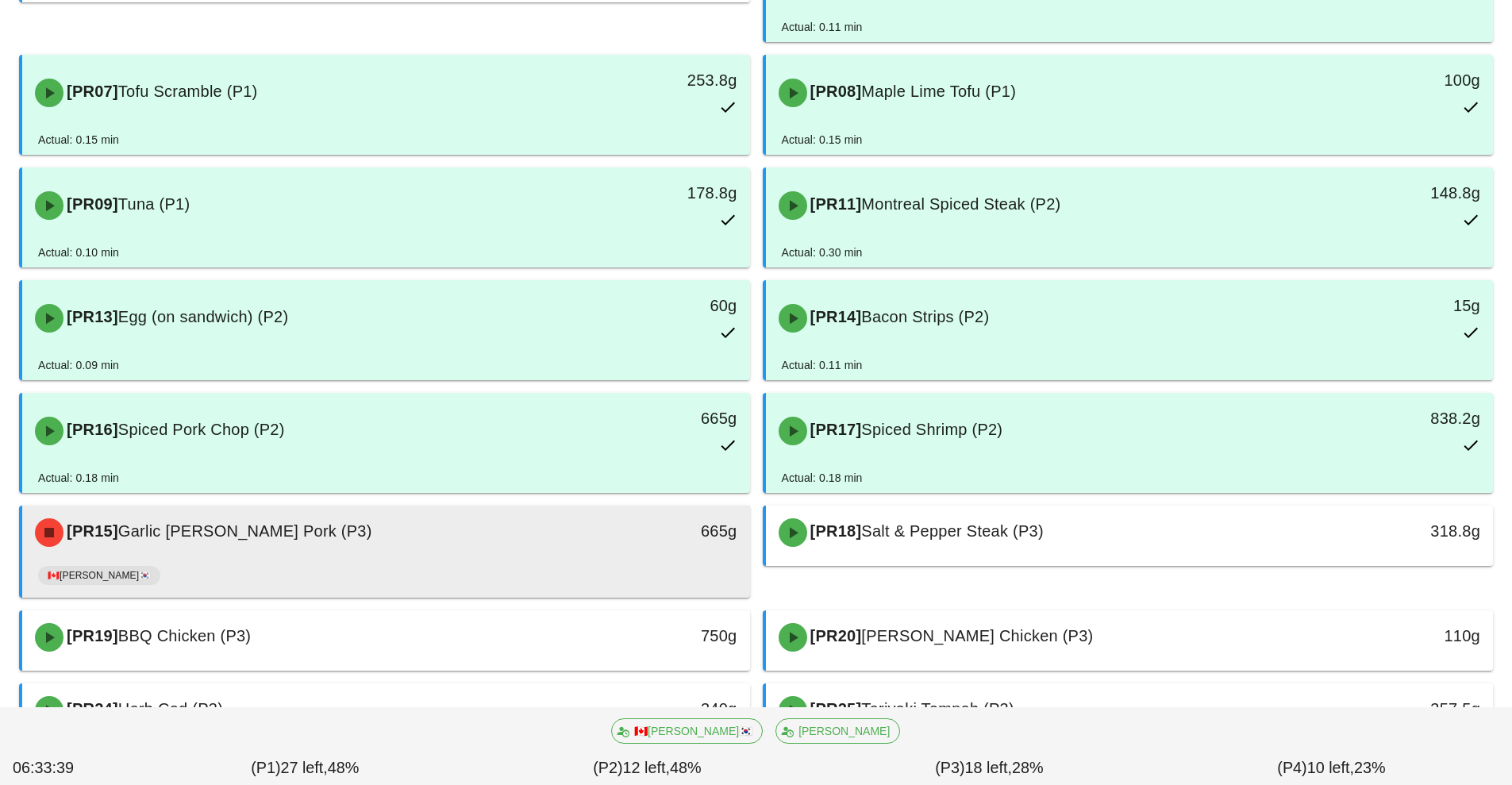
click at [616, 547] on div "665g" at bounding box center [656, 533] width 181 height 48
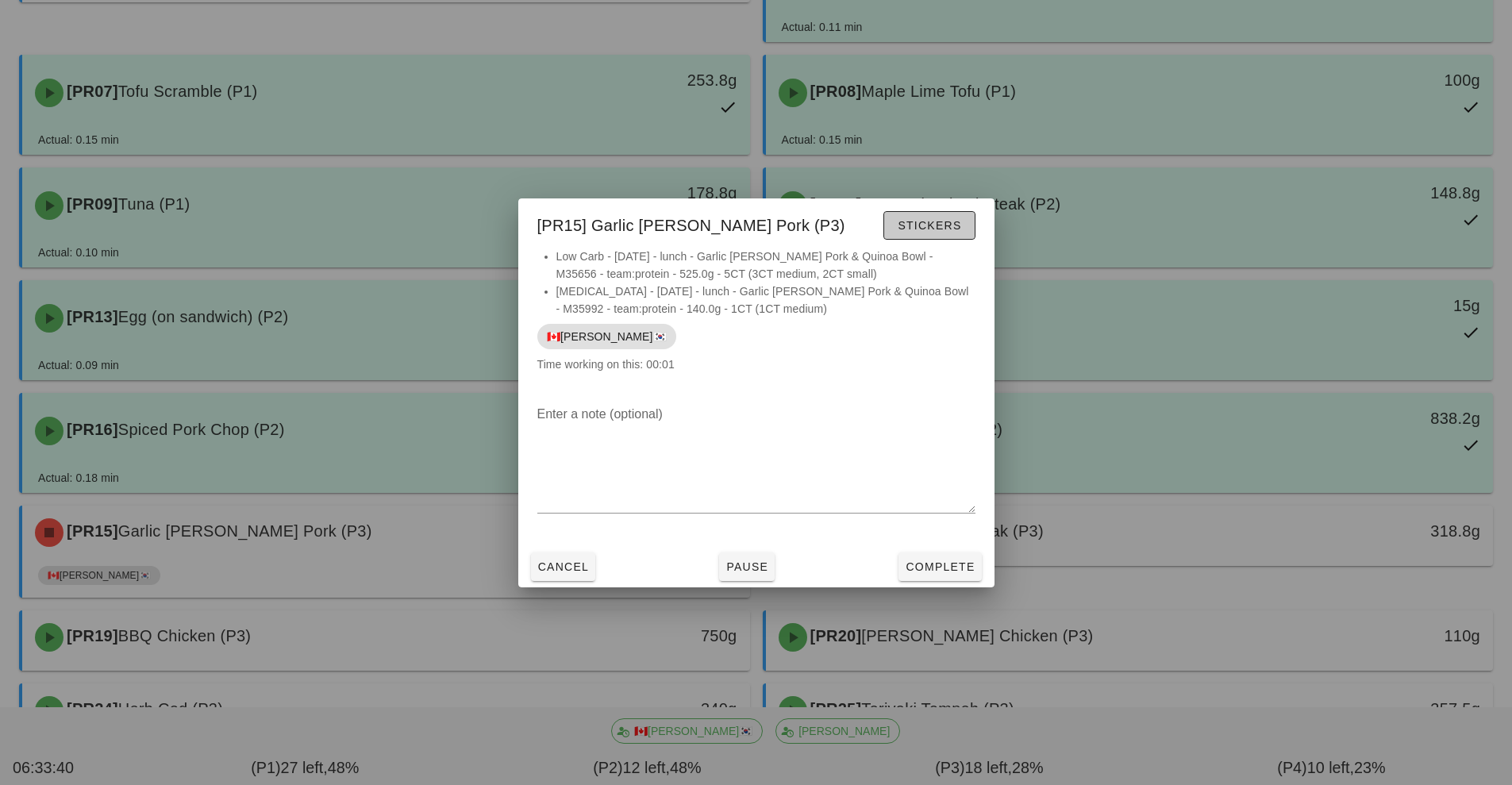
click at [955, 230] on span "Stickers" at bounding box center [928, 225] width 64 height 12
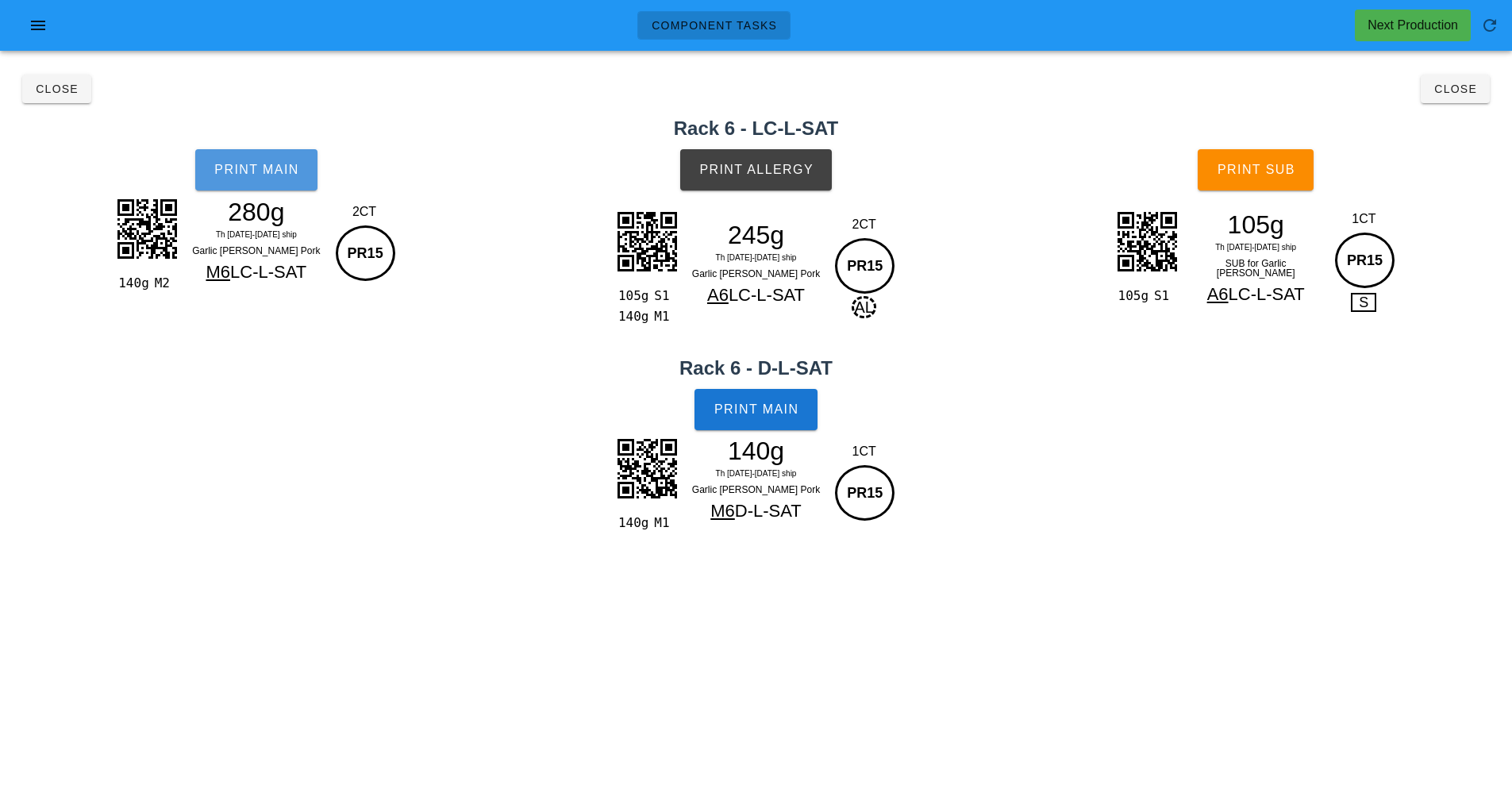
click at [291, 183] on button "Print Main" at bounding box center [256, 169] width 122 height 41
click at [785, 189] on button "Print Allergy" at bounding box center [756, 169] width 152 height 41
click at [799, 409] on button "Print Main" at bounding box center [756, 409] width 122 height 41
click at [1287, 174] on span "Print Sub" at bounding box center [1256, 169] width 78 height 14
click at [1469, 99] on button "Close" at bounding box center [1456, 89] width 69 height 29
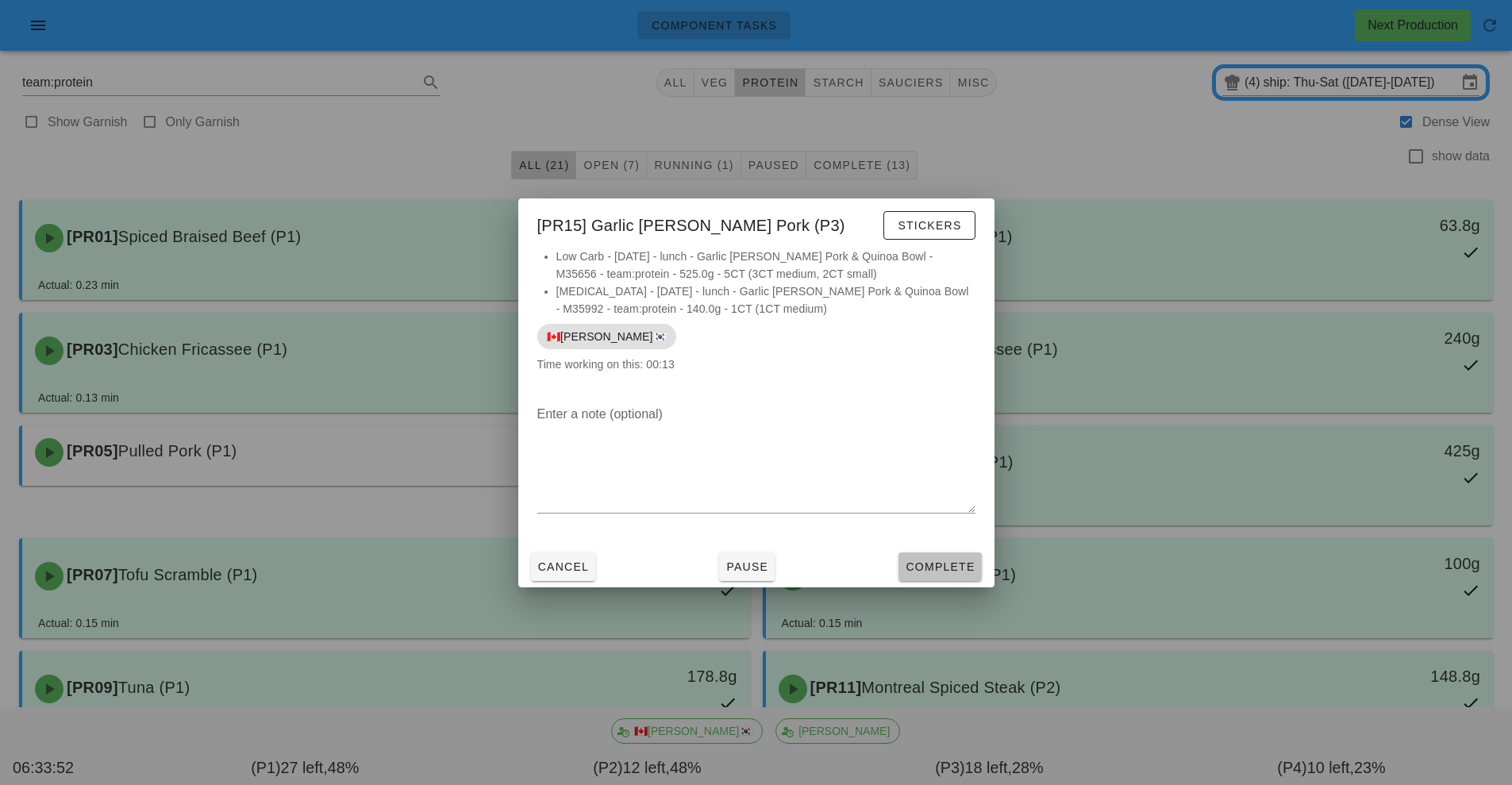
click at [956, 554] on button "Complete" at bounding box center [940, 567] width 82 height 29
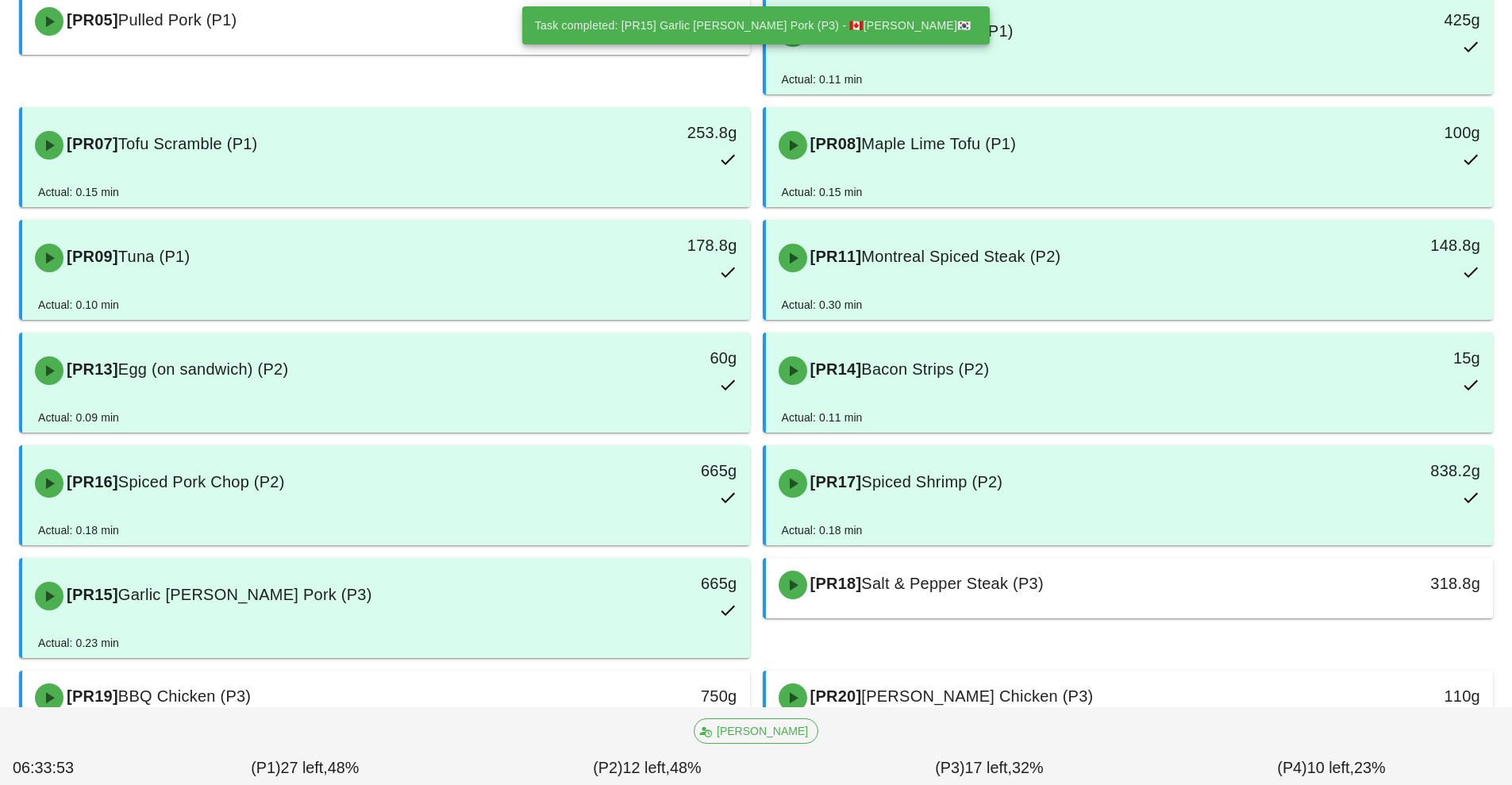
scroll to position [432, 0]
click at [947, 586] on span "Salt & Pepper Steak (P3)" at bounding box center [952, 582] width 182 height 17
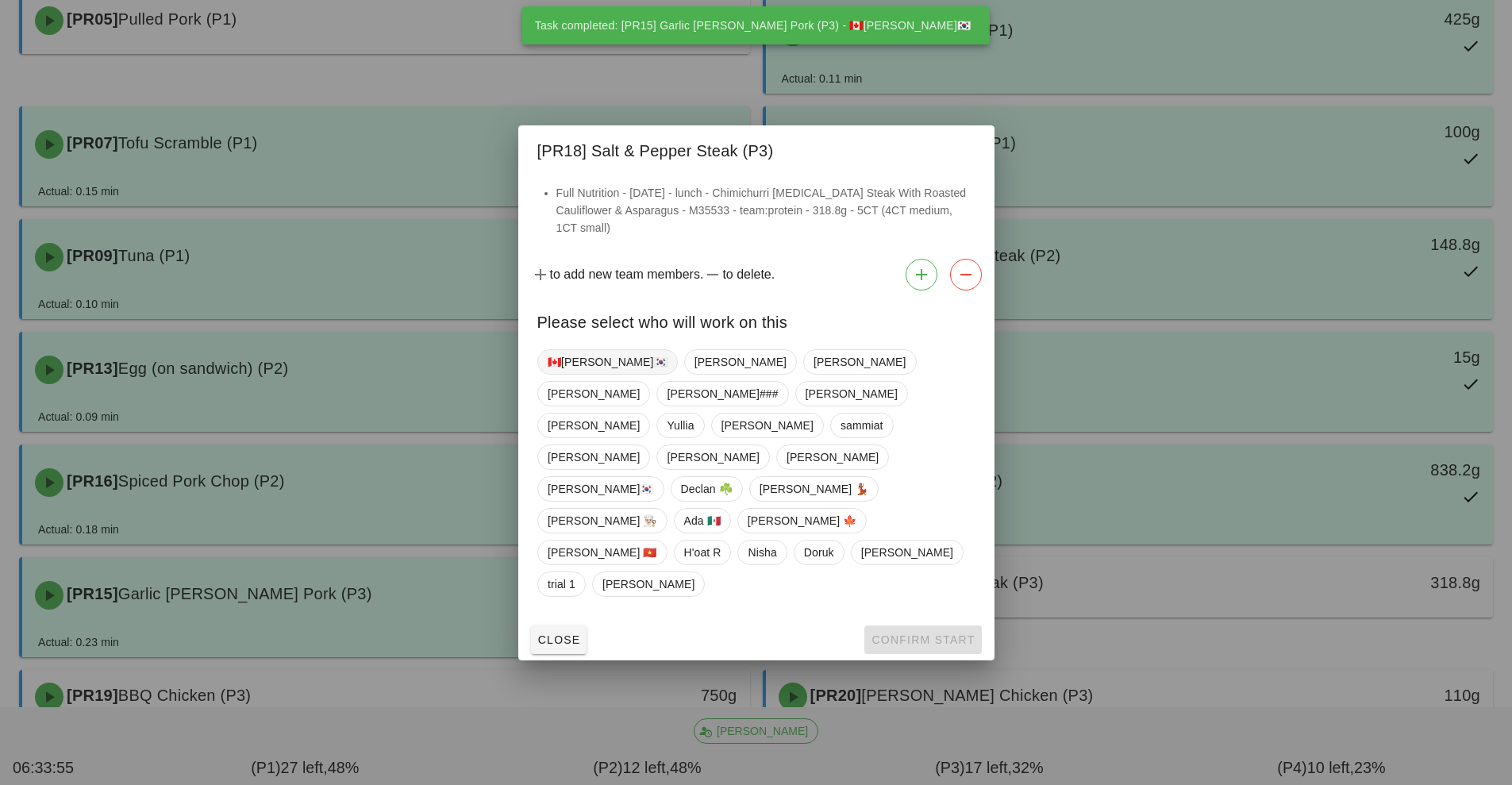
click at [580, 374] on span "🇨🇦[PERSON_NAME]🇰🇷" at bounding box center [607, 361] width 119 height 24
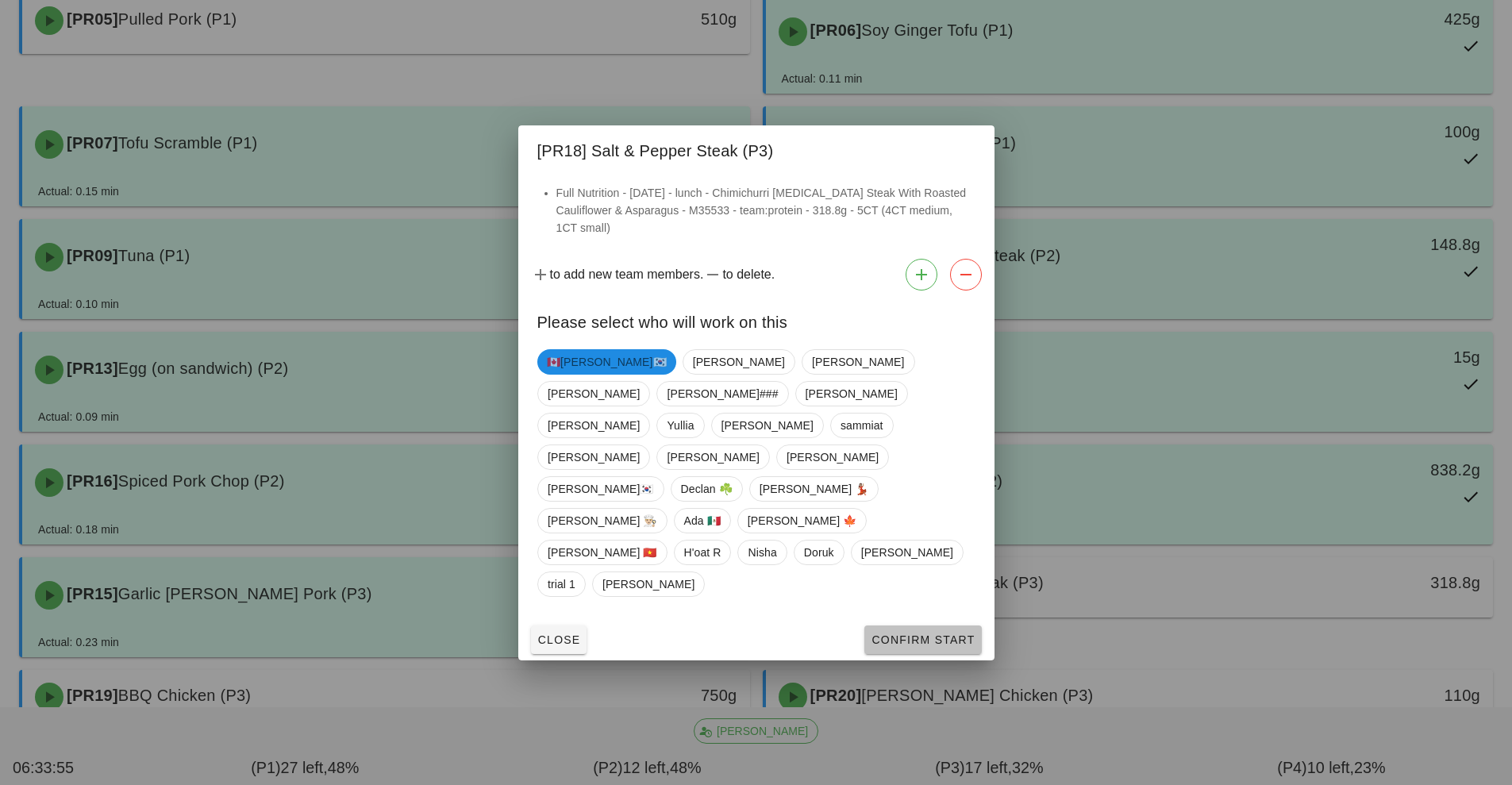
click at [953, 634] on span "Confirm Start" at bounding box center [922, 640] width 104 height 12
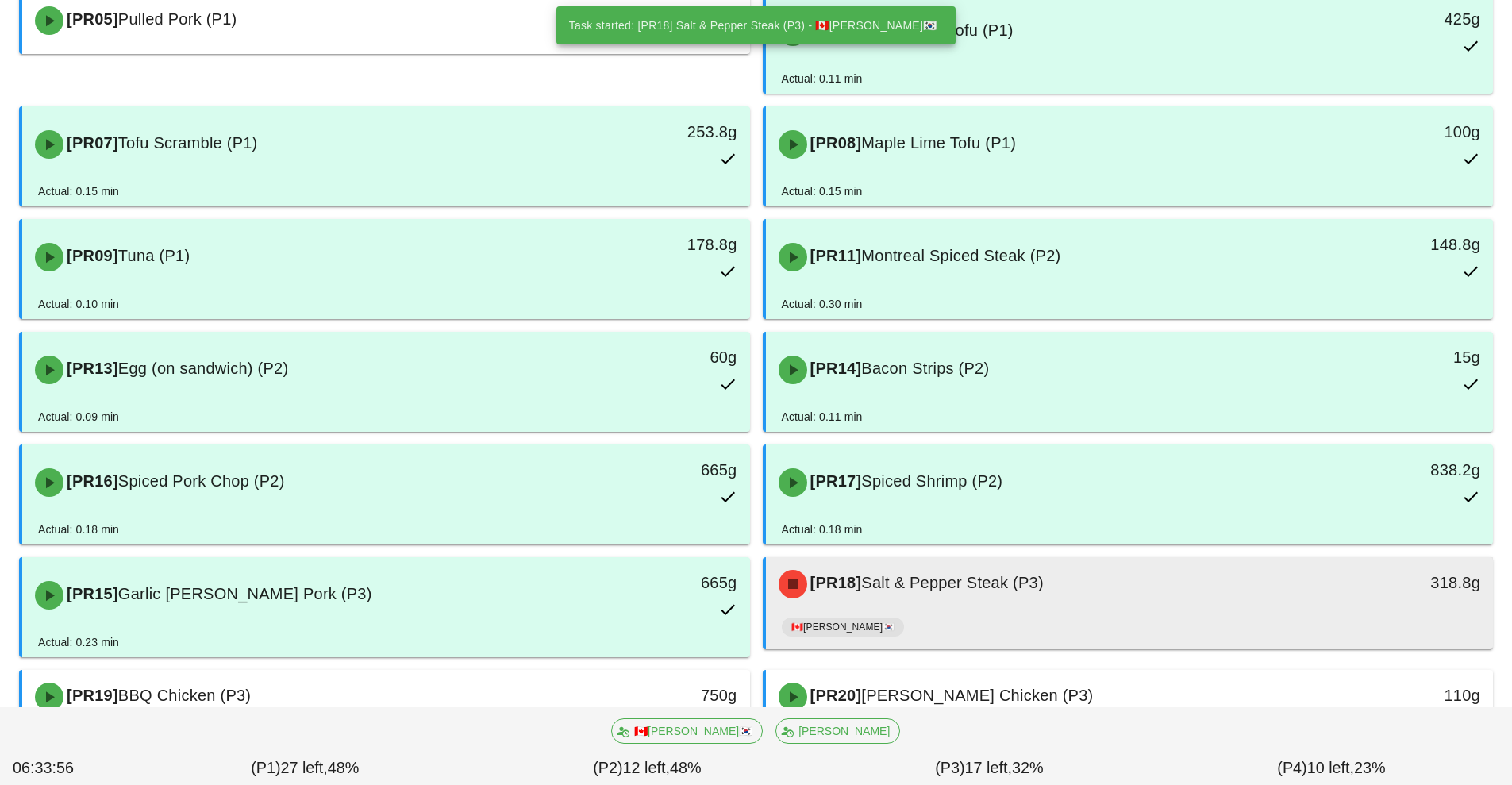
click at [993, 602] on div "[PR18] Salt & Pepper Steak (P3)" at bounding box center [1040, 584] width 541 height 48
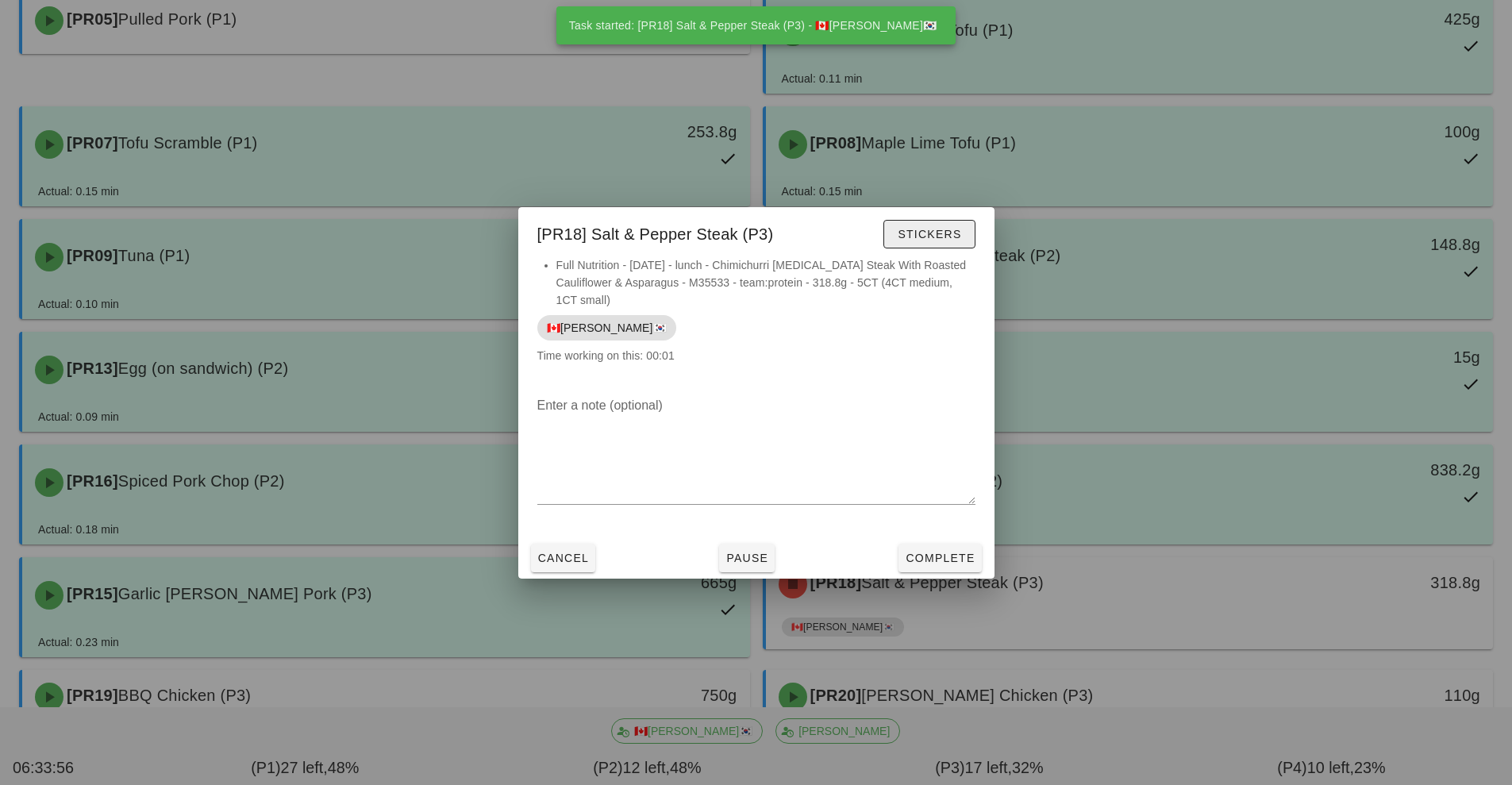
click at [967, 246] on button "Stickers" at bounding box center [929, 234] width 92 height 29
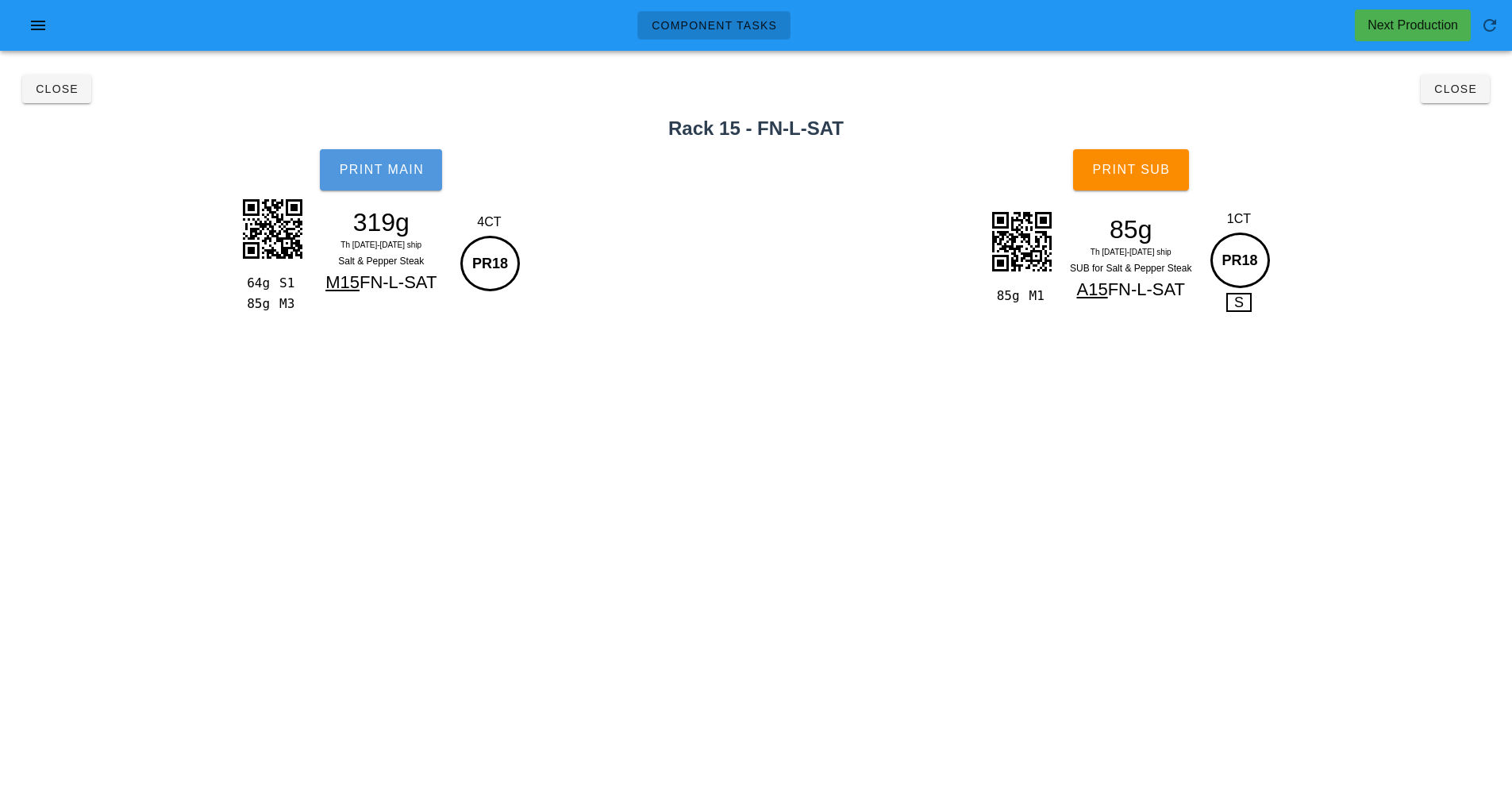
click at [404, 185] on button "Print Main" at bounding box center [381, 169] width 122 height 41
click at [1143, 185] on button "Print Sub" at bounding box center [1131, 169] width 116 height 41
click at [1467, 94] on span "Close" at bounding box center [1456, 88] width 44 height 12
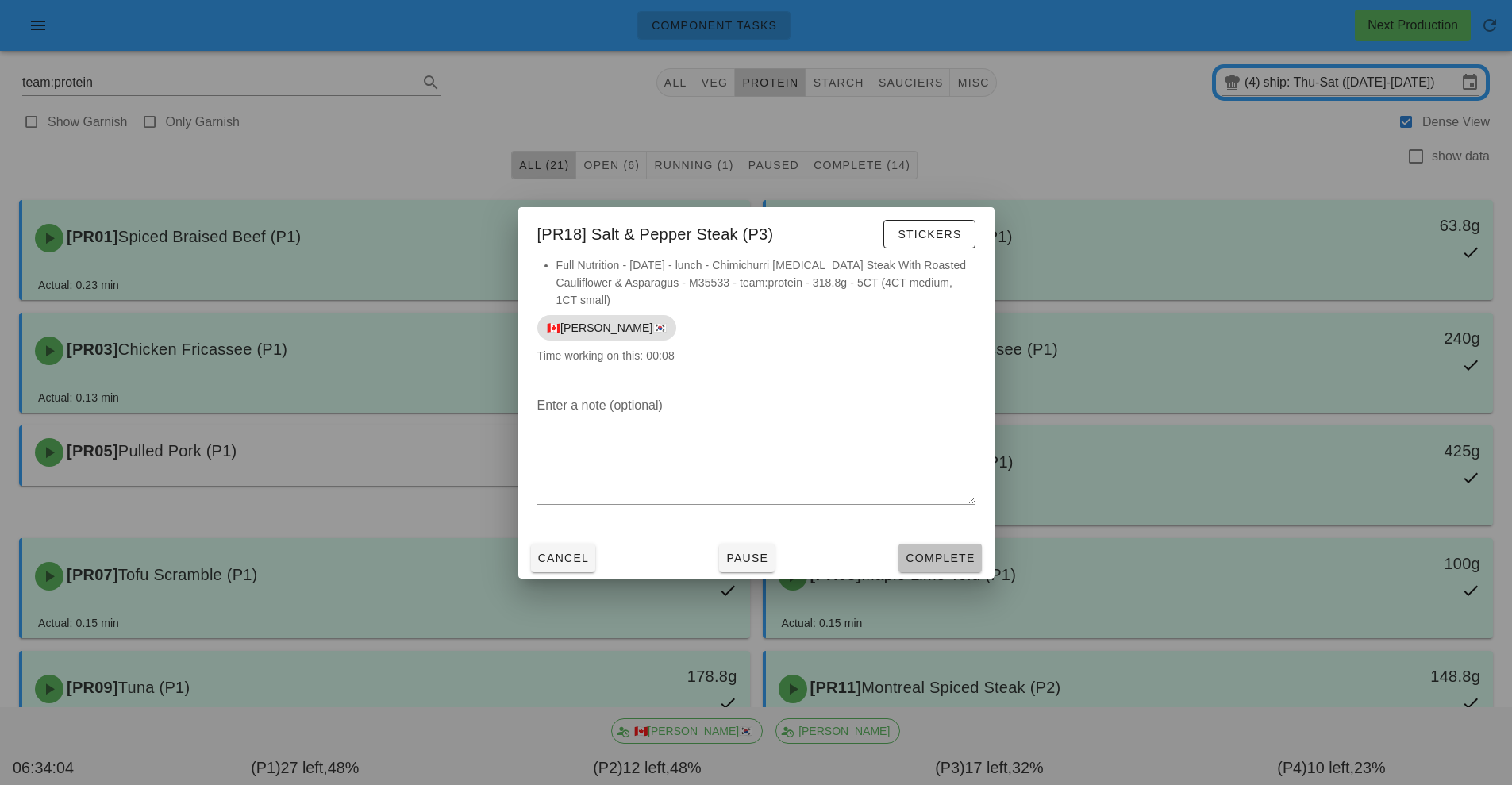
click at [953, 552] on span "Complete" at bounding box center [940, 557] width 70 height 12
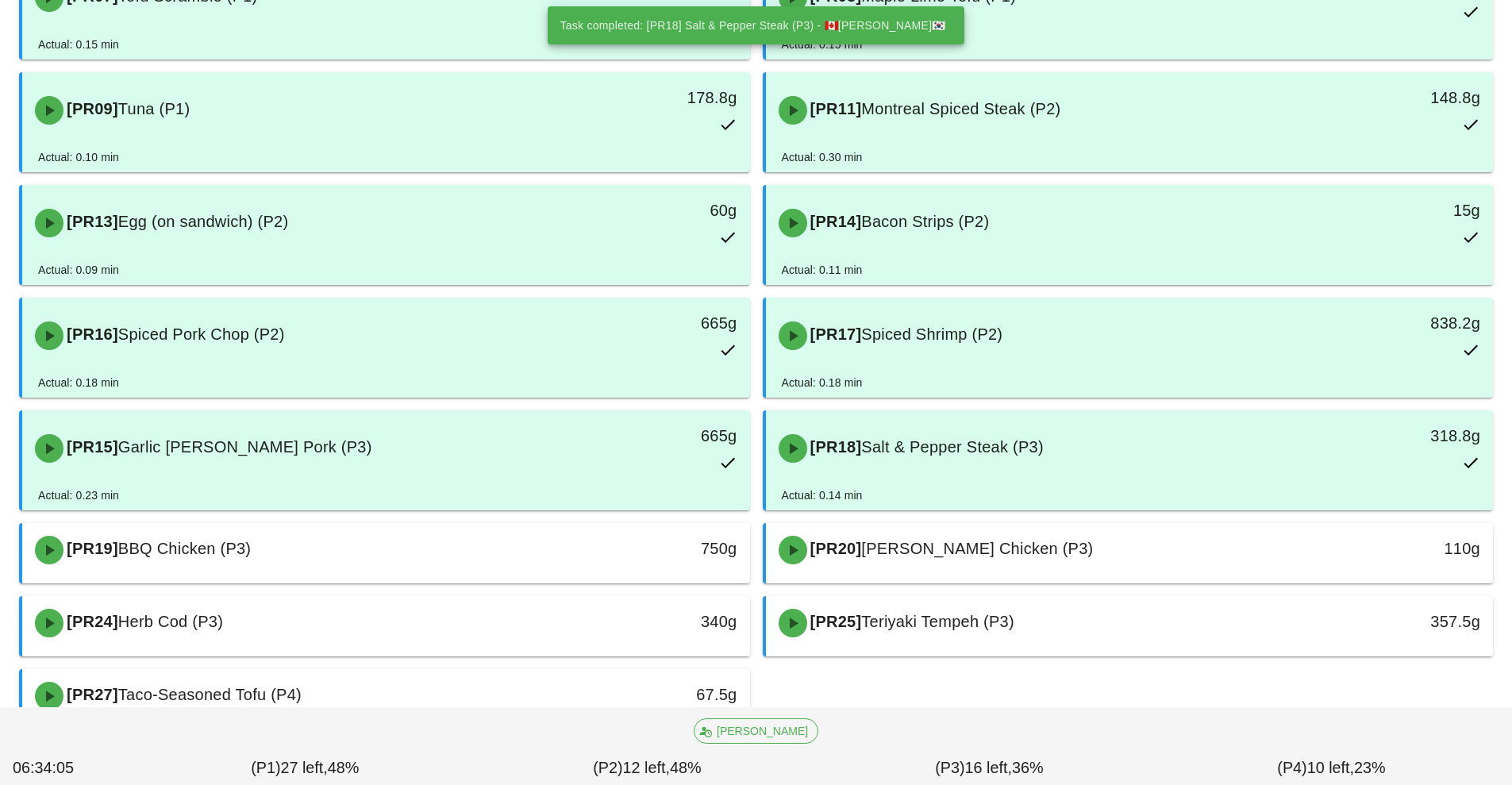
scroll to position [638, 0]
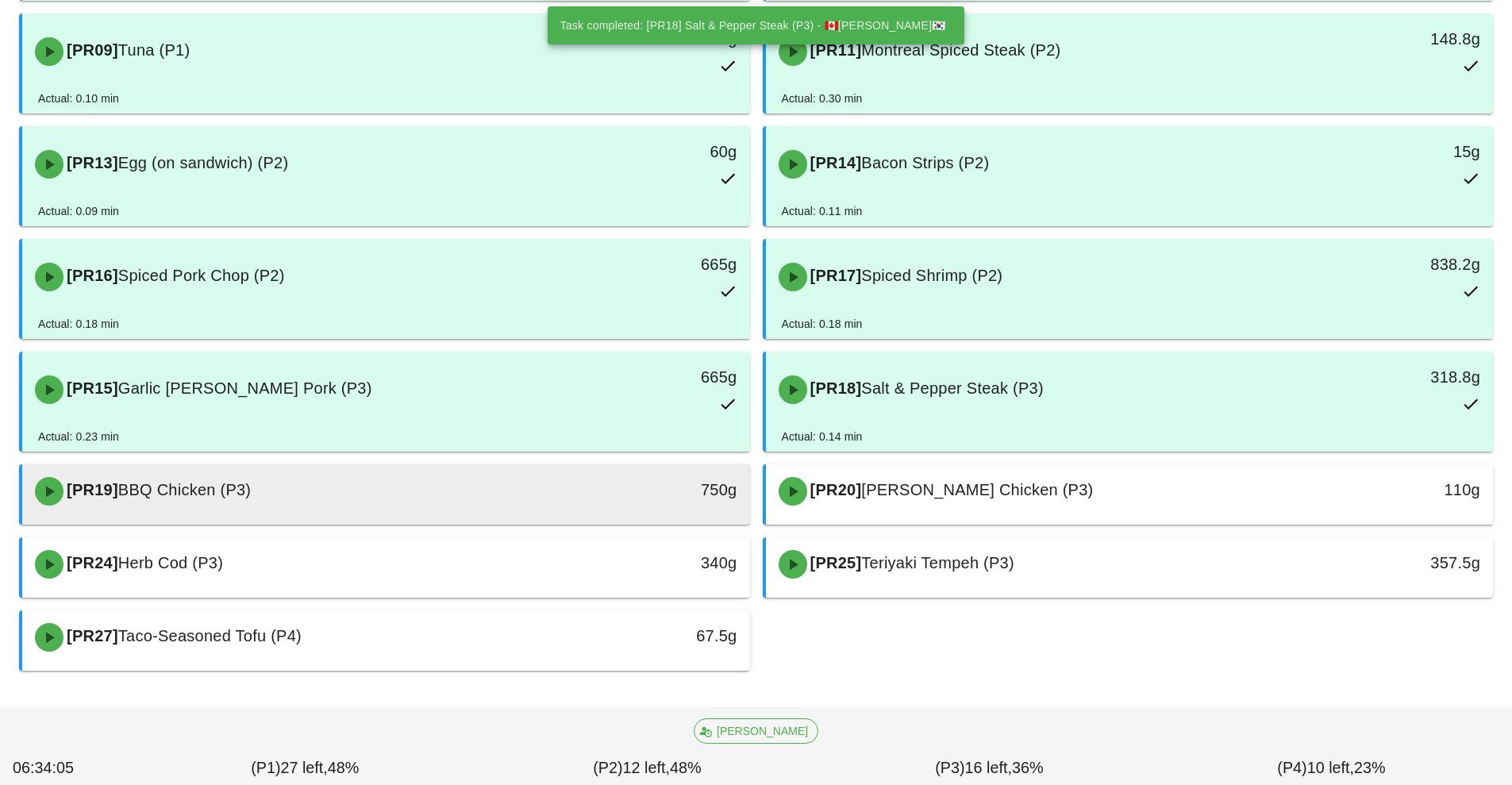
click at [548, 485] on div "[PR19] BBQ Chicken (P3)" at bounding box center [296, 491] width 541 height 48
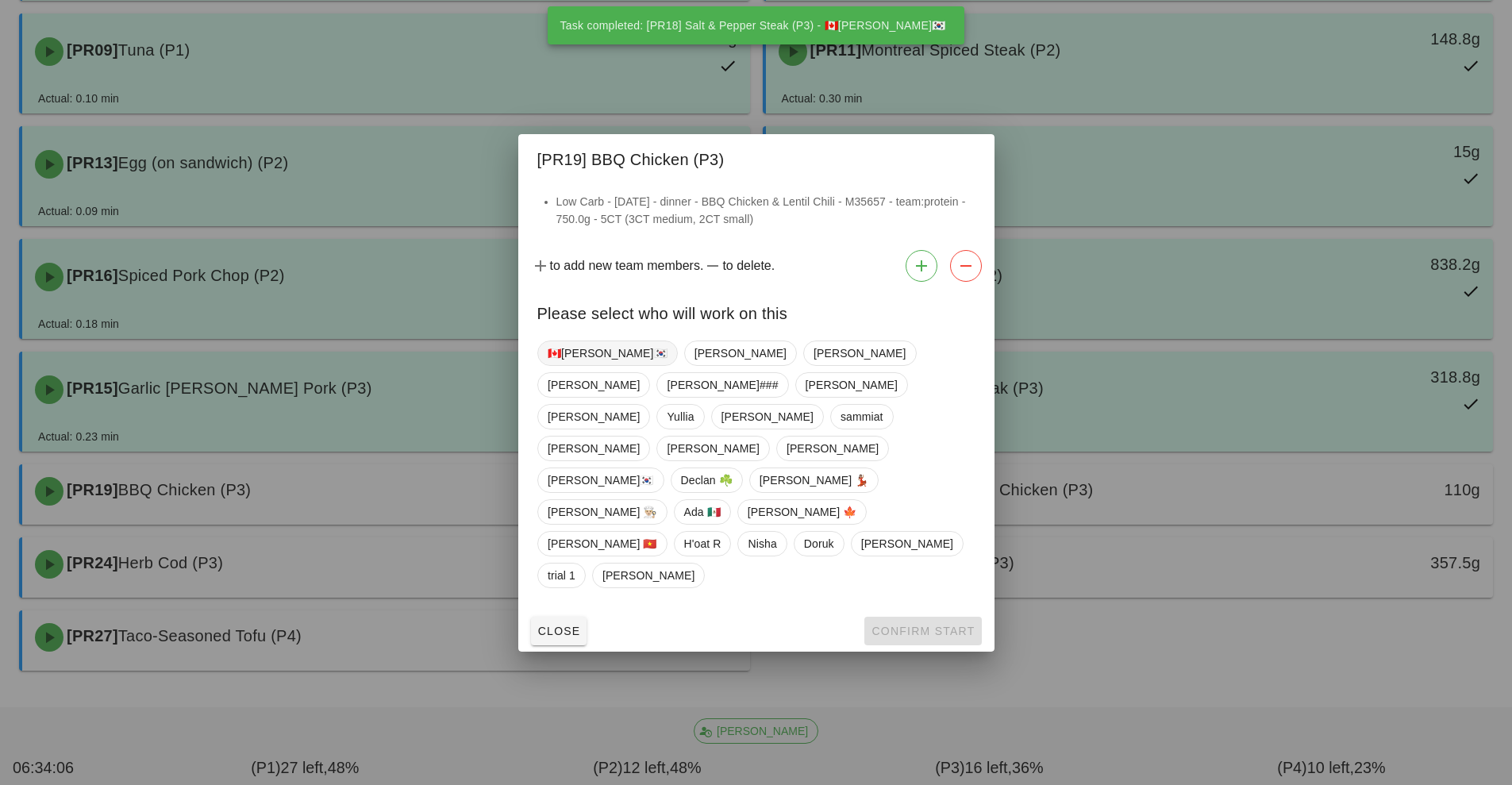
click at [575, 365] on span "🇨🇦[PERSON_NAME]🇰🇷" at bounding box center [607, 353] width 119 height 24
click at [904, 625] on span "Confirm Start" at bounding box center [922, 631] width 104 height 12
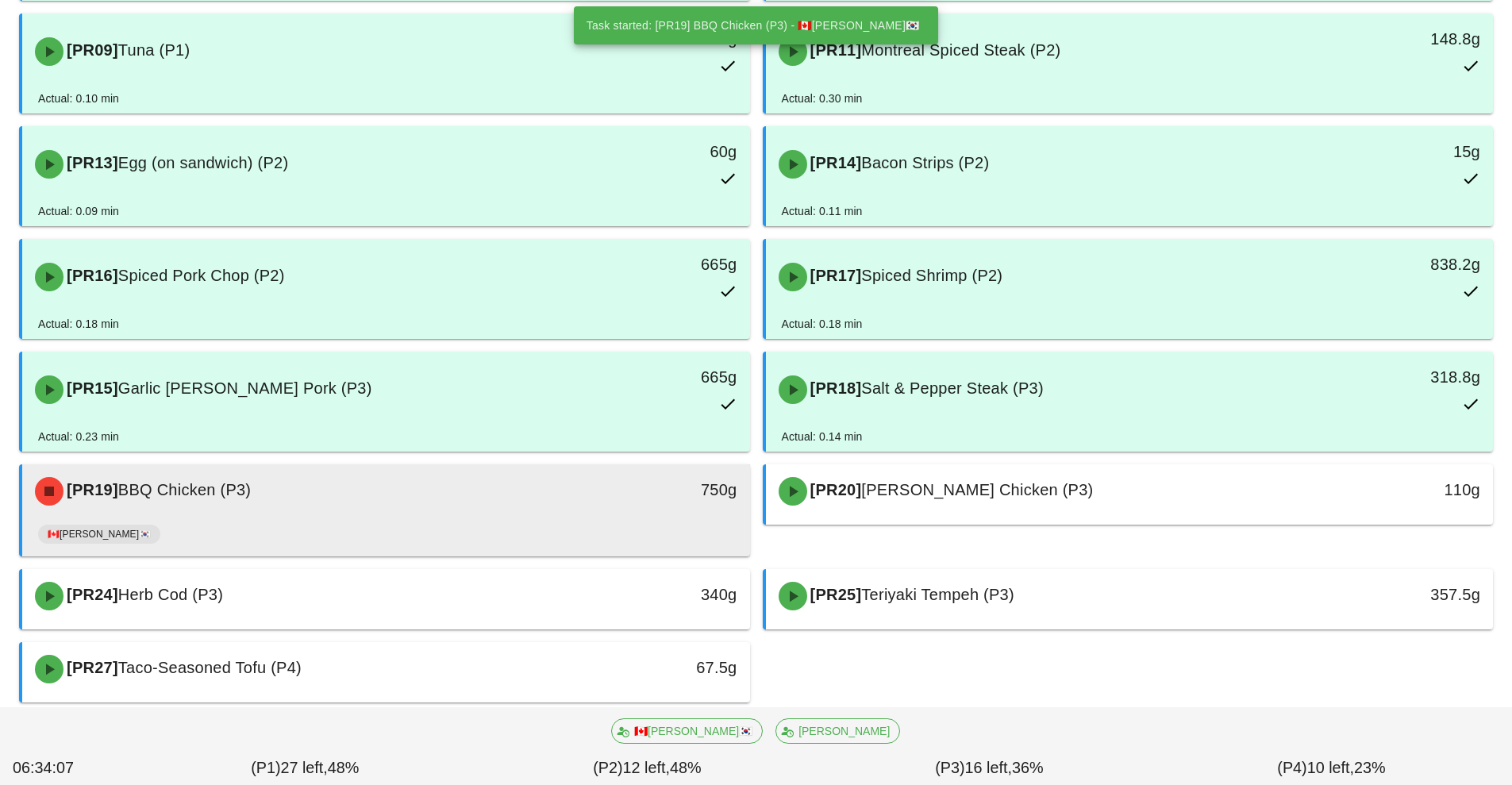
click at [548, 499] on div "[PR19] BBQ Chicken (P3)" at bounding box center [296, 491] width 541 height 48
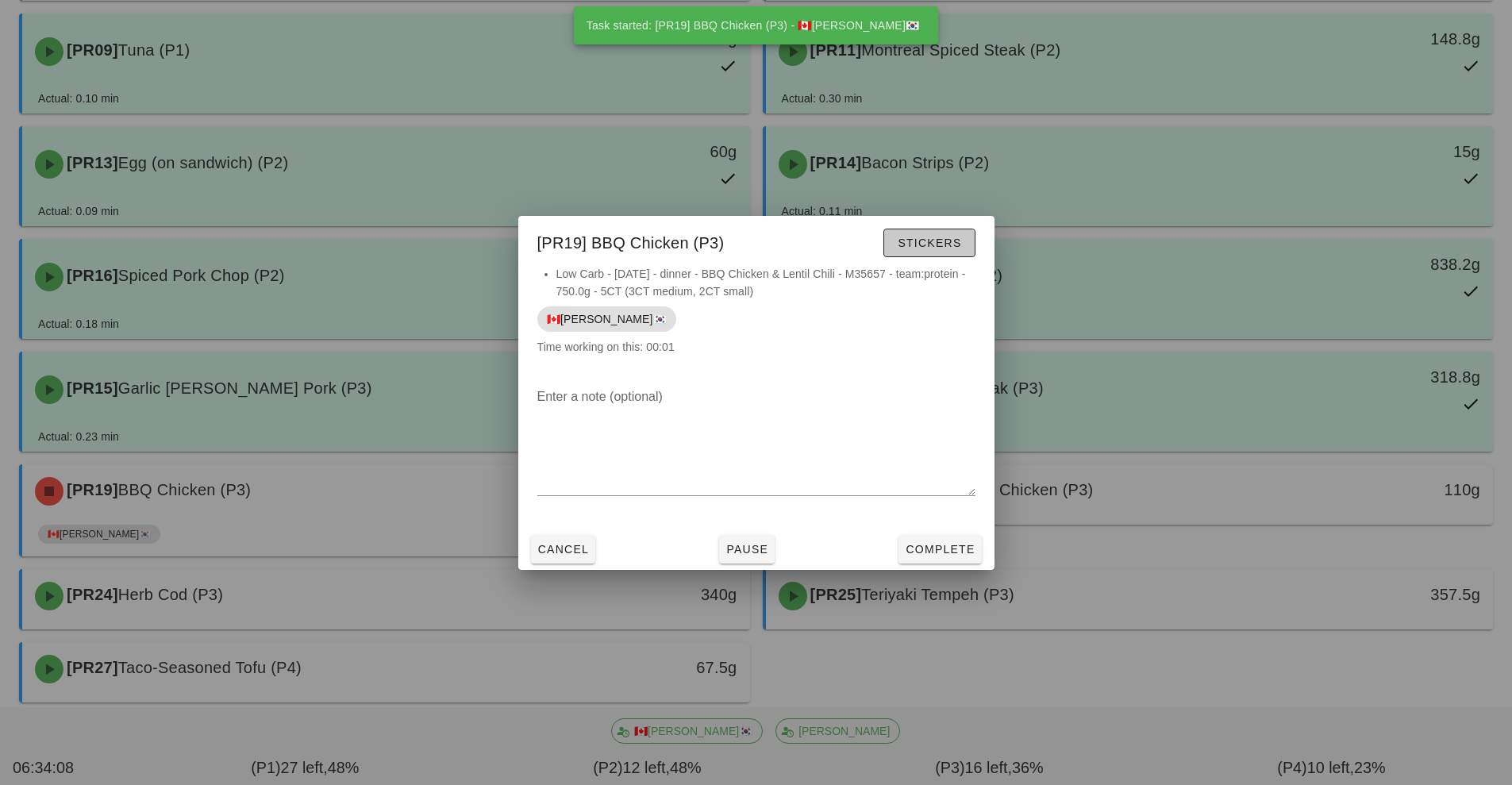
click at [950, 244] on span "Stickers" at bounding box center [928, 242] width 64 height 12
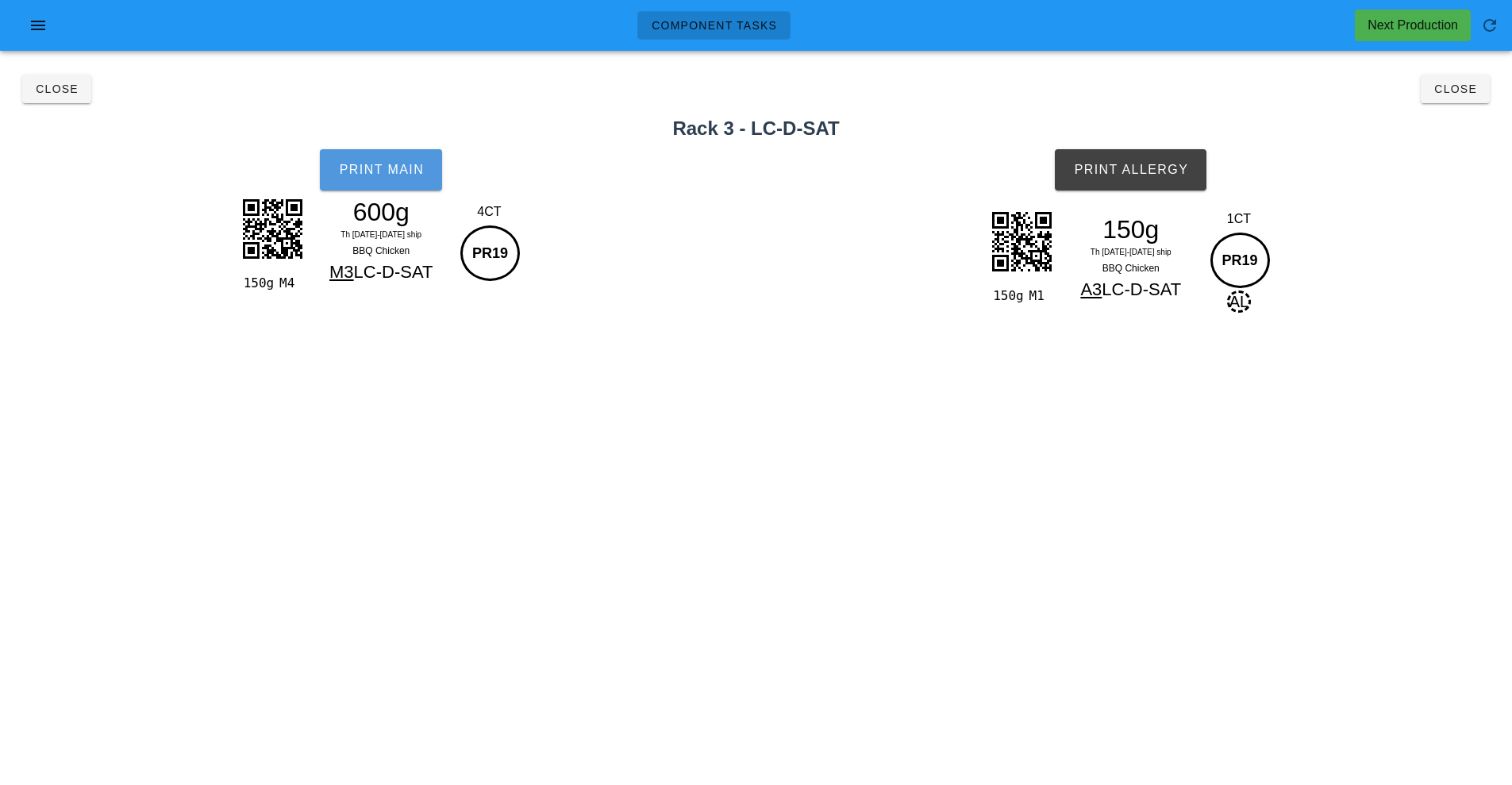
click at [393, 181] on button "Print Main" at bounding box center [381, 169] width 122 height 41
click at [1168, 178] on button "Print Allergy" at bounding box center [1131, 169] width 152 height 41
click at [1457, 98] on button "Close" at bounding box center [1456, 89] width 69 height 29
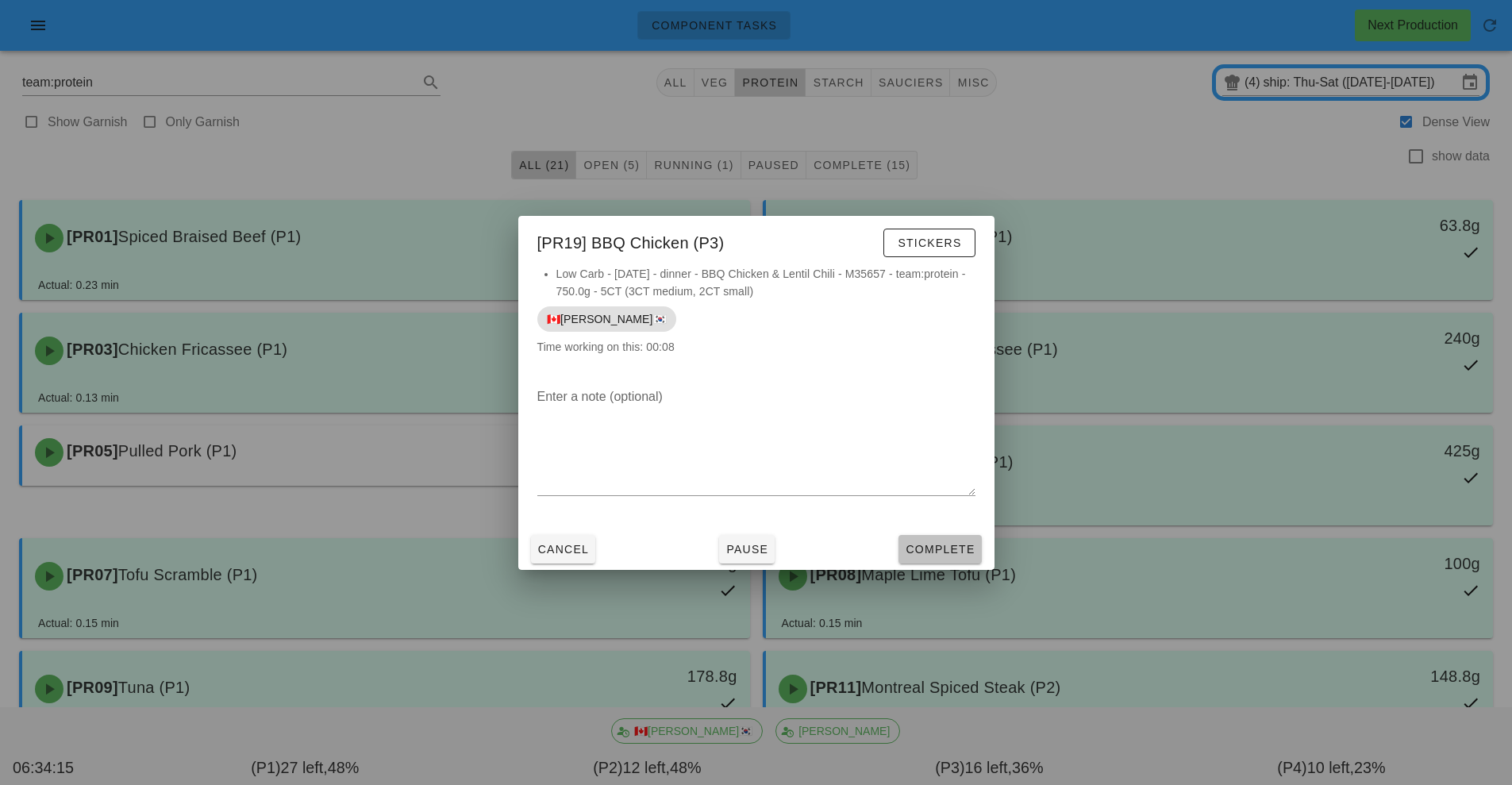
click at [958, 555] on span "Complete" at bounding box center [940, 549] width 70 height 12
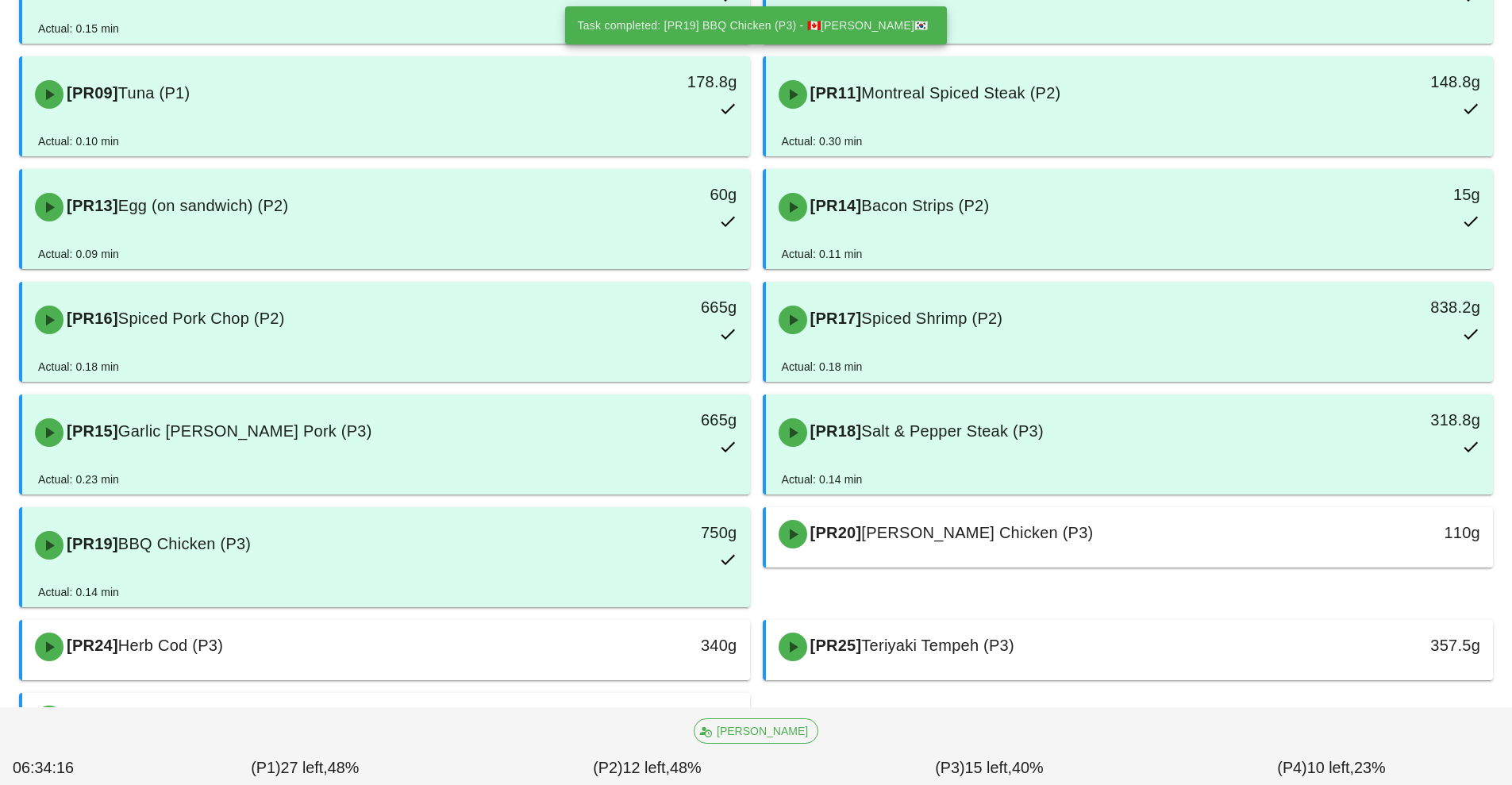
scroll to position [677, 0]
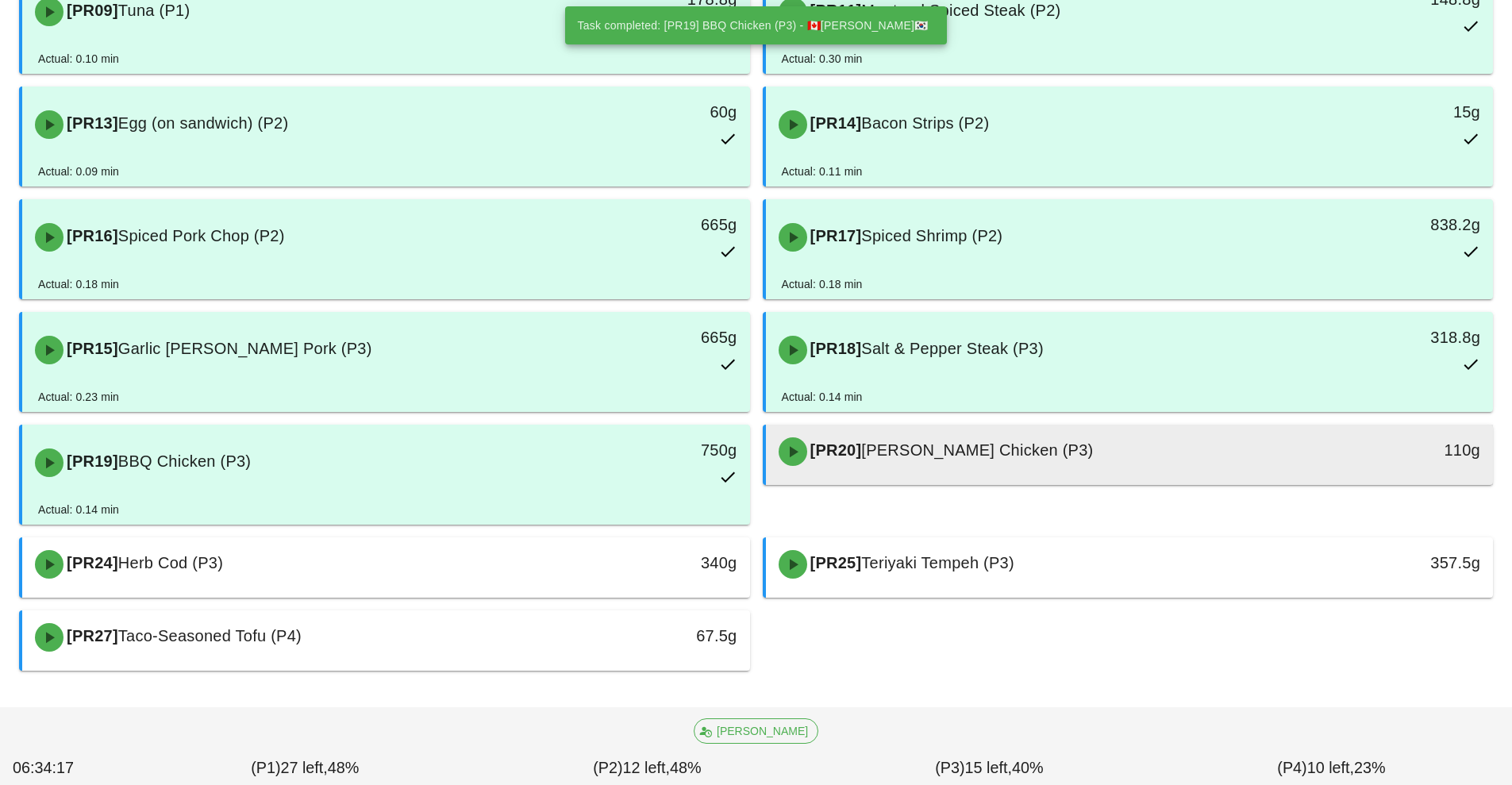
click at [1036, 458] on span "[PERSON_NAME] Chicken (P3)" at bounding box center [977, 450] width 232 height 17
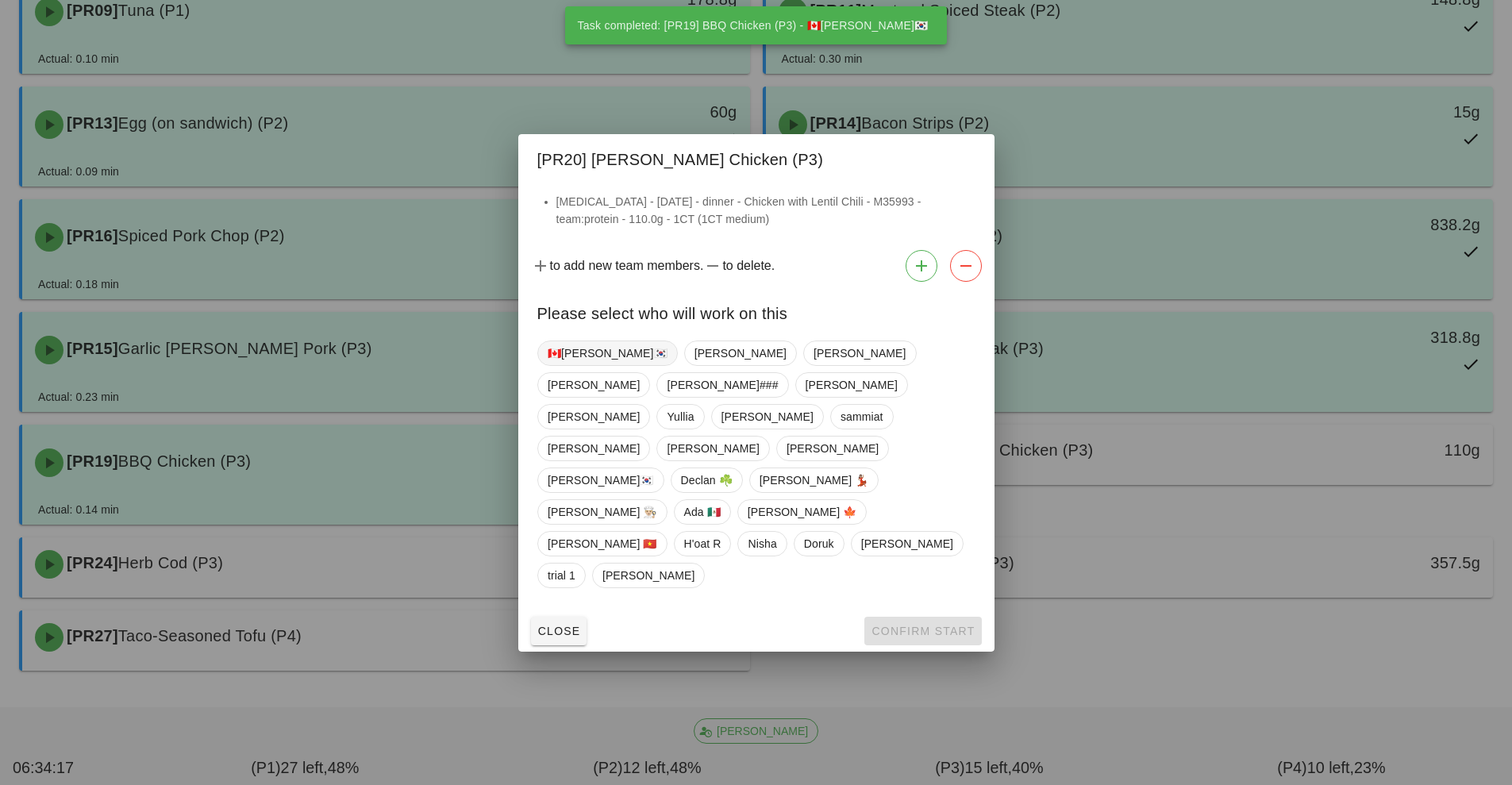
click at [594, 365] on span "🇨🇦[PERSON_NAME]🇰🇷" at bounding box center [607, 353] width 119 height 24
click at [972, 625] on span "Confirm Start" at bounding box center [922, 631] width 104 height 12
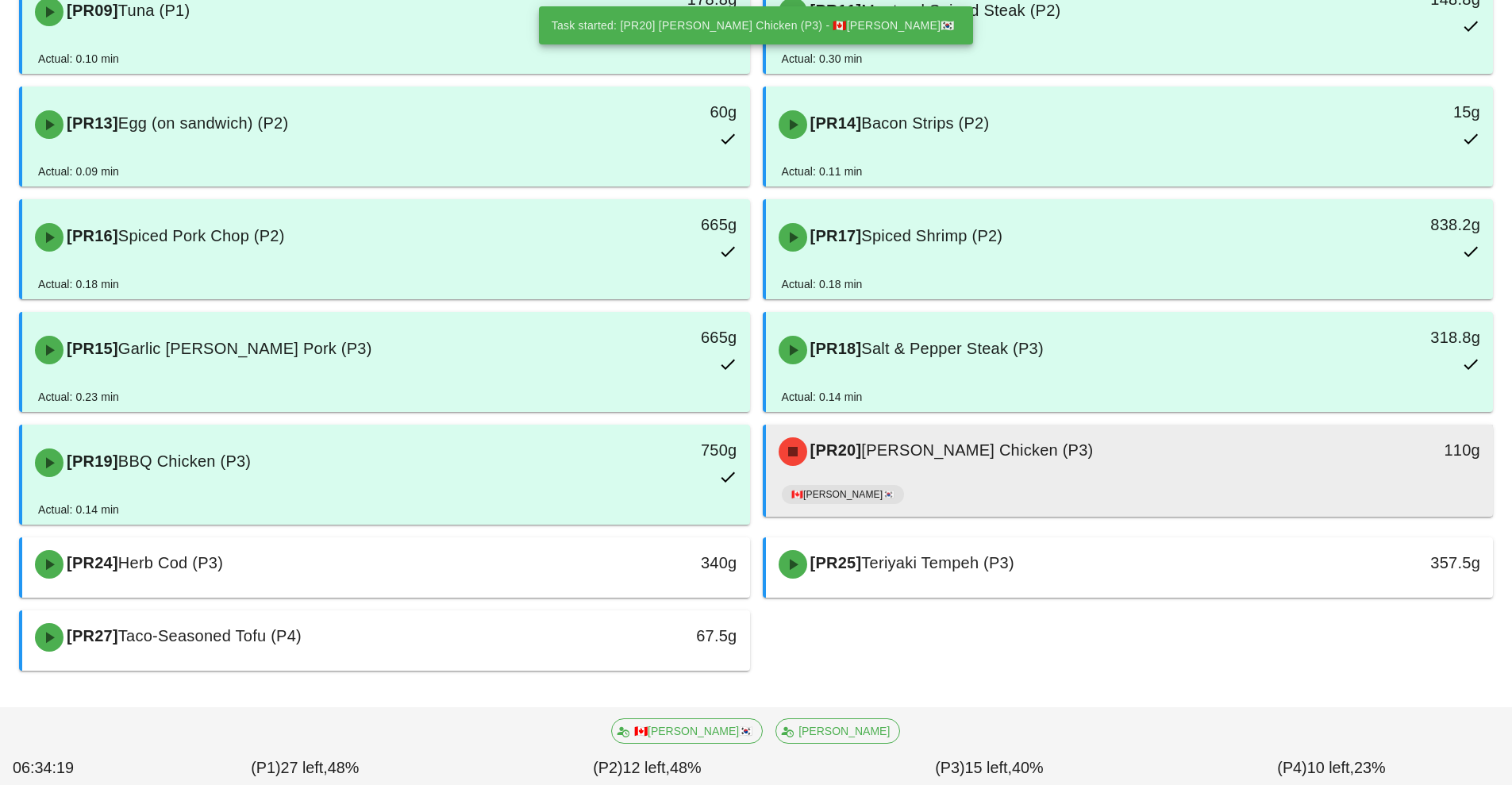
click at [989, 481] on div "🇨🇦[PERSON_NAME]🇰🇷" at bounding box center [1130, 498] width 696 height 38
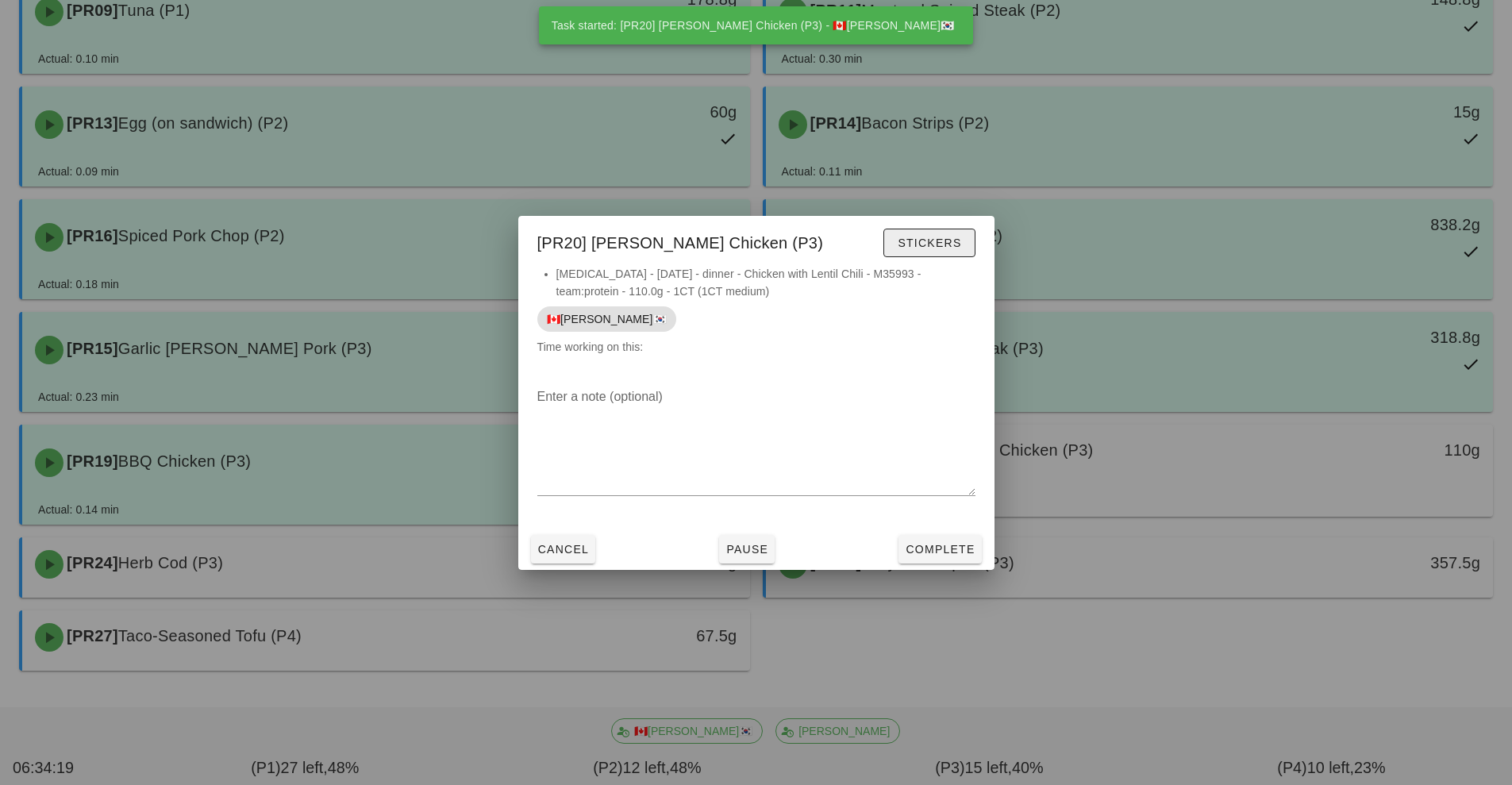
click at [946, 241] on span "Stickers" at bounding box center [928, 242] width 64 height 12
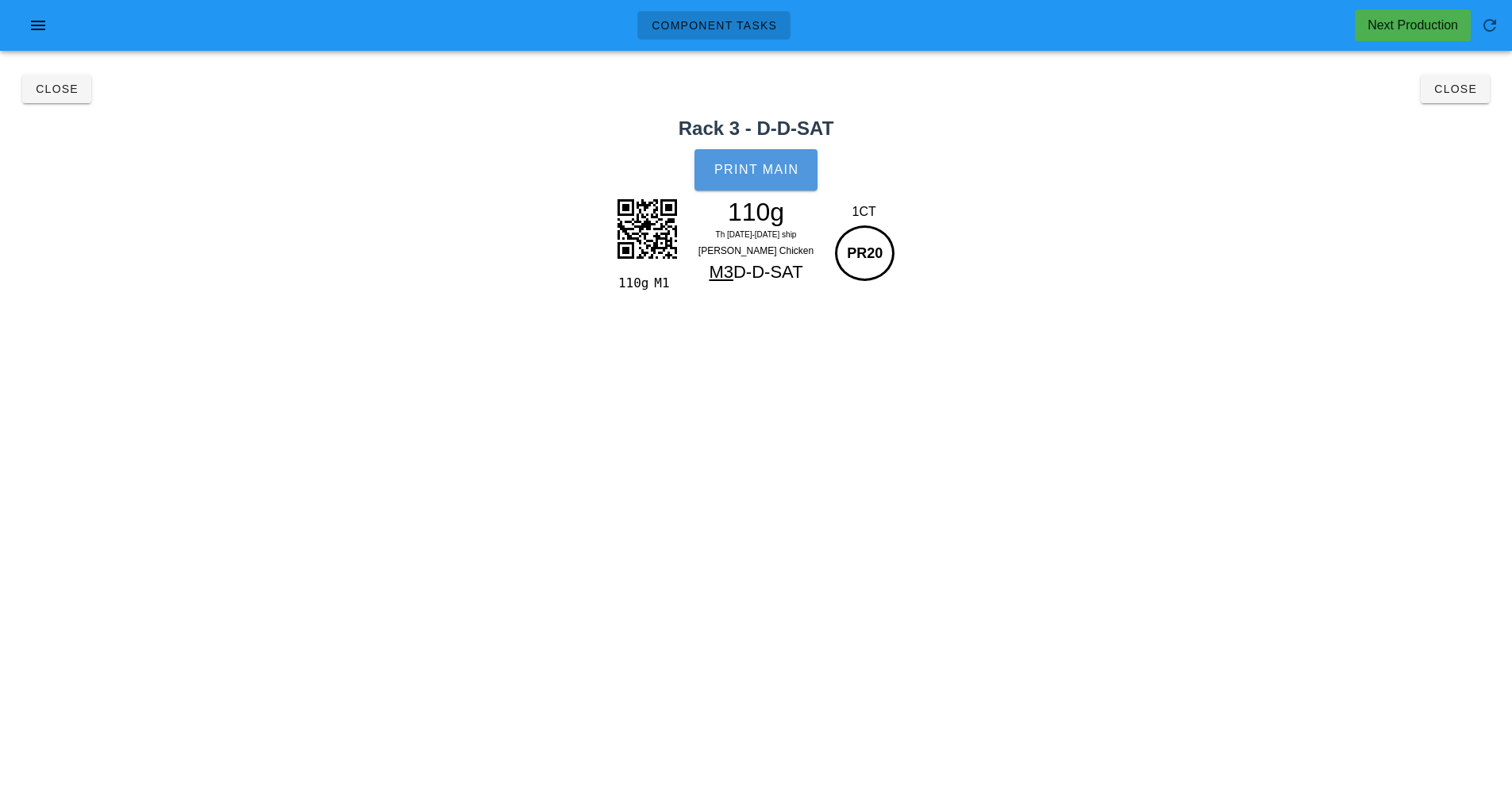
click at [755, 172] on span "Print Main" at bounding box center [757, 169] width 86 height 14
click at [1476, 92] on span "Close" at bounding box center [1456, 88] width 44 height 12
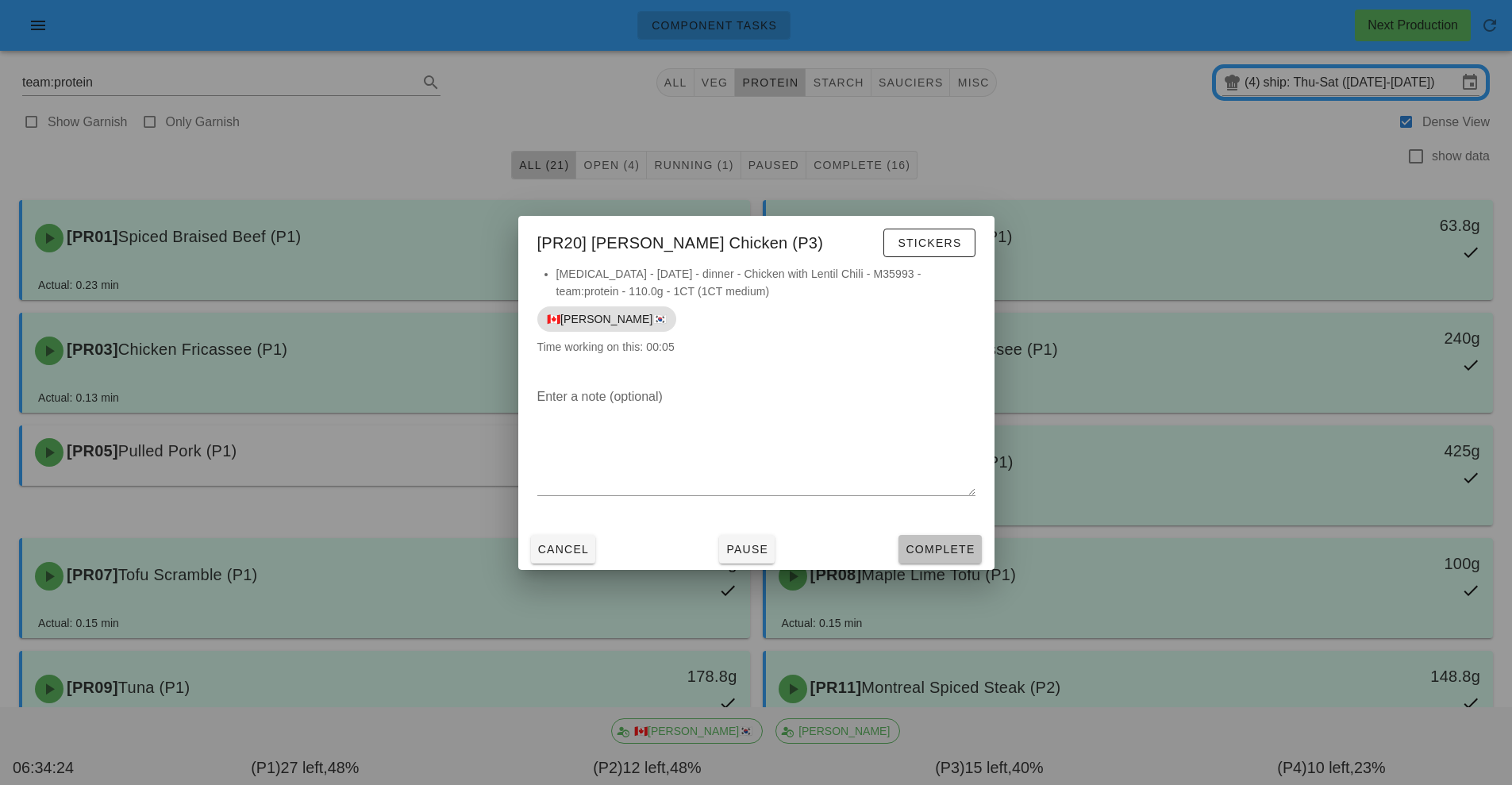
click at [940, 559] on button "Complete" at bounding box center [940, 550] width 82 height 29
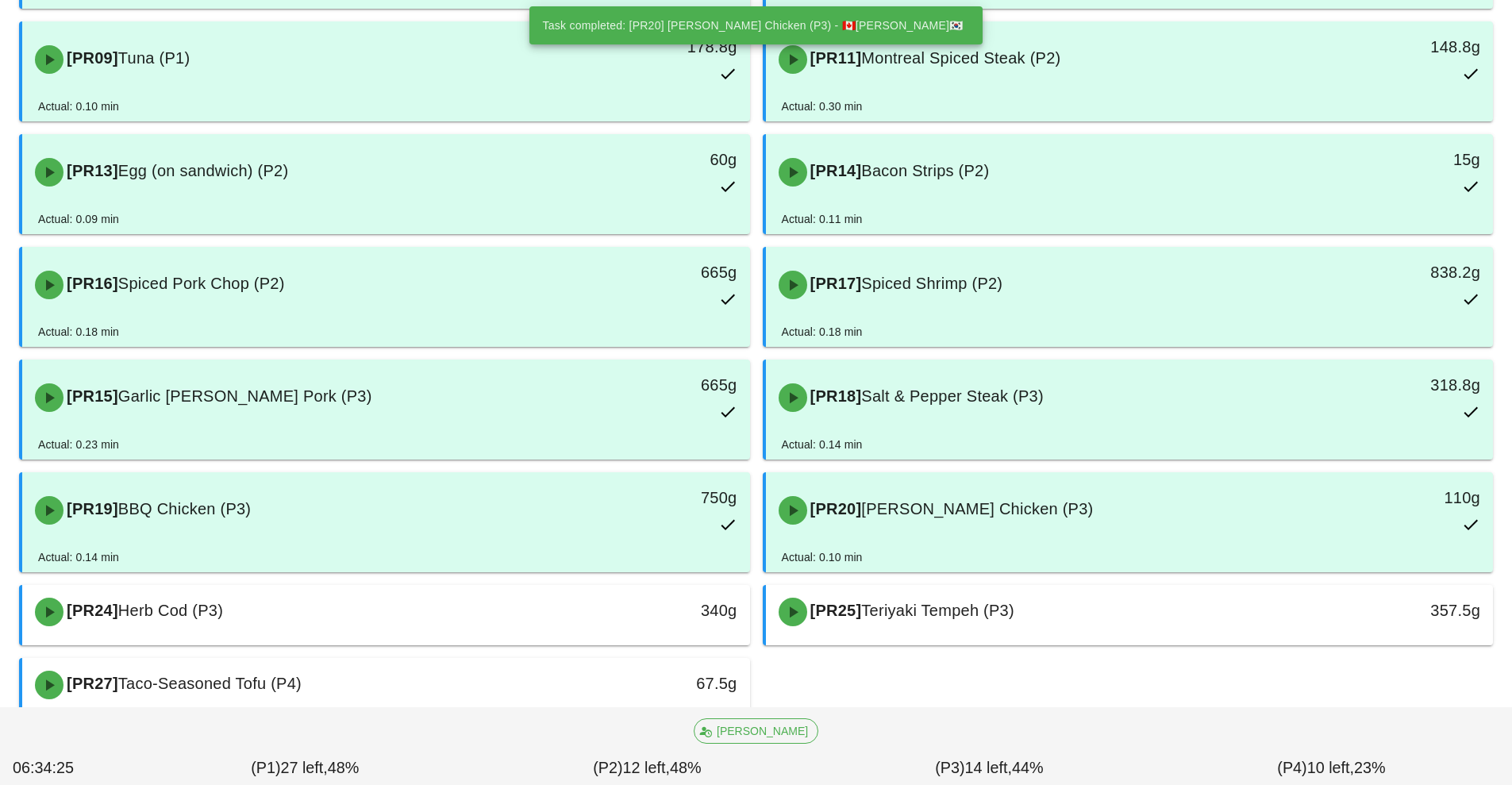
scroll to position [677, 0]
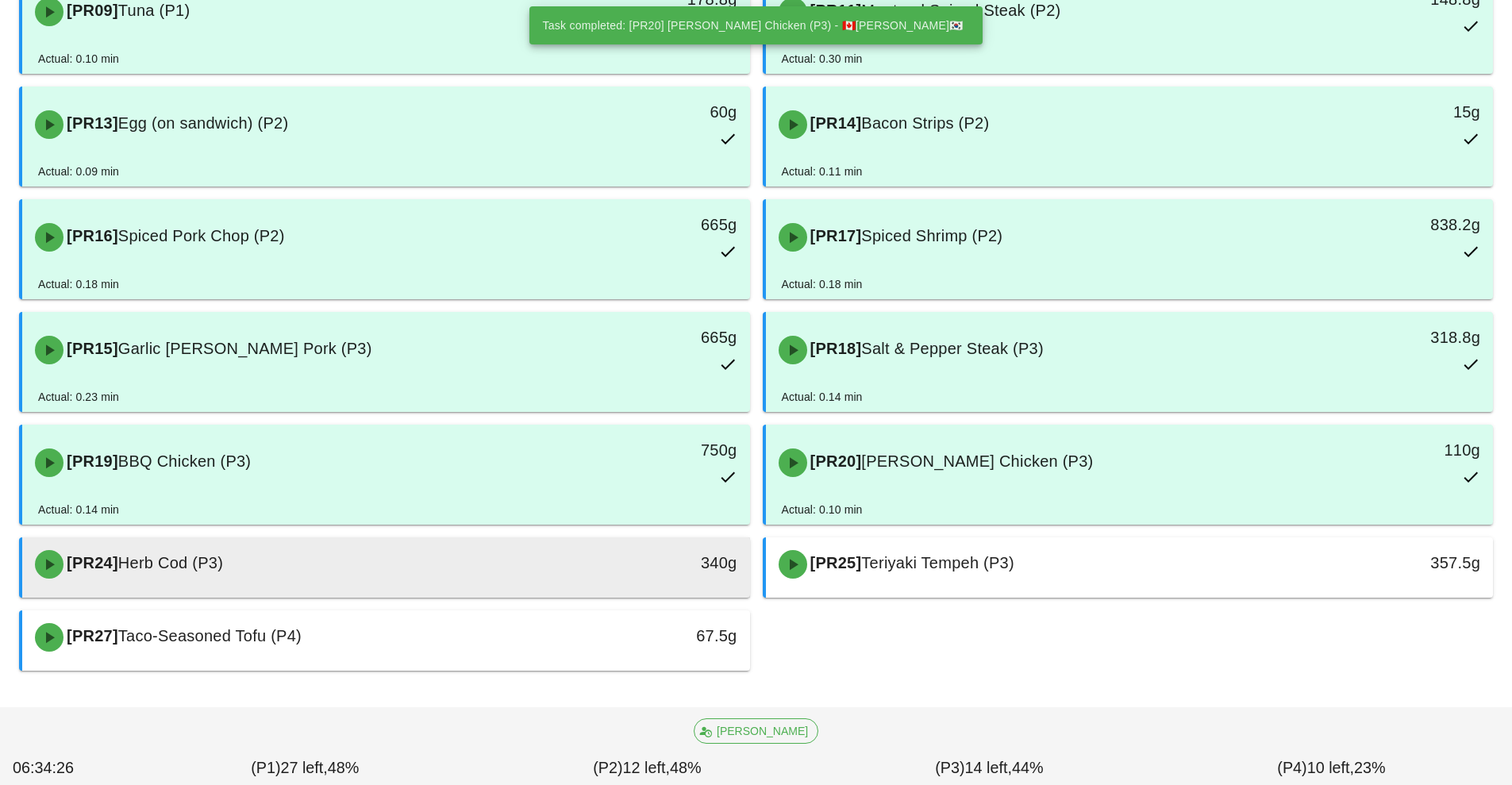
click at [525, 553] on div "[PR24] Herb Cod (P3)" at bounding box center [296, 565] width 541 height 48
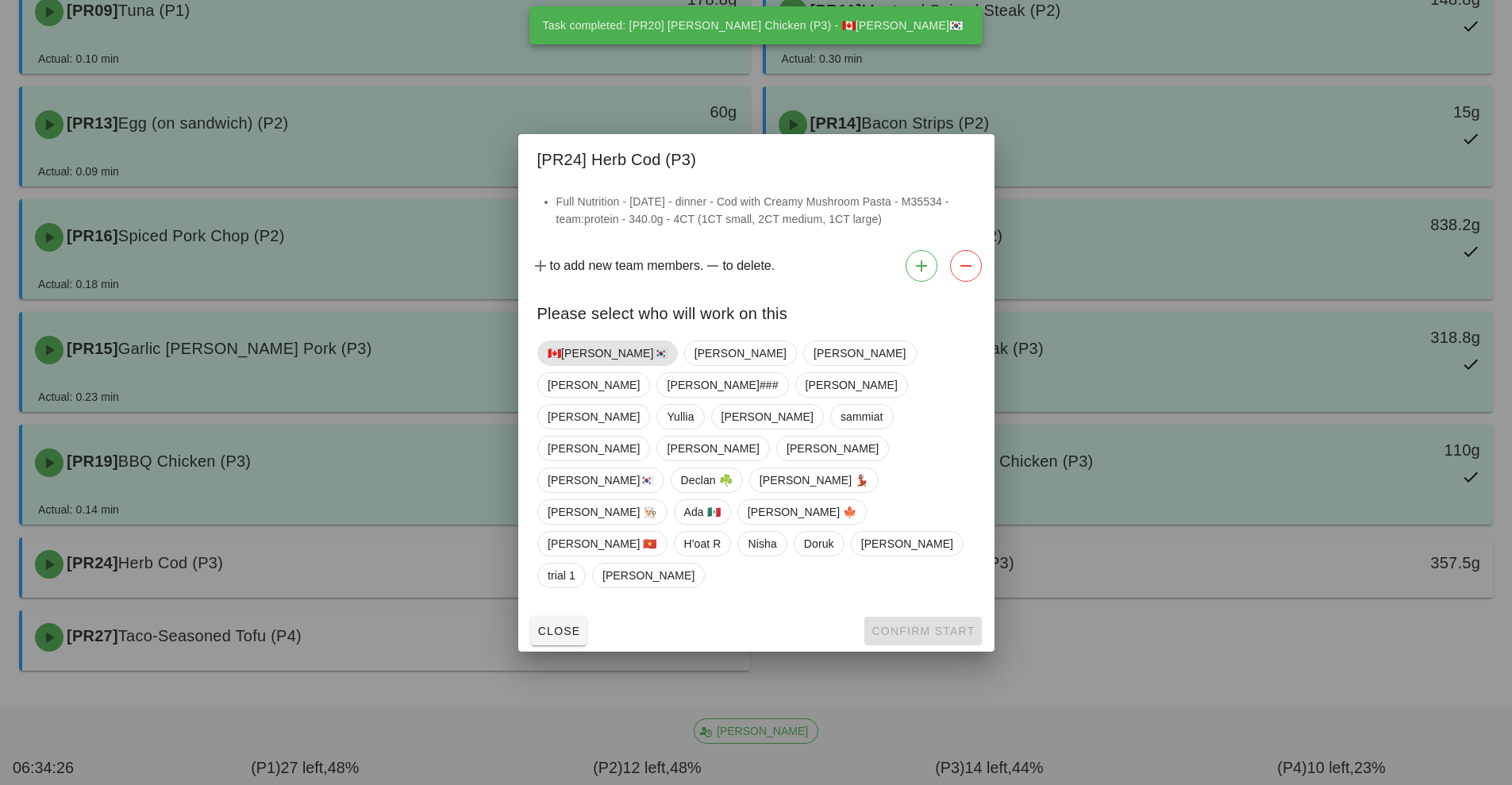
click at [591, 365] on span "🇨🇦[PERSON_NAME]🇰🇷" at bounding box center [607, 353] width 119 height 24
click at [901, 625] on span "Confirm Start" at bounding box center [922, 631] width 104 height 12
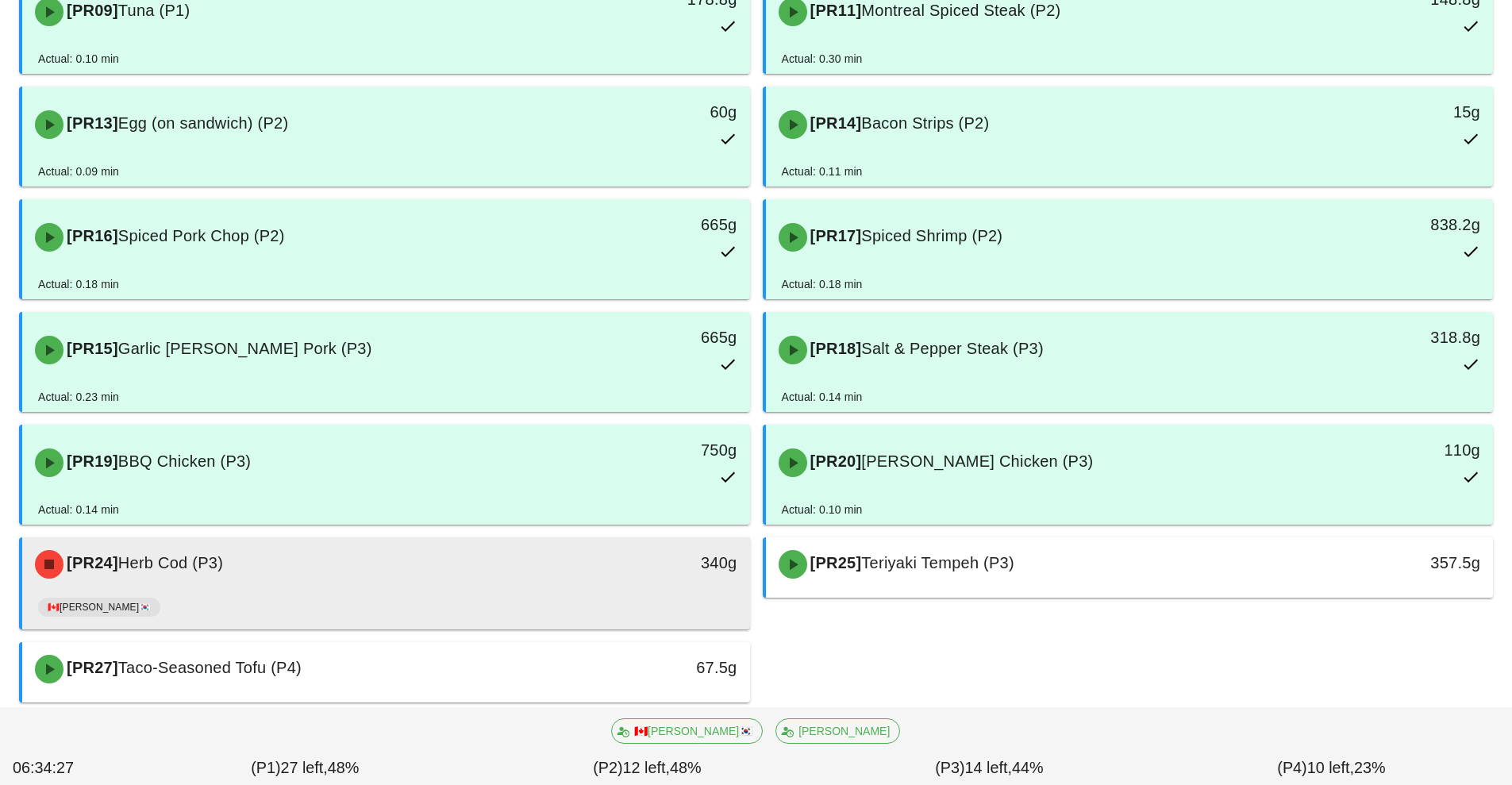
click at [600, 584] on div "340g" at bounding box center [656, 565] width 181 height 48
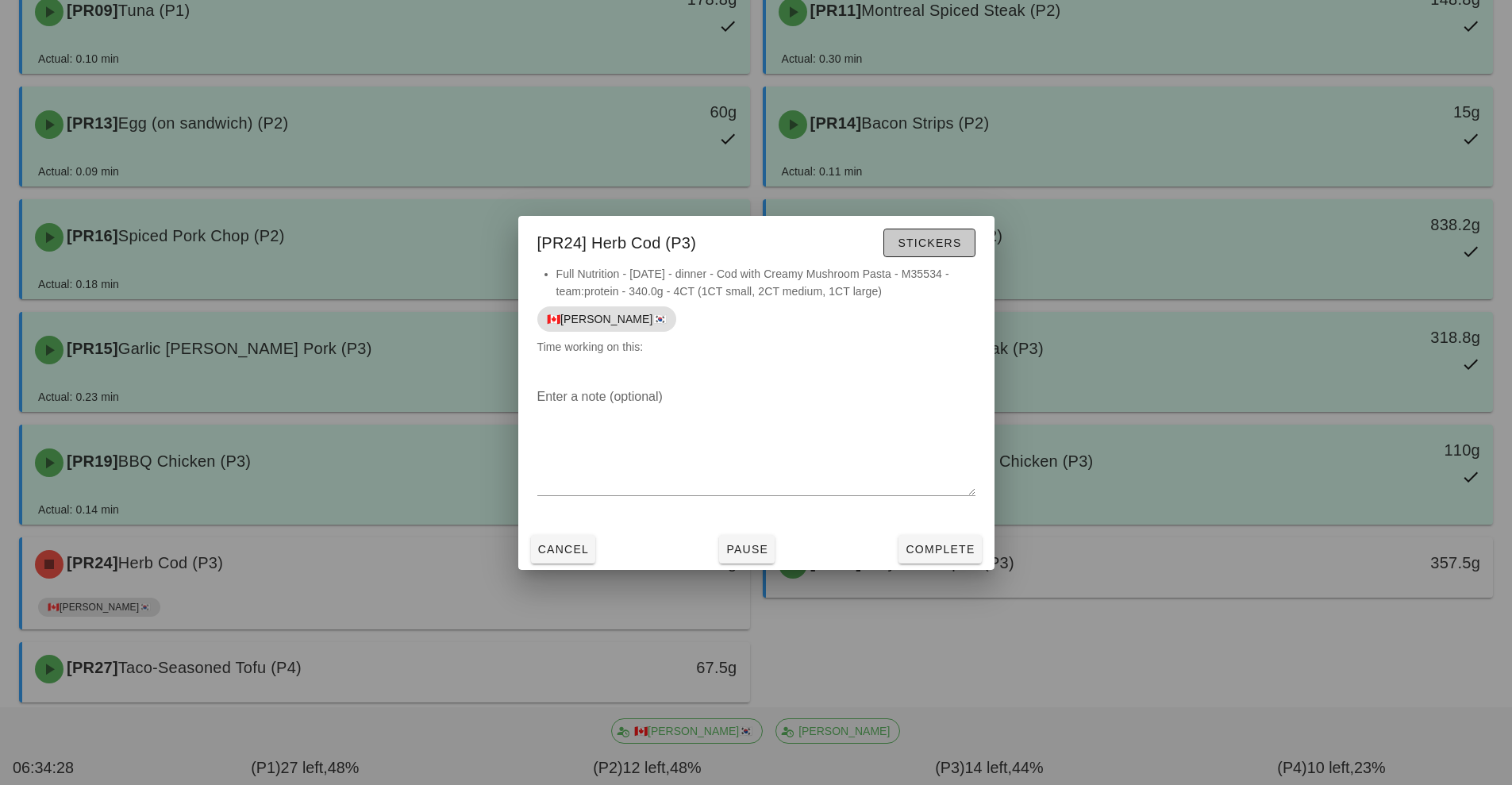
click at [935, 242] on span "Stickers" at bounding box center [928, 242] width 64 height 12
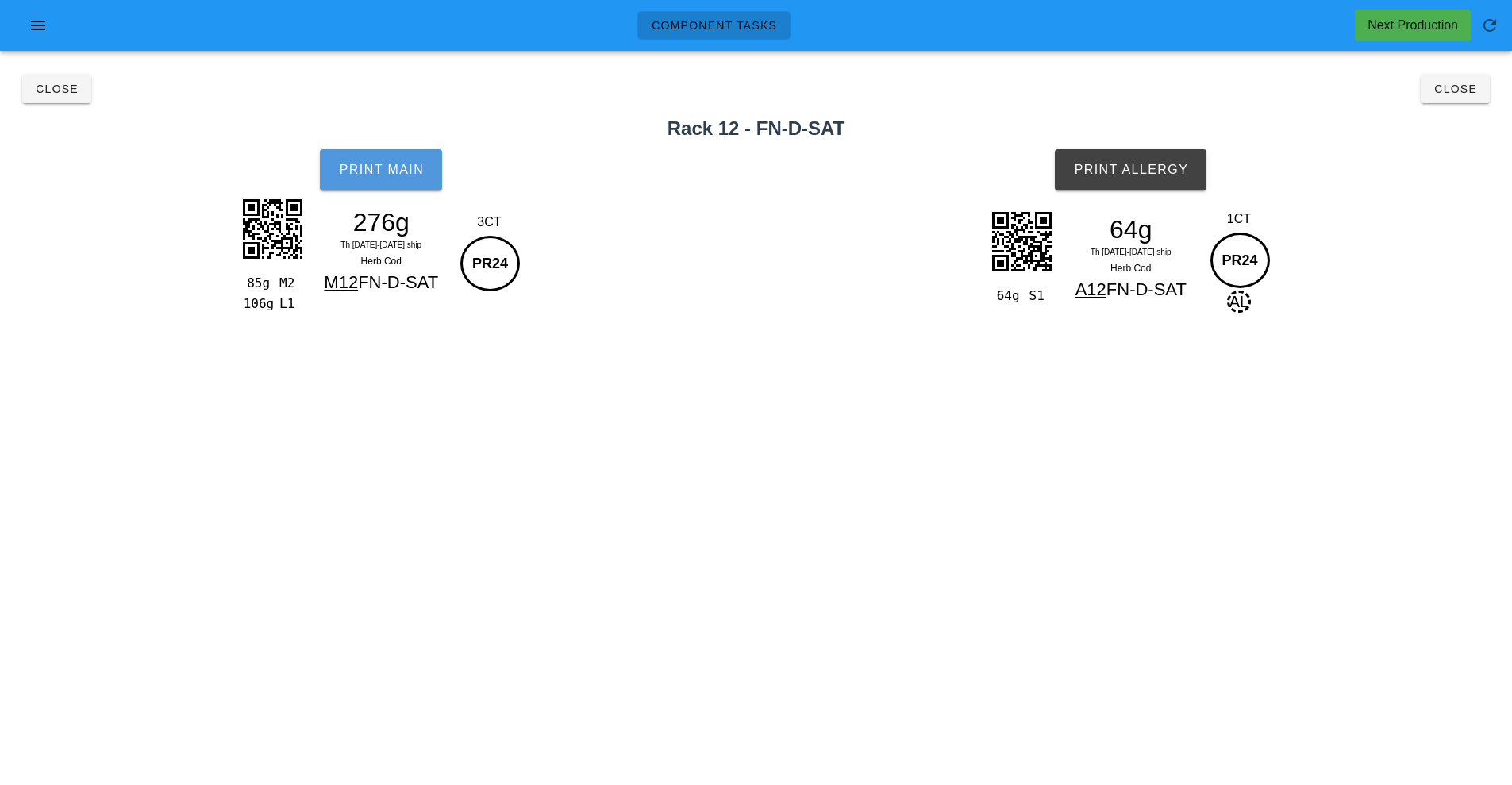
click at [395, 185] on button "Print Main" at bounding box center [381, 169] width 122 height 41
click at [1160, 165] on span "Print Allergy" at bounding box center [1131, 169] width 115 height 14
click at [1470, 100] on button "Close" at bounding box center [1456, 89] width 69 height 29
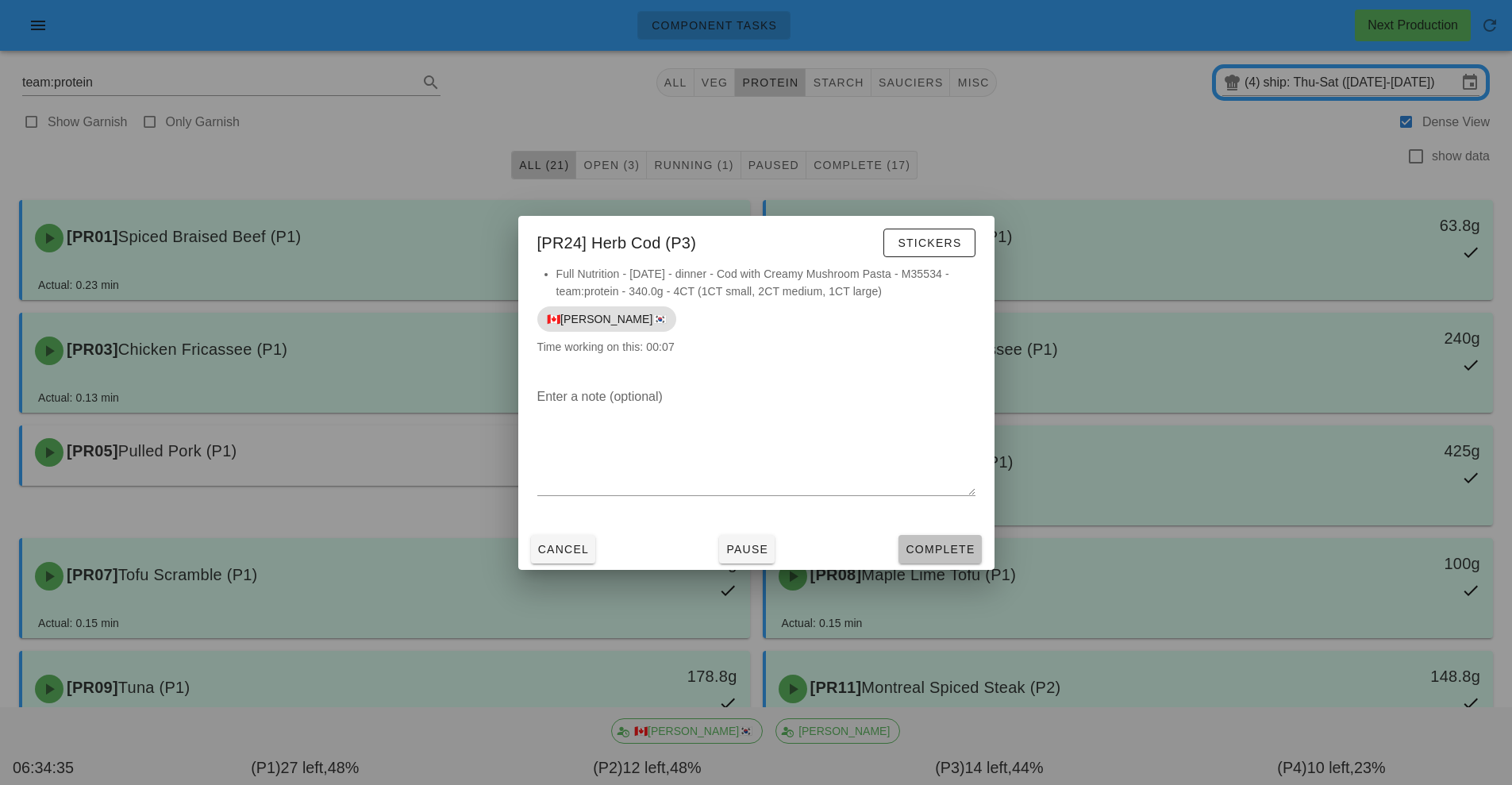
click at [923, 560] on button "Complete" at bounding box center [940, 550] width 82 height 29
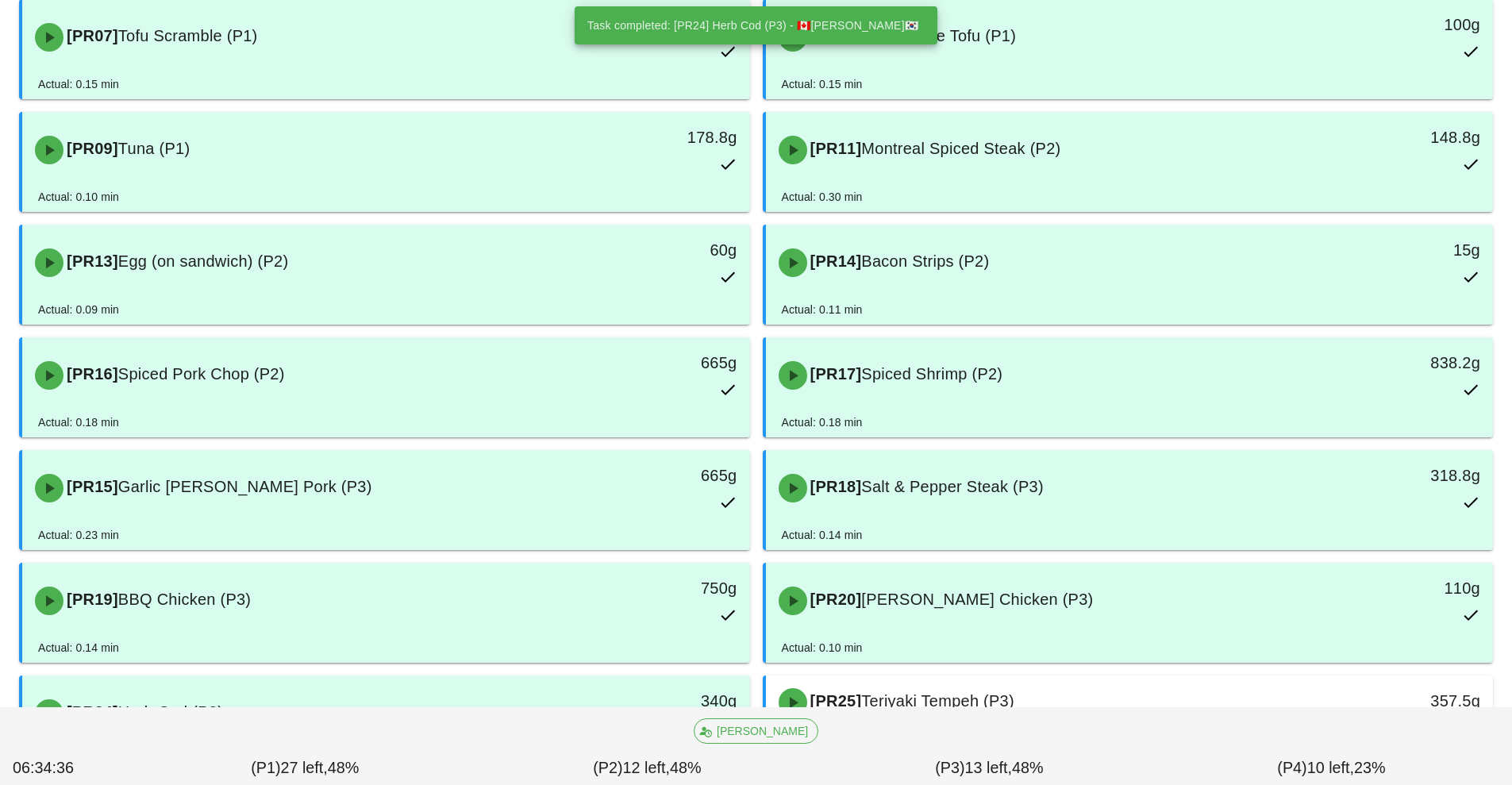
scroll to position [717, 0]
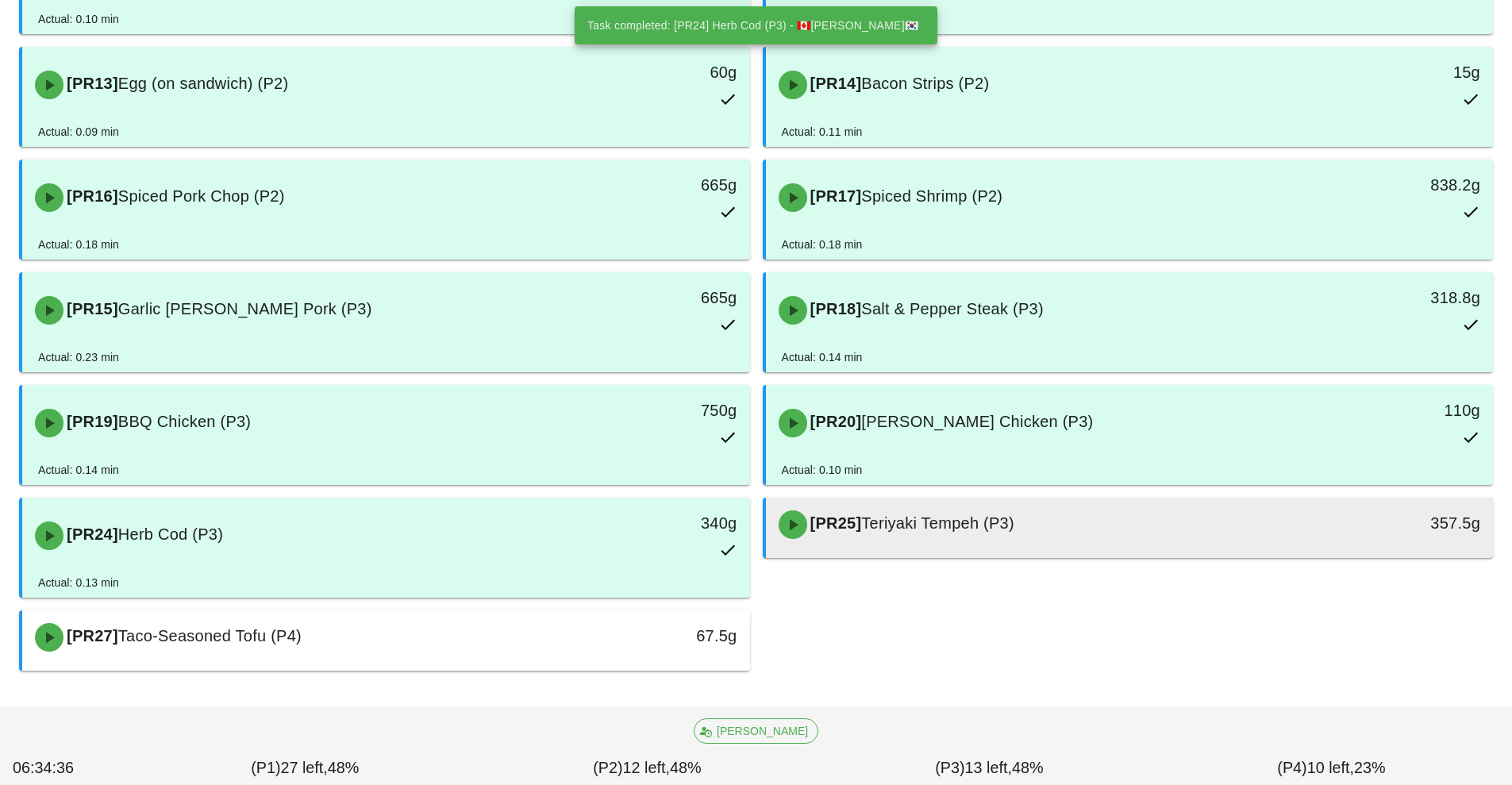
click at [976, 514] on span "Teriyaki Tempeh (P3)" at bounding box center [937, 523] width 152 height 17
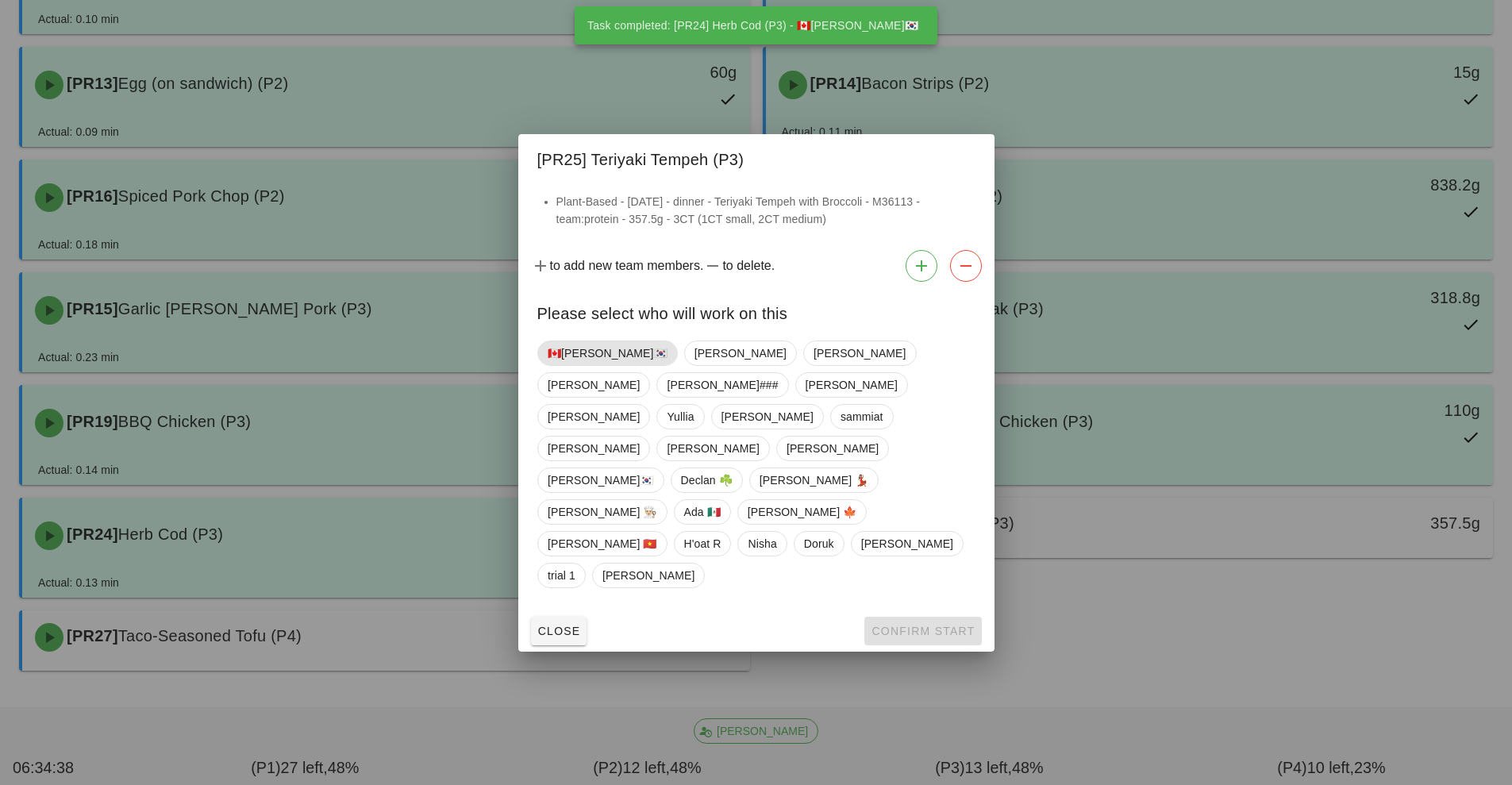
click at [571, 365] on span "🇨🇦[PERSON_NAME]🇰🇷" at bounding box center [607, 353] width 119 height 24
click at [934, 617] on button "Confirm Start" at bounding box center [922, 631] width 117 height 29
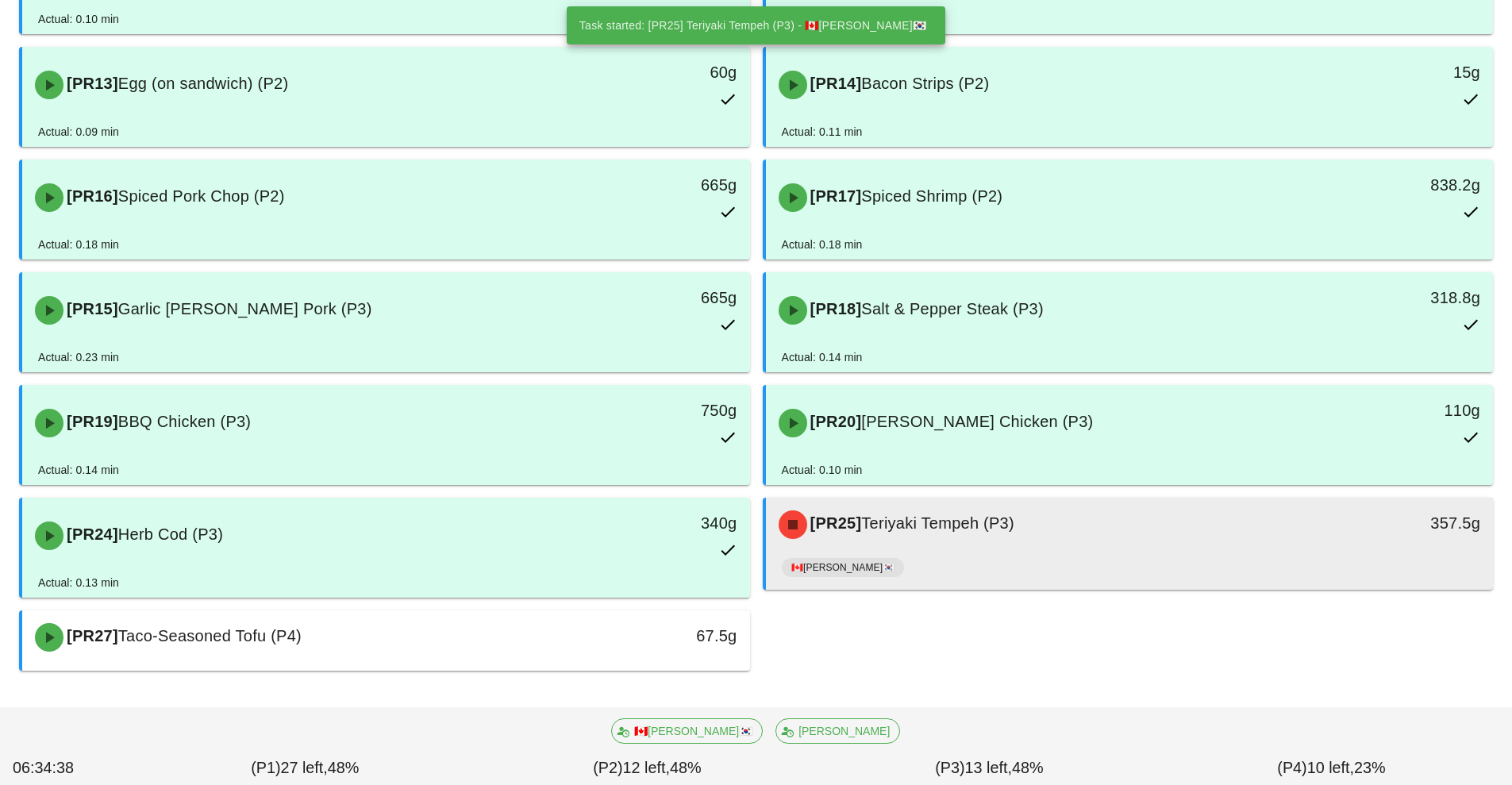
click at [987, 546] on div "[PR25] Teriyaki Tempeh (P3)" at bounding box center [1040, 525] width 541 height 48
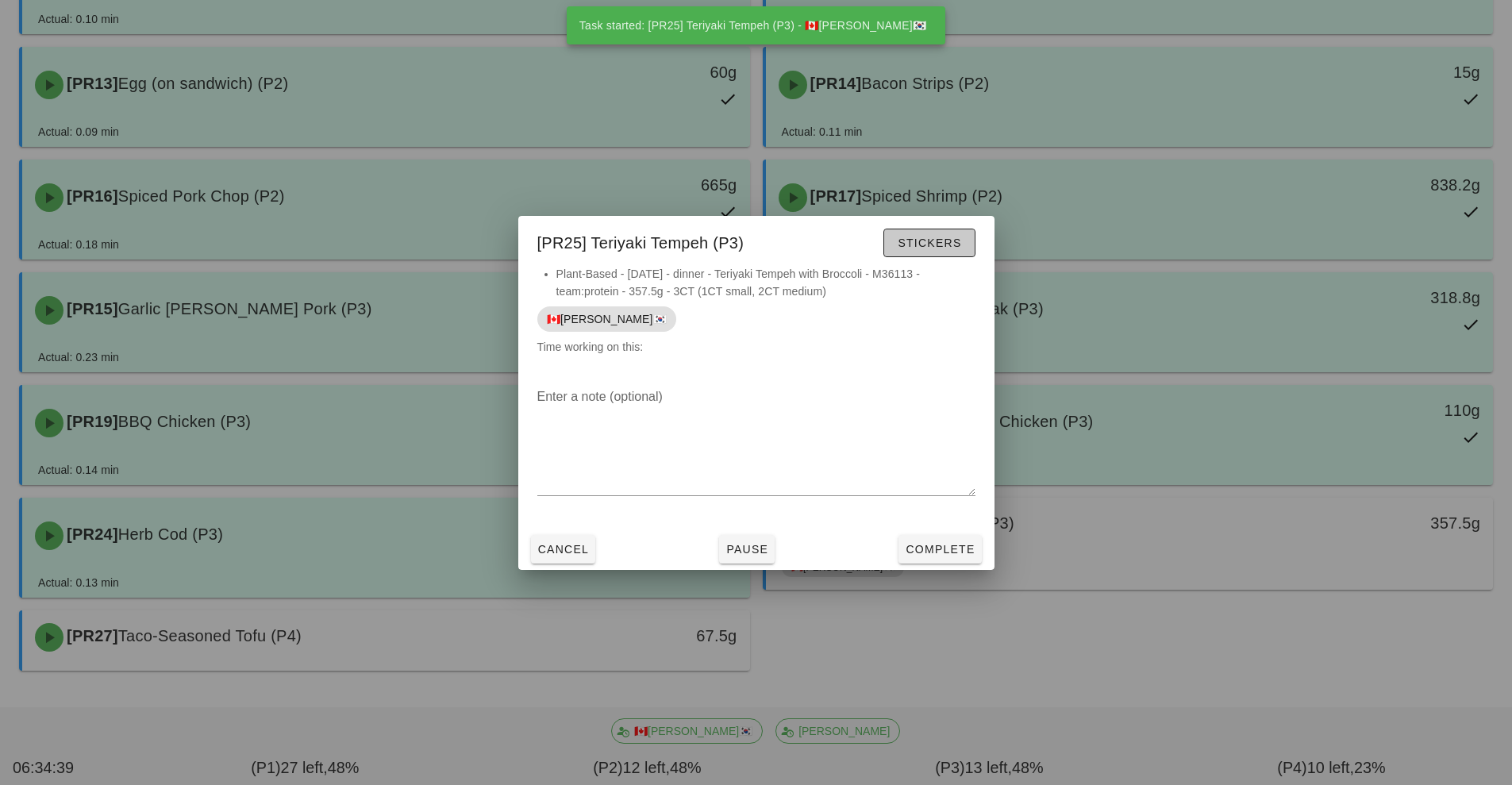
click at [934, 246] on span "Stickers" at bounding box center [928, 242] width 64 height 12
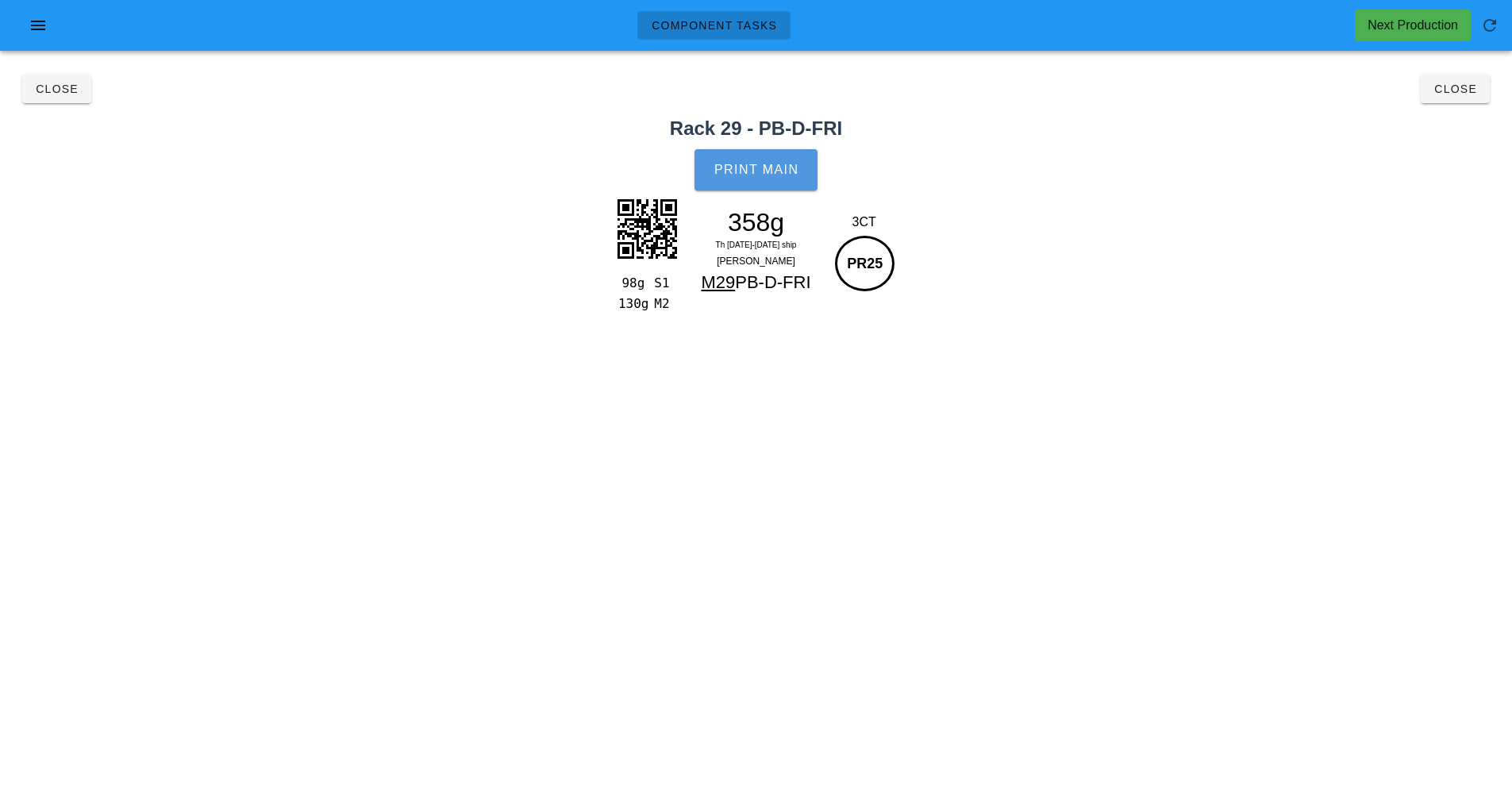
click at [789, 185] on button "Print Main" at bounding box center [756, 169] width 122 height 41
click at [1440, 100] on button "Close" at bounding box center [1456, 89] width 69 height 29
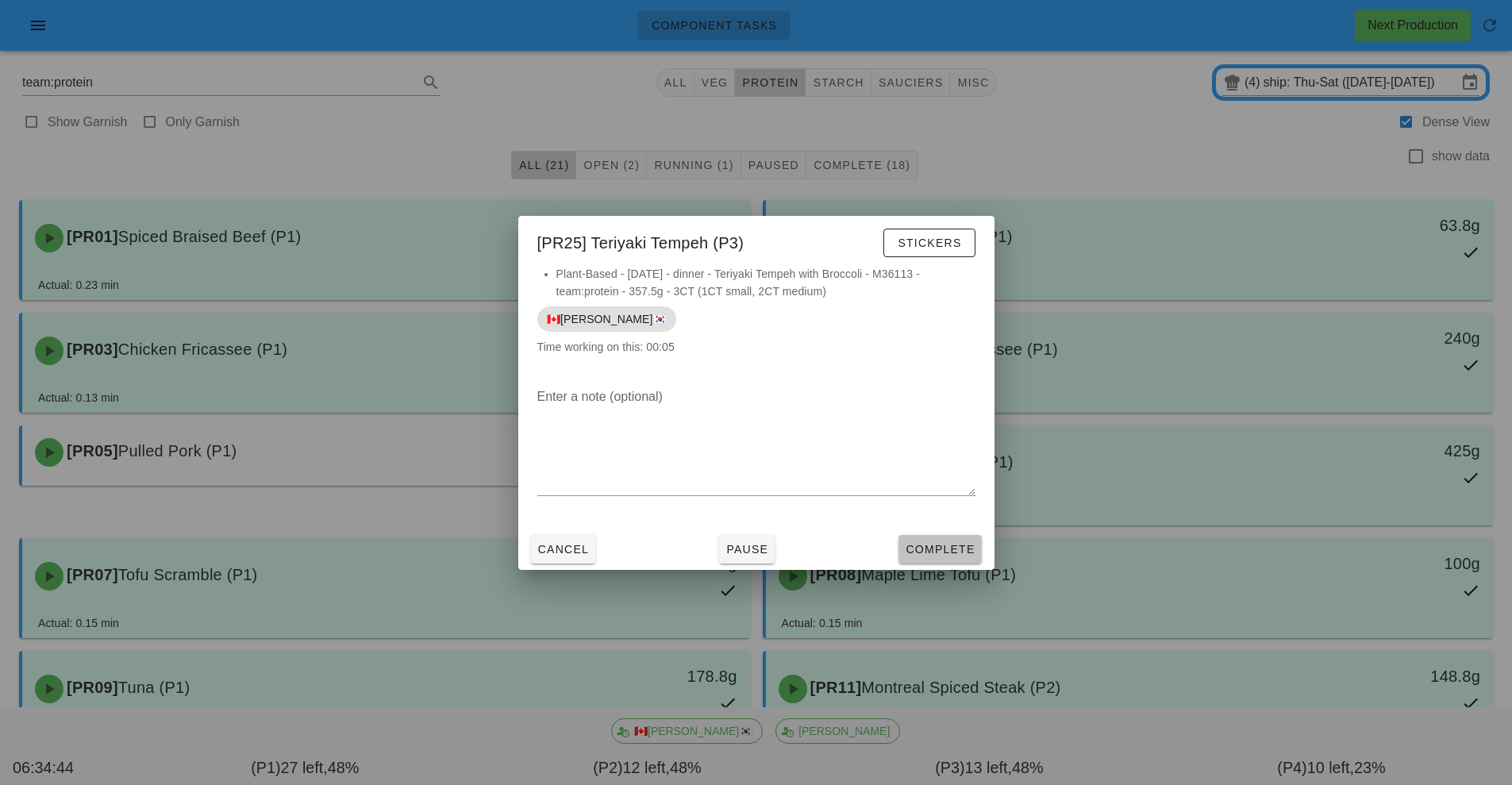
click at [943, 549] on span "Complete" at bounding box center [940, 549] width 70 height 12
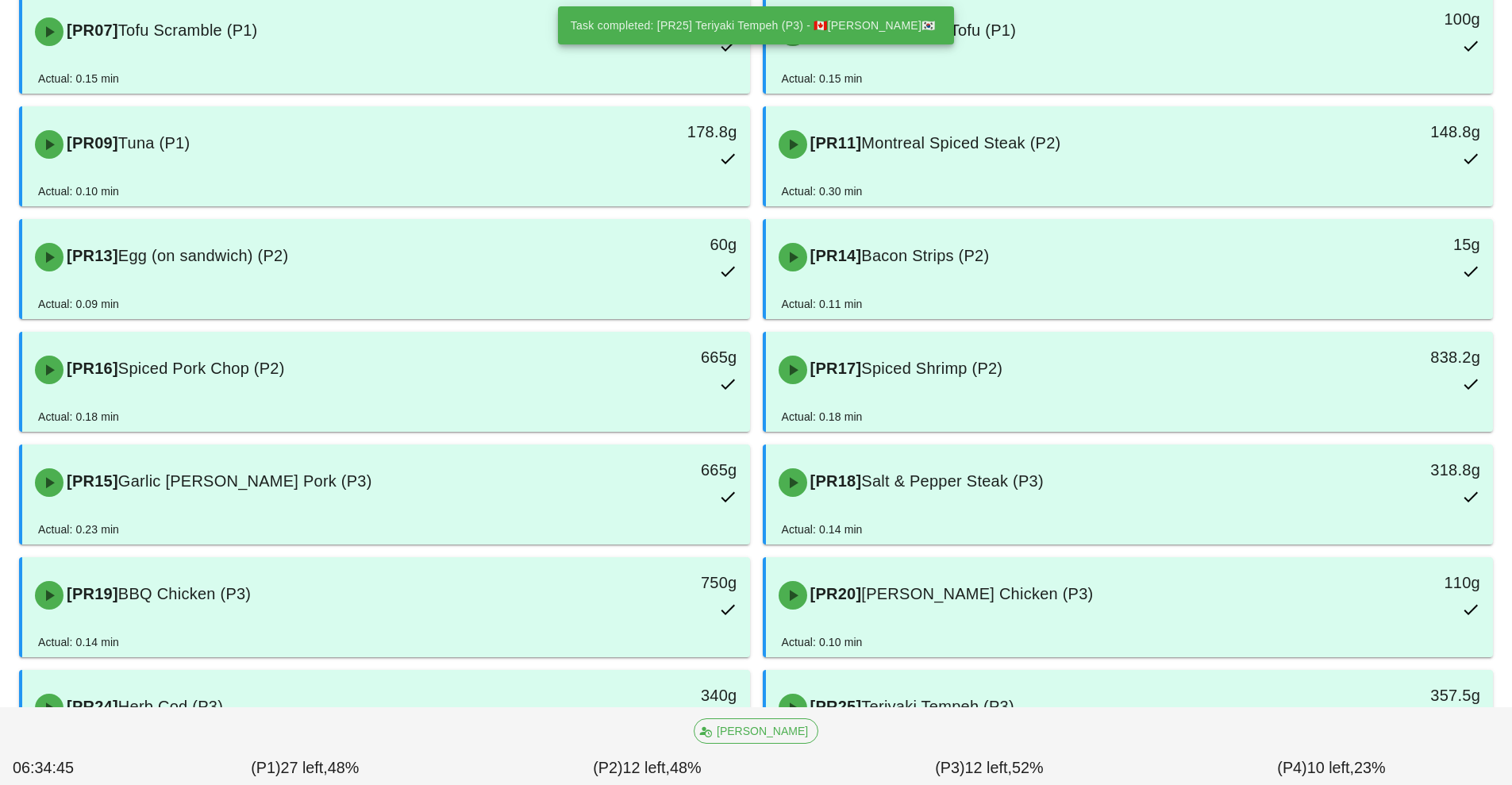
scroll to position [717, 0]
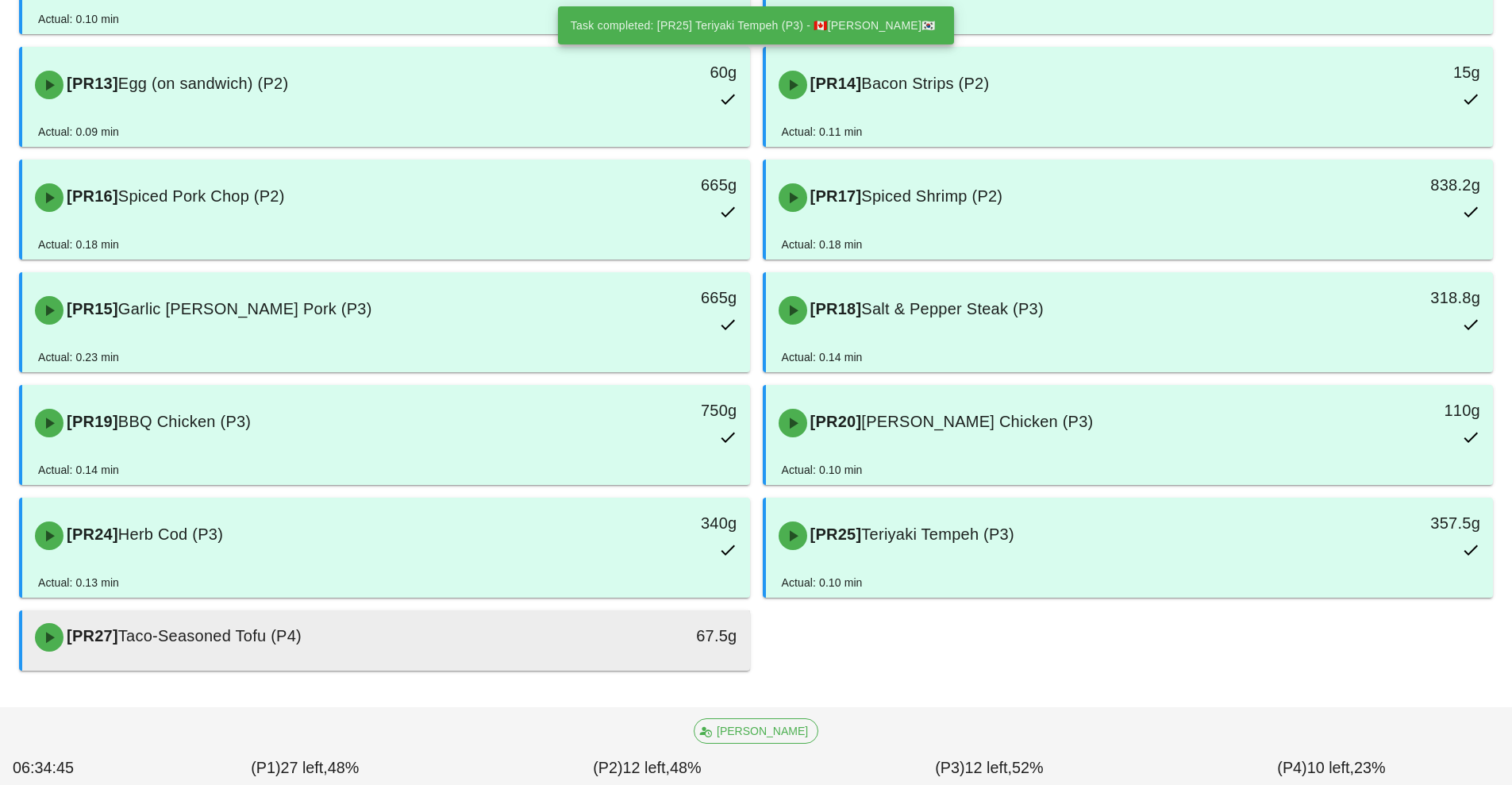
click at [564, 635] on div "[PR27] Taco-Seasoned Tofu (P4)" at bounding box center [296, 638] width 541 height 48
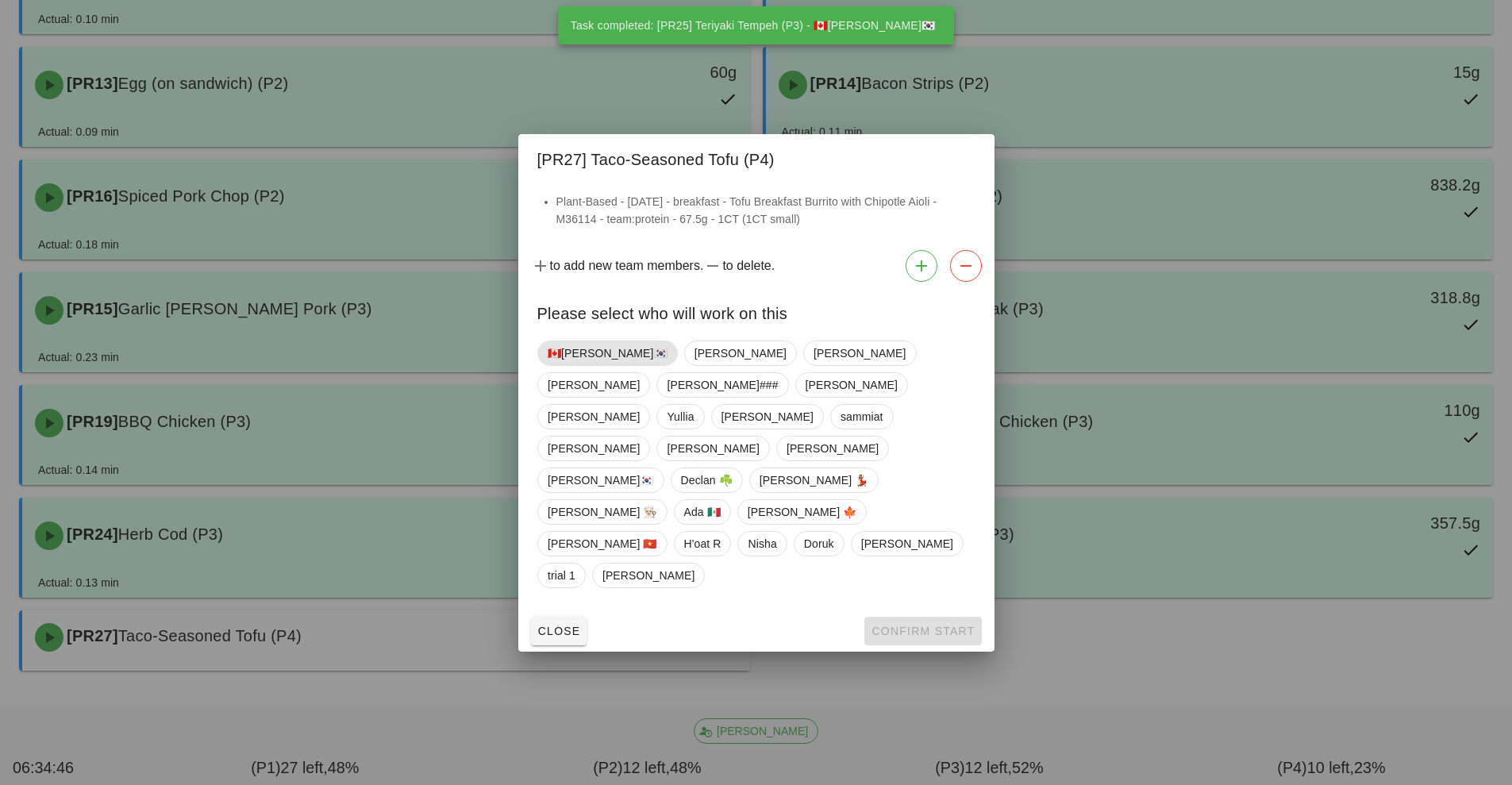
click at [577, 365] on span "🇨🇦[PERSON_NAME]🇰🇷" at bounding box center [607, 353] width 119 height 24
click at [917, 625] on span "Confirm Start" at bounding box center [922, 631] width 104 height 12
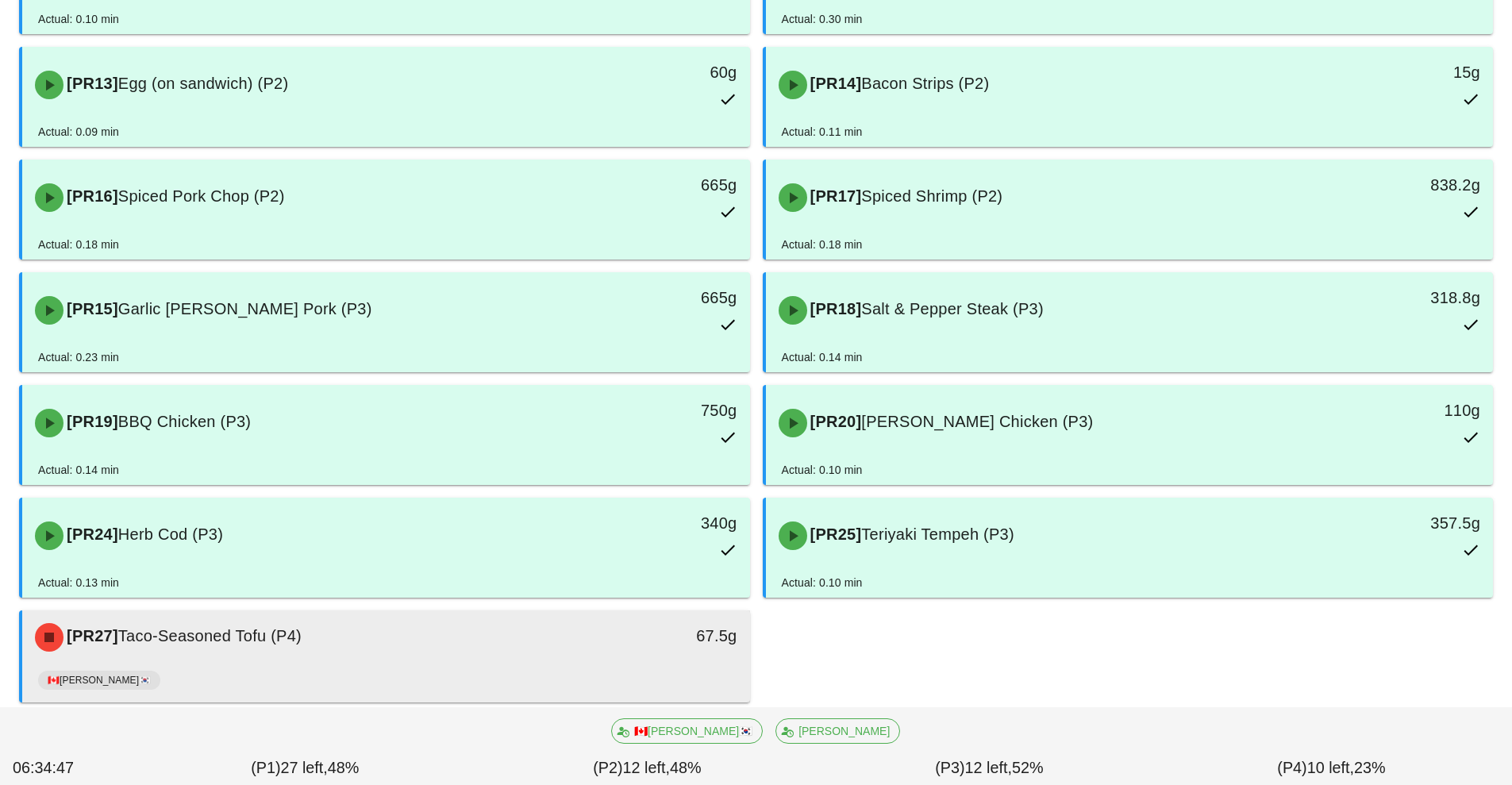
click at [623, 672] on div "🇨🇦[PERSON_NAME]🇰🇷" at bounding box center [386, 684] width 696 height 38
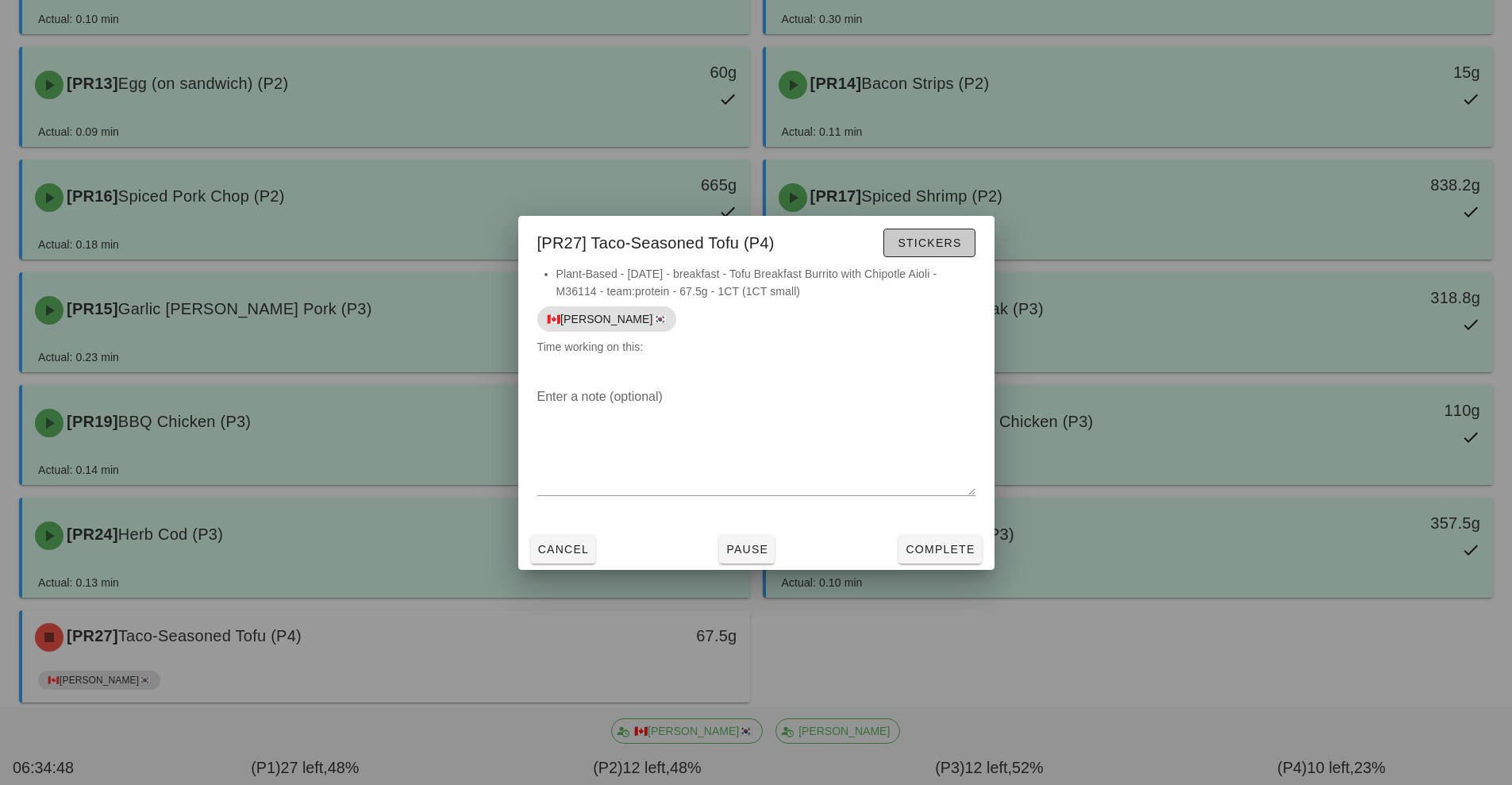
click at [948, 242] on span "Stickers" at bounding box center [928, 242] width 64 height 12
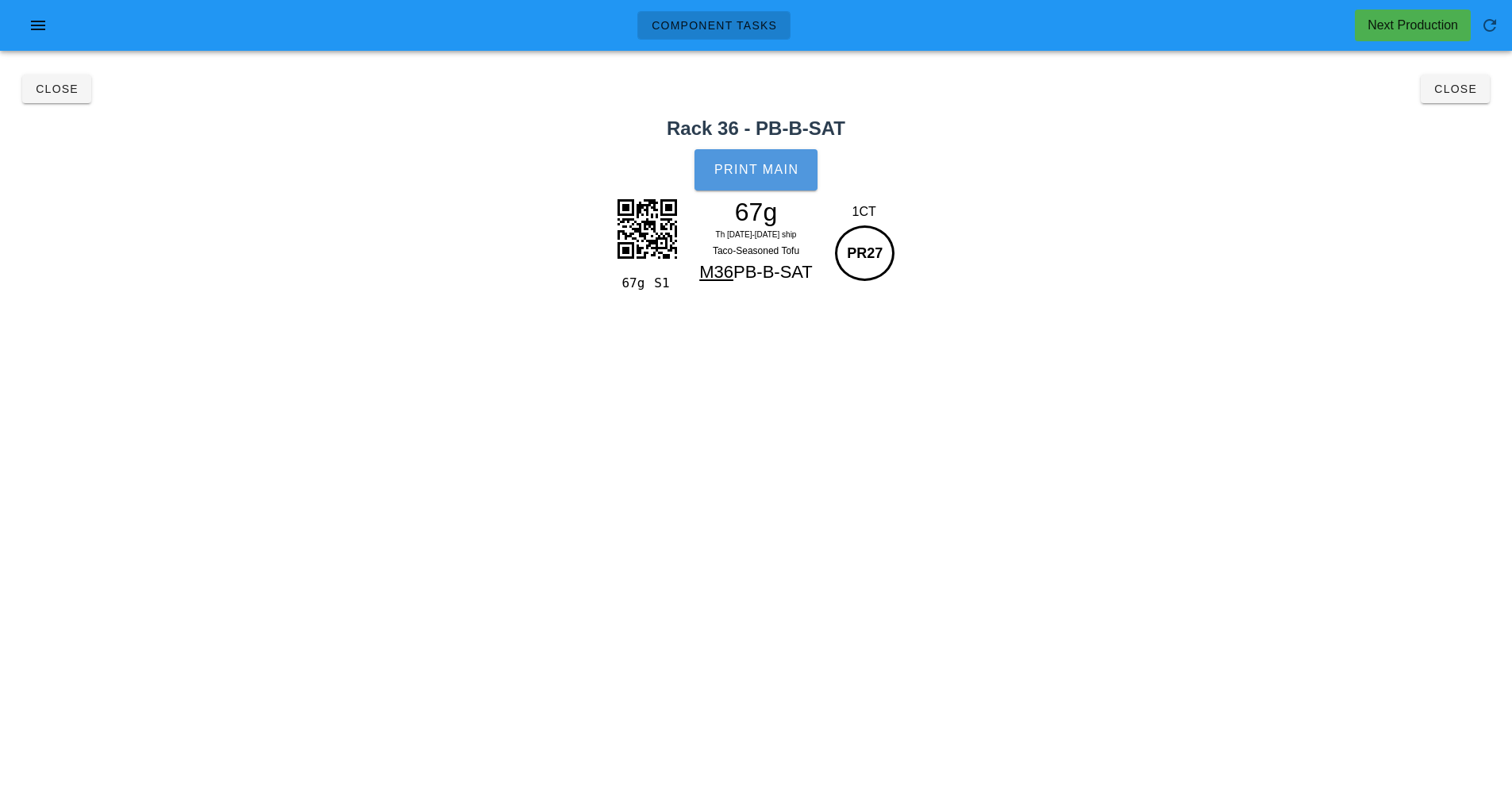
click at [785, 185] on button "Print Main" at bounding box center [756, 169] width 122 height 41
click at [1483, 98] on button "Close" at bounding box center [1456, 89] width 69 height 29
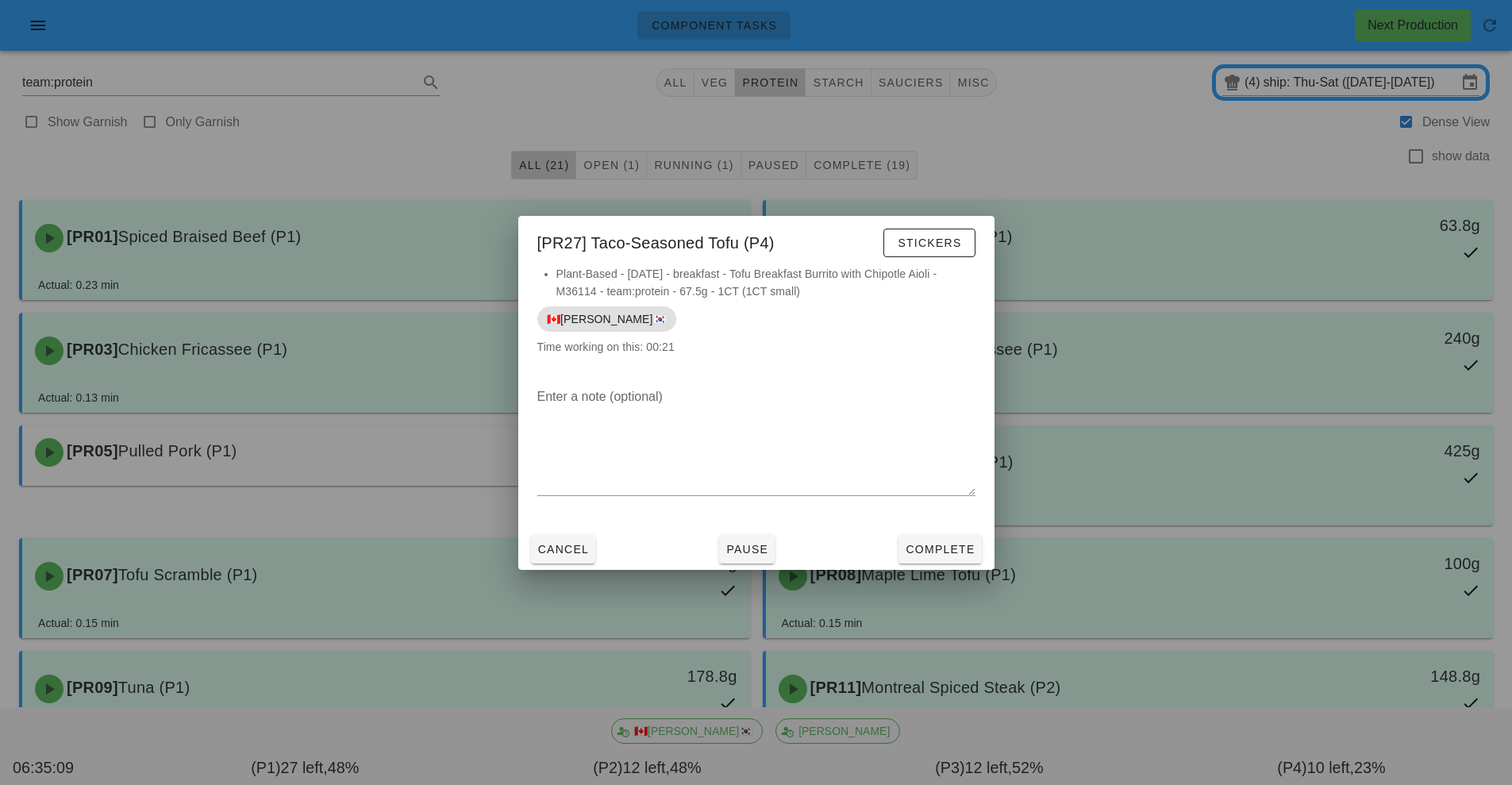
click at [1257, 166] on div at bounding box center [756, 392] width 1512 height 785
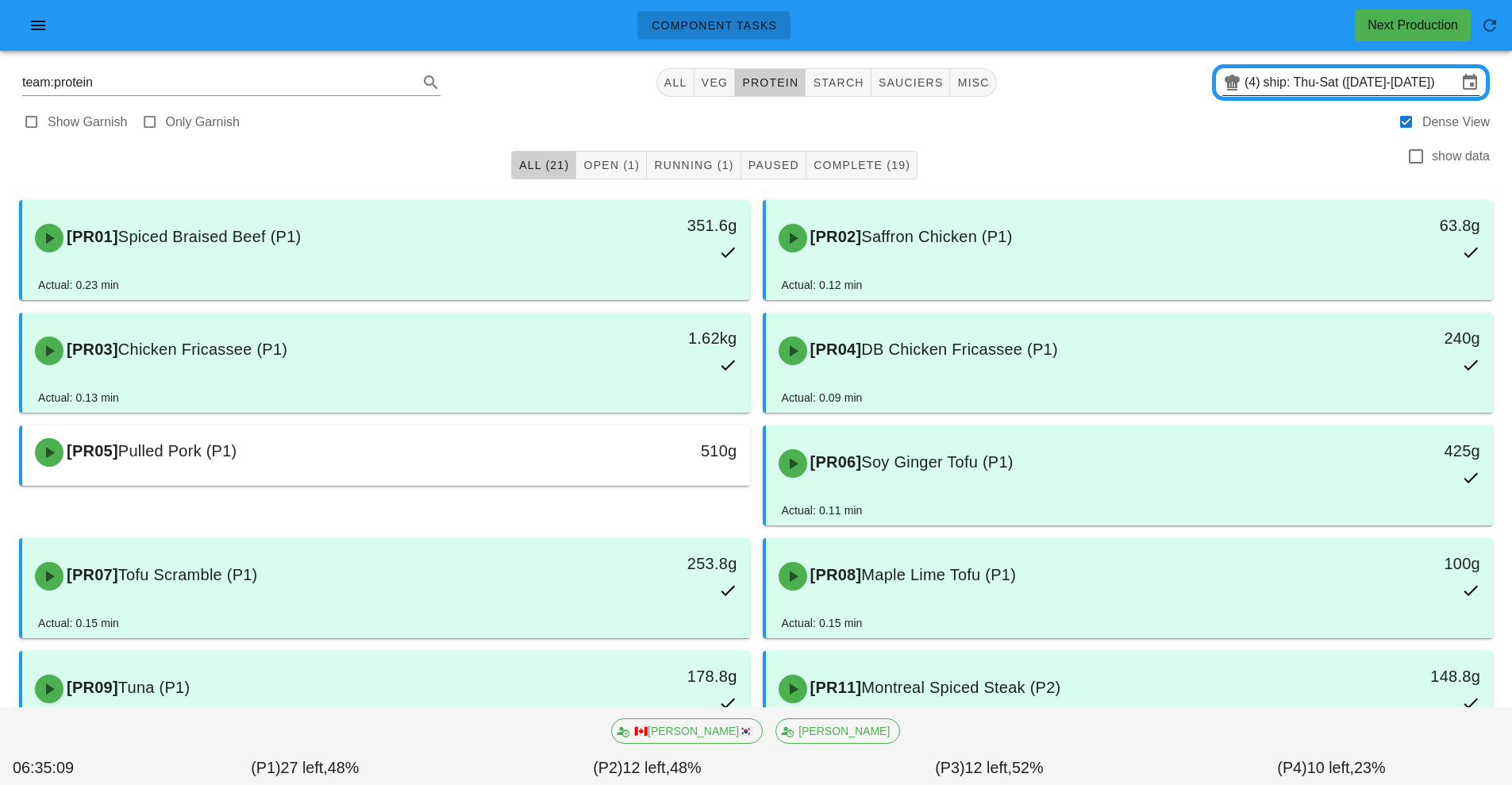
click at [1346, 91] on input "ship: Thu-Sat ([DATE]-[DATE])" at bounding box center [1360, 82] width 194 height 26
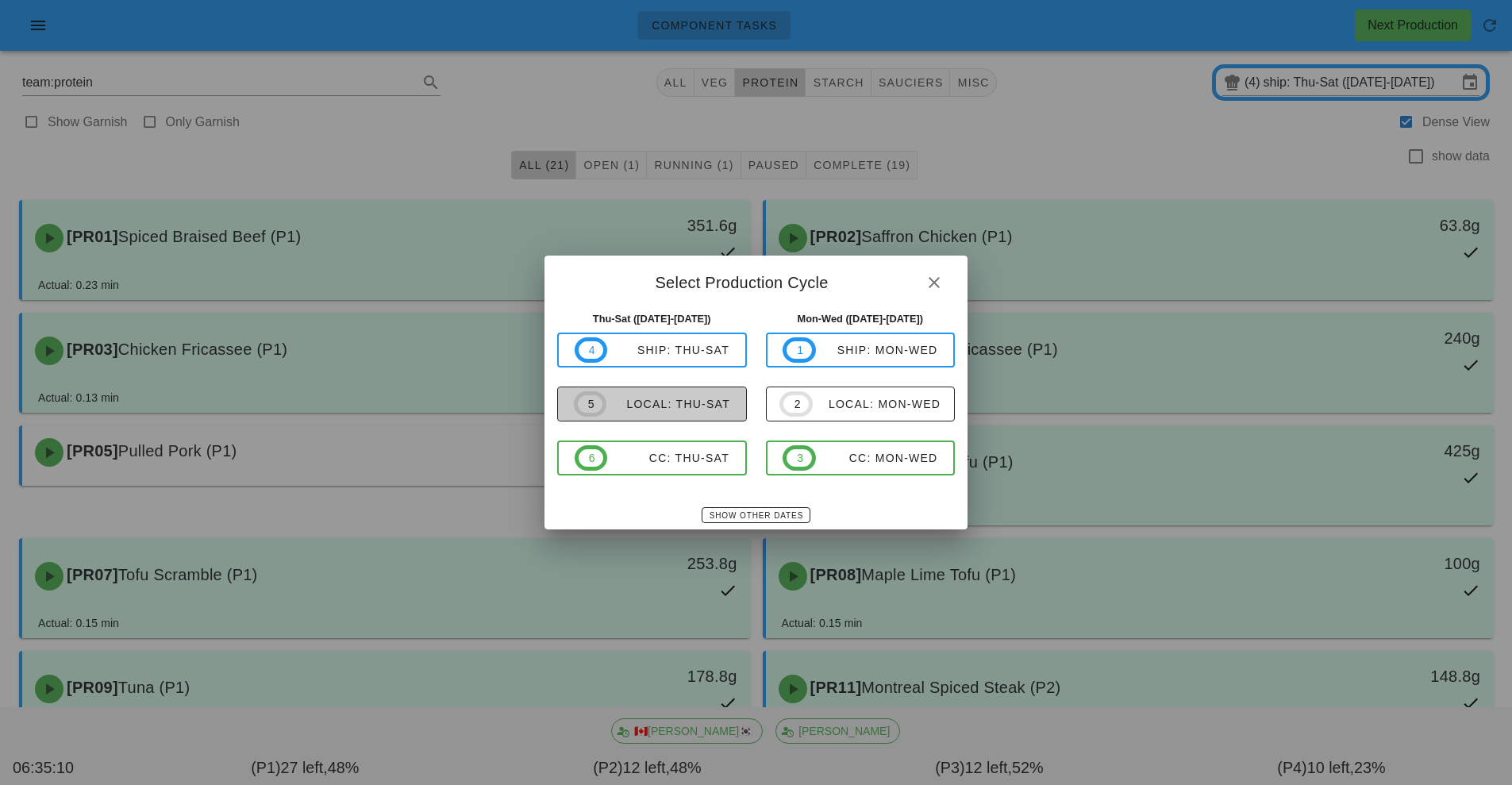
click at [695, 410] on div "local: Thu-Sat" at bounding box center [668, 403] width 124 height 12
type input "local: Thu-Sat ([DATE]-[DATE])"
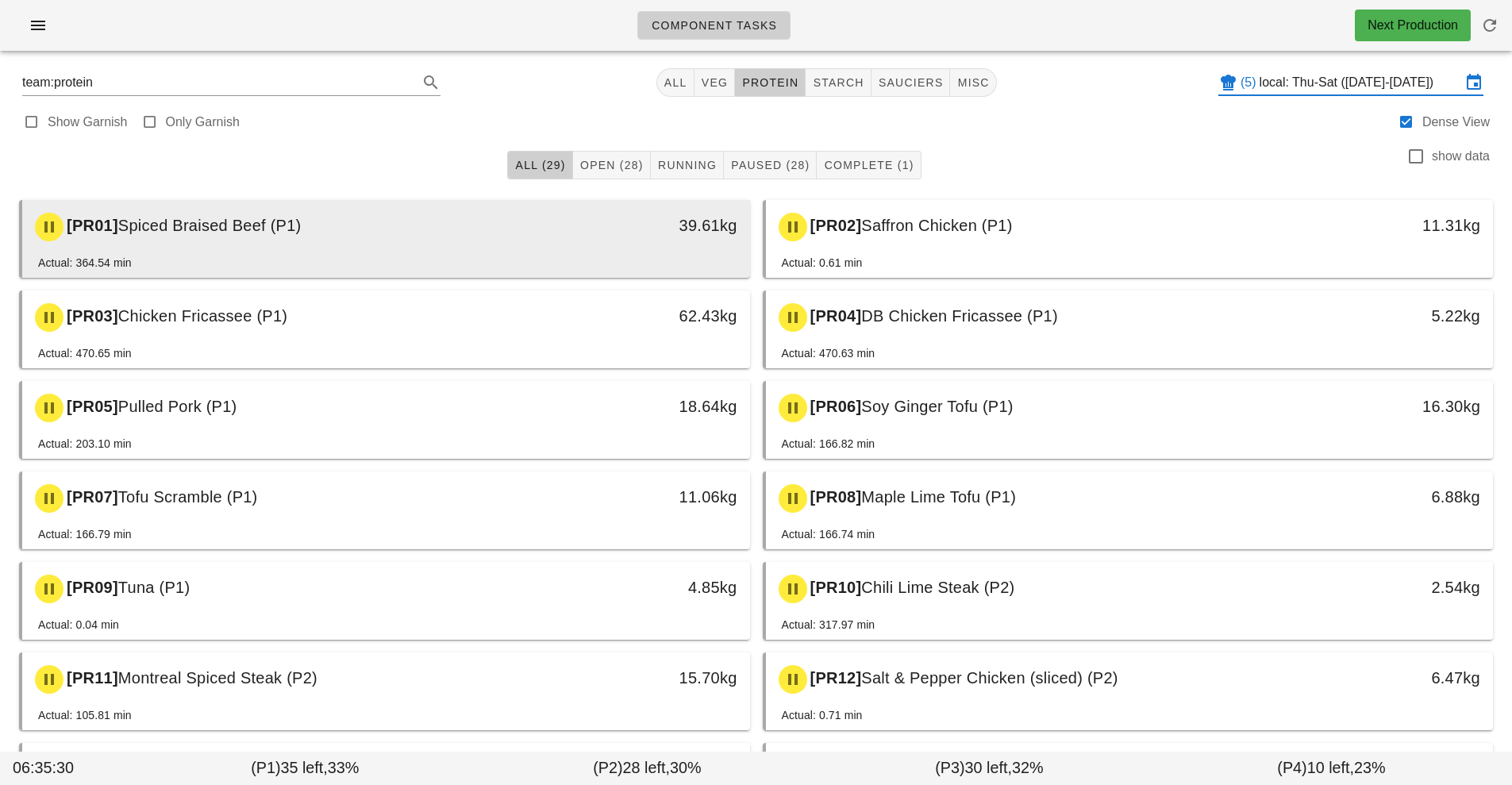
click at [511, 238] on div "[PR01] Spiced Braised Beef (P1)" at bounding box center [296, 228] width 541 height 48
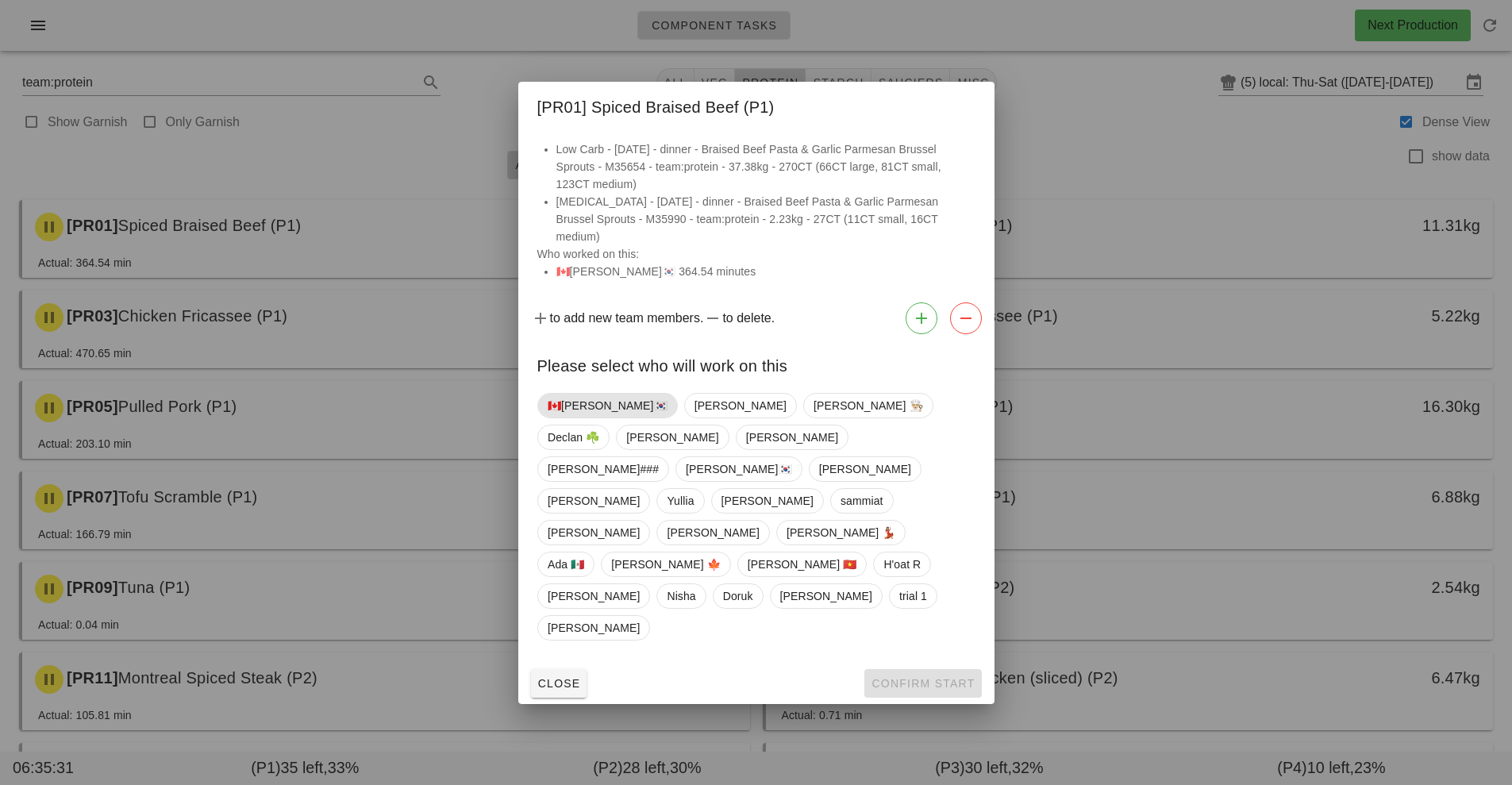
click at [572, 418] on span "🇨🇦[PERSON_NAME]🇰🇷" at bounding box center [607, 405] width 119 height 24
click at [936, 677] on span "Confirm Start" at bounding box center [922, 683] width 104 height 12
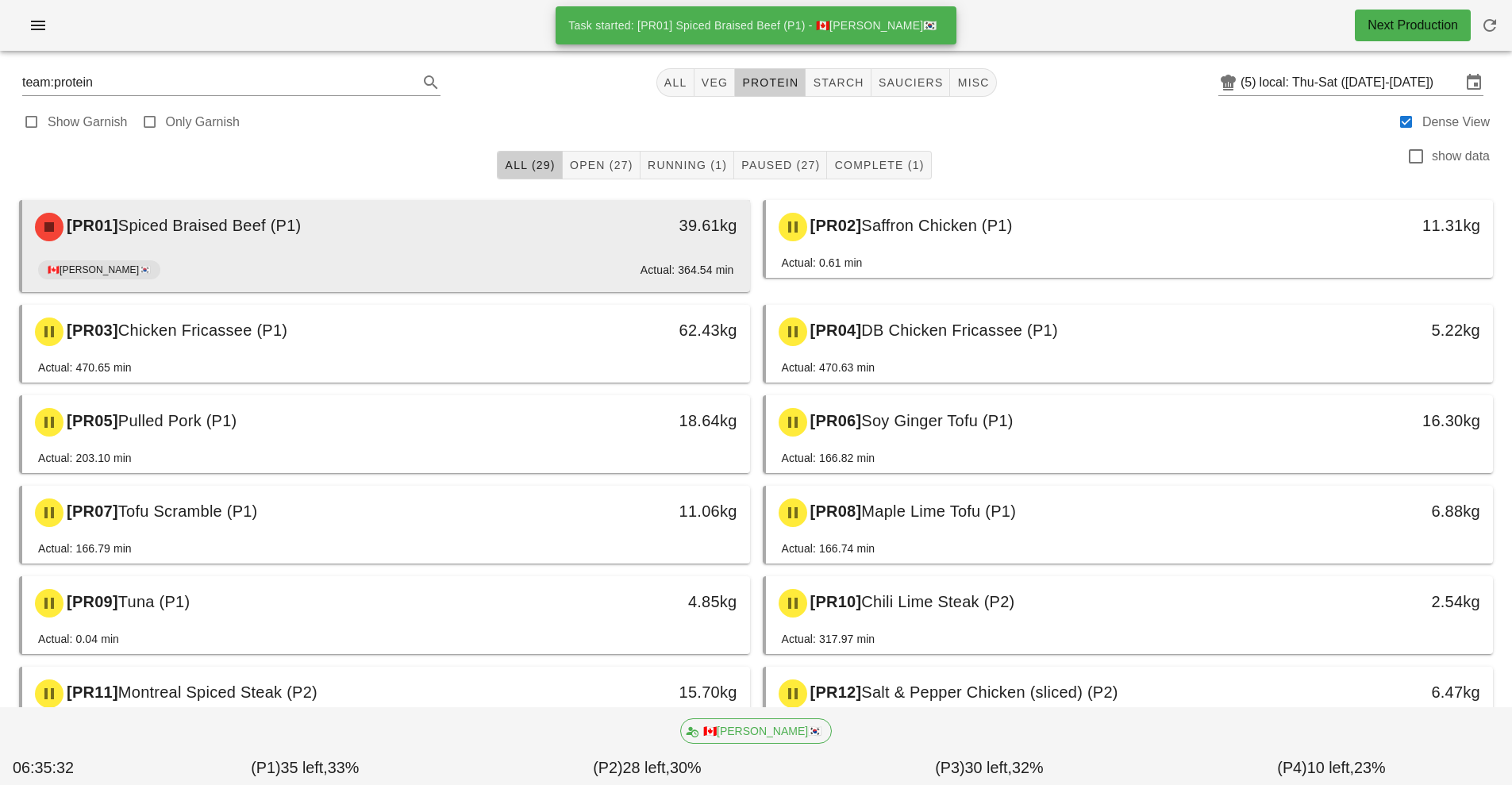
click at [587, 246] on div "39.61kg" at bounding box center [656, 228] width 181 height 48
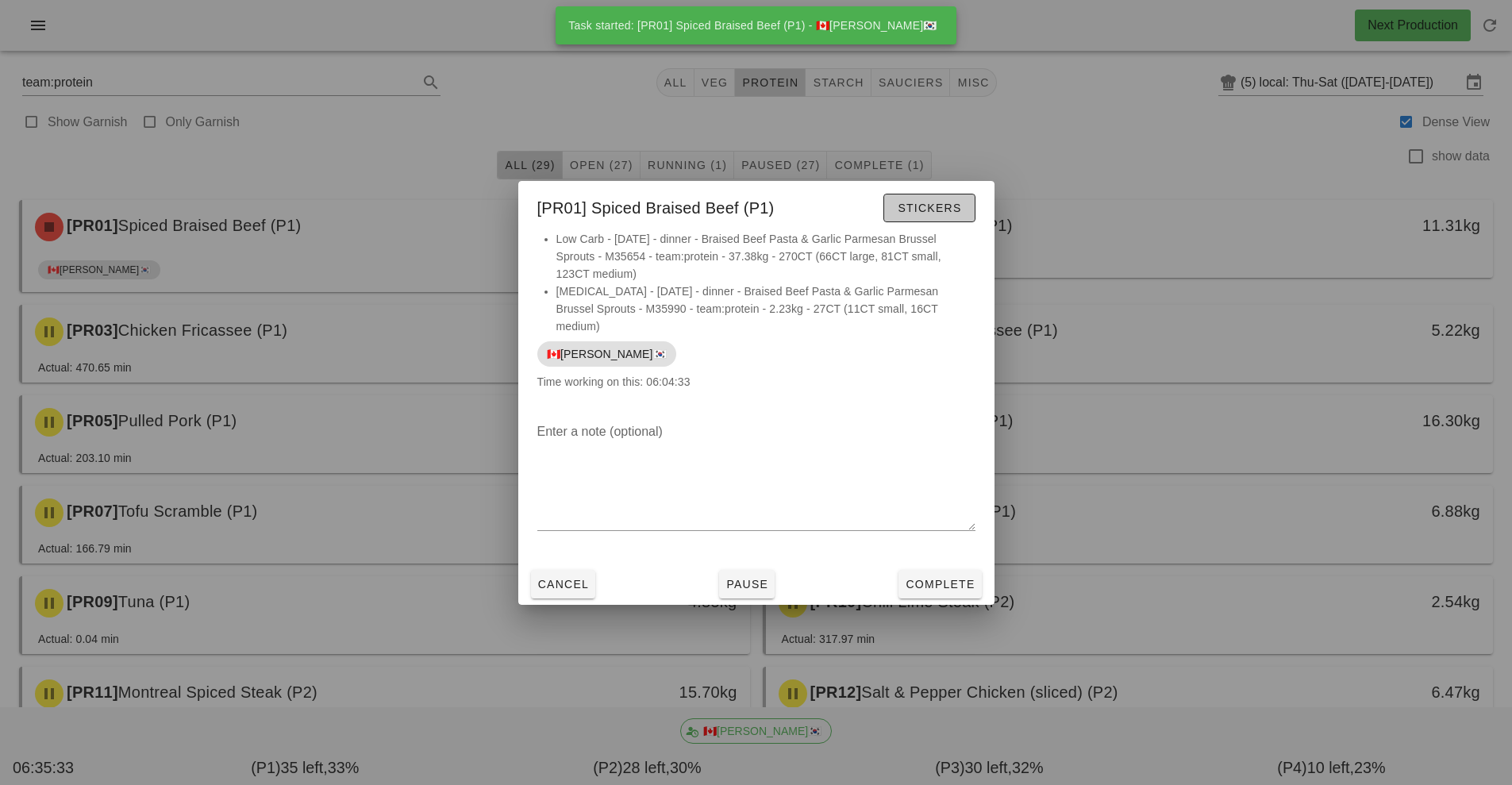
click at [961, 214] on span "Stickers" at bounding box center [928, 207] width 64 height 12
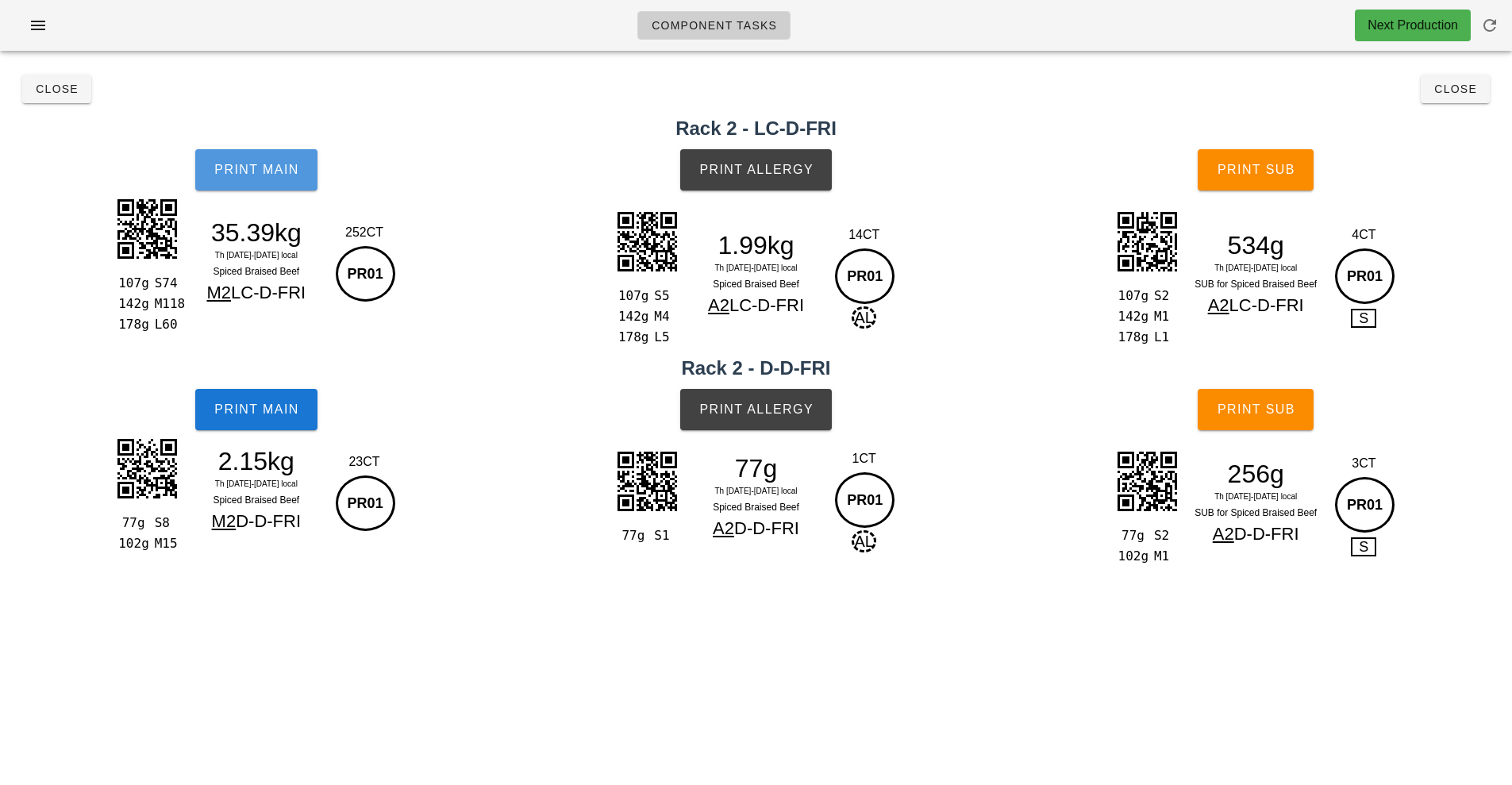
click at [280, 164] on span "Print Main" at bounding box center [256, 169] width 86 height 14
click at [314, 181] on button "Print Main" at bounding box center [256, 169] width 122 height 41
click at [301, 187] on button "Print Main" at bounding box center [256, 169] width 122 height 41
click at [287, 422] on button "Print Main" at bounding box center [256, 409] width 122 height 41
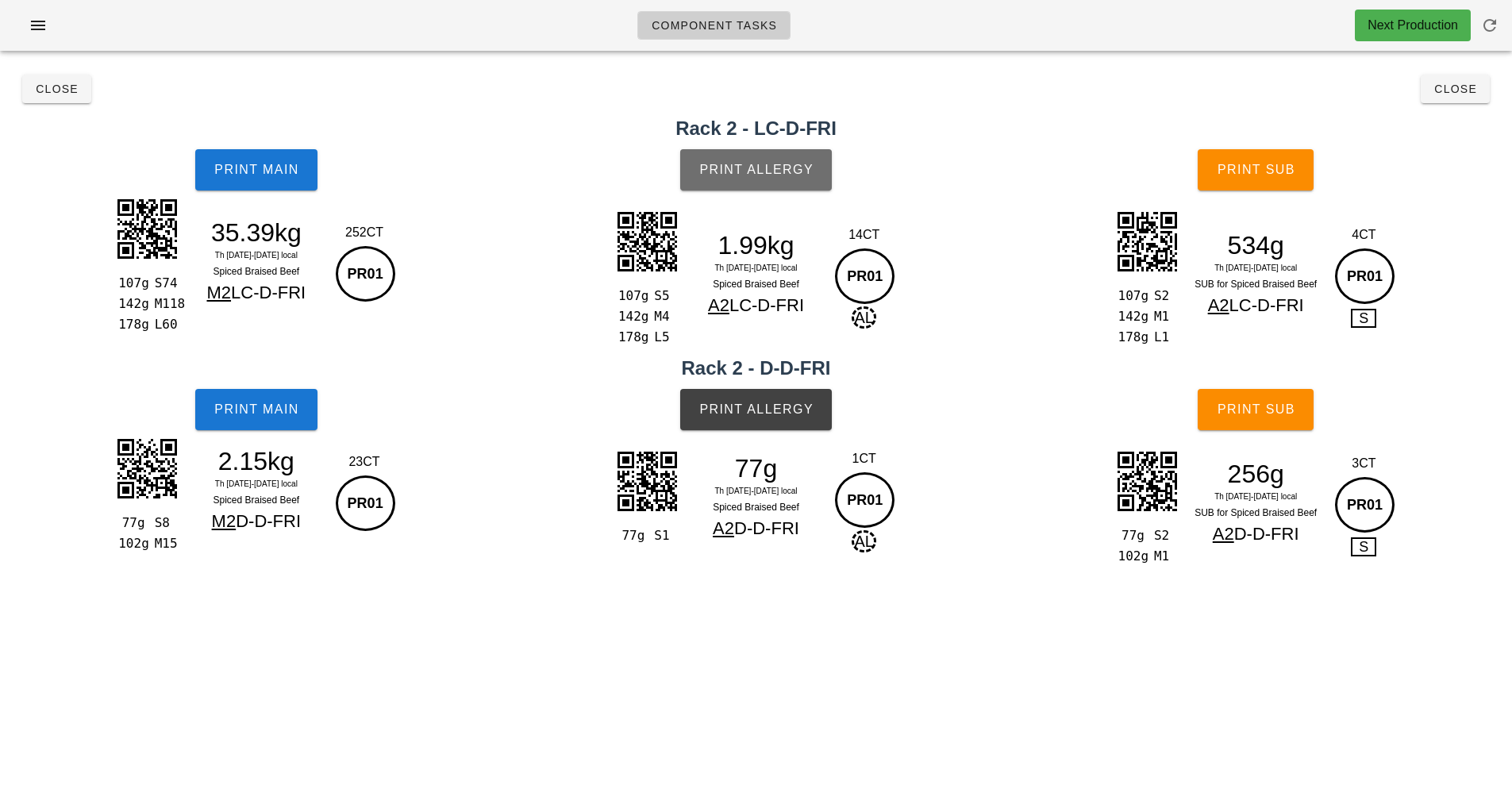
click at [783, 181] on button "Print Allergy" at bounding box center [756, 169] width 152 height 41
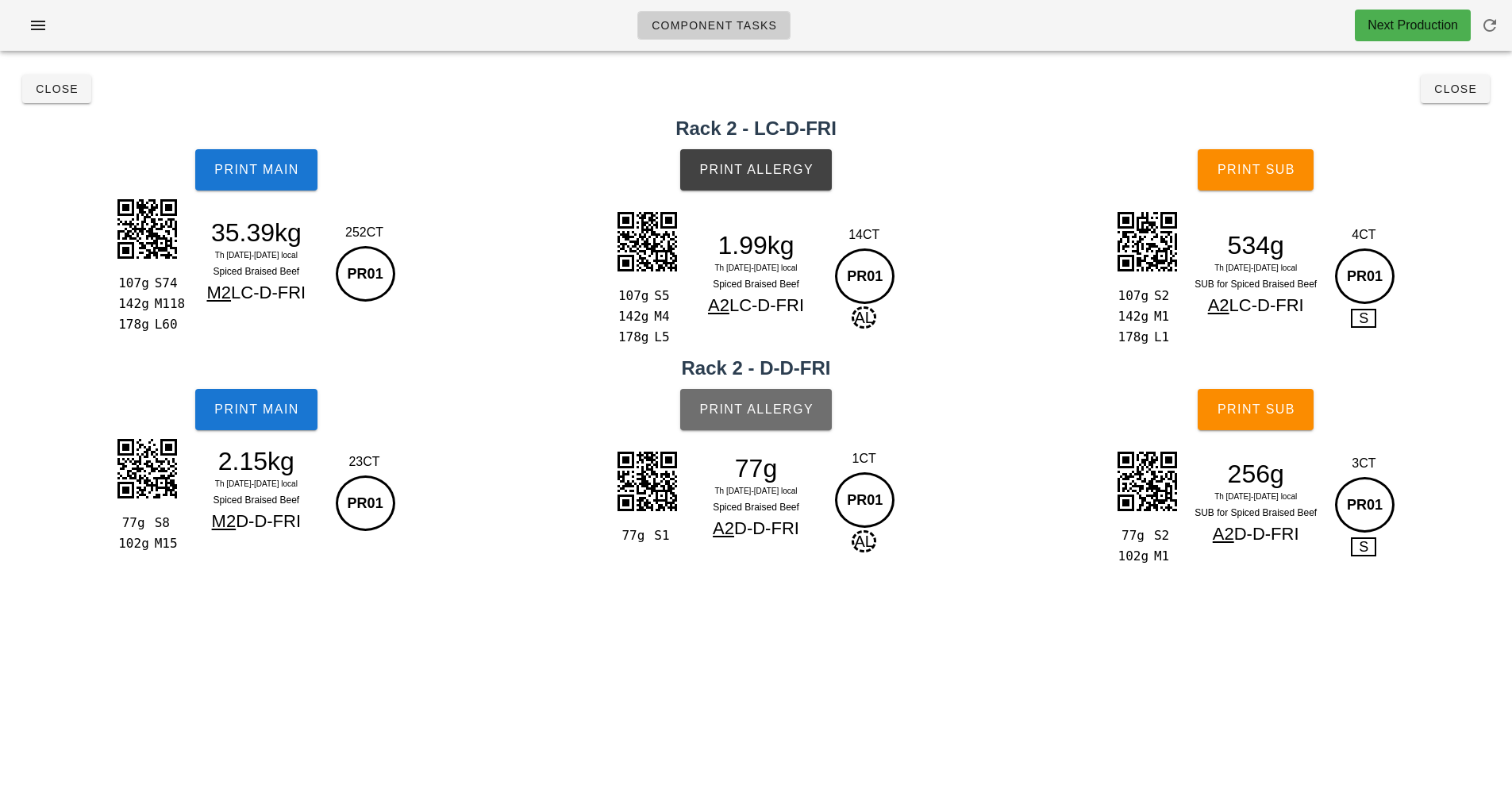
click at [806, 416] on span "Print Allergy" at bounding box center [756, 409] width 115 height 14
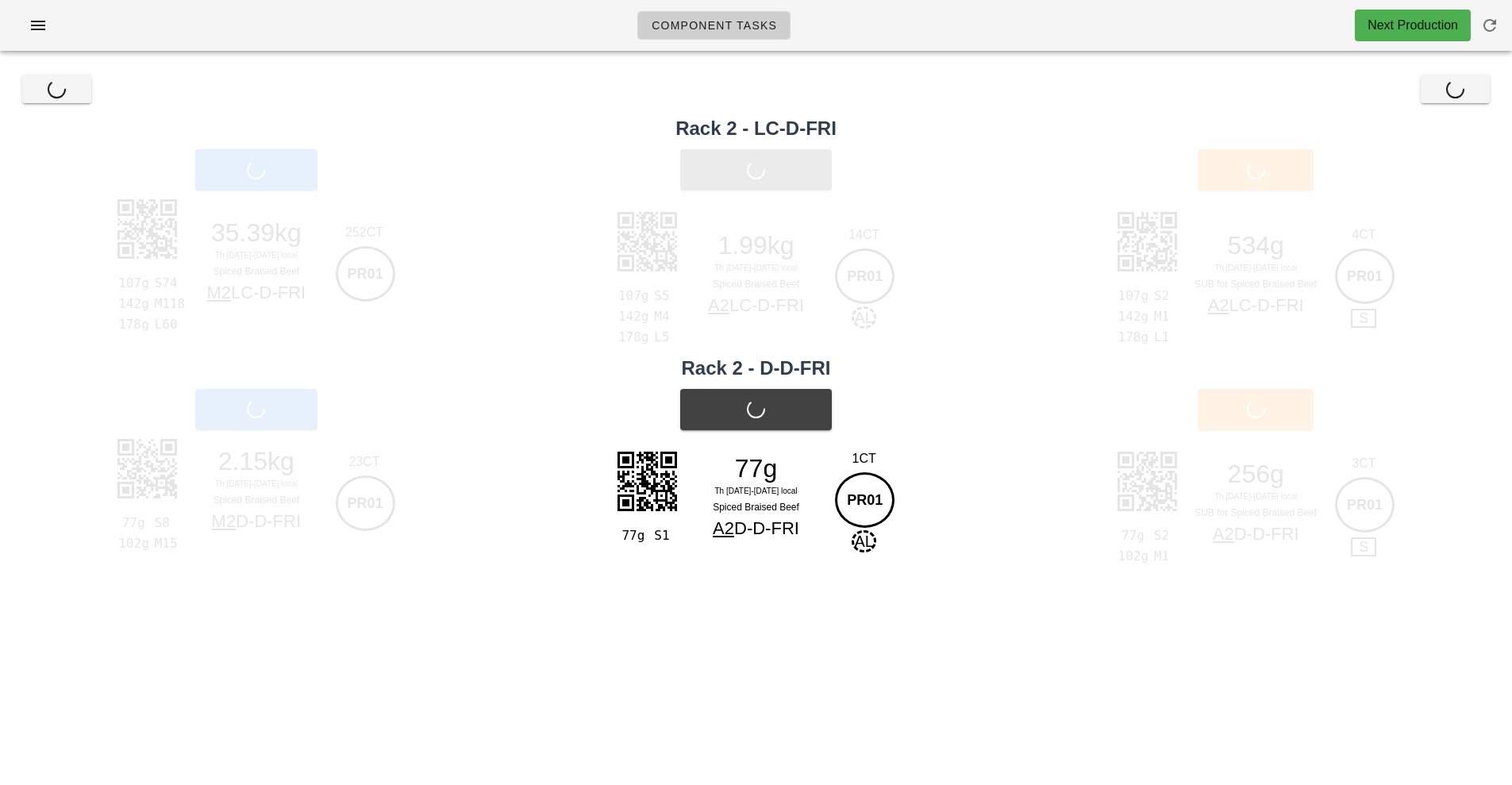
click at [1285, 185] on div "Print Sub" at bounding box center [1256, 169] width 512 height 60
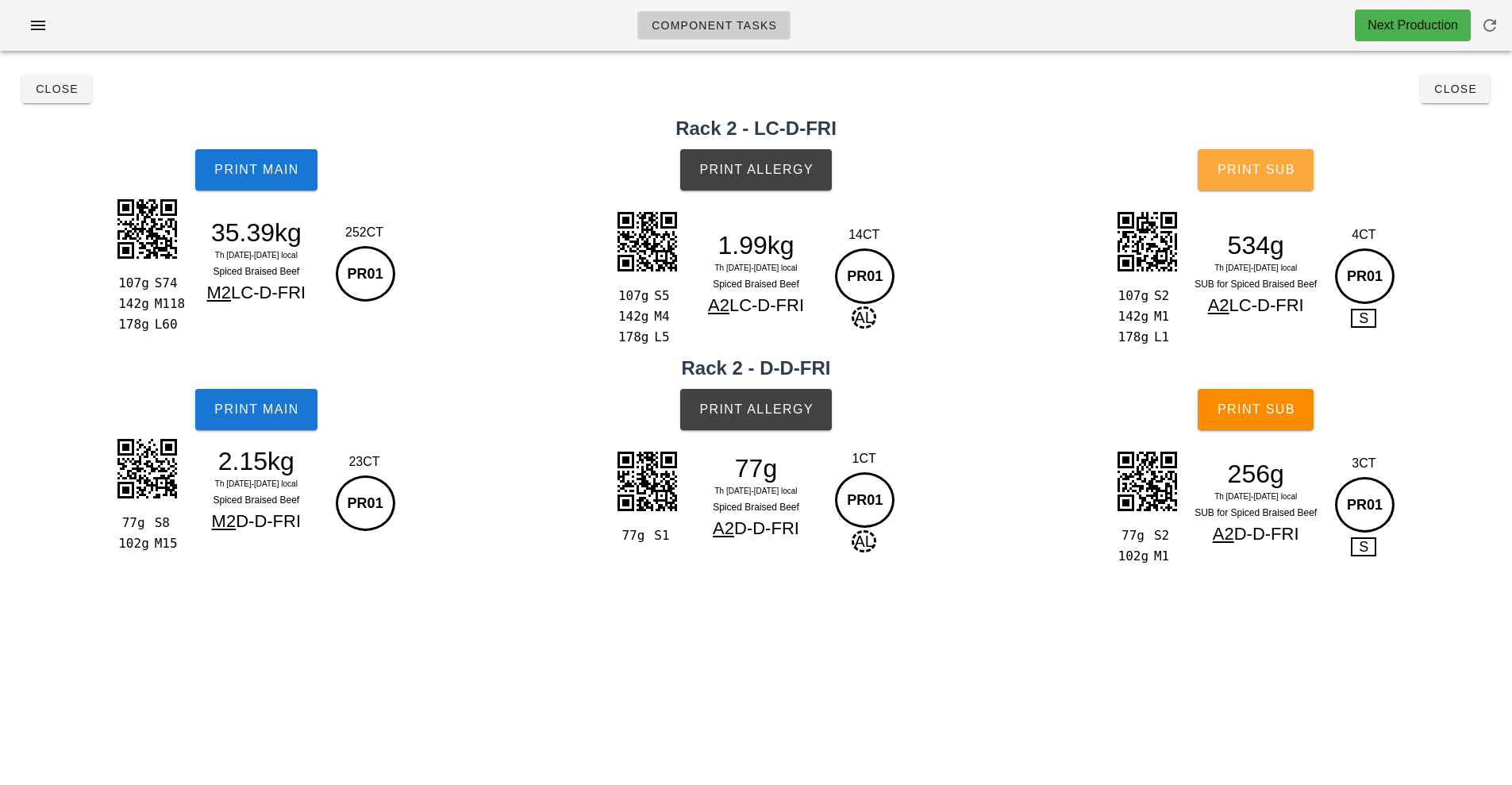
click at [1285, 185] on button "Print Sub" at bounding box center [1255, 169] width 116 height 41
click at [1269, 185] on button "Print Sub" at bounding box center [1255, 169] width 116 height 41
click at [1285, 185] on button "Print Sub" at bounding box center [1255, 169] width 116 height 41
click at [1279, 415] on span "Print Sub" at bounding box center [1256, 409] width 78 height 14
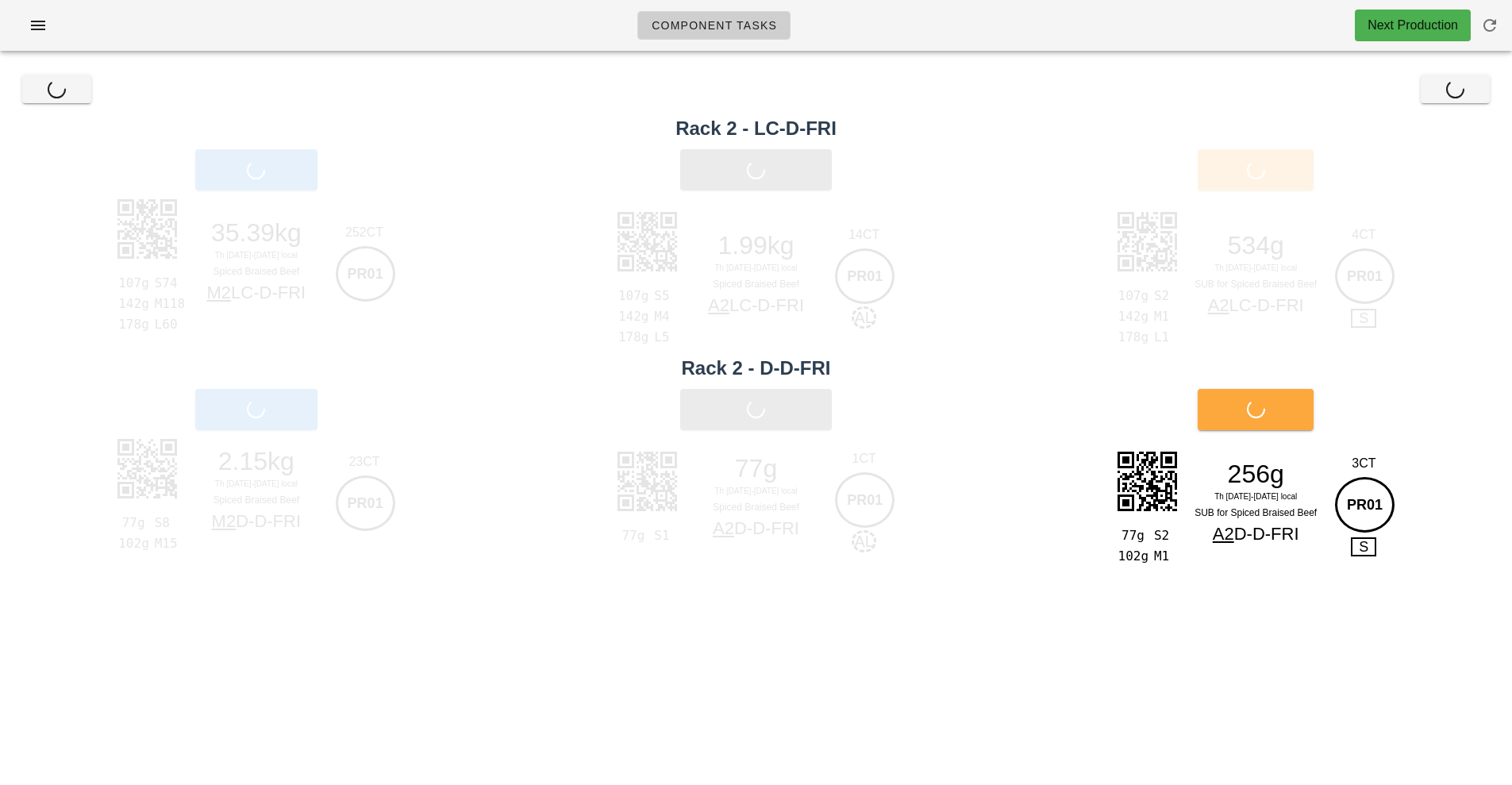
click at [1288, 426] on button "Print Sub" at bounding box center [1255, 409] width 116 height 41
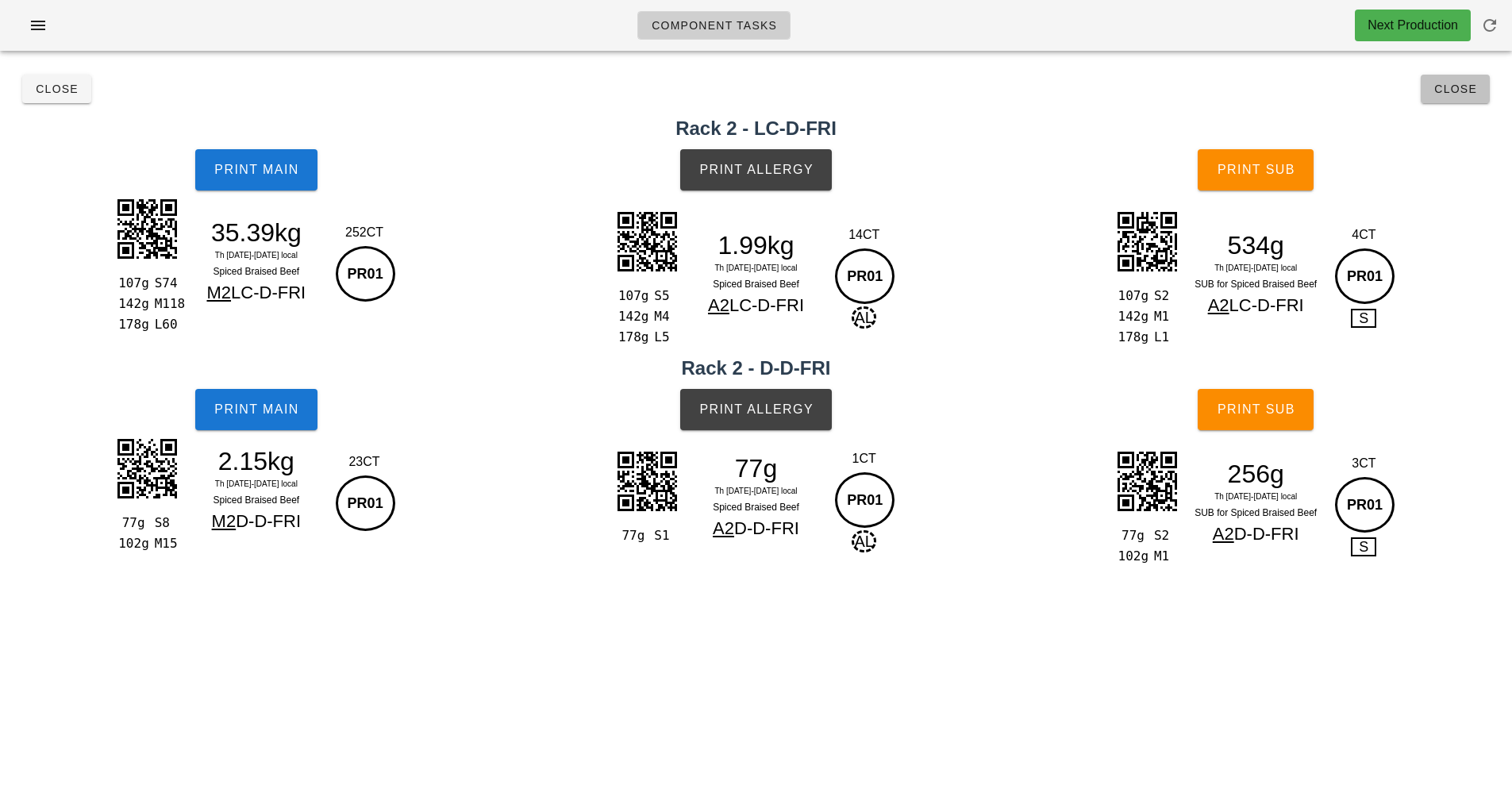
click at [1457, 93] on span "Close" at bounding box center [1456, 88] width 44 height 12
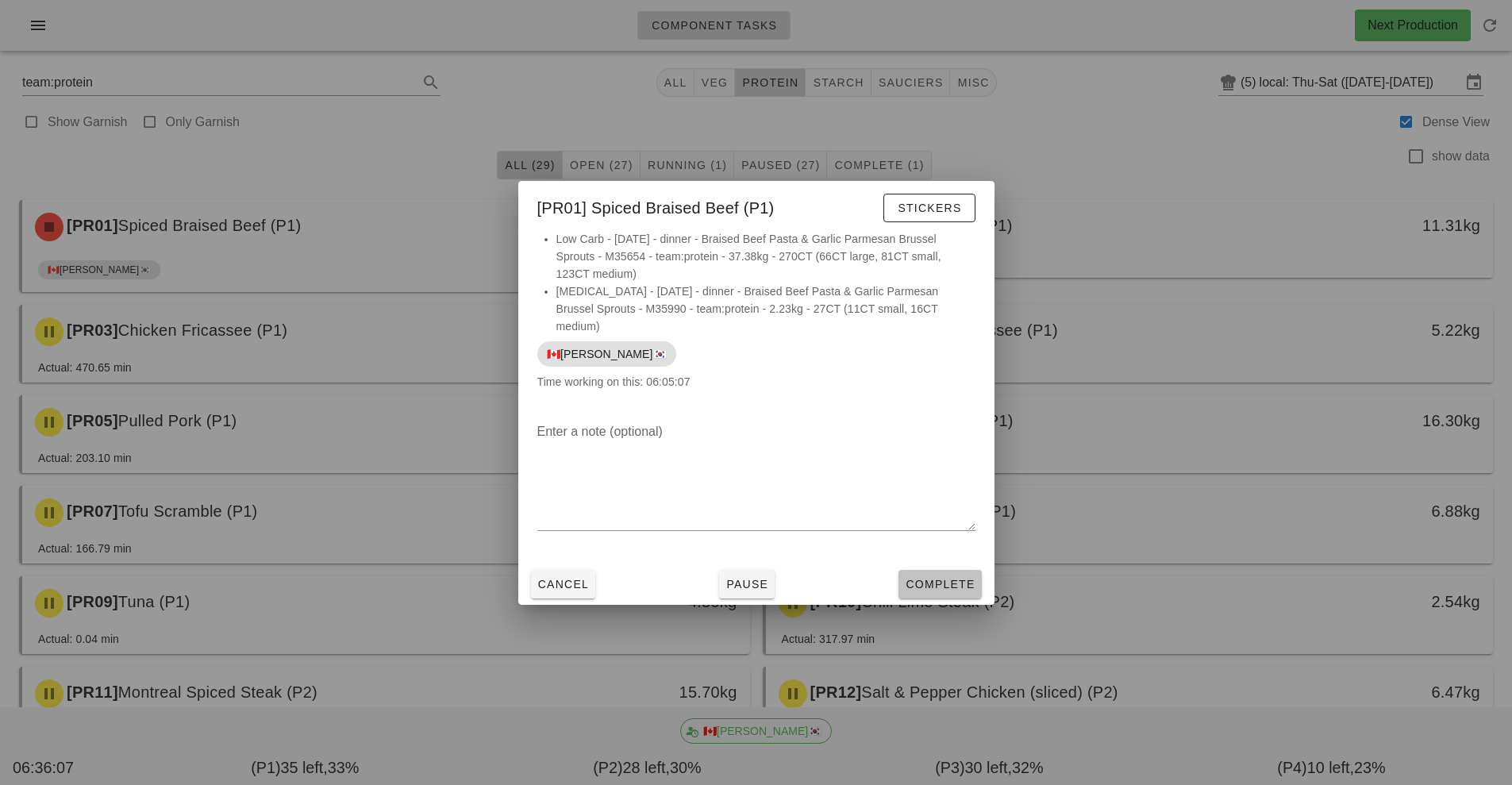
click at [952, 578] on span "Complete" at bounding box center [940, 584] width 70 height 12
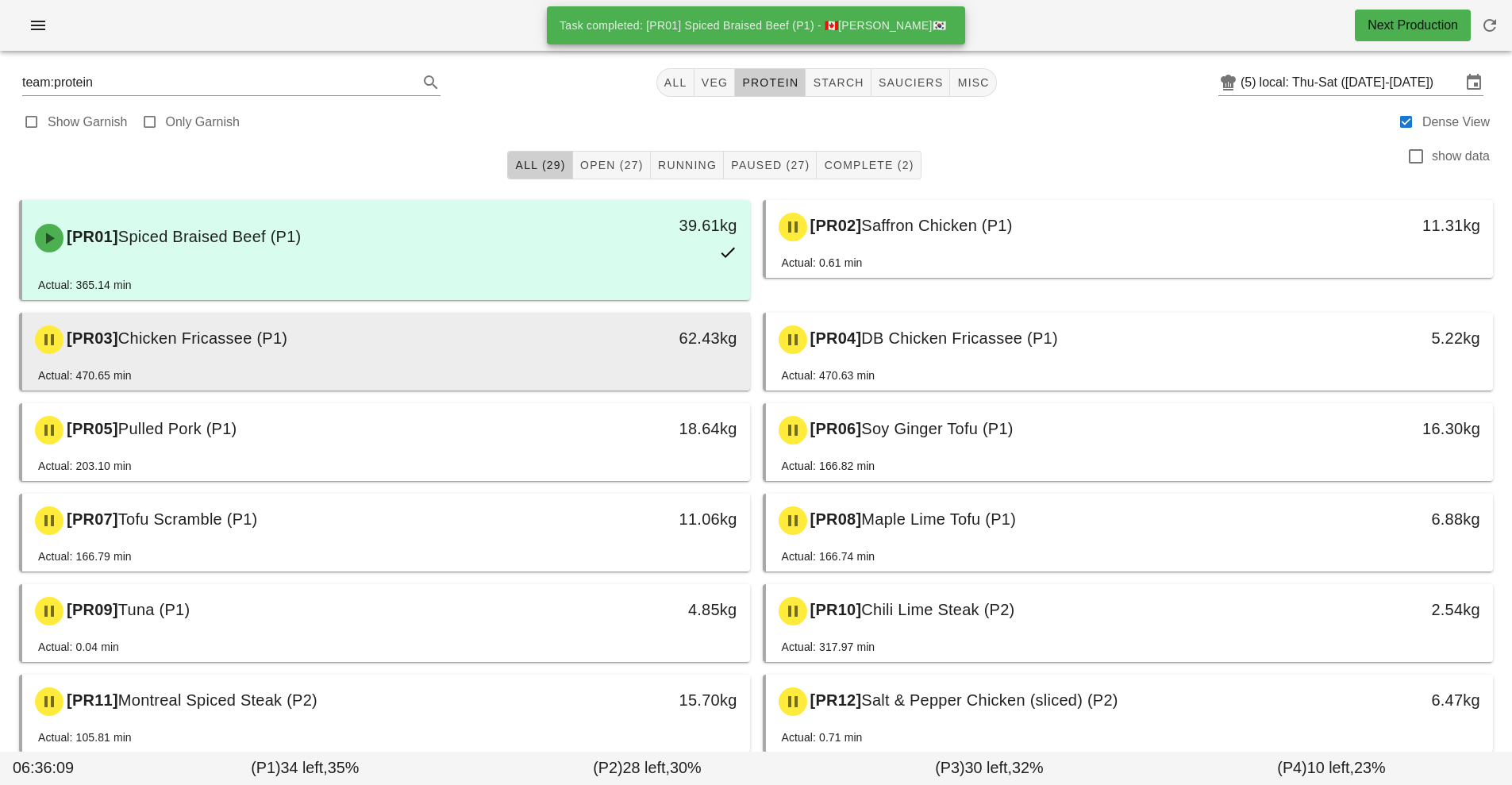
click at [508, 365] on div "[PR03] Chicken Fricassee (P1) 62.43kg" at bounding box center [386, 339] width 728 height 54
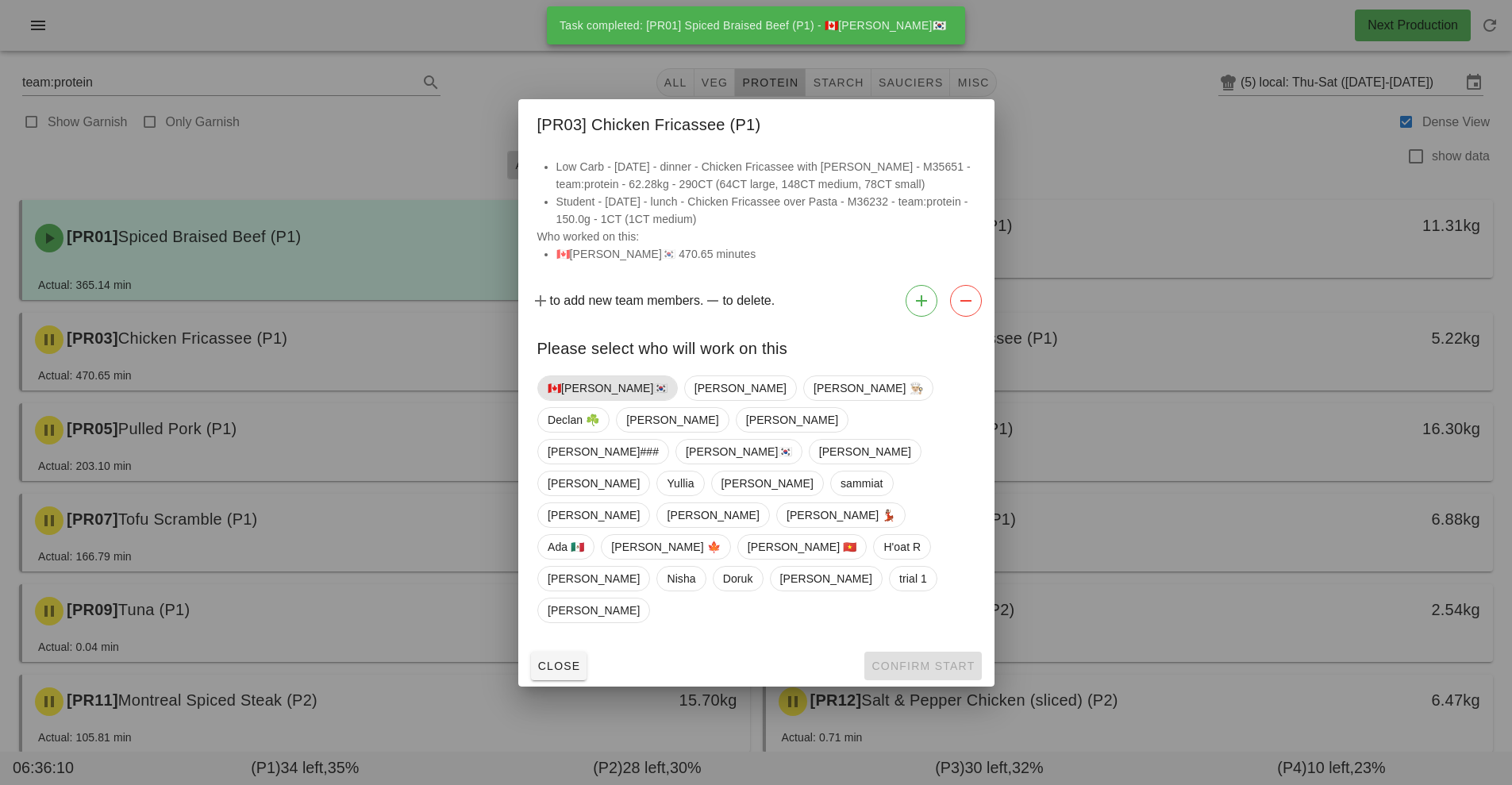
click at [576, 401] on span "🇨🇦[PERSON_NAME]🇰🇷" at bounding box center [607, 388] width 119 height 24
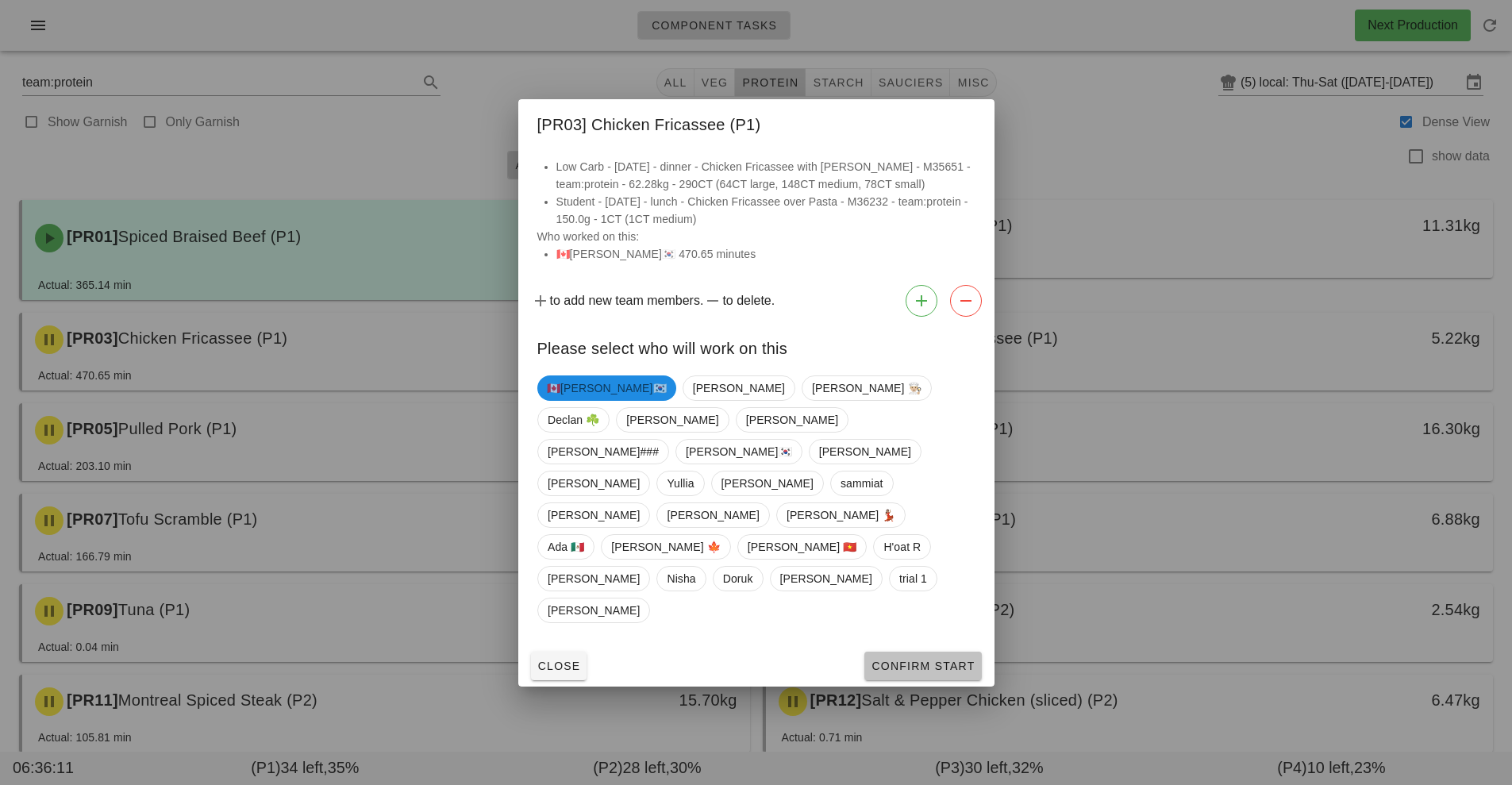
click at [934, 652] on button "Confirm Start" at bounding box center [922, 666] width 117 height 29
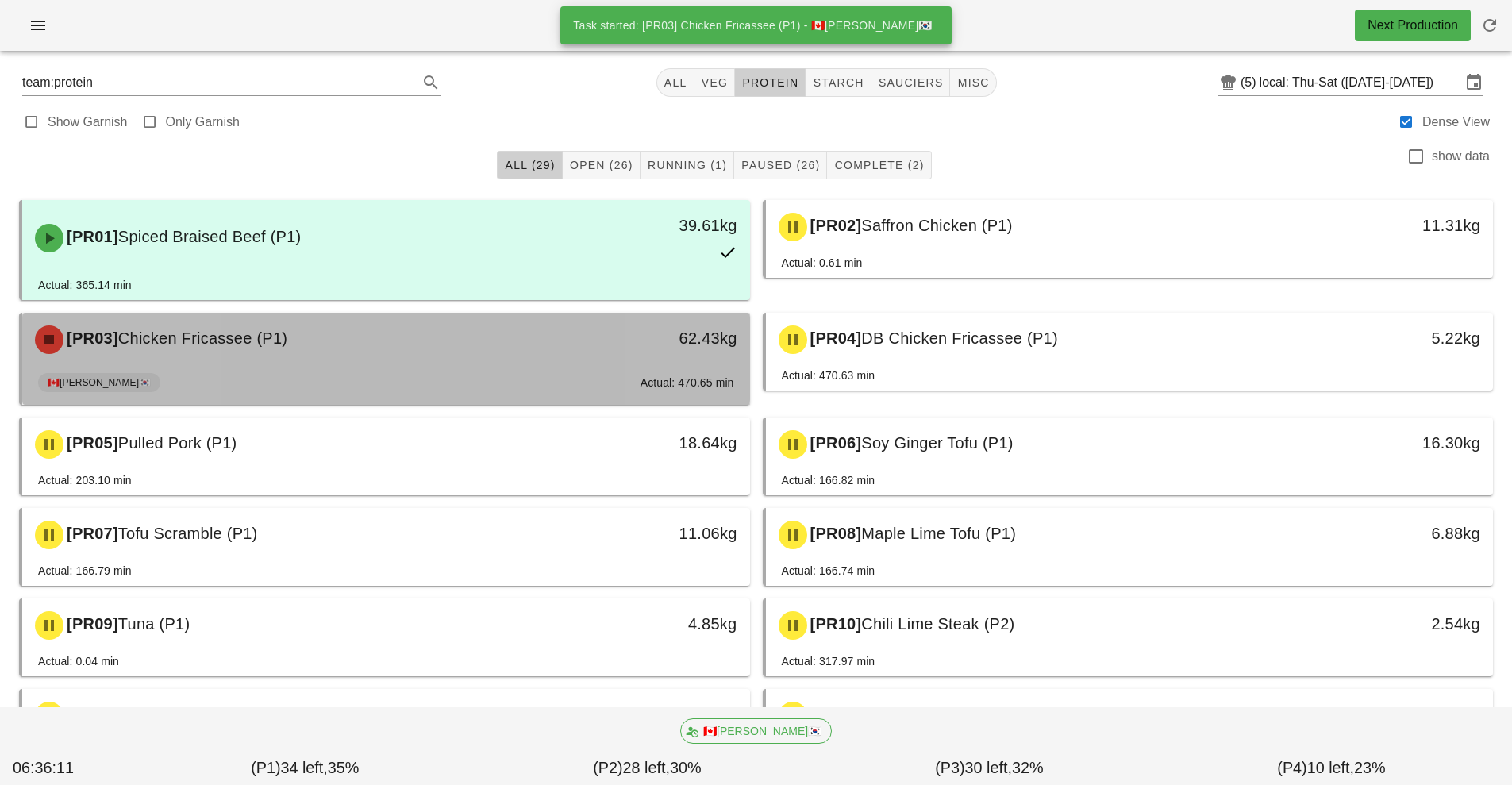
click at [574, 361] on div "62.43kg" at bounding box center [656, 340] width 181 height 48
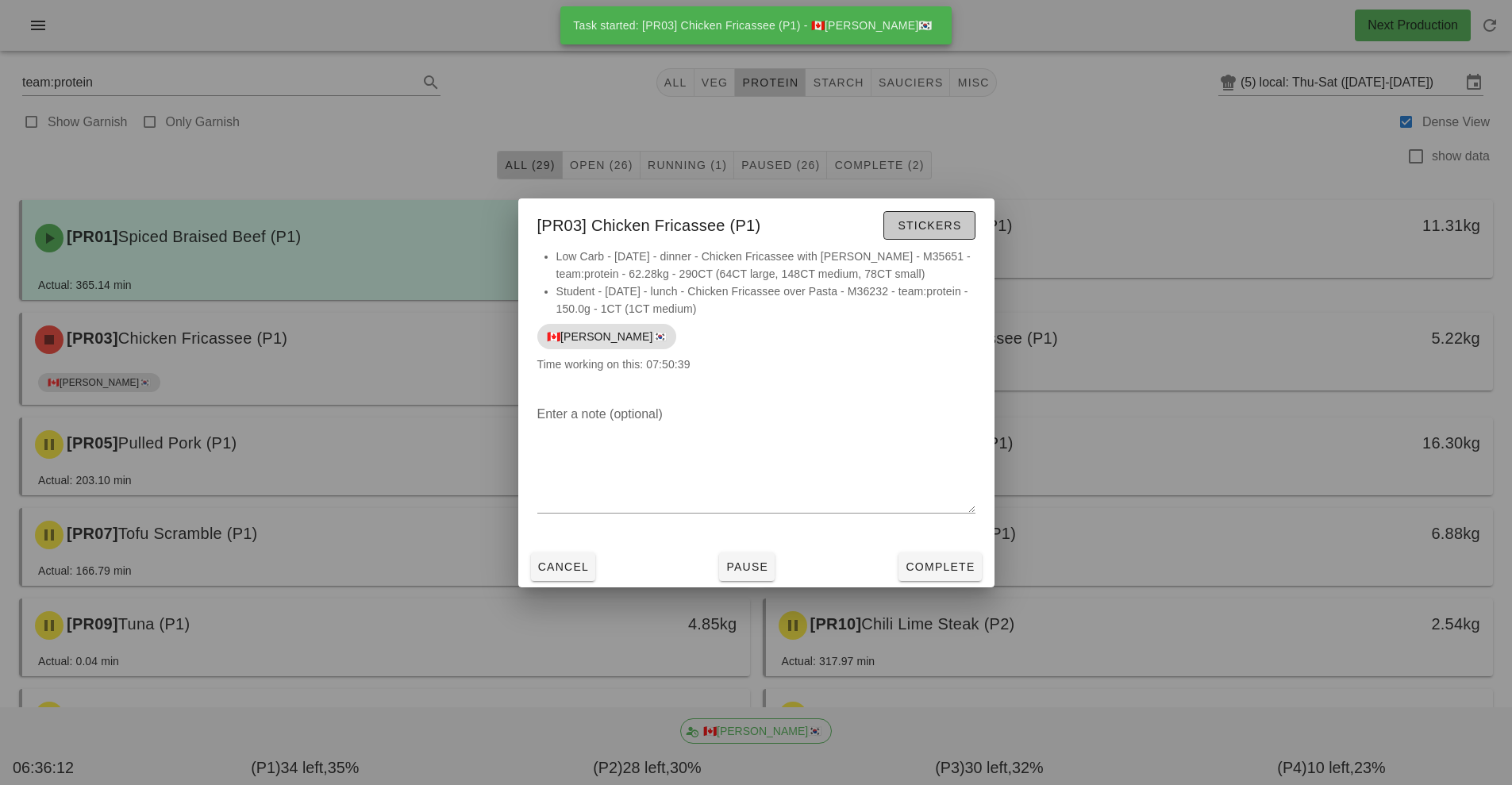
click at [940, 226] on span "Stickers" at bounding box center [928, 225] width 64 height 12
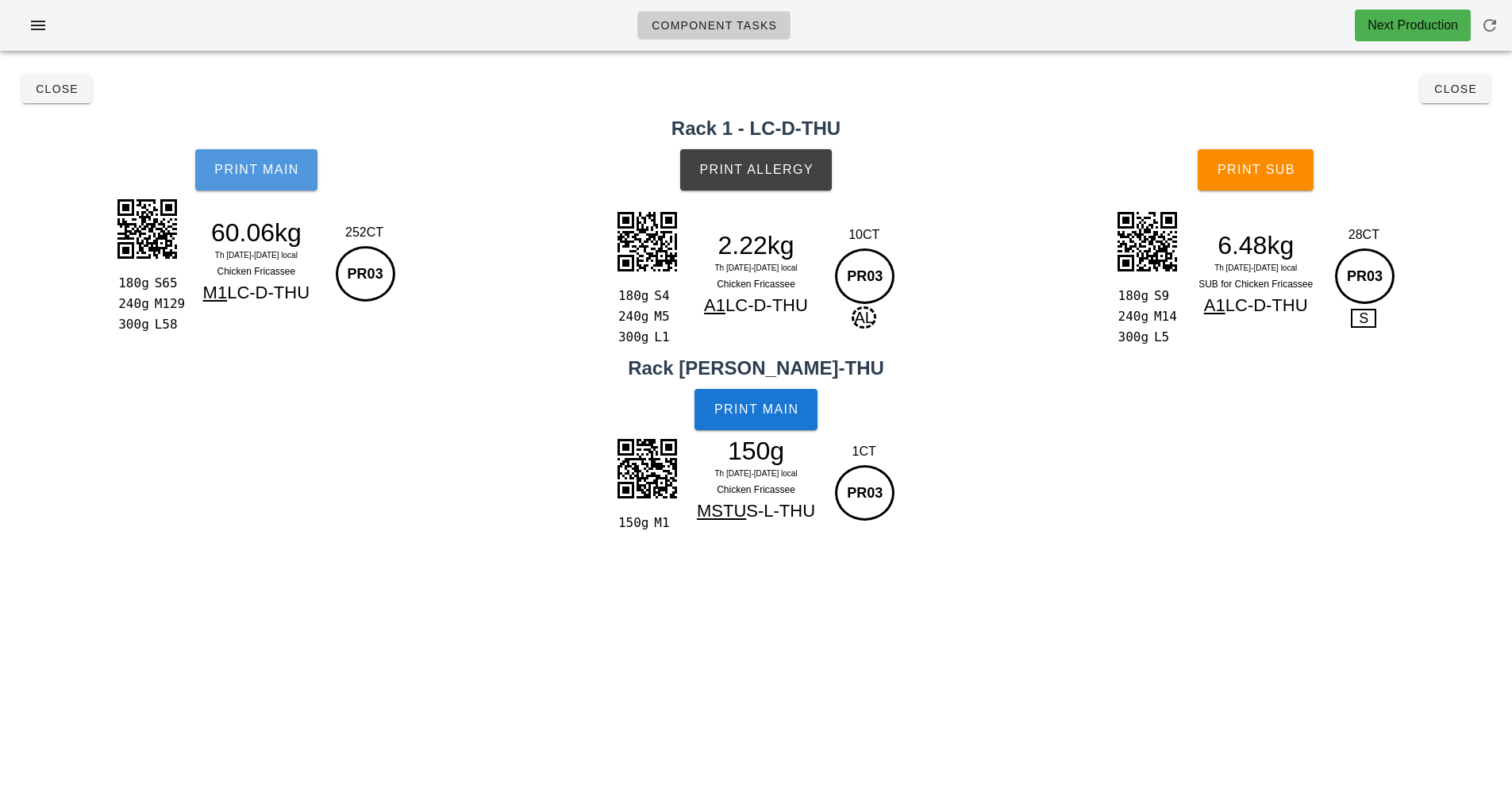
click at [273, 176] on span "Print Main" at bounding box center [256, 169] width 86 height 14
click at [283, 185] on button "Print Main" at bounding box center [256, 169] width 122 height 41
click at [279, 170] on span "Print Main" at bounding box center [256, 169] width 86 height 14
click at [301, 185] on button "Print Main" at bounding box center [256, 169] width 122 height 41
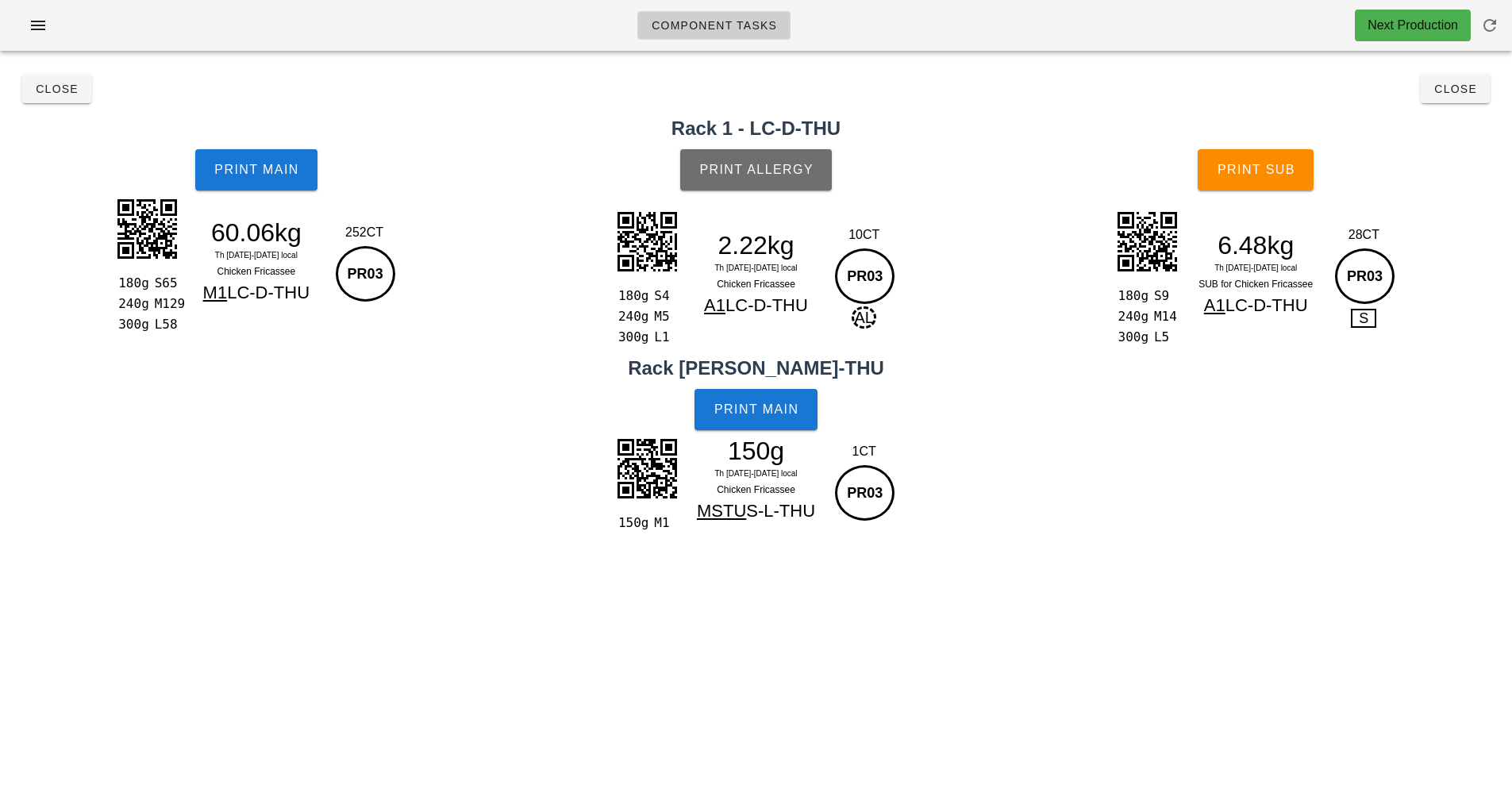
click at [802, 174] on span "Print Allergy" at bounding box center [756, 169] width 115 height 14
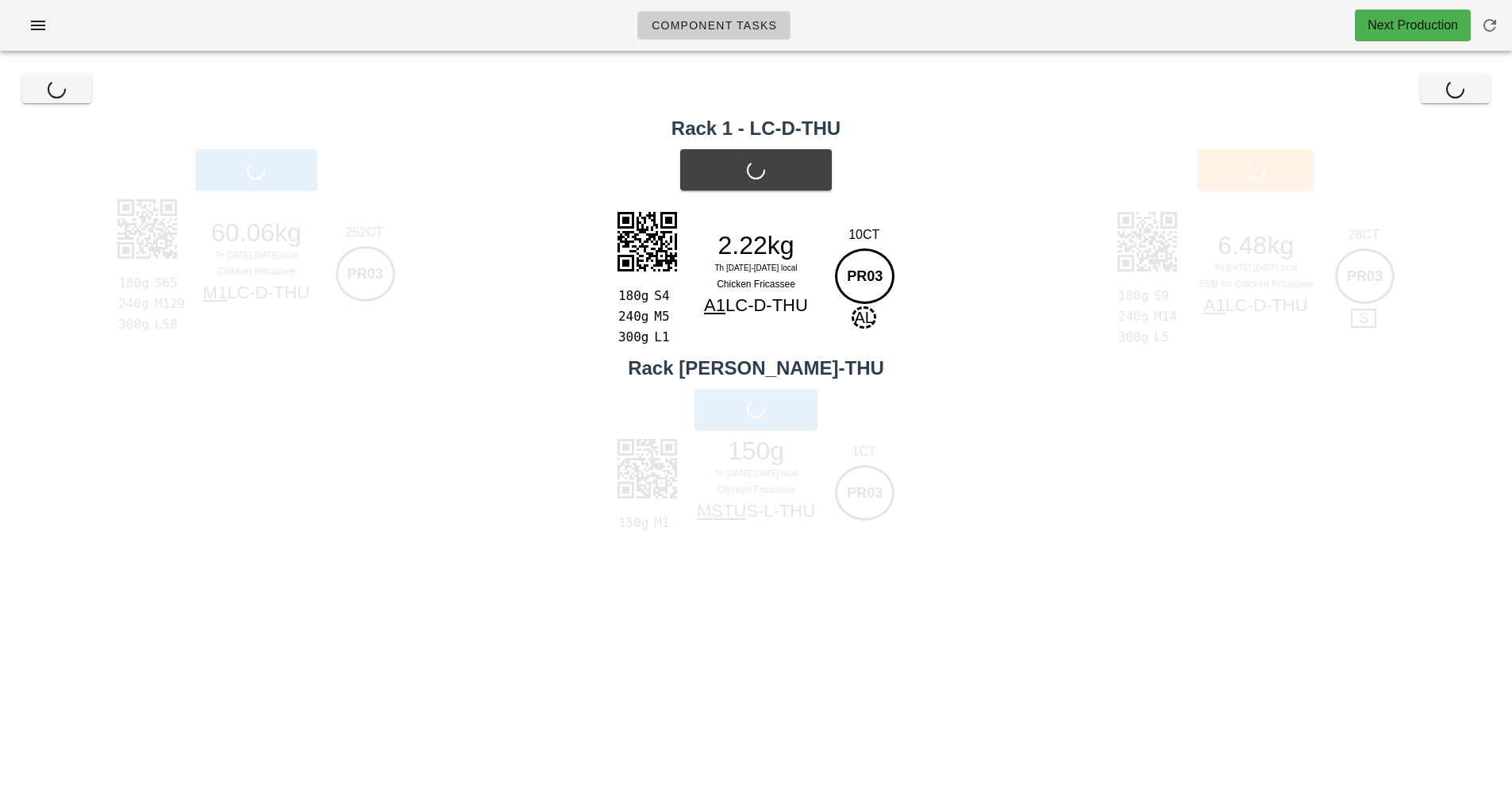
click at [801, 413] on div "Print Main" at bounding box center [756, 409] width 1512 height 60
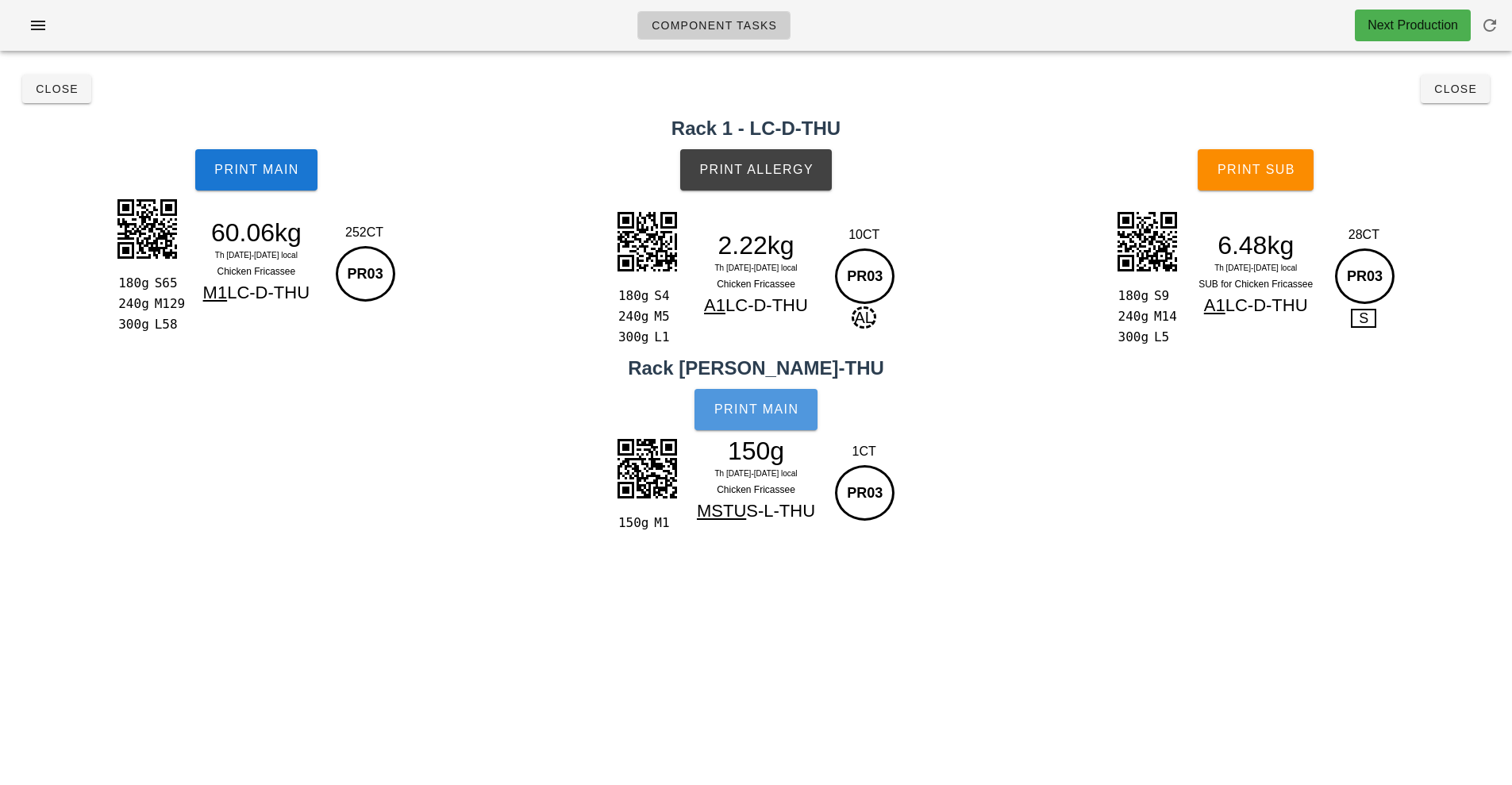
click at [779, 415] on span "Print Main" at bounding box center [757, 409] width 86 height 14
click at [1260, 170] on span "Print Sub" at bounding box center [1256, 169] width 78 height 14
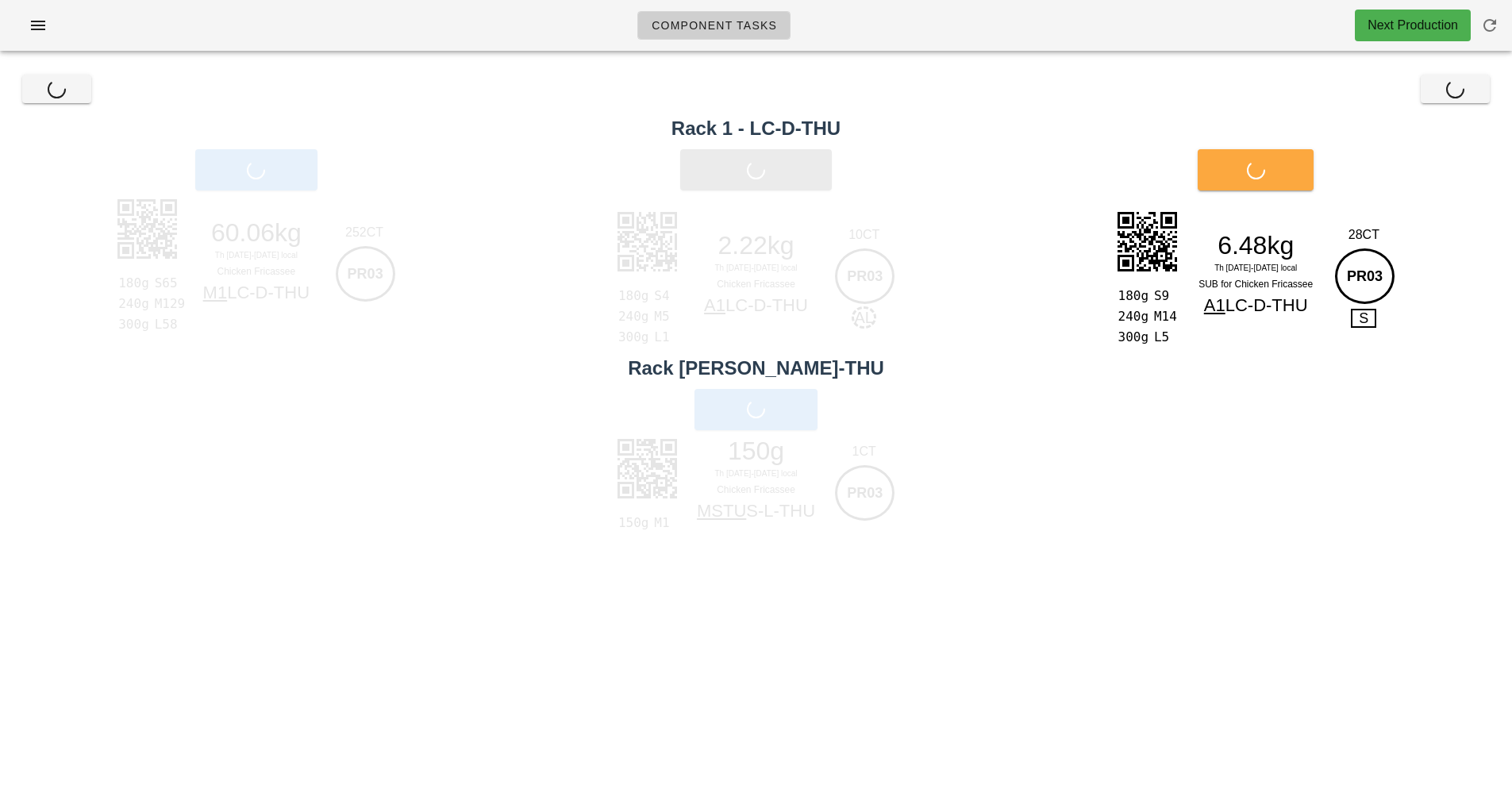
click at [1270, 177] on div "Print Sub" at bounding box center [1256, 169] width 512 height 60
click at [1282, 181] on div "Print Sub" at bounding box center [1256, 169] width 512 height 60
click at [1271, 182] on div "Print Sub" at bounding box center [1256, 169] width 512 height 60
click at [1283, 185] on div "Print Sub" at bounding box center [1256, 169] width 512 height 60
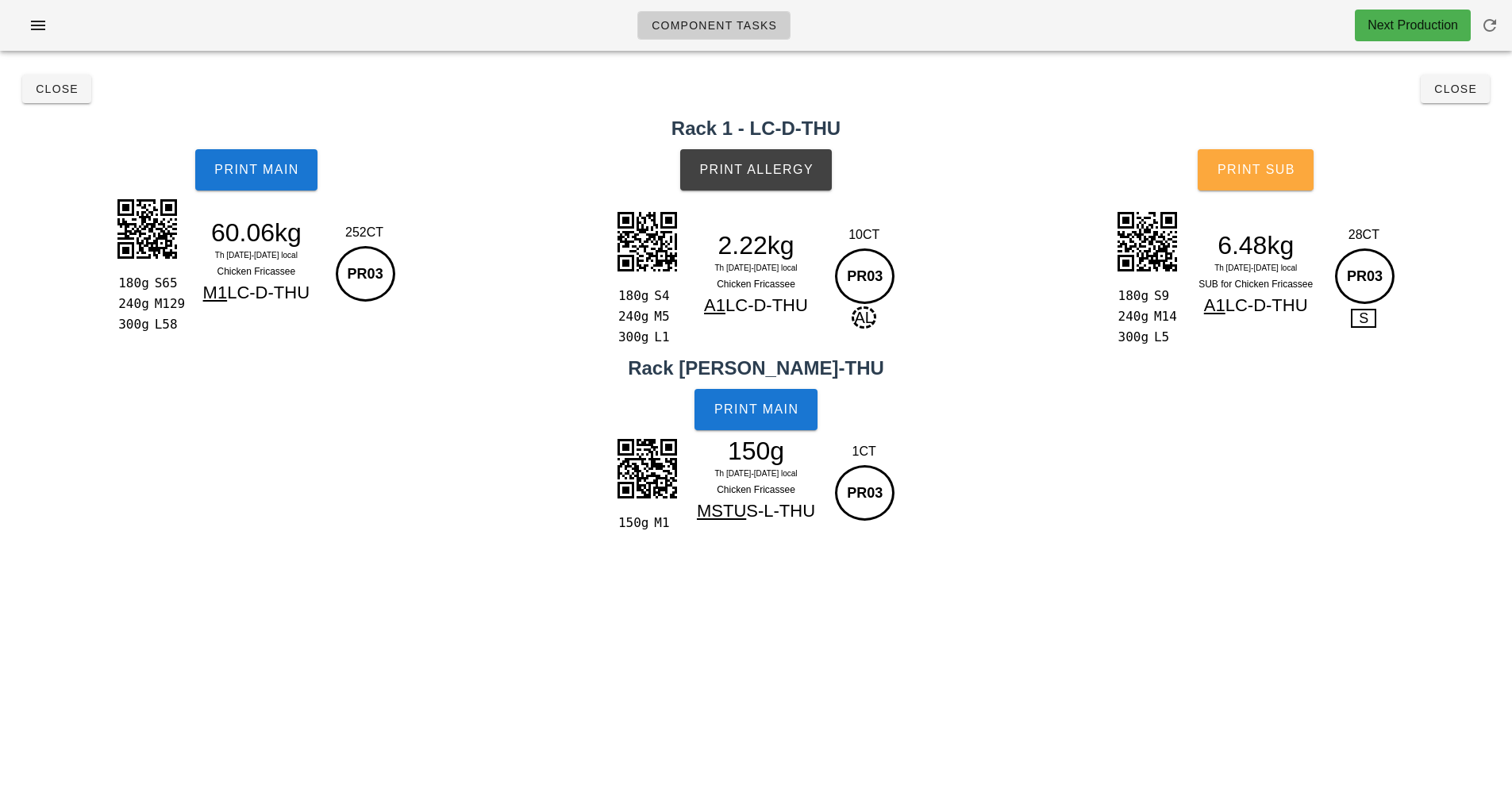
click at [1283, 185] on button "Print Sub" at bounding box center [1255, 169] width 116 height 41
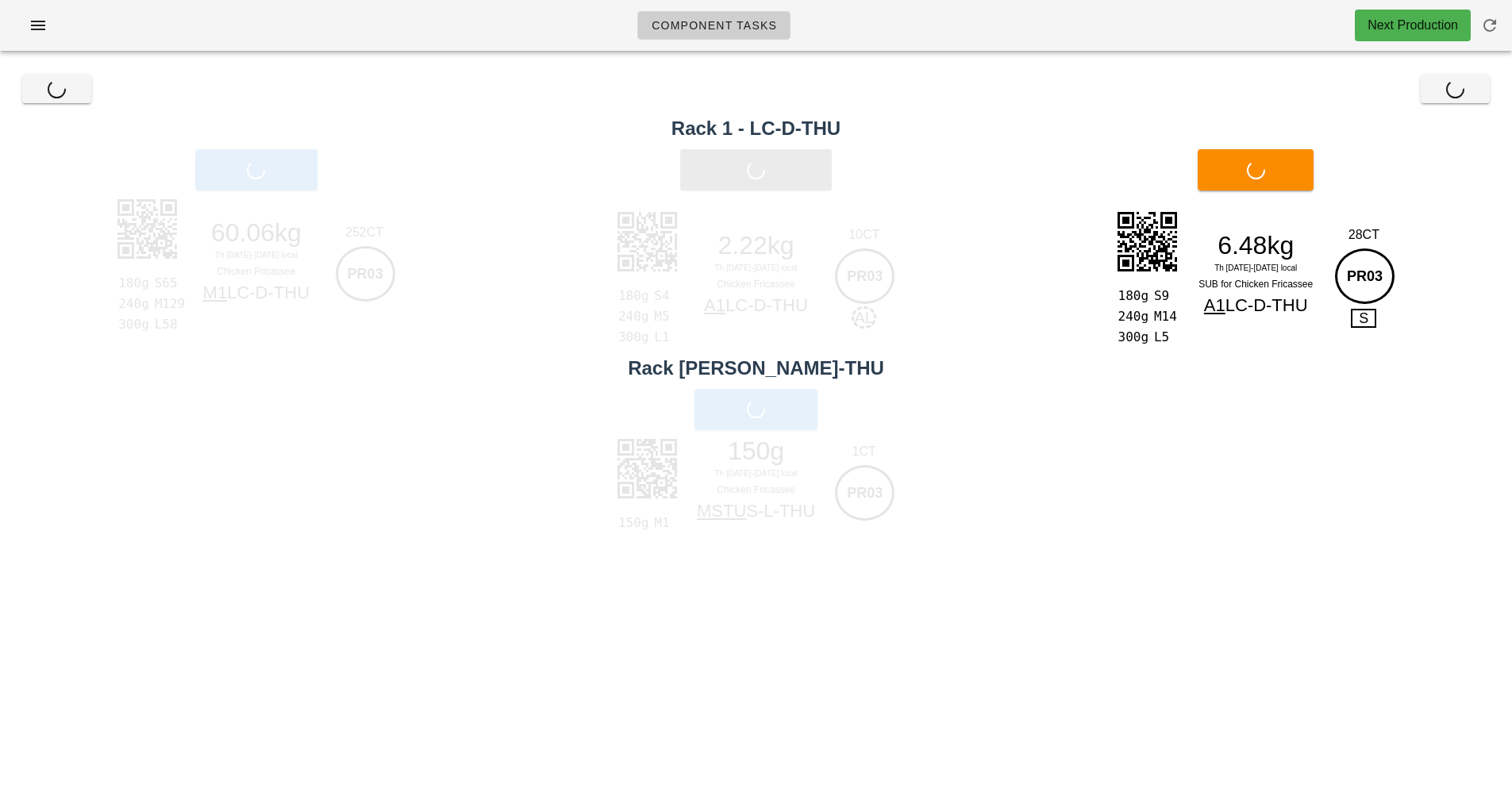
click at [1283, 185] on div "Print Sub" at bounding box center [1256, 169] width 512 height 60
click at [1295, 174] on div "Print Sub" at bounding box center [1256, 169] width 512 height 60
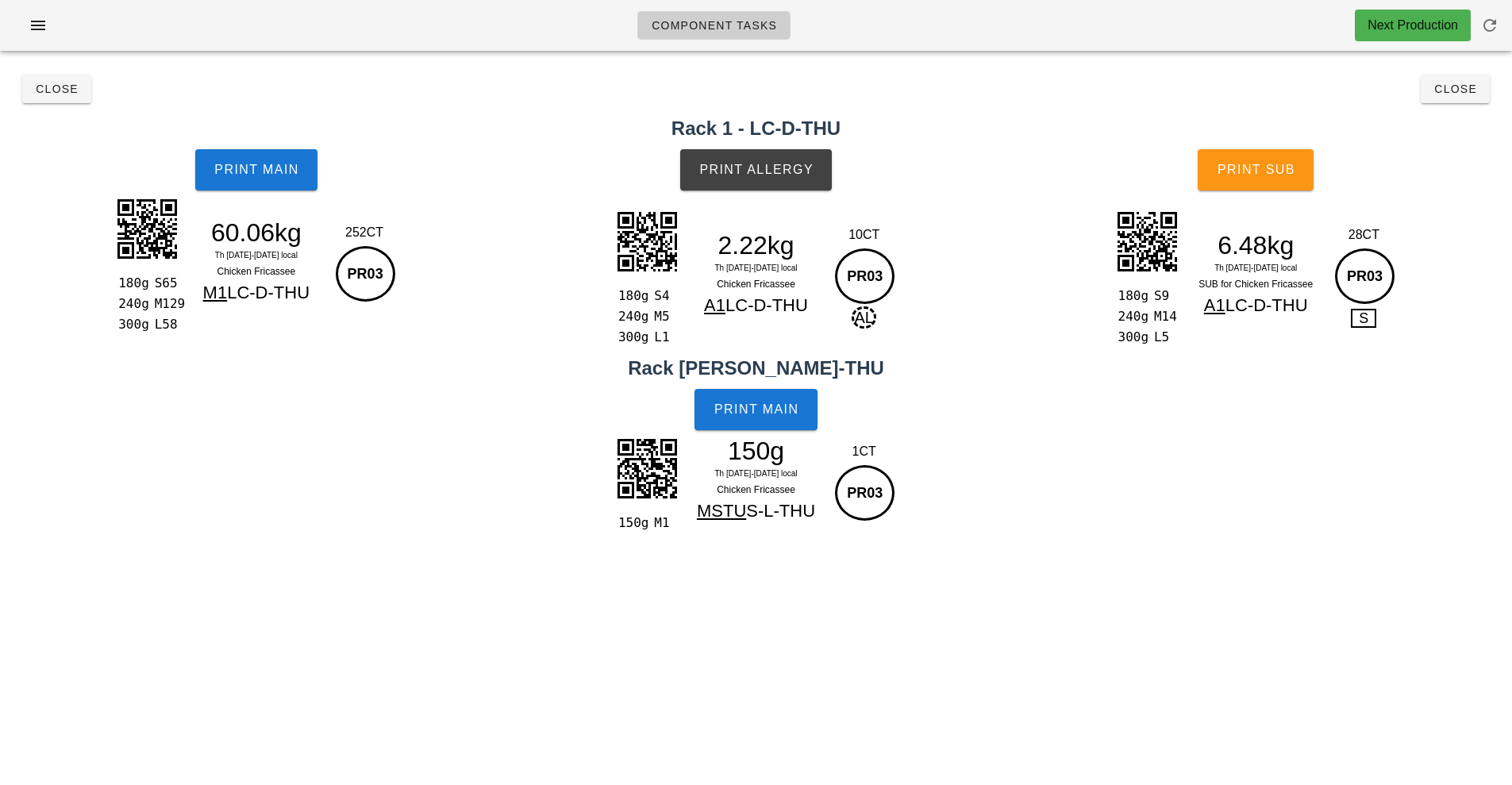
click at [1276, 177] on button "Print Sub" at bounding box center [1255, 169] width 116 height 41
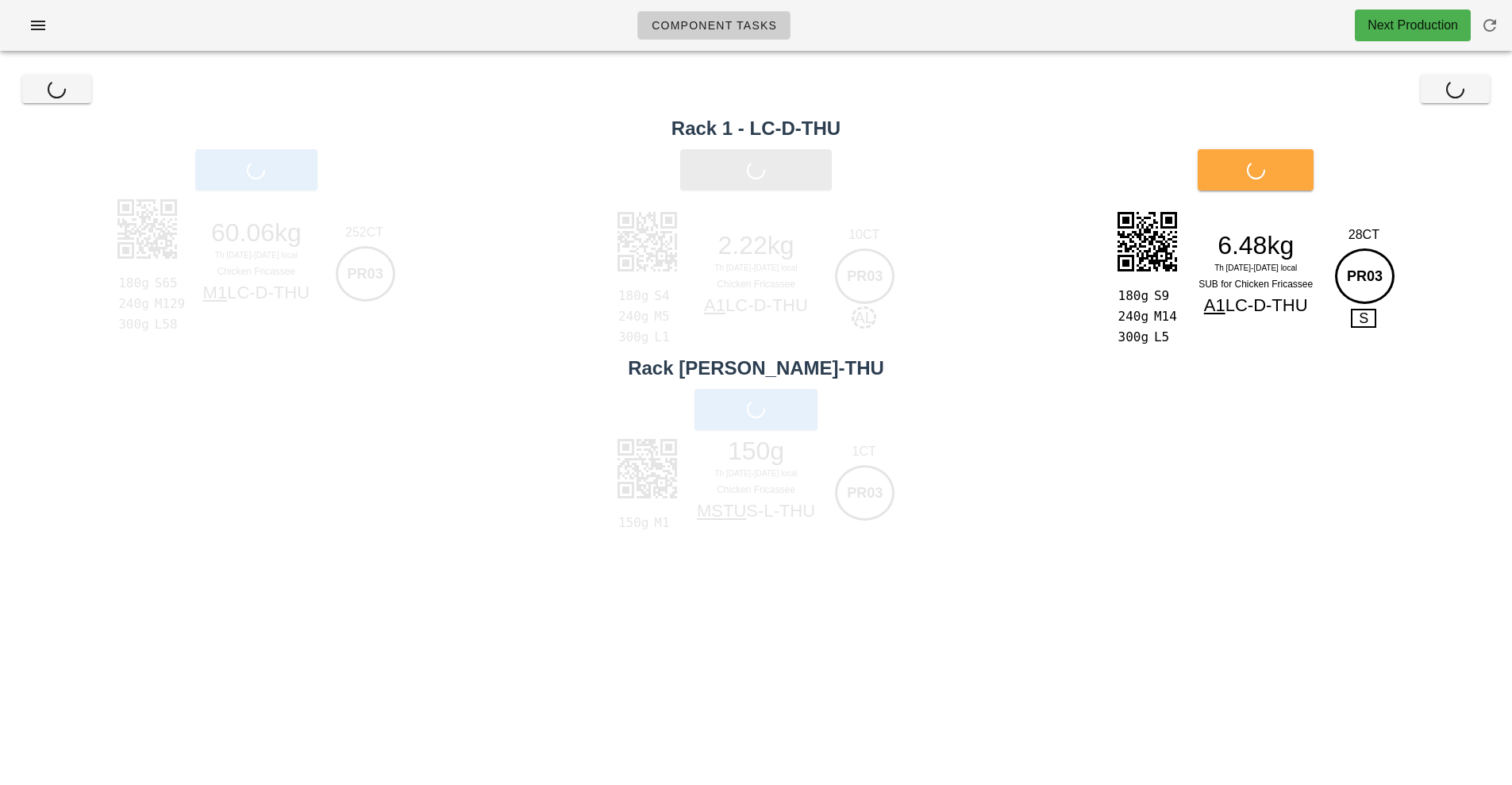
click at [1276, 177] on div "Print Sub" at bounding box center [1256, 169] width 512 height 60
click at [1269, 191] on div "Print Sub" at bounding box center [1256, 169] width 512 height 60
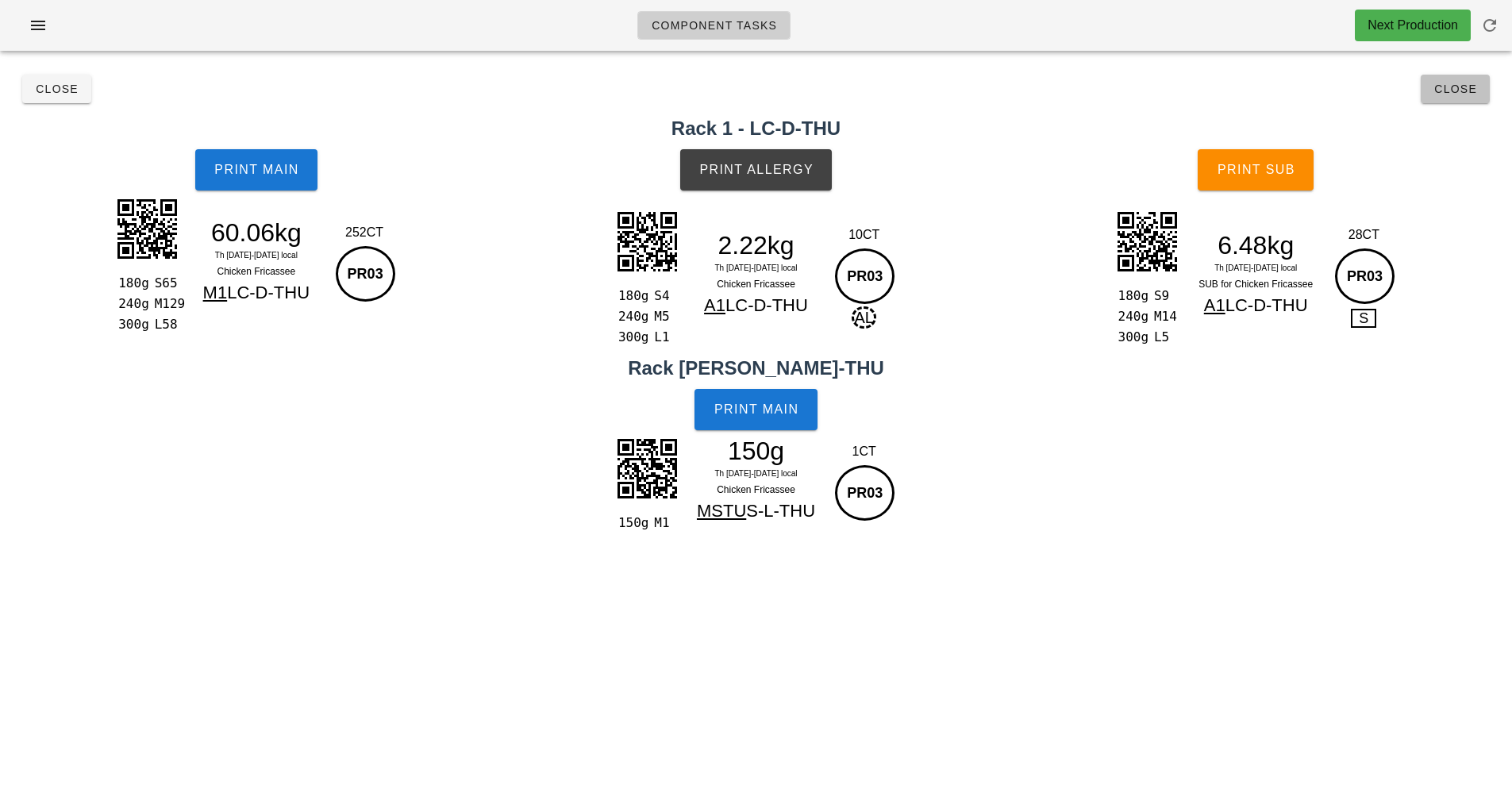
click at [1458, 91] on span "Close" at bounding box center [1456, 88] width 44 height 12
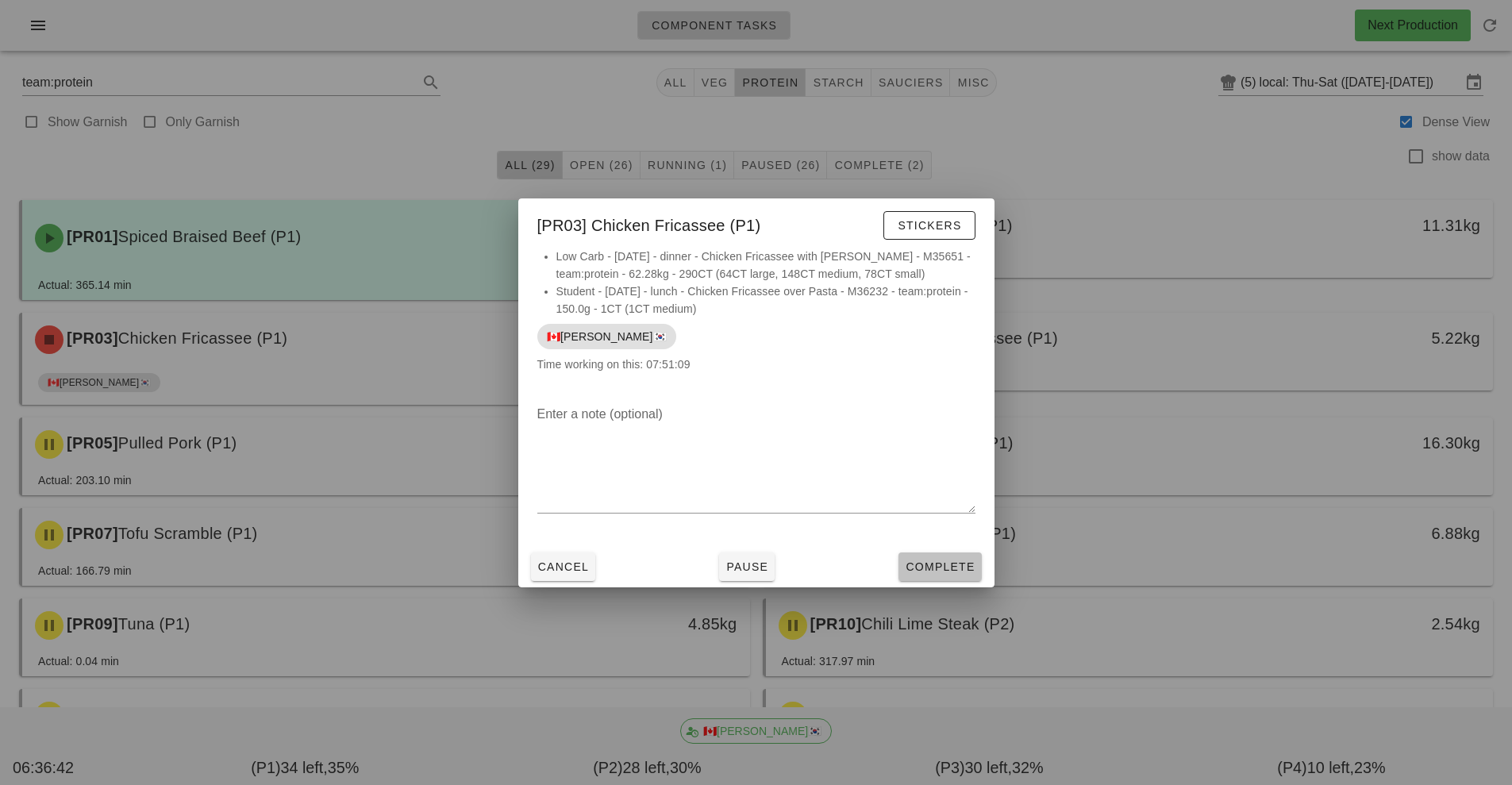
click at [976, 563] on button "Complete" at bounding box center [940, 567] width 82 height 29
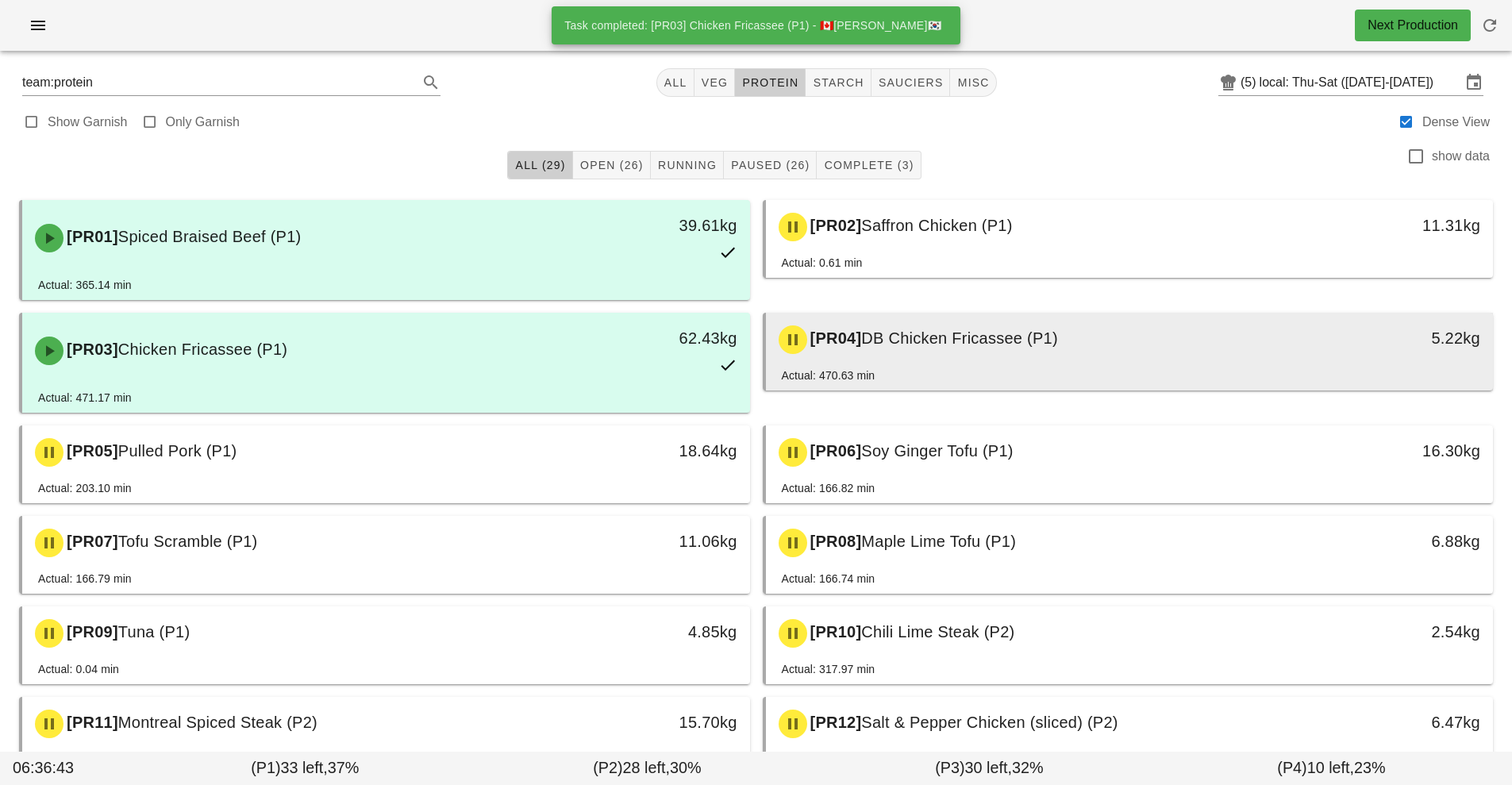
click at [1004, 370] on div "Actual: 470.63 min" at bounding box center [1130, 379] width 696 height 24
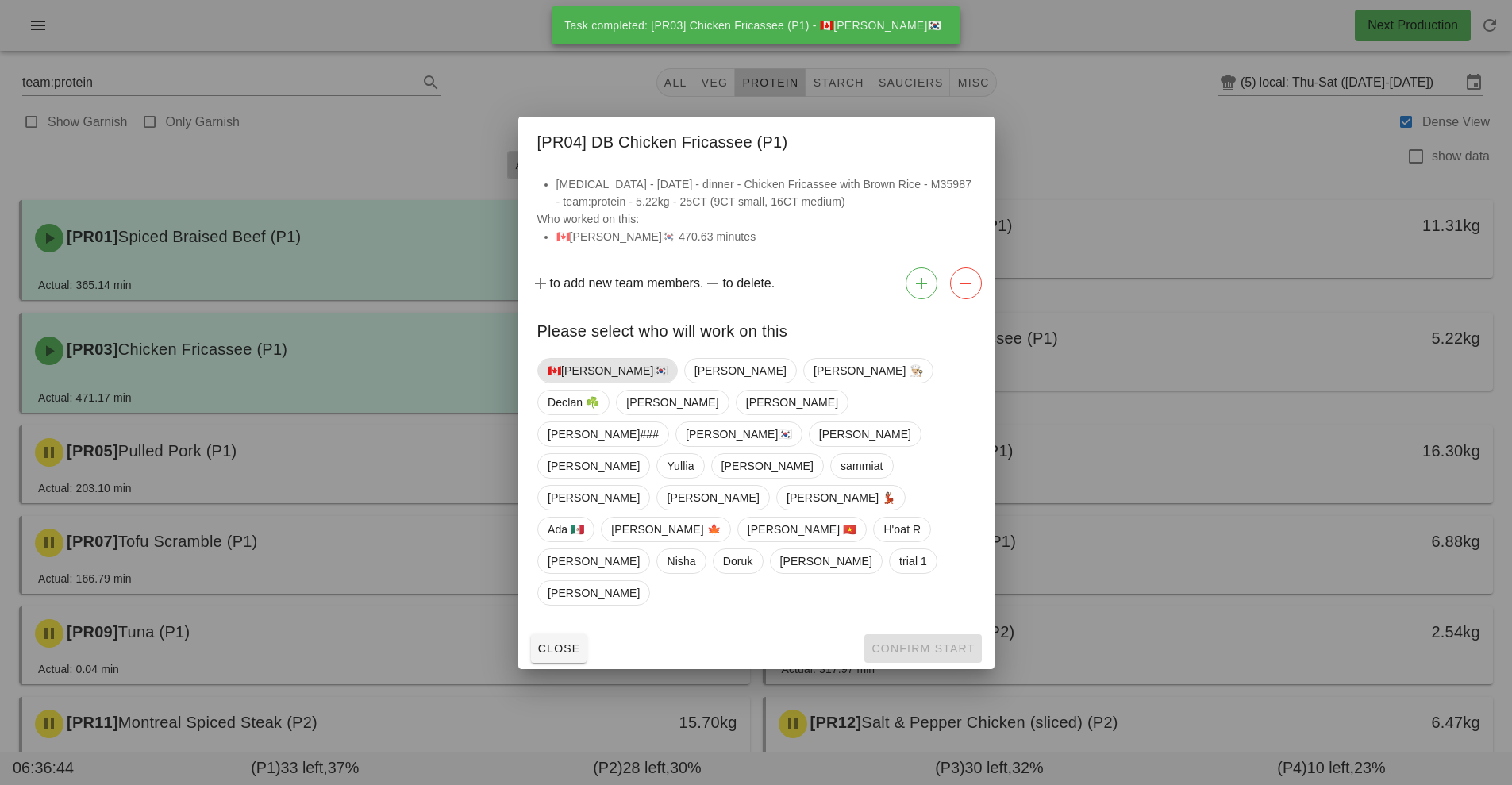
click at [593, 382] on span "🇨🇦[PERSON_NAME]🇰🇷" at bounding box center [607, 370] width 119 height 24
click at [910, 643] on span "Confirm Start" at bounding box center [922, 648] width 104 height 12
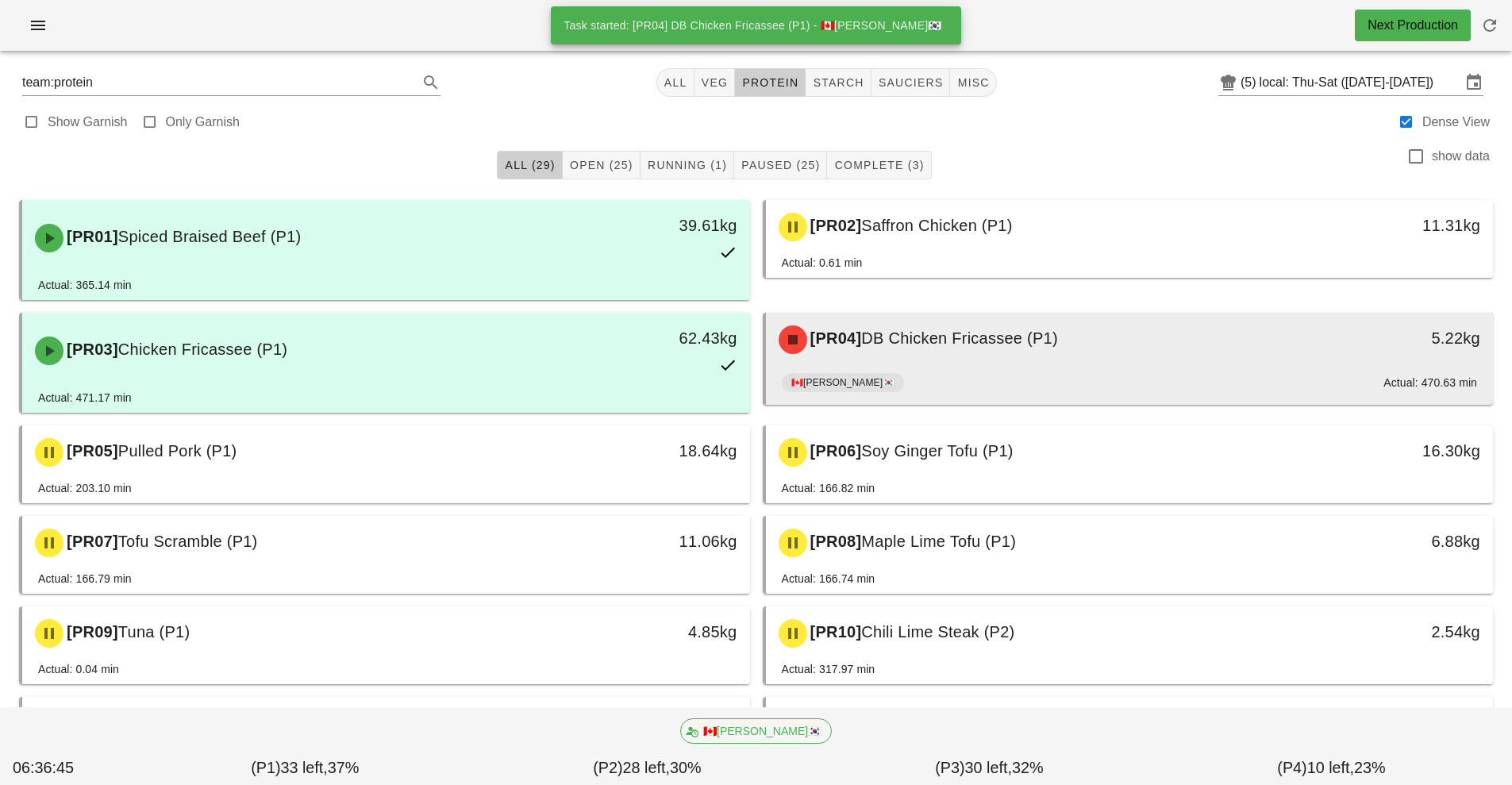
click at [967, 360] on div "[PR04] DB Chicken Fricassee (P1)" at bounding box center [1040, 340] width 541 height 48
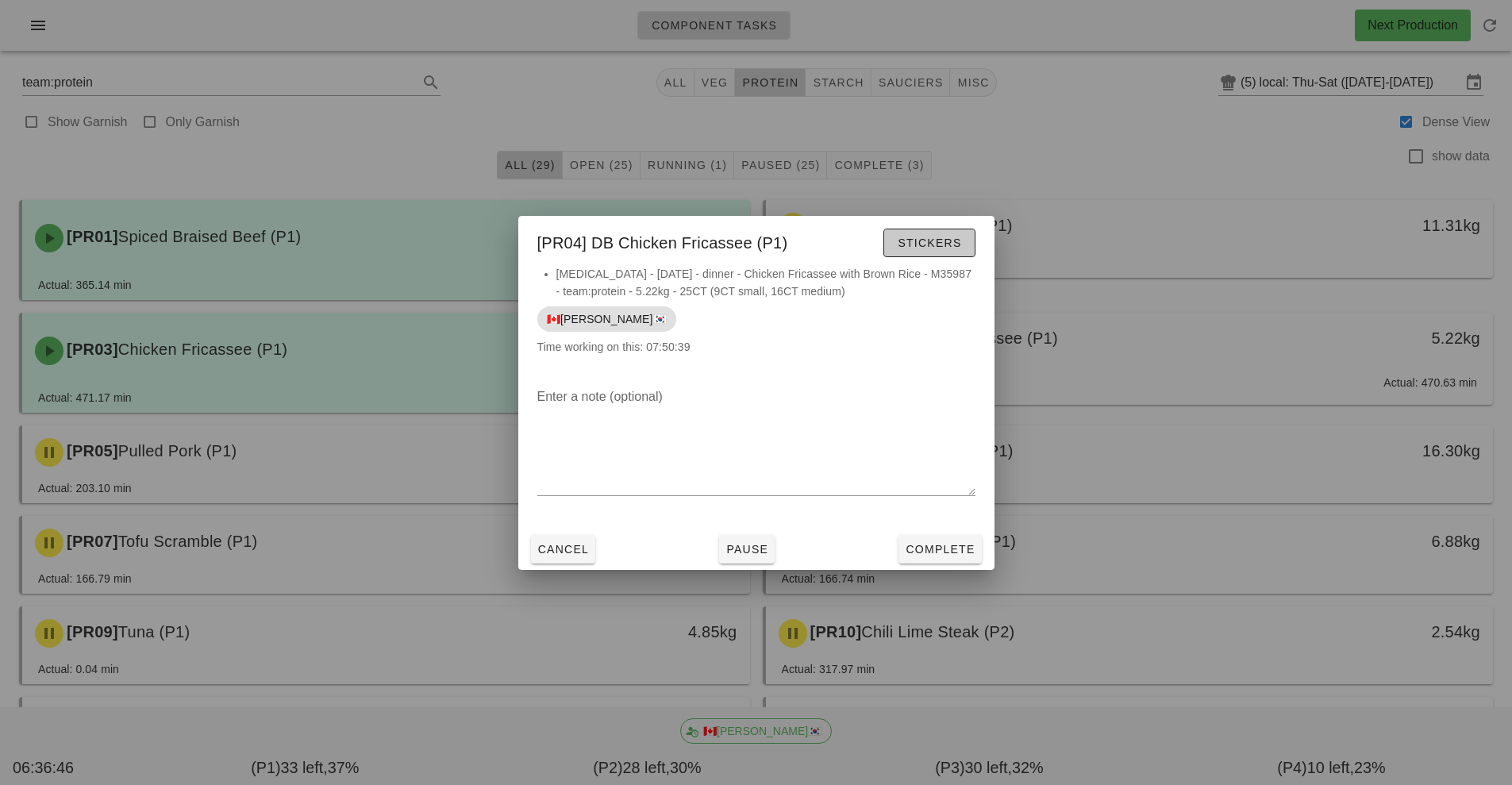
click at [945, 239] on span "Stickers" at bounding box center [928, 242] width 64 height 12
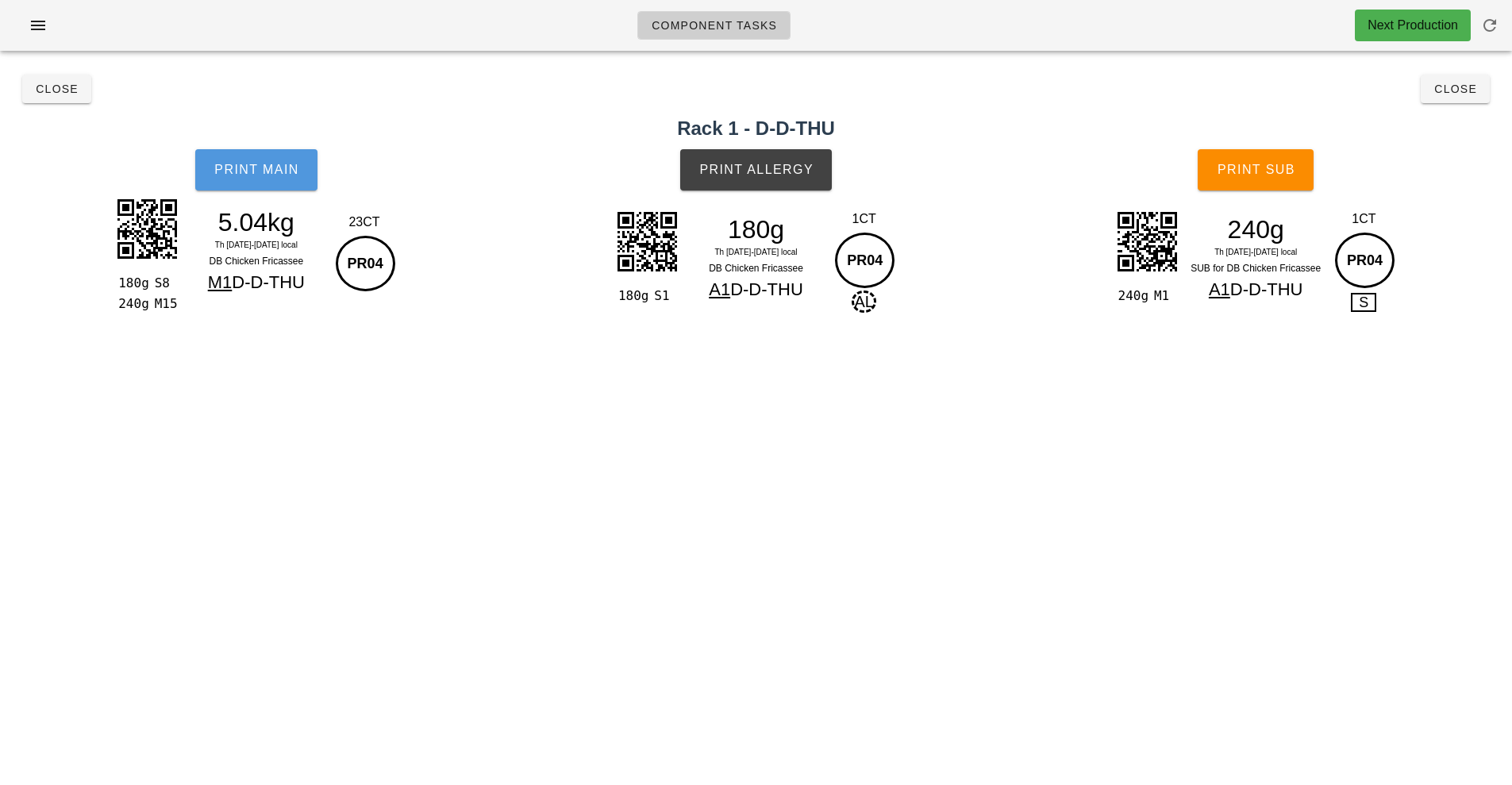
click at [237, 164] on span "Print Main" at bounding box center [256, 169] width 86 height 14
click at [764, 166] on span "Print Allergy" at bounding box center [756, 169] width 115 height 14
click at [1264, 181] on button "Print Sub" at bounding box center [1255, 169] width 116 height 41
click at [1468, 90] on span "Close" at bounding box center [1456, 88] width 44 height 12
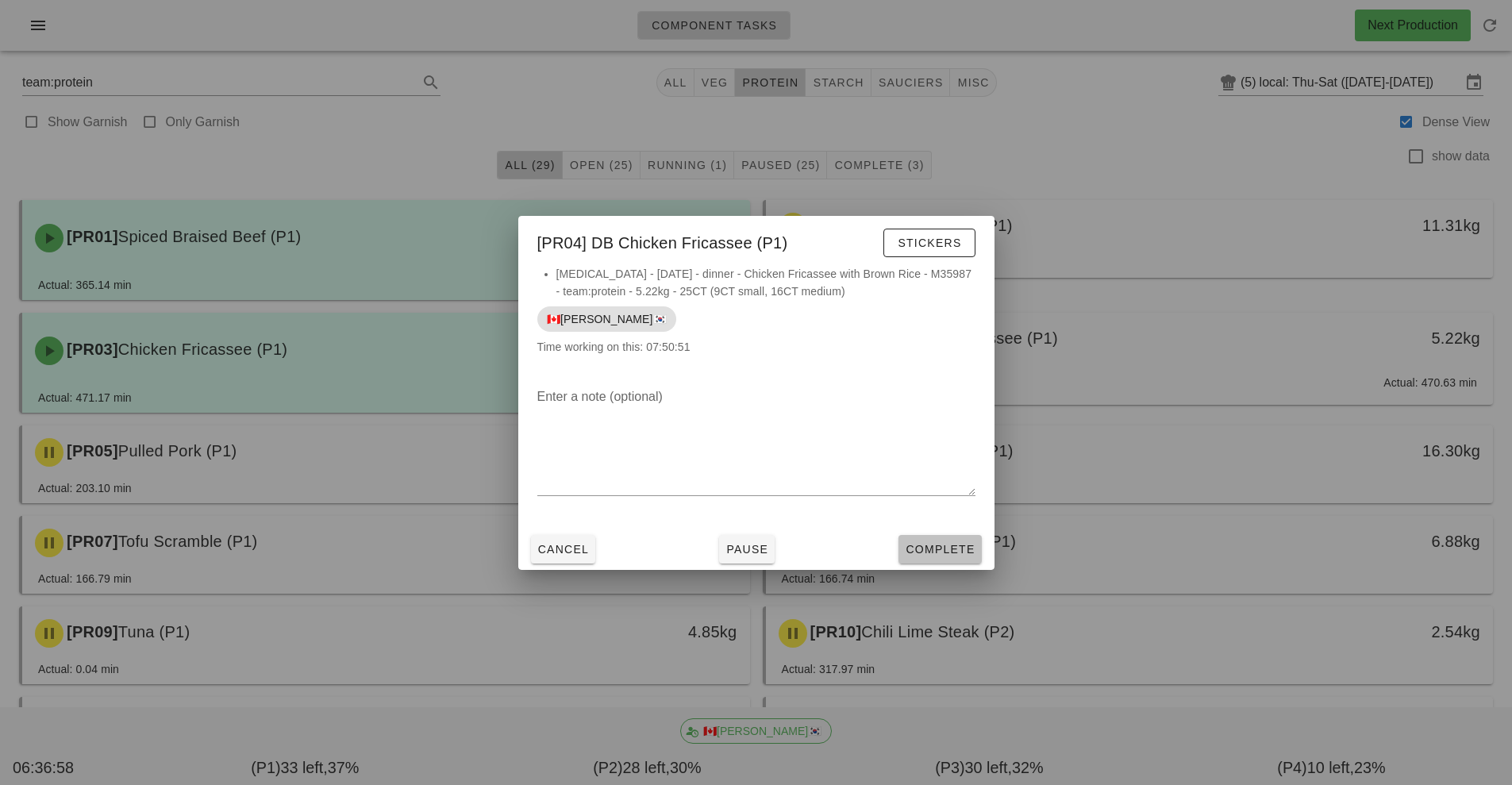
click at [940, 559] on button "Complete" at bounding box center [940, 550] width 82 height 29
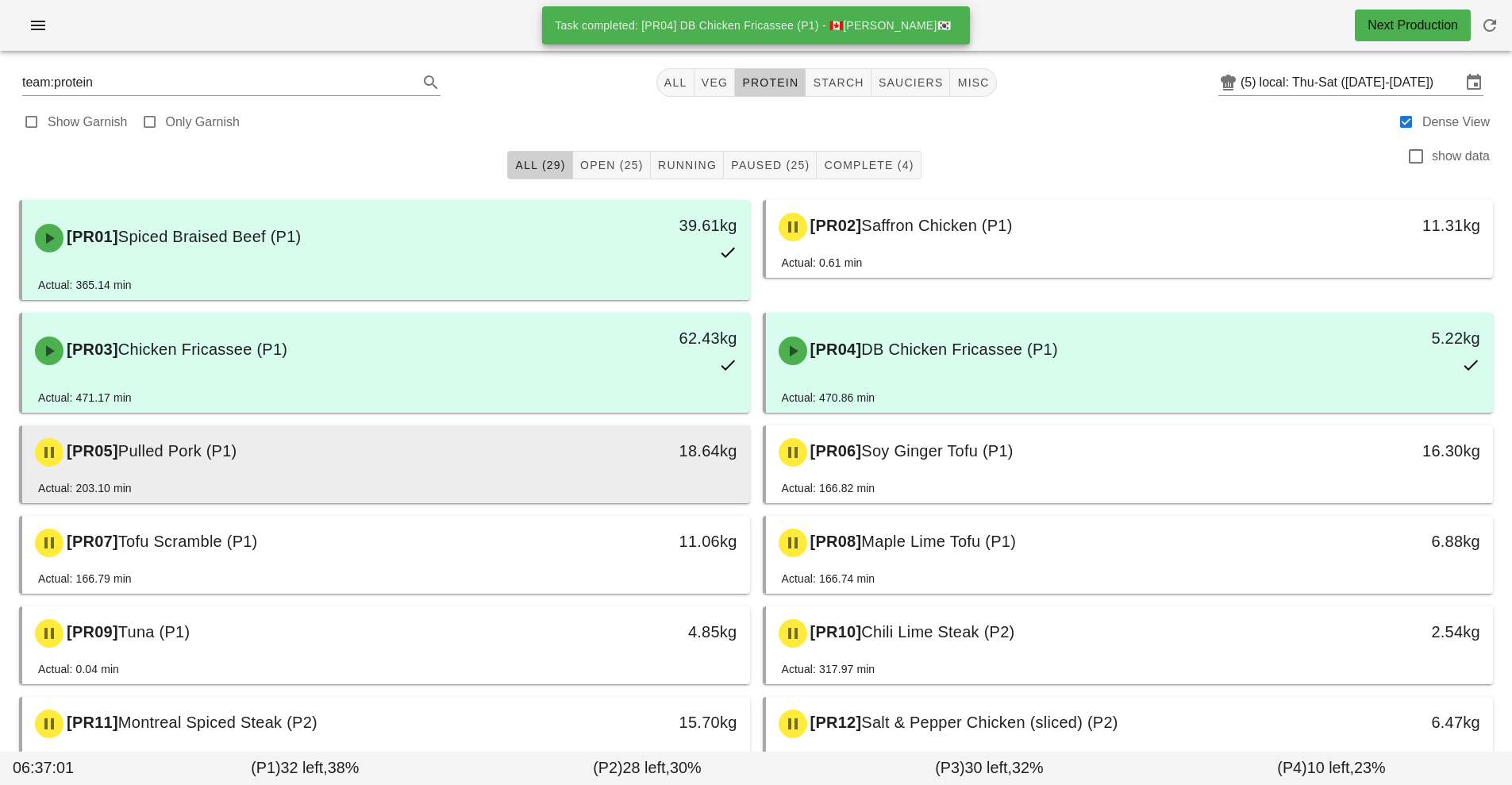
click at [546, 471] on div "[PR05] Pulled Pork (P1)" at bounding box center [296, 452] width 541 height 48
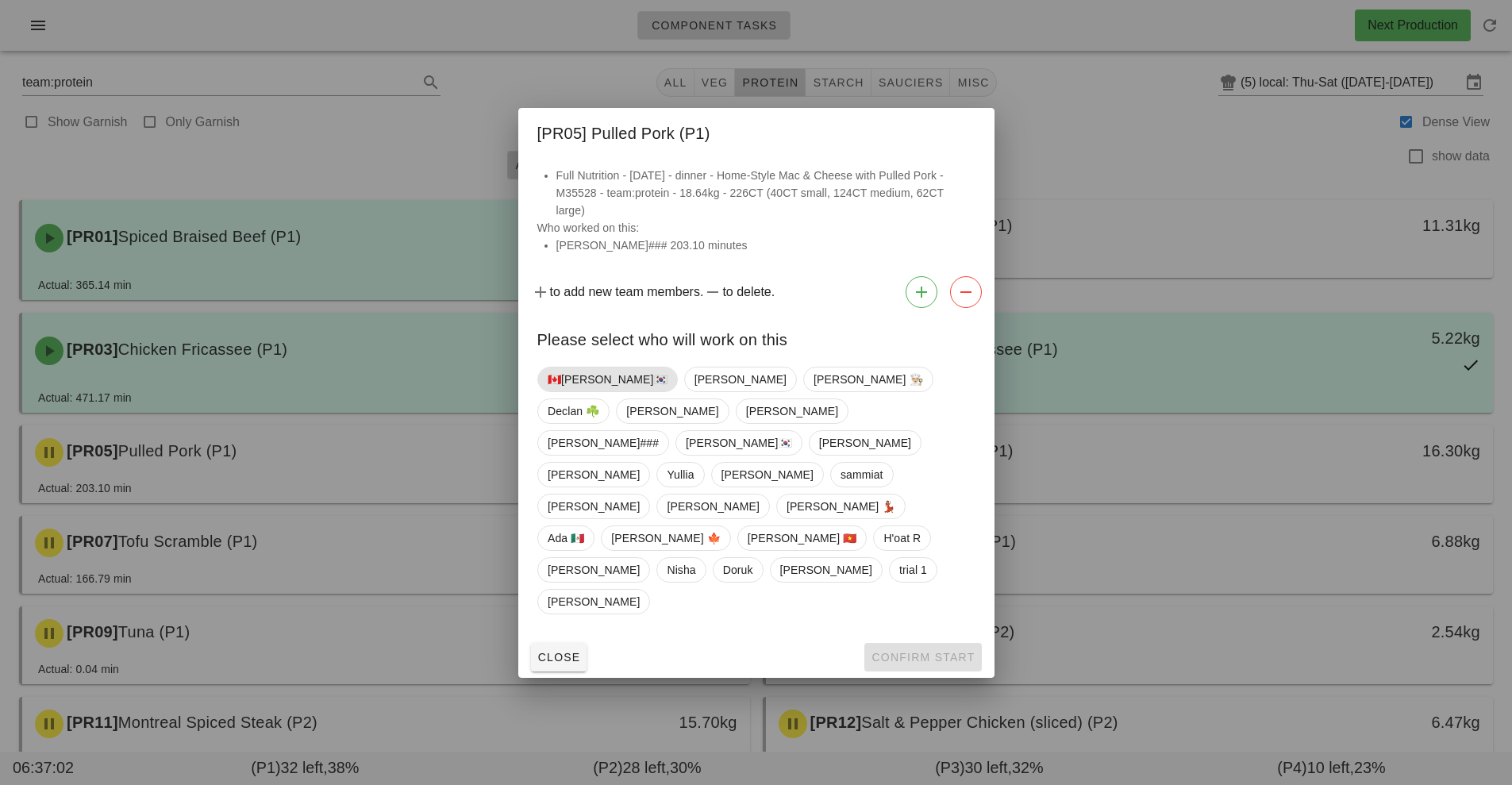
click at [583, 391] on span "🇨🇦[PERSON_NAME]🇰🇷" at bounding box center [607, 380] width 119 height 24
click at [901, 651] on span "Confirm Start" at bounding box center [922, 657] width 104 height 12
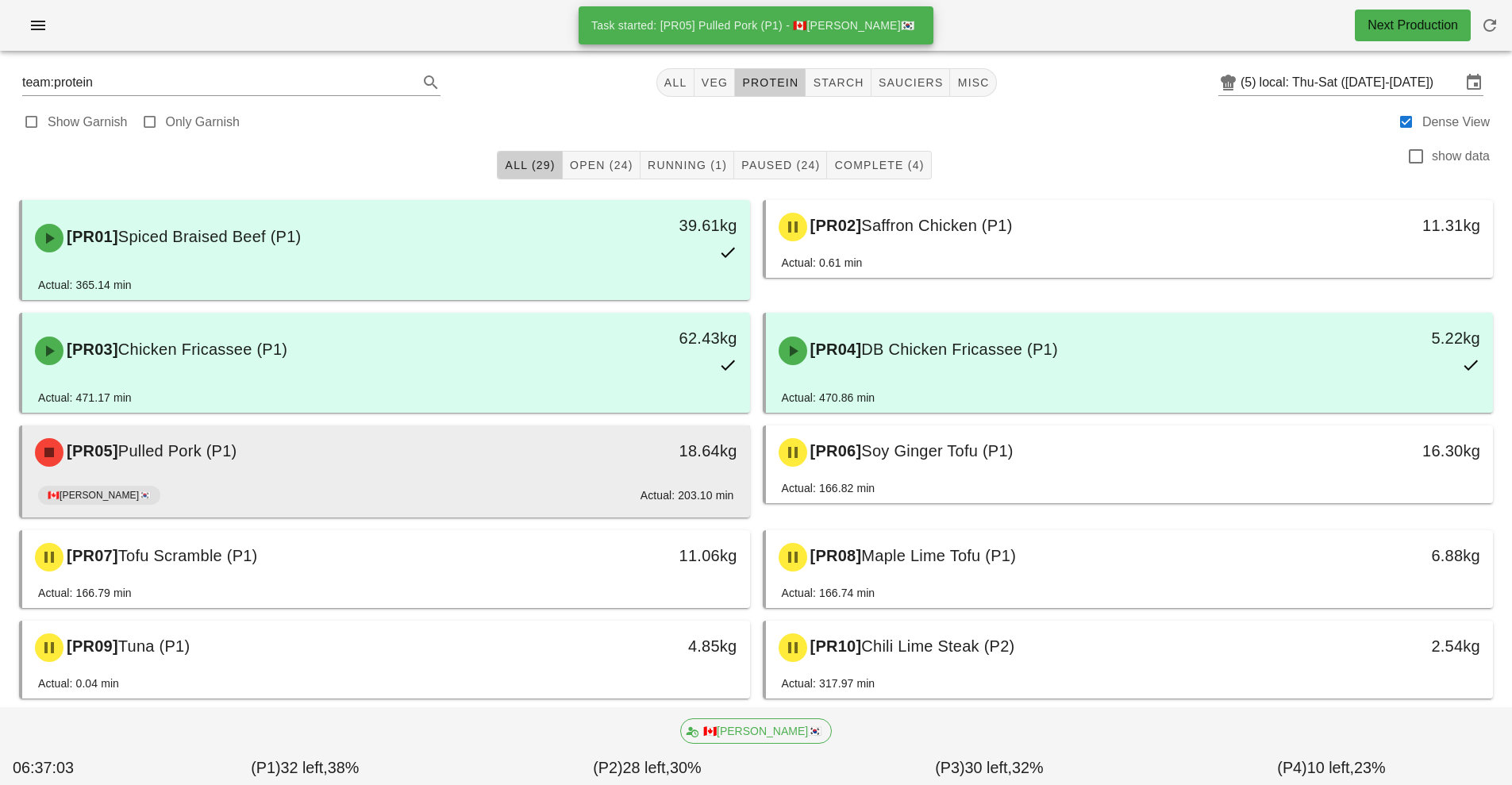
click at [537, 485] on div "🇨🇦[PERSON_NAME]🇰🇷 Actual: 203.10 min" at bounding box center [386, 499] width 696 height 38
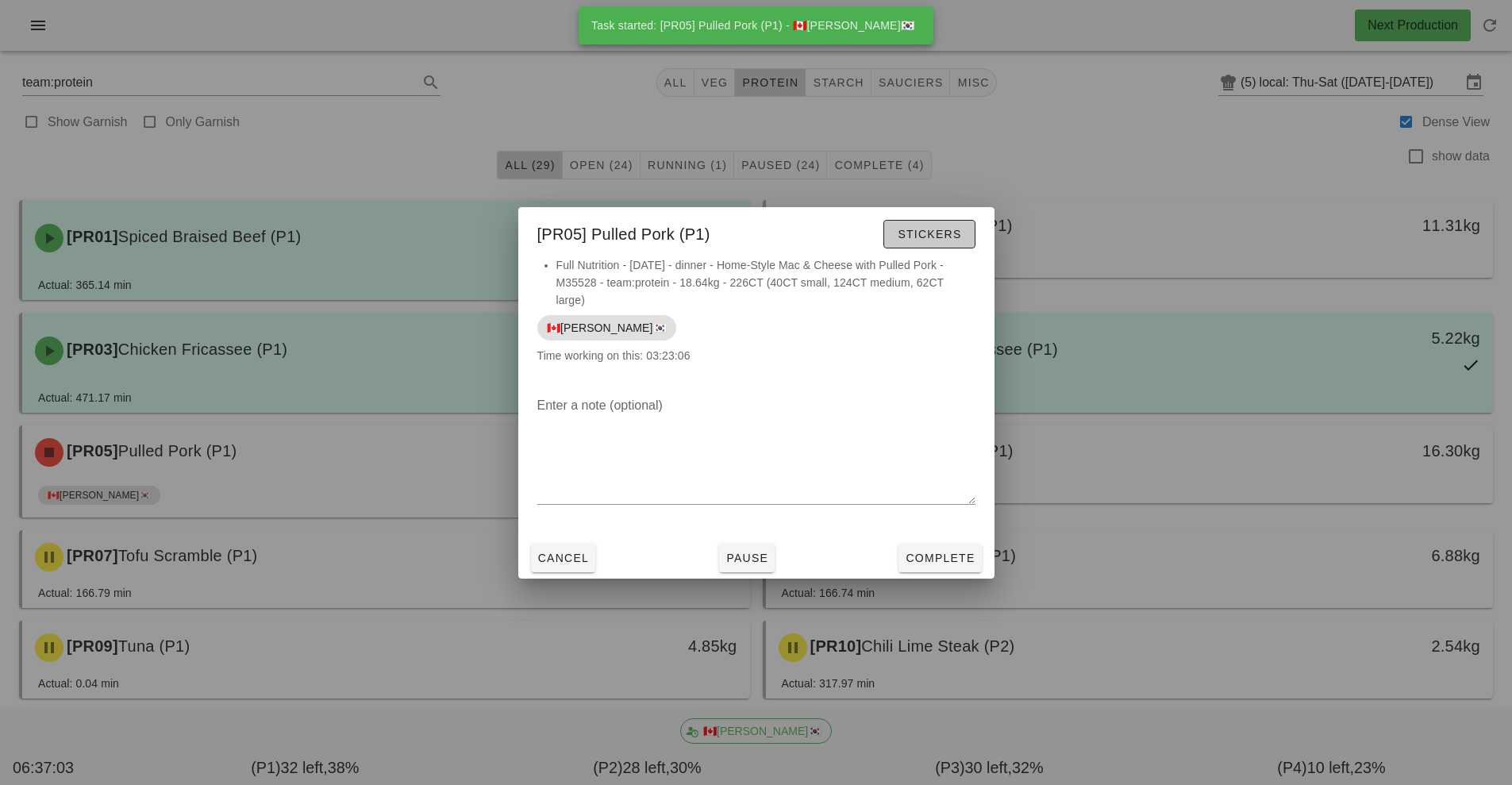
click at [948, 236] on span "Stickers" at bounding box center [928, 233] width 64 height 12
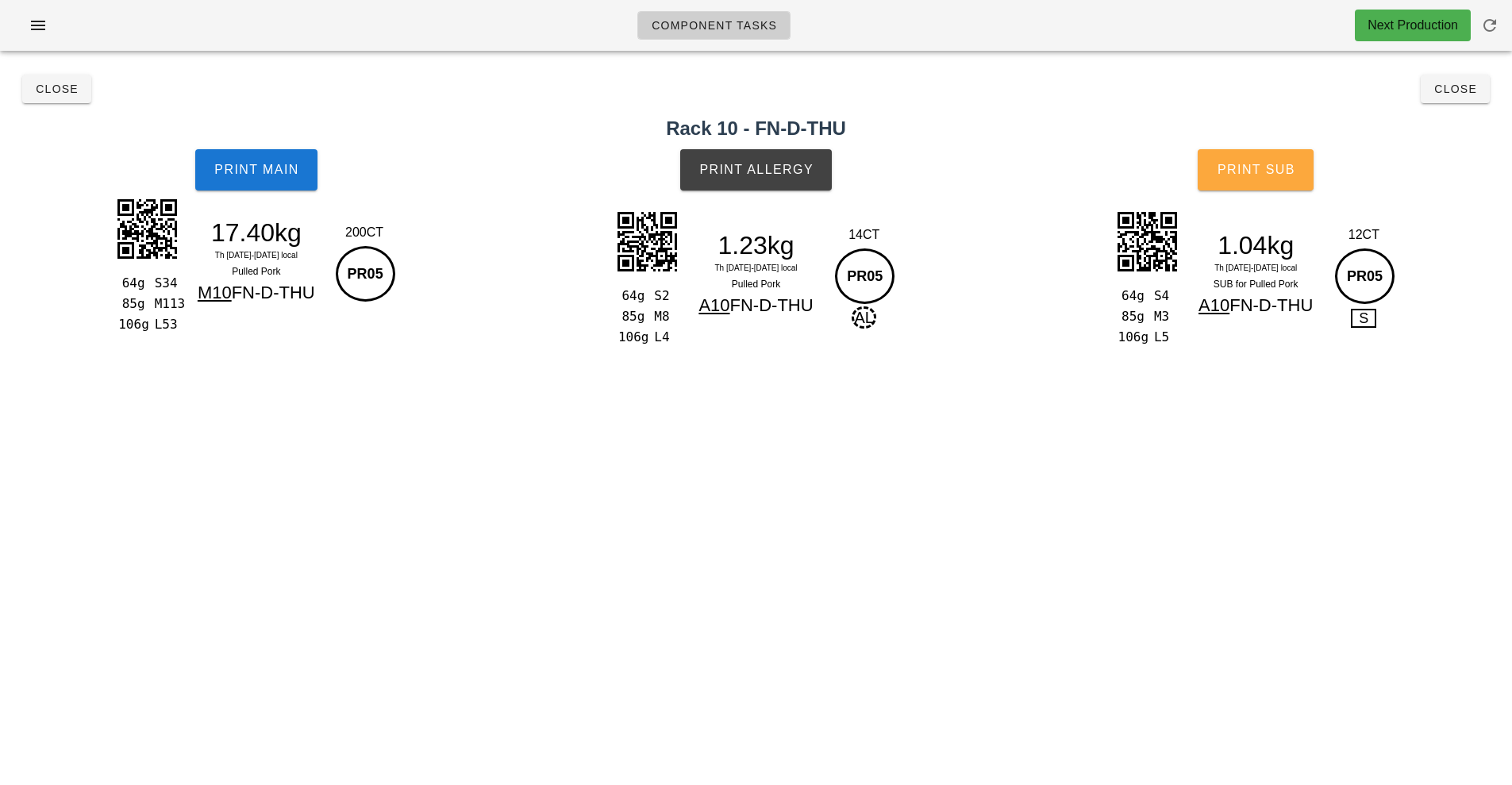
click at [1283, 186] on button "Print Sub" at bounding box center [1255, 169] width 116 height 41
click at [1468, 97] on button "Close" at bounding box center [1456, 89] width 69 height 29
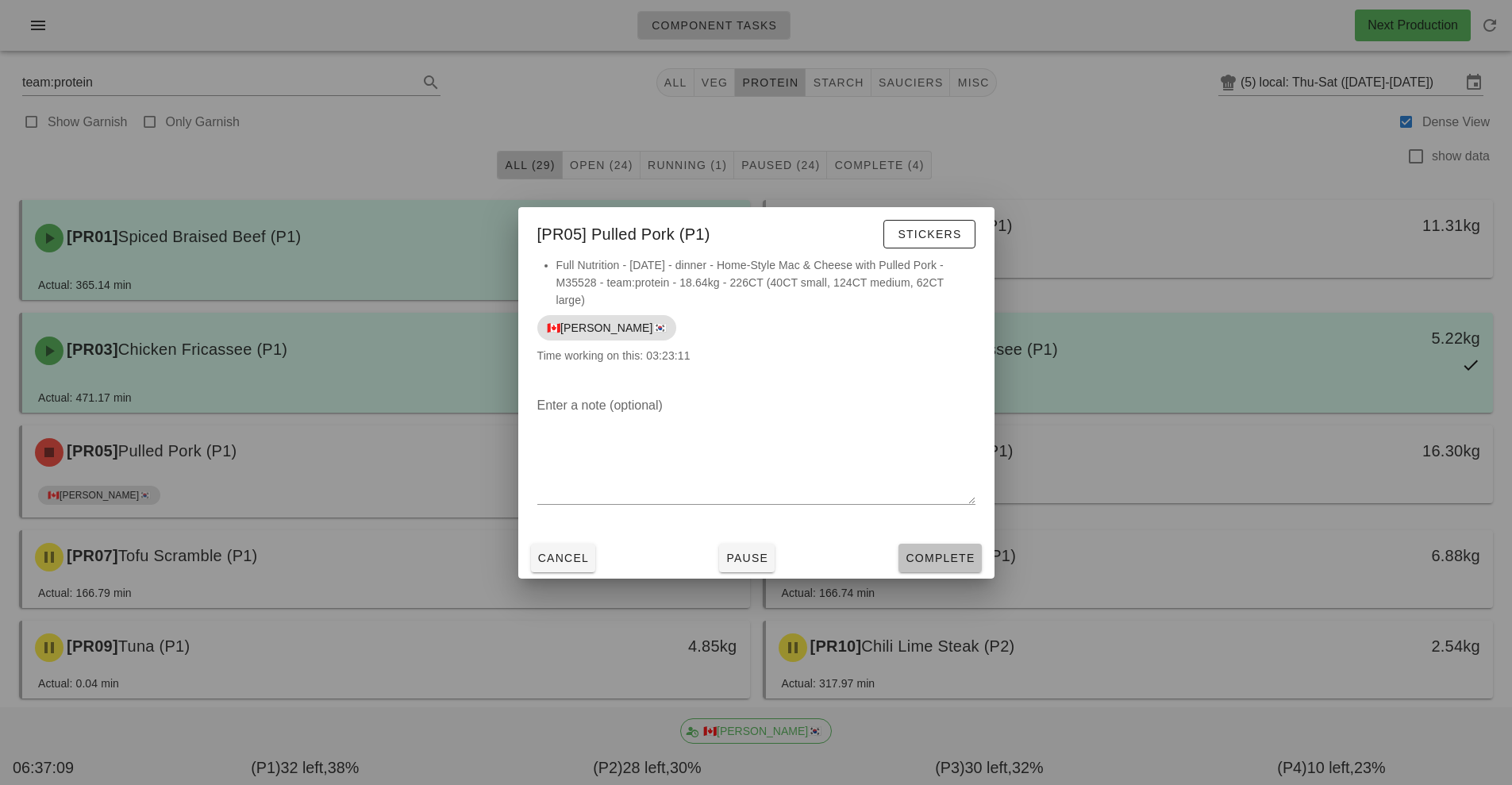
click at [948, 569] on button "Complete" at bounding box center [940, 558] width 82 height 29
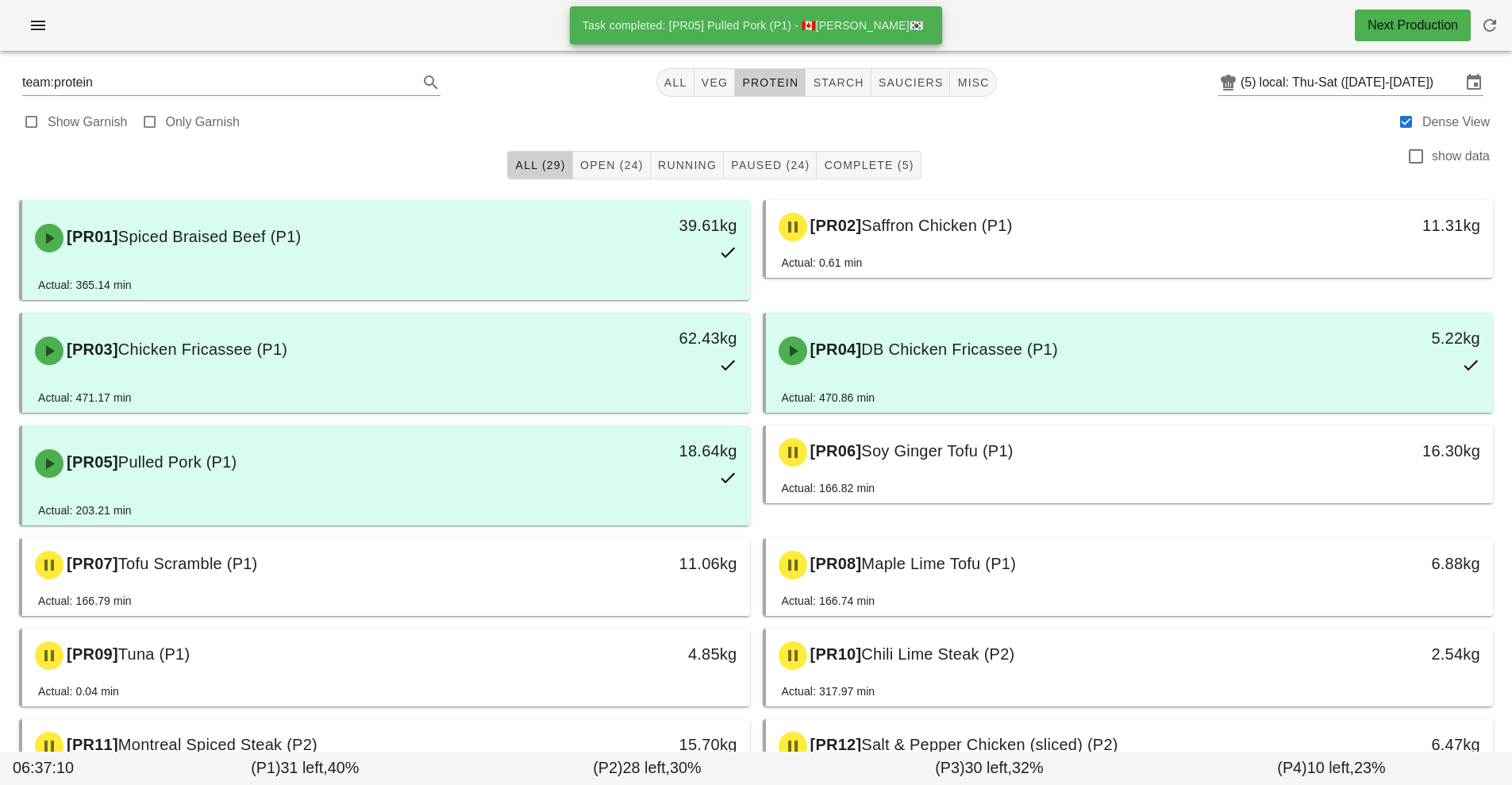
click at [645, 485] on div "18.64kg" at bounding box center [656, 463] width 181 height 70
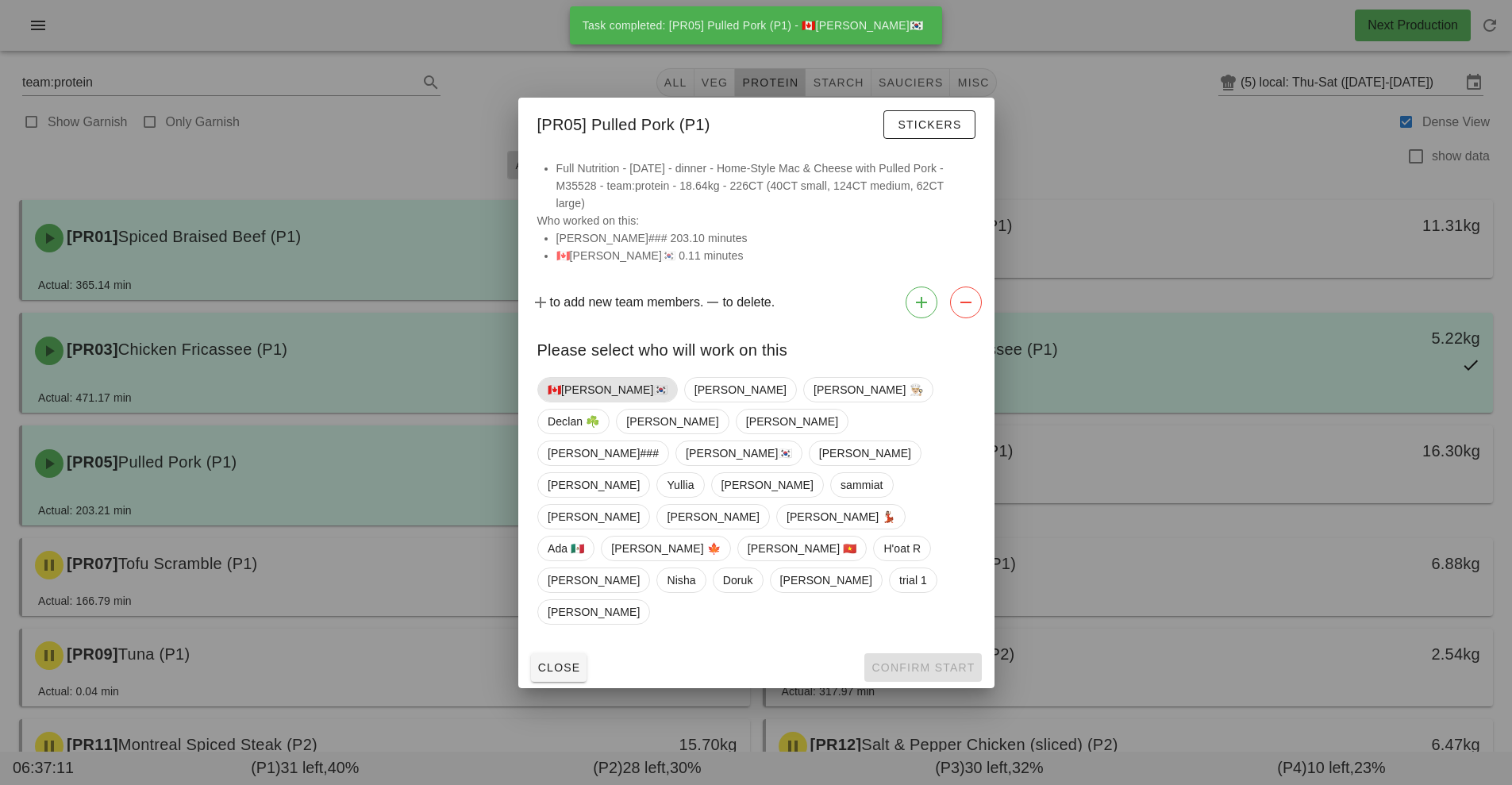
click at [588, 402] on span "🇨🇦[PERSON_NAME]🇰🇷" at bounding box center [607, 389] width 119 height 24
click at [940, 662] on span "Confirm Start" at bounding box center [922, 667] width 104 height 12
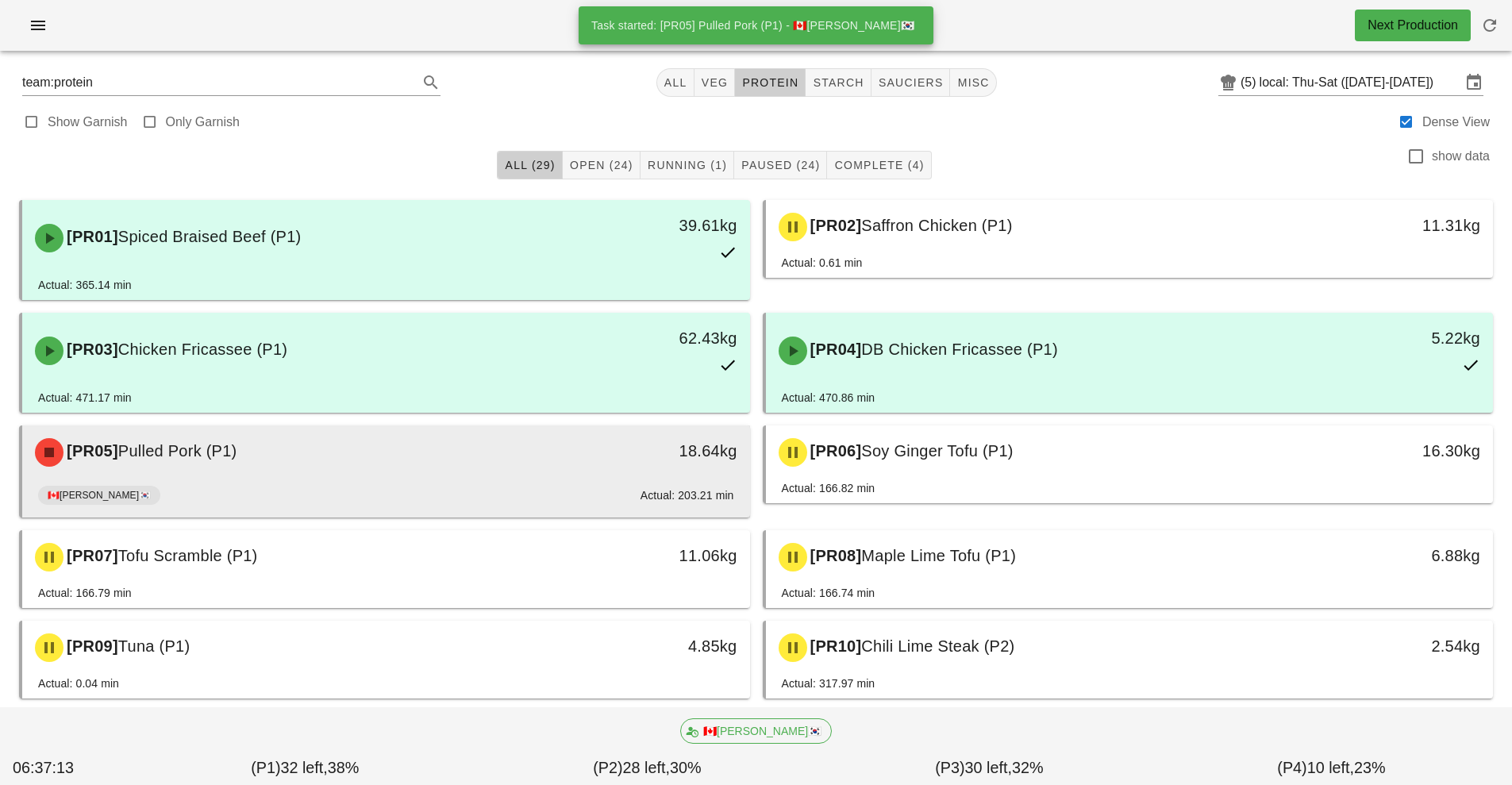
click at [642, 488] on div "Actual: 203.21 min" at bounding box center [687, 495] width 94 height 17
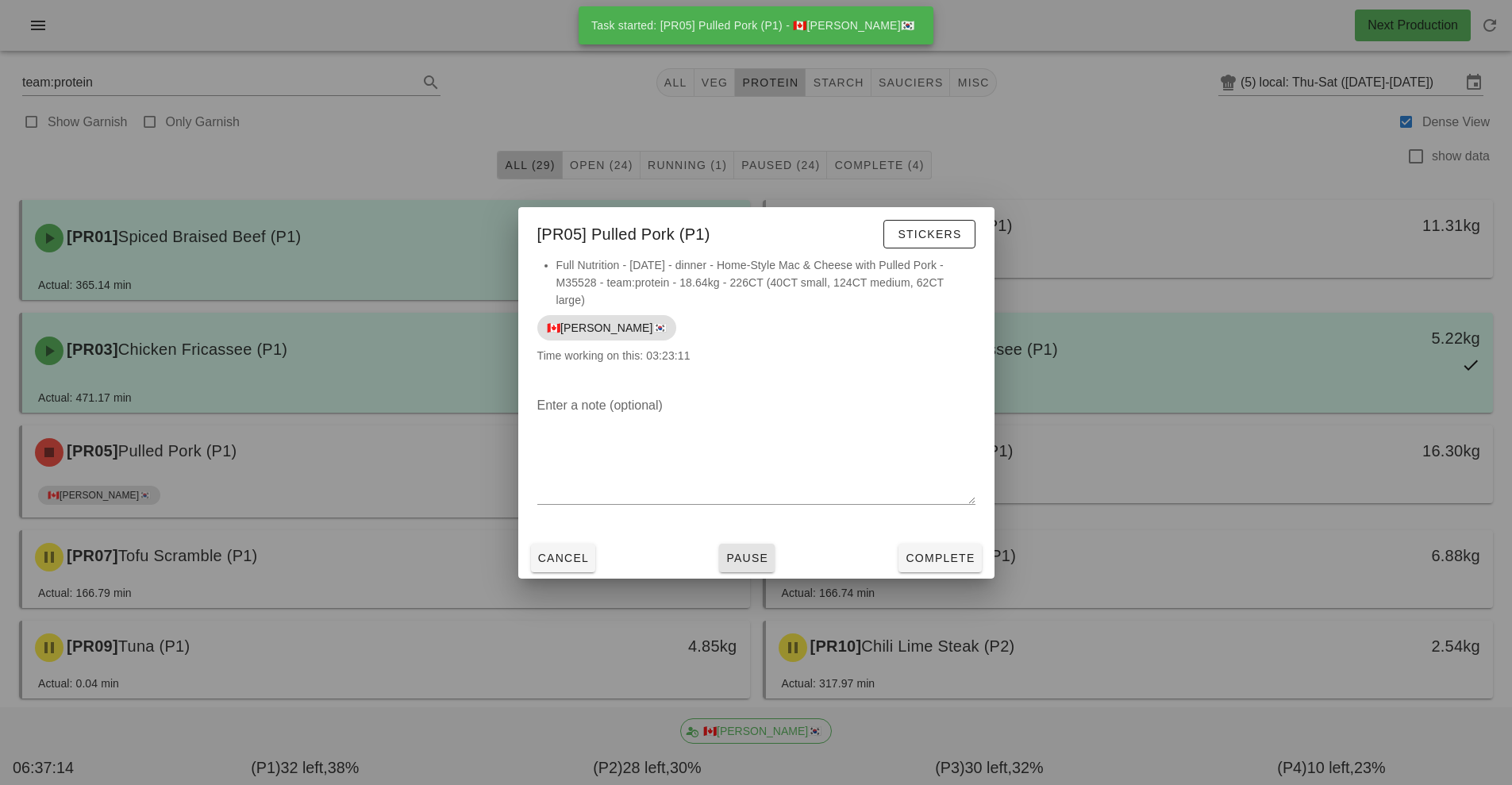
click at [766, 567] on button "Pause" at bounding box center [746, 558] width 55 height 29
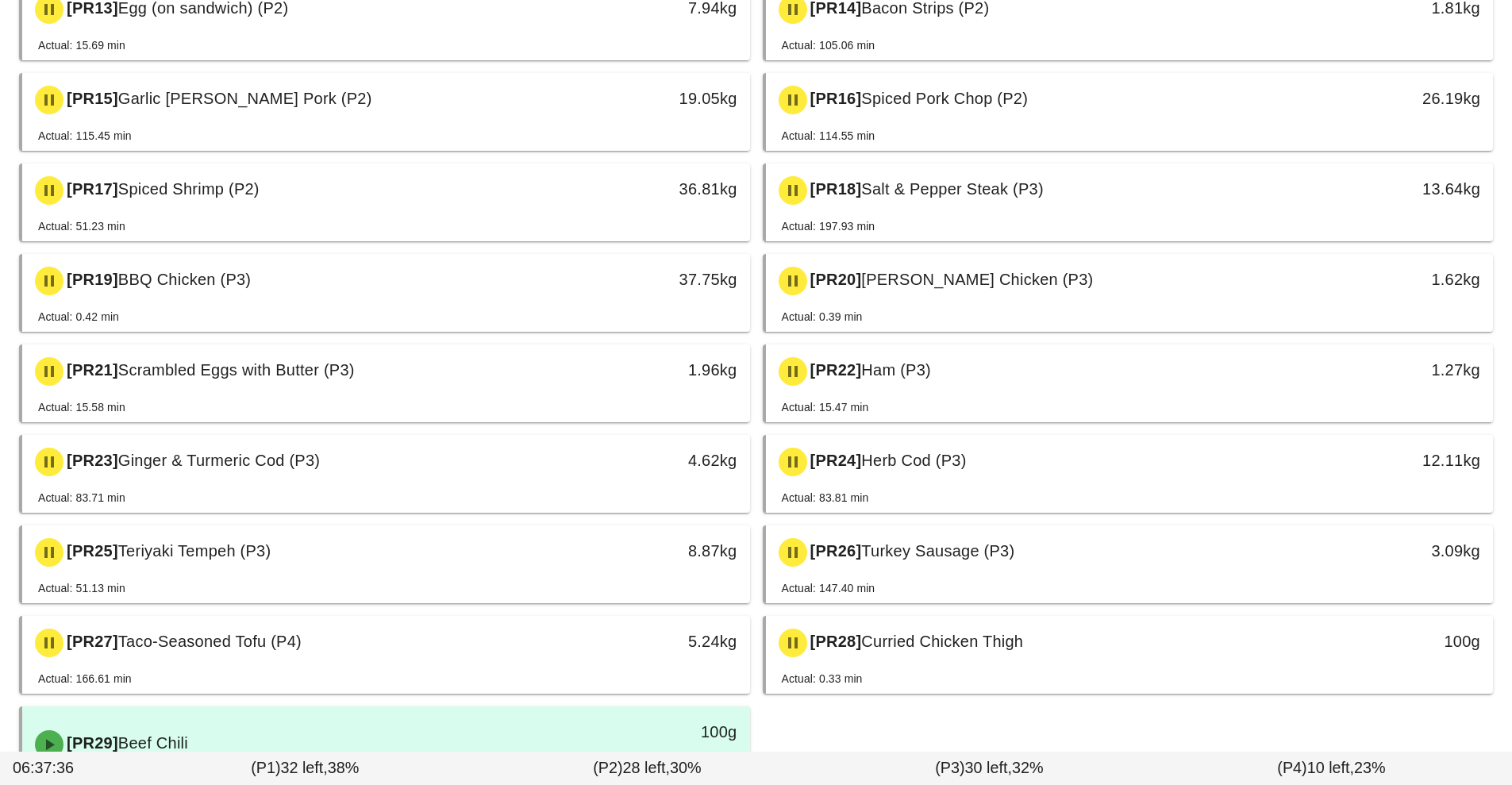
scroll to position [806, 0]
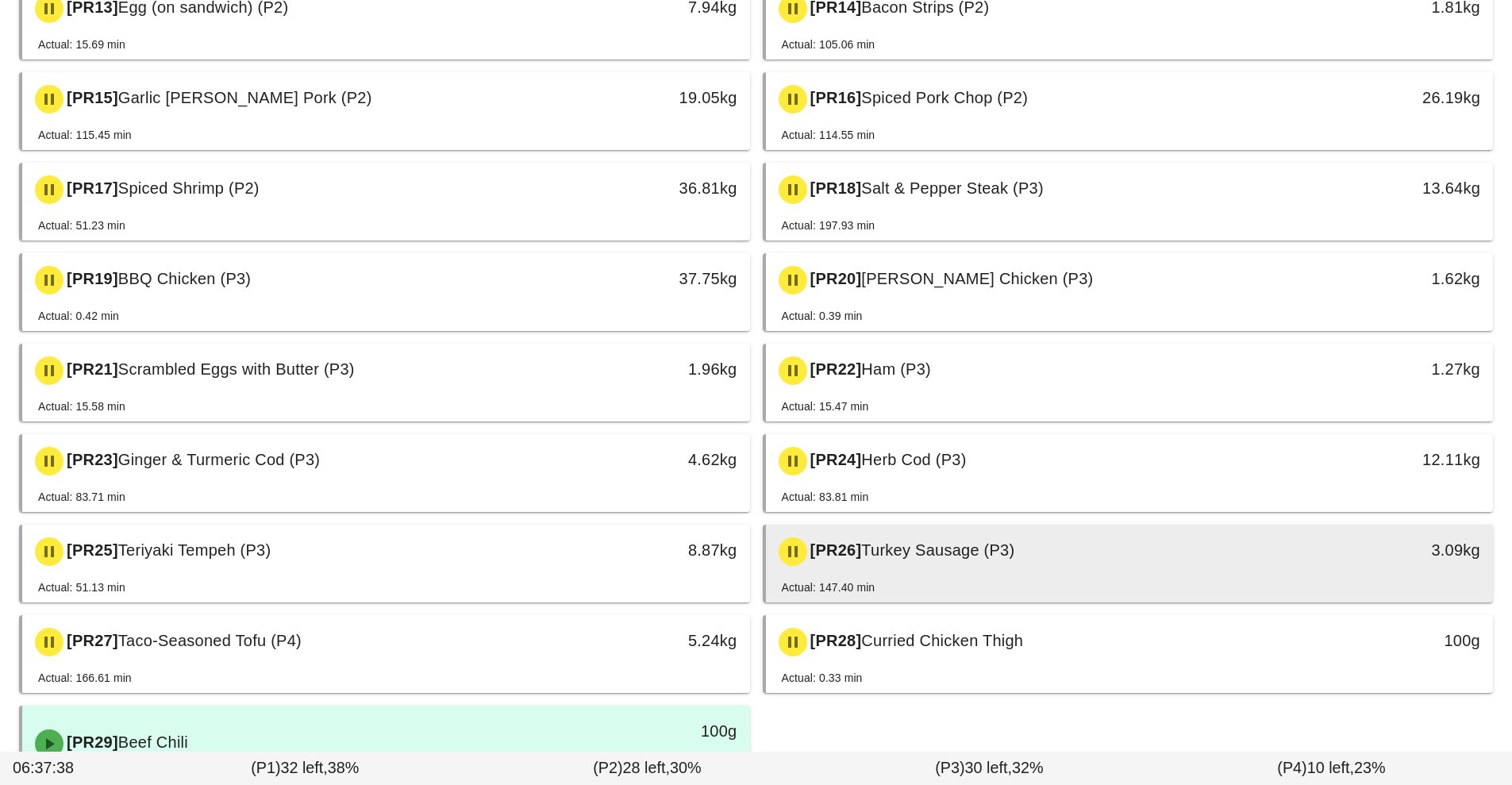
click at [1275, 532] on div "[PR26] Turkey Sausage (P3)" at bounding box center [1040, 552] width 541 height 48
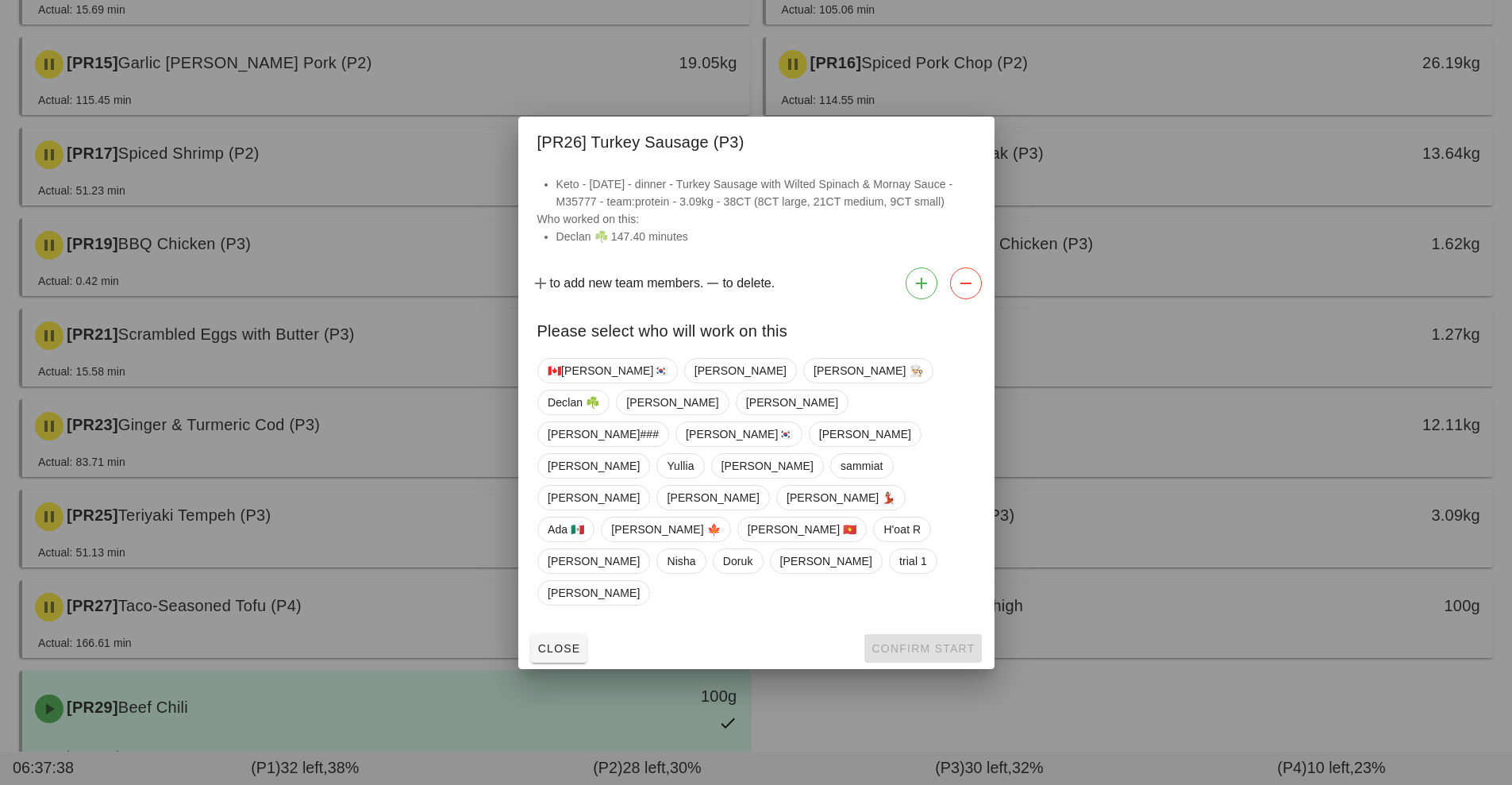
scroll to position [941, 0]
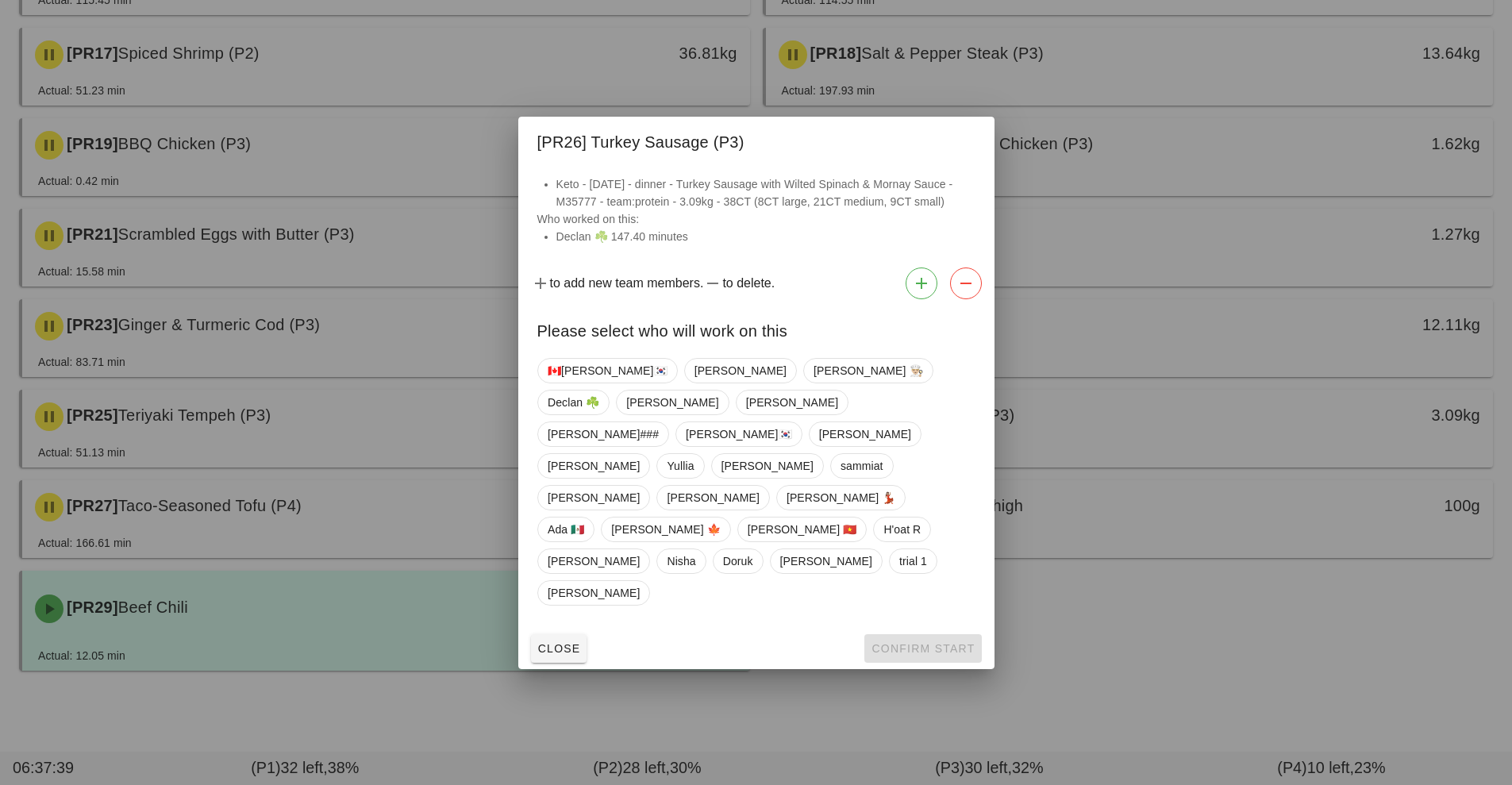
click at [1138, 630] on div at bounding box center [756, 392] width 1512 height 785
